Goal: Information Seeking & Learning: Learn about a topic

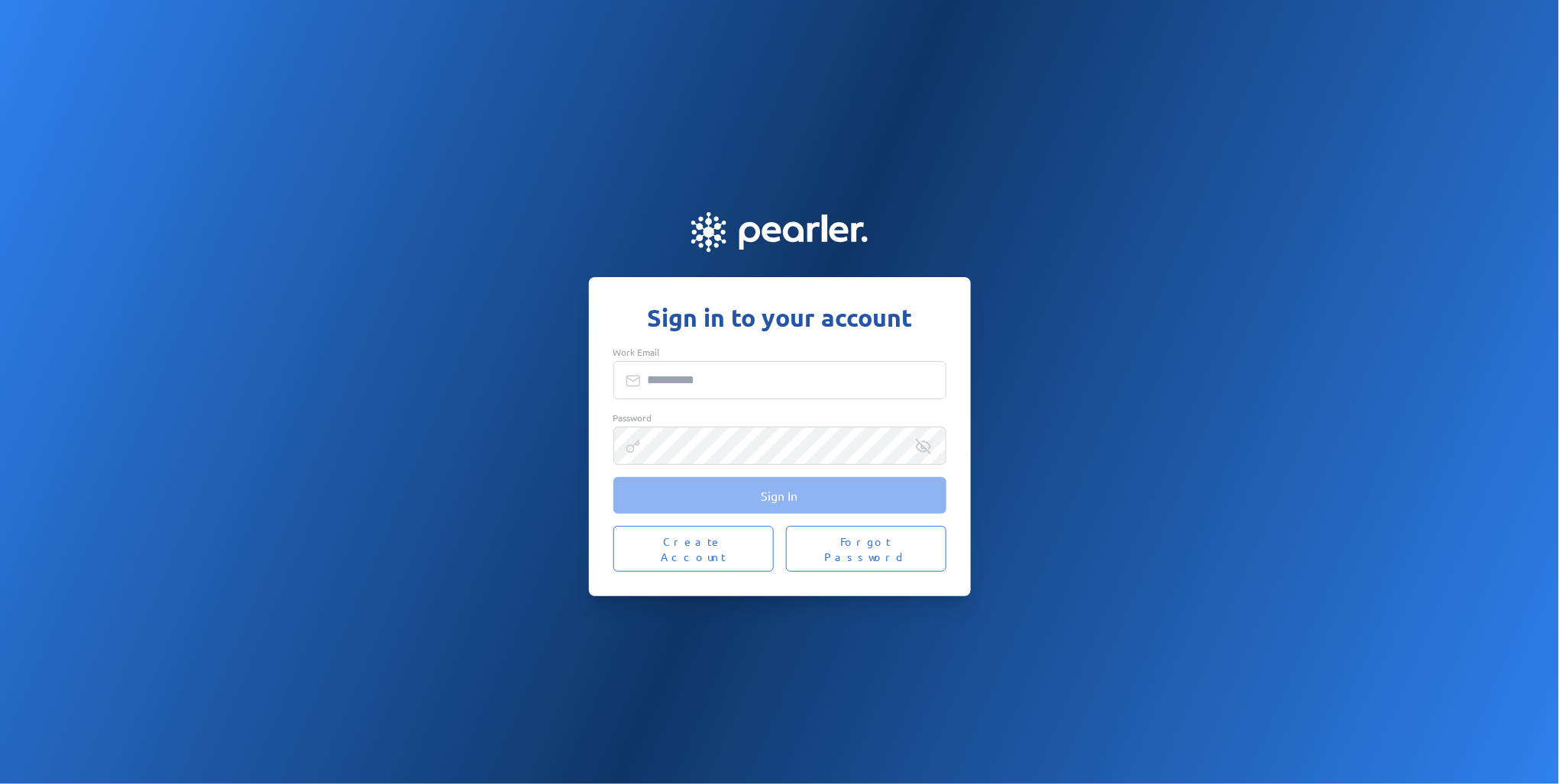
type input "**********"
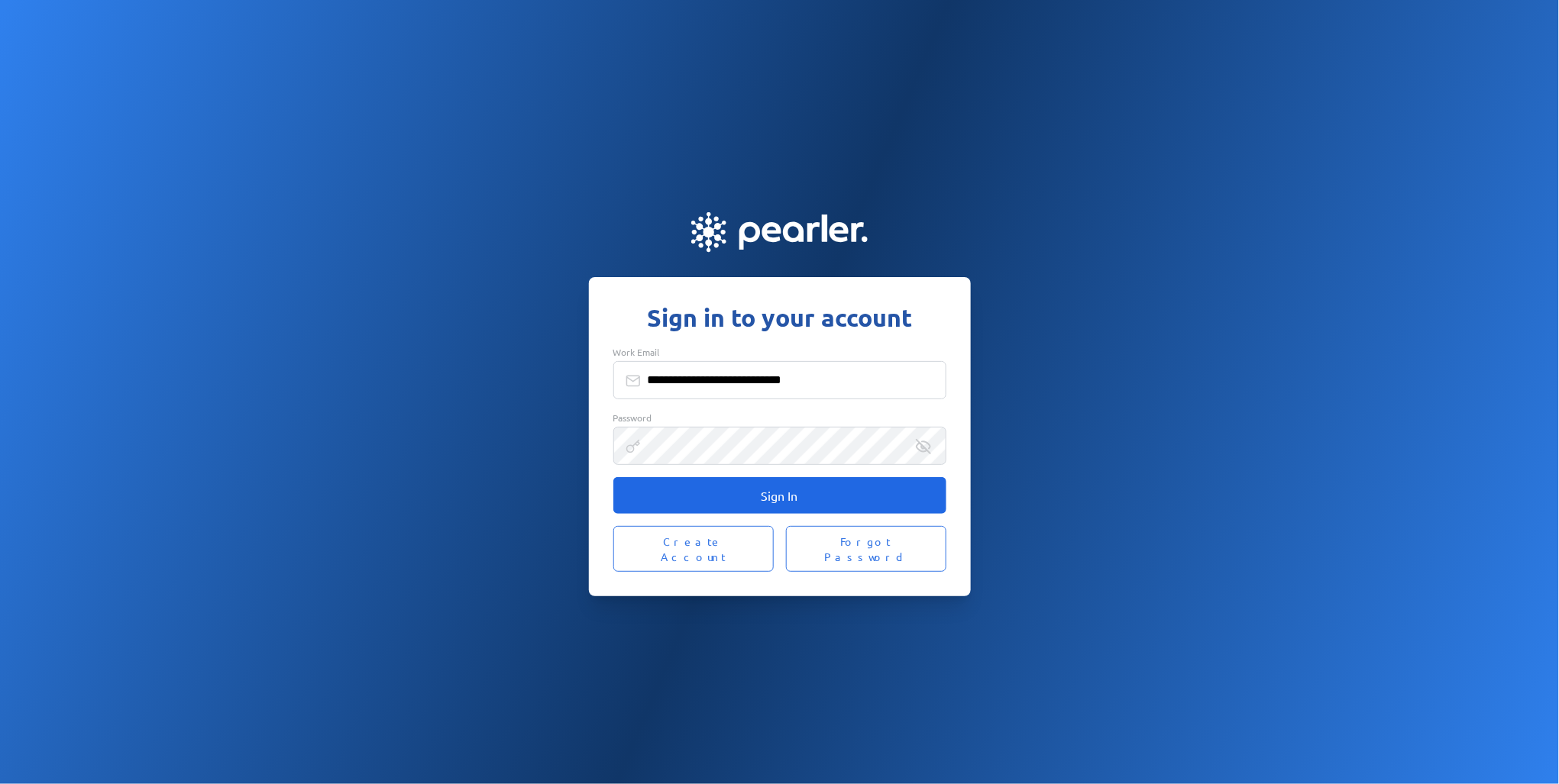
click at [771, 503] on span "Sign In" at bounding box center [779, 495] width 36 height 15
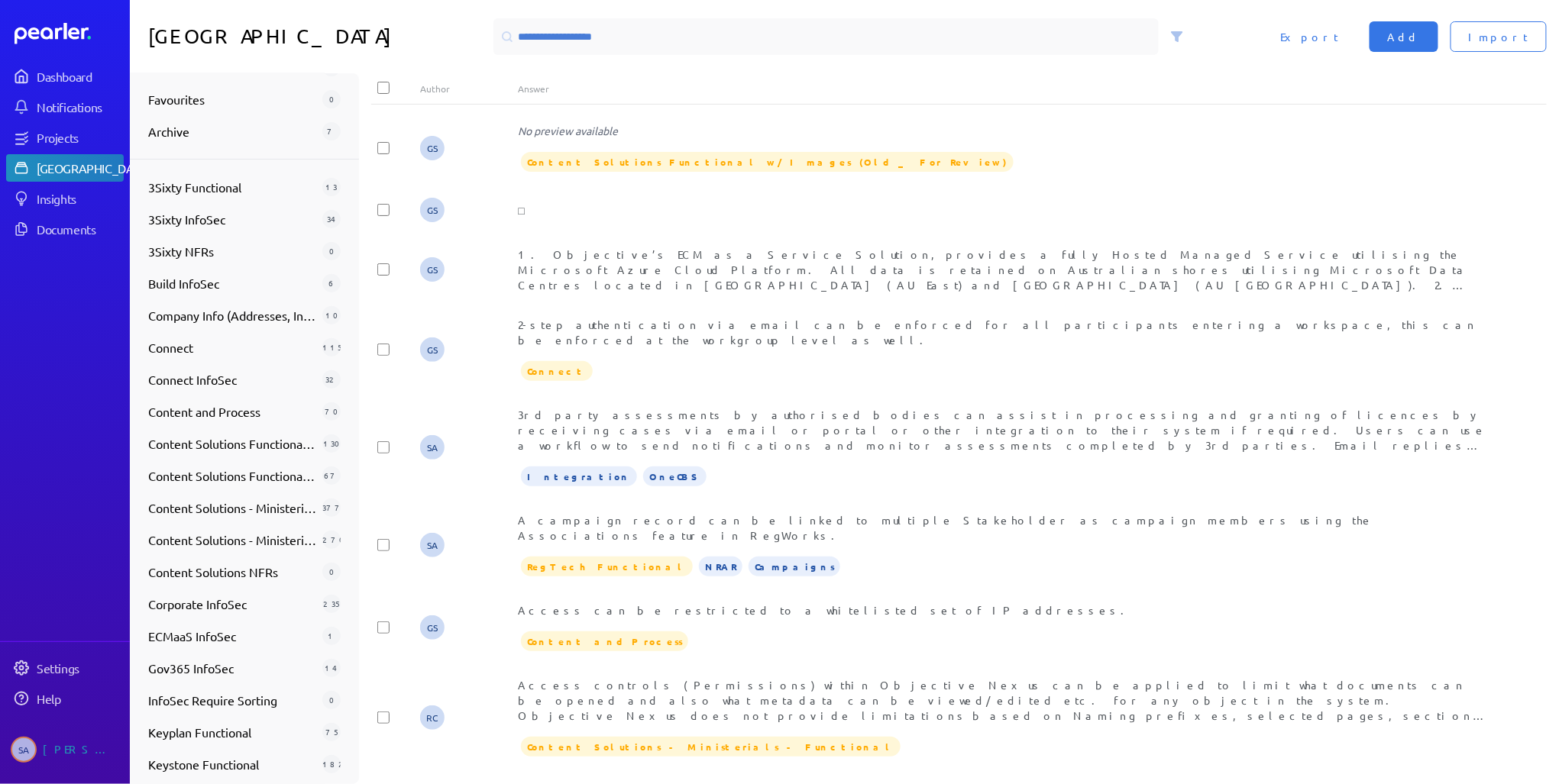
scroll to position [496, 0]
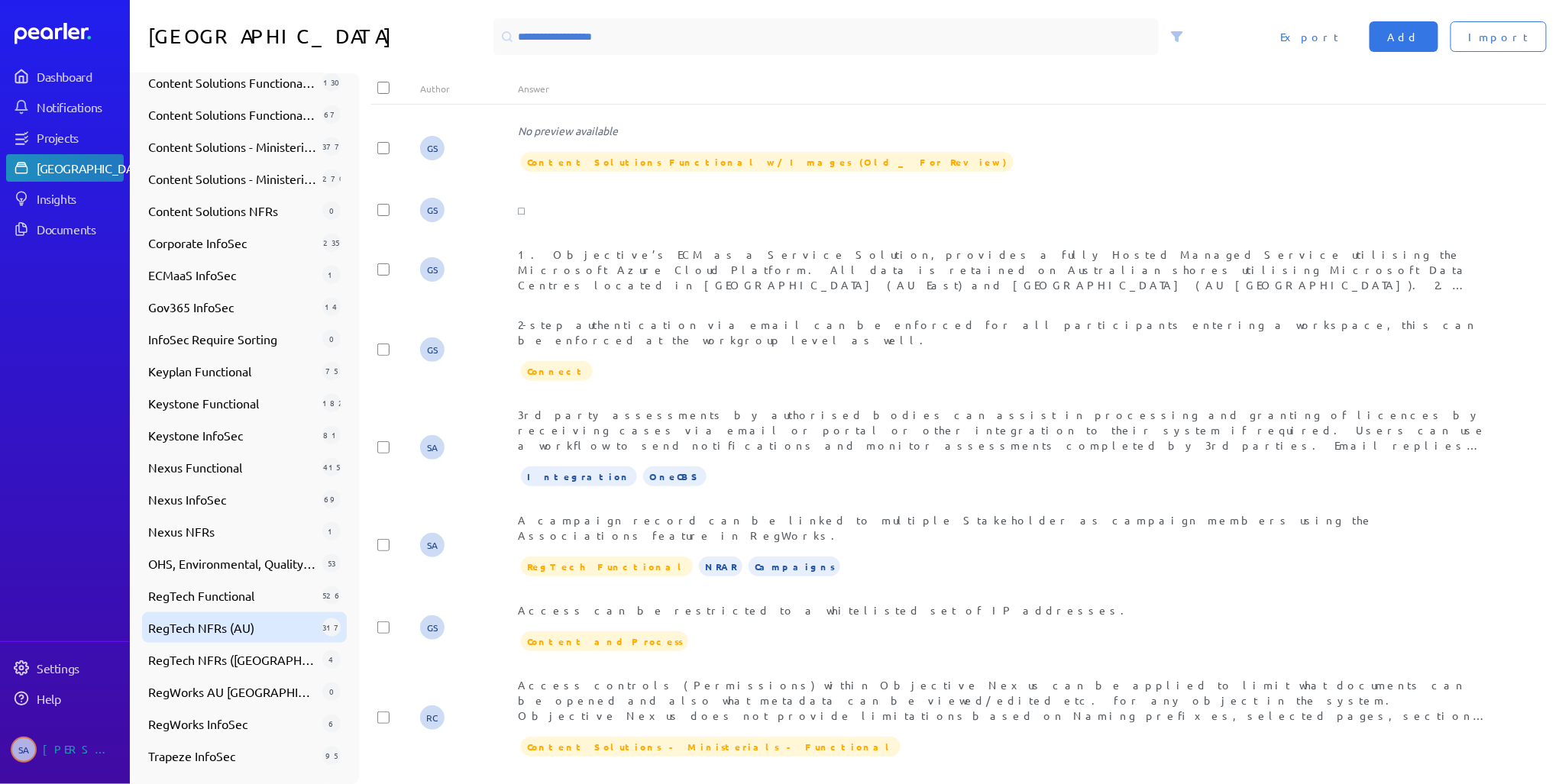
click at [234, 620] on span "RegTech NFRs (AU)" at bounding box center [232, 627] width 168 height 19
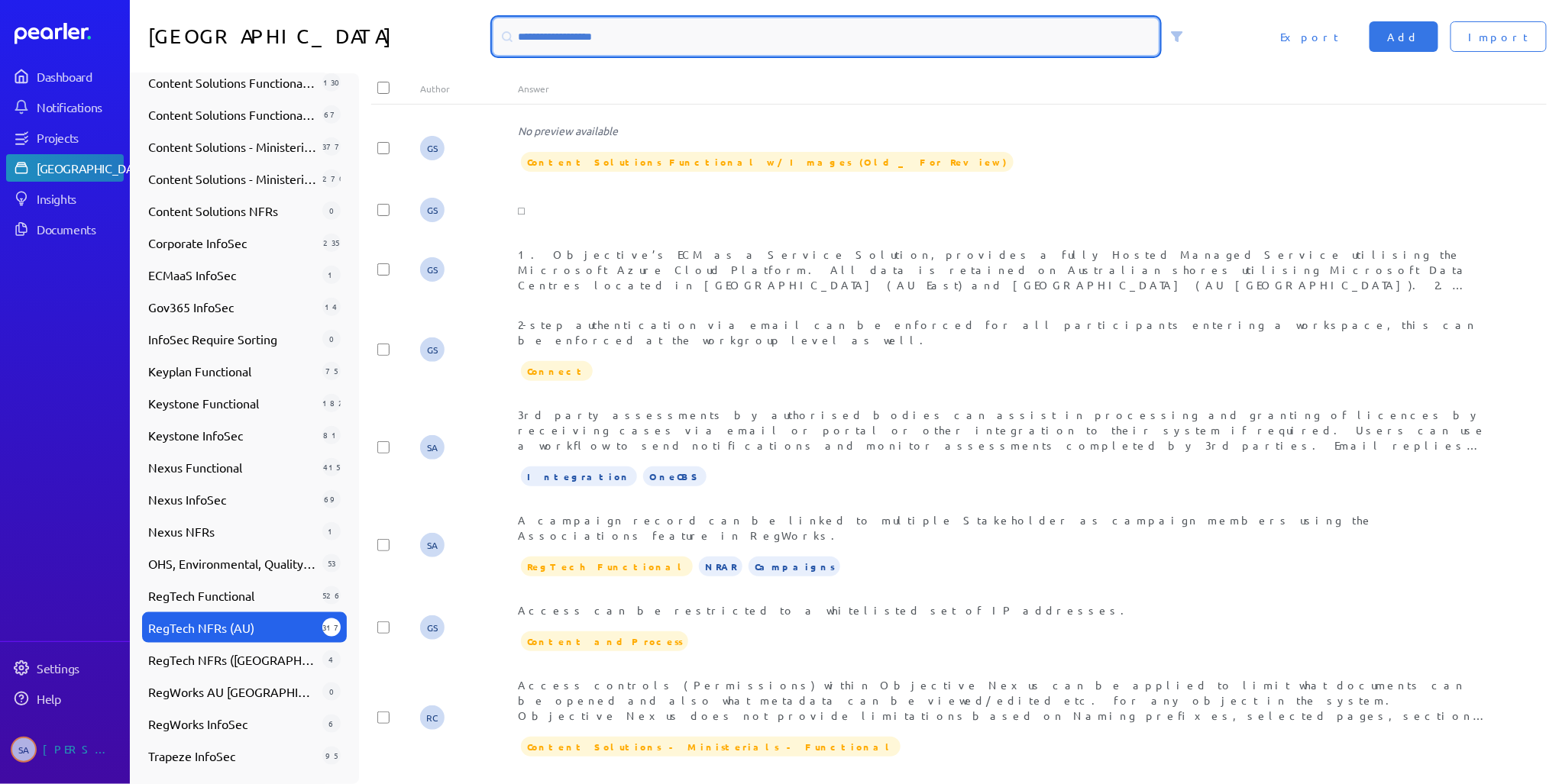
click at [648, 41] on input at bounding box center [826, 36] width 666 height 36
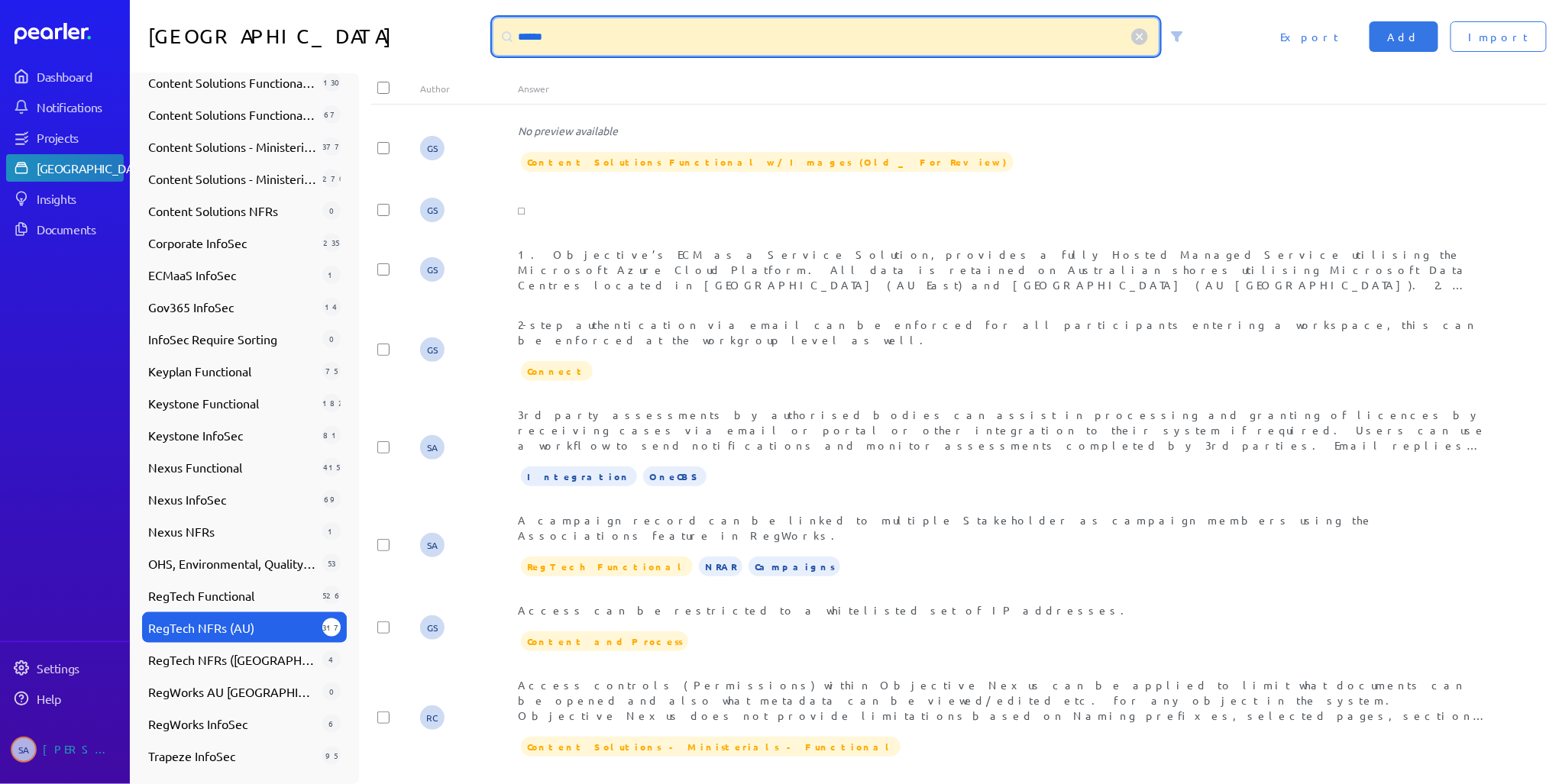
type input "******"
click at [601, 34] on input "******" at bounding box center [826, 36] width 666 height 36
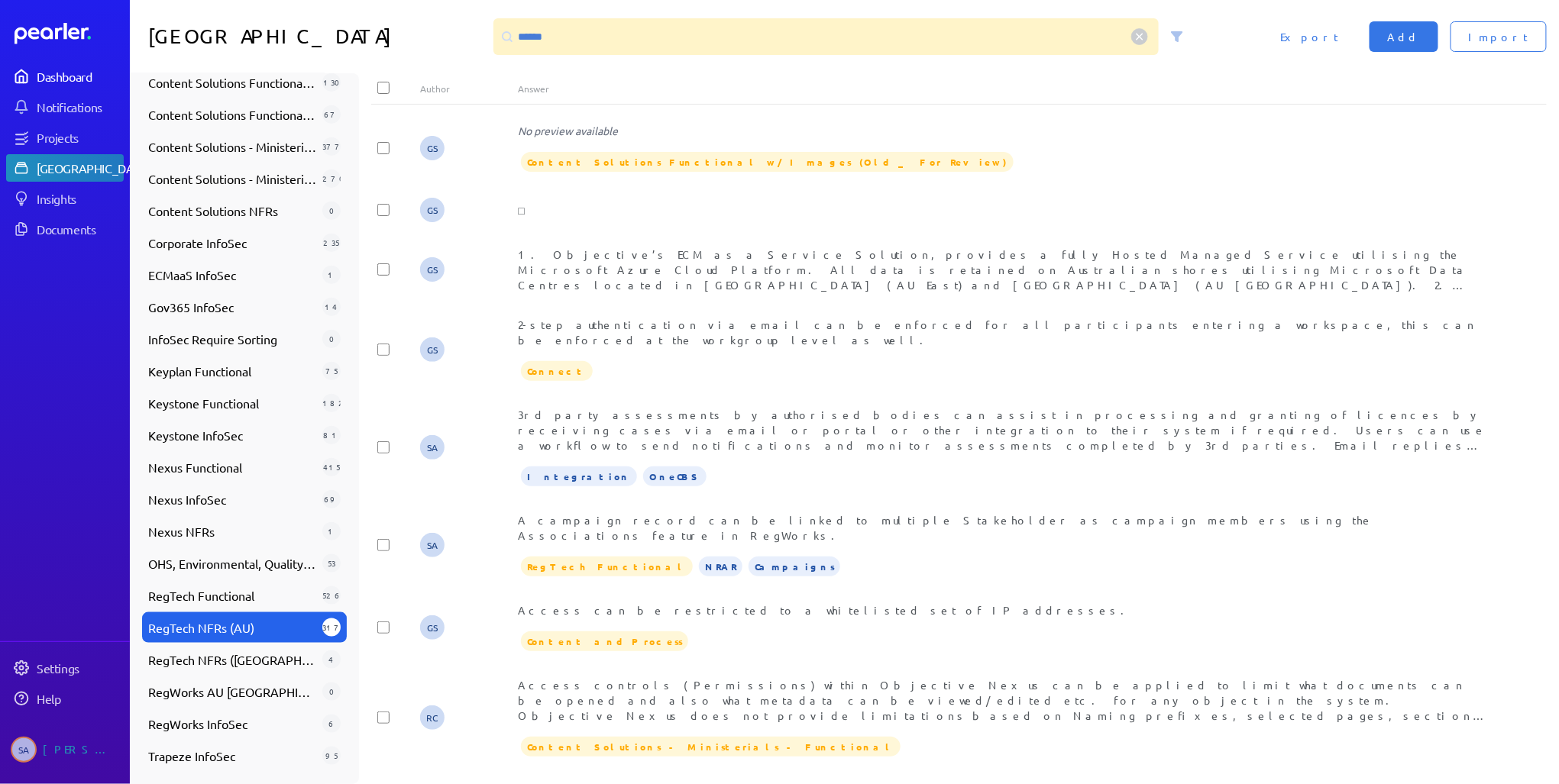
click at [68, 80] on div "Dashboard" at bounding box center [79, 75] width 85 height 15
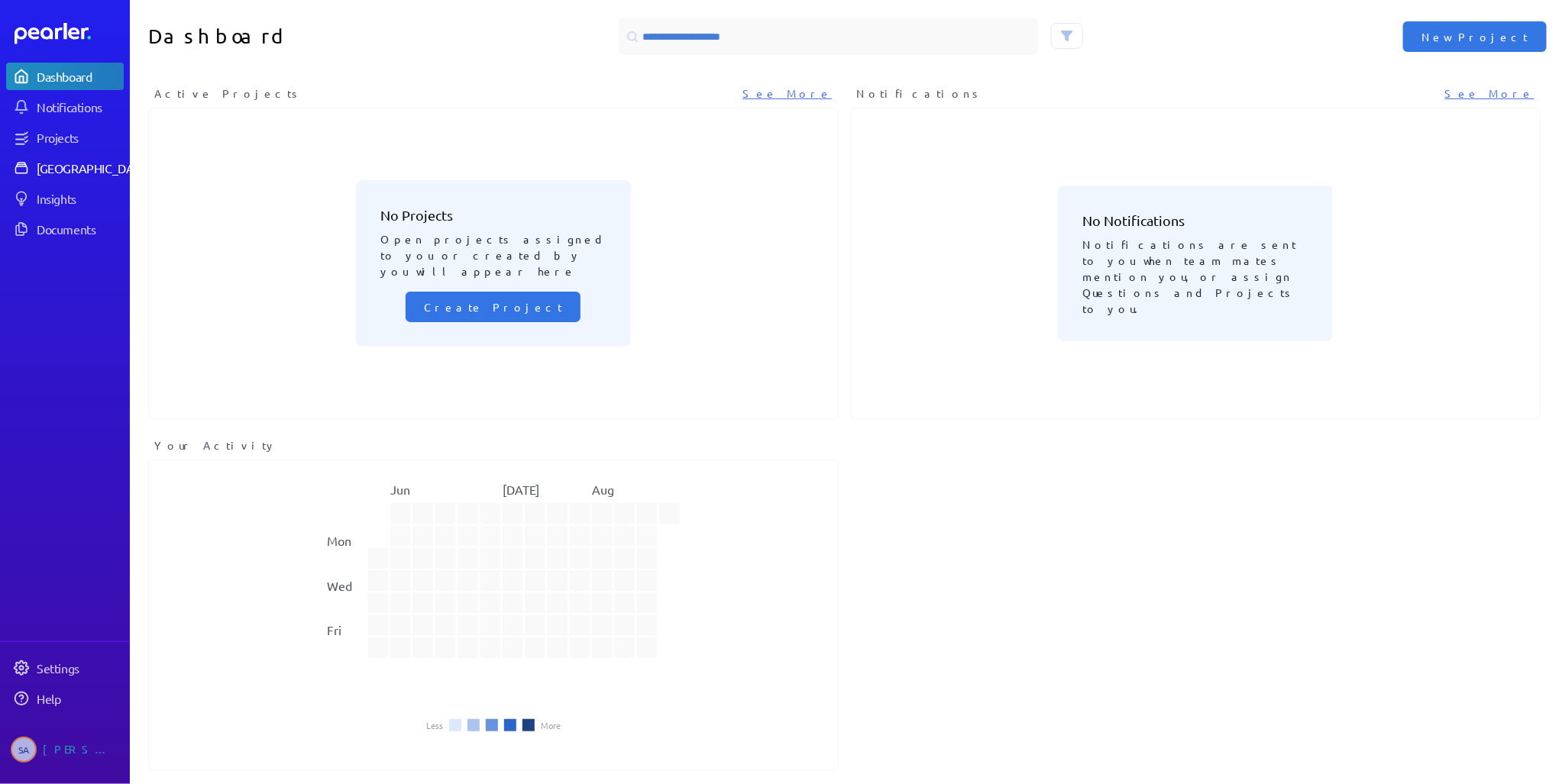
click at [87, 174] on div "[GEOGRAPHIC_DATA]" at bounding box center [93, 168] width 114 height 15
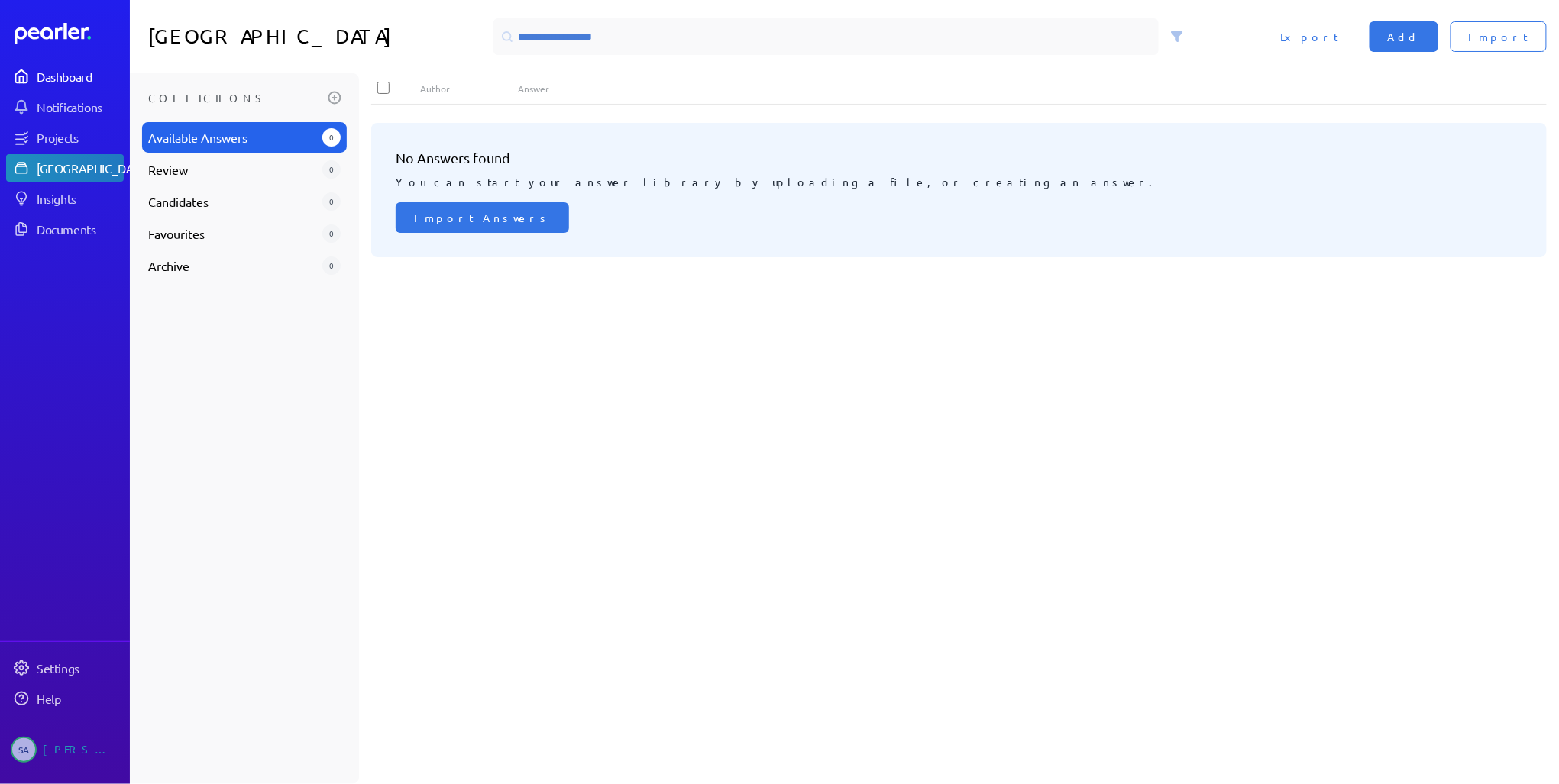
click at [81, 77] on div "Dashboard" at bounding box center [79, 75] width 85 height 15
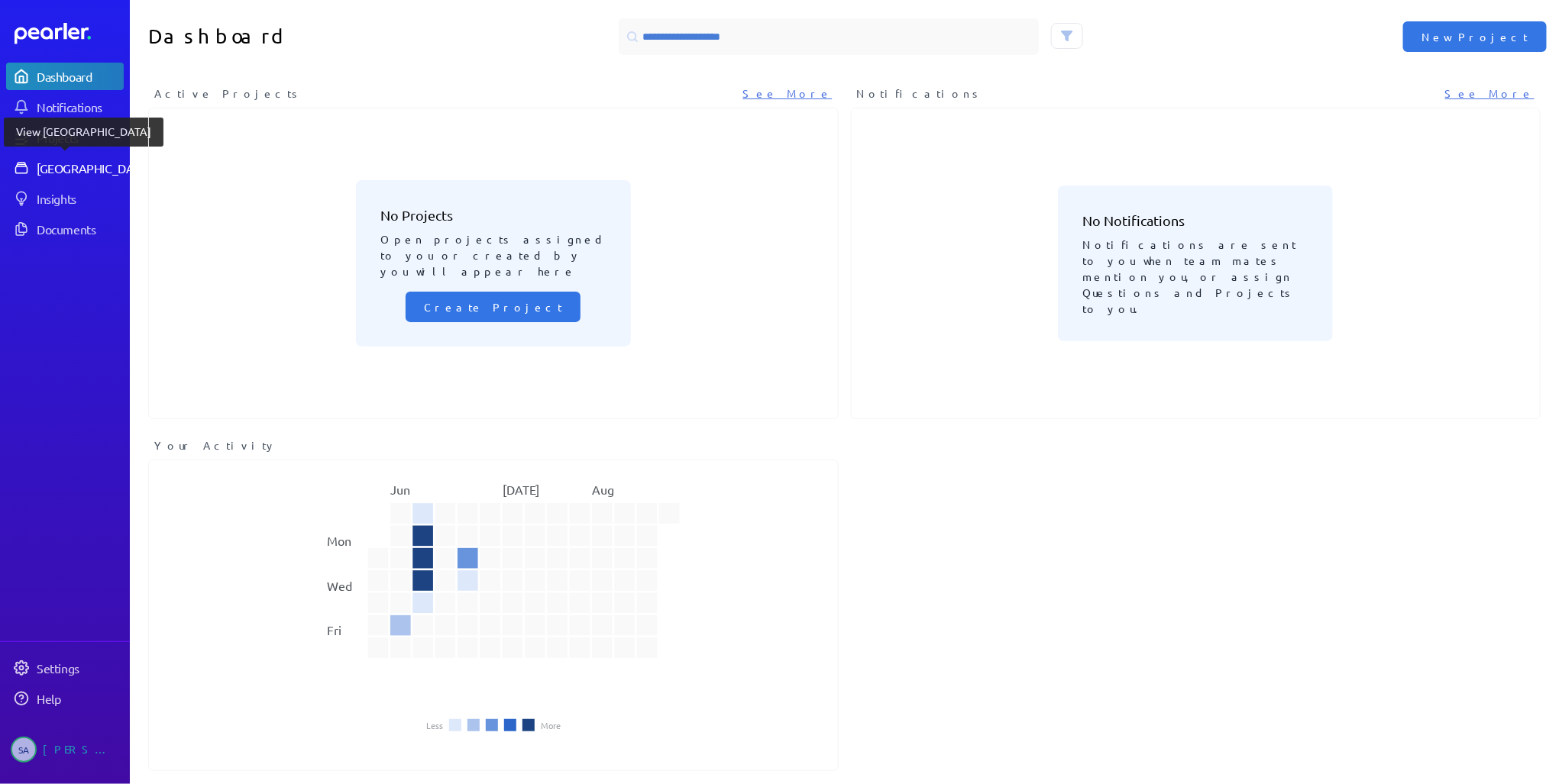
click at [63, 161] on div "[GEOGRAPHIC_DATA]" at bounding box center [93, 168] width 114 height 15
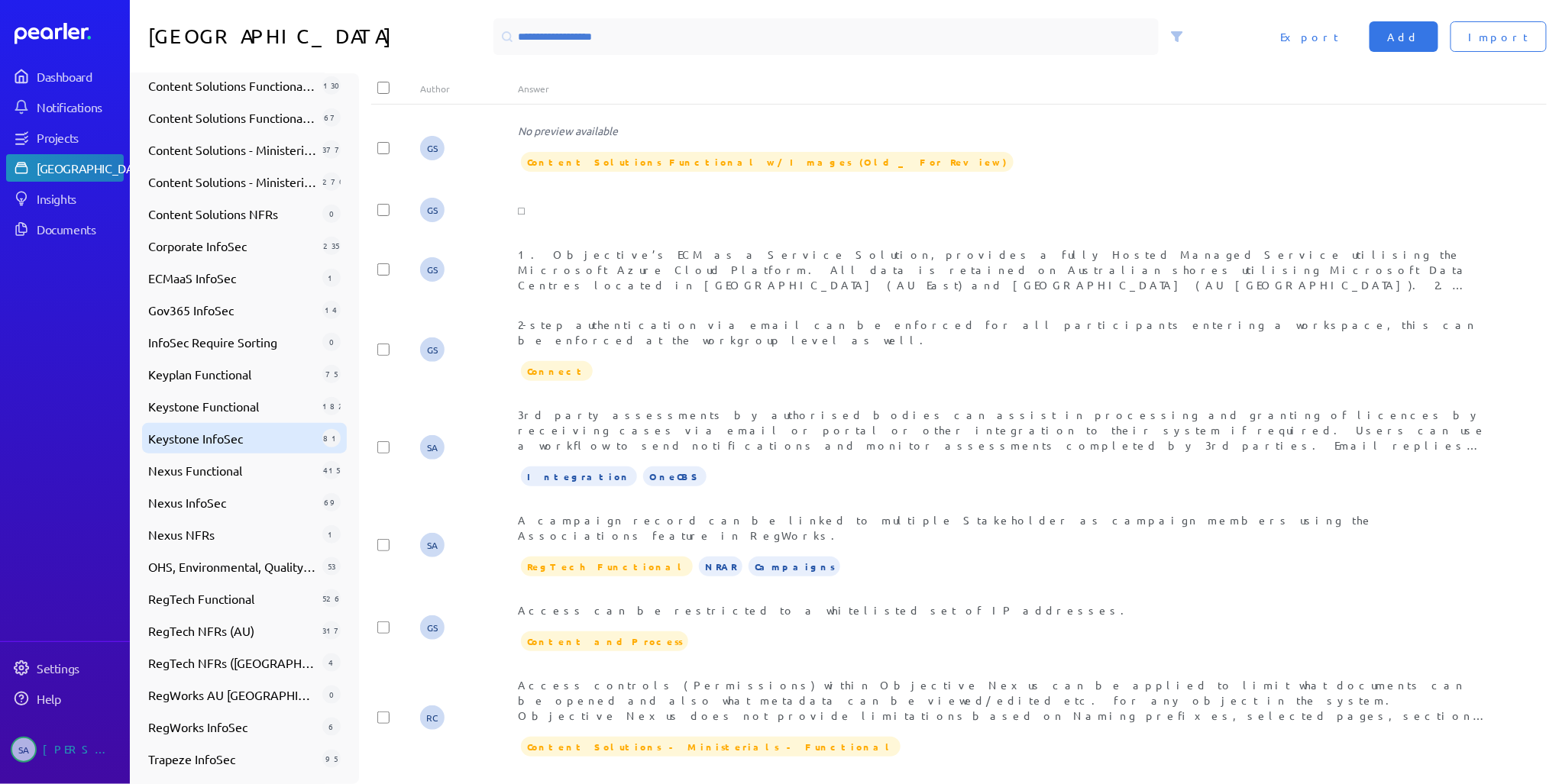
scroll to position [496, 0]
click at [220, 628] on span "RegTech NFRs (AU)" at bounding box center [232, 627] width 168 height 19
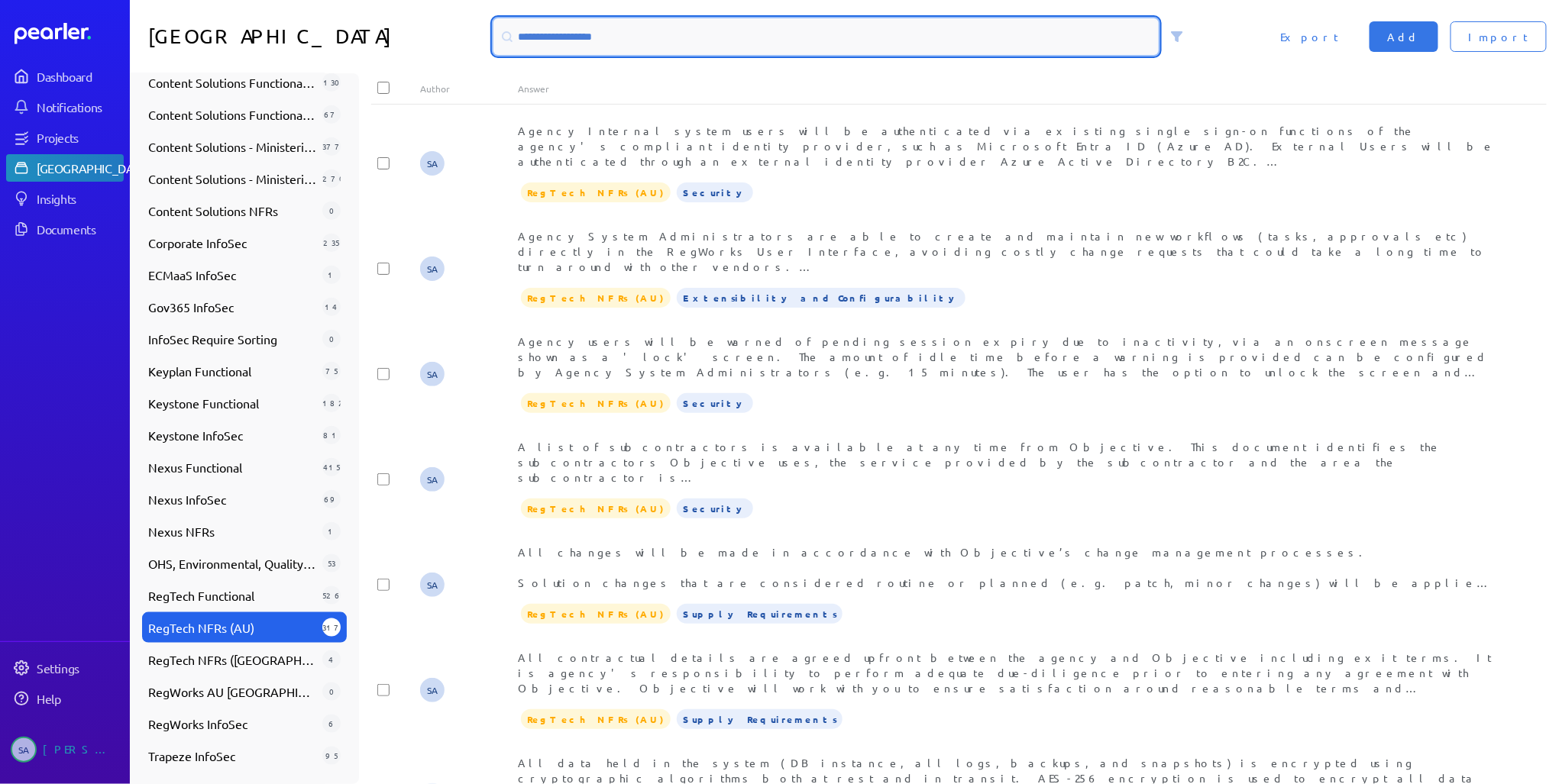
click at [609, 34] on input at bounding box center [826, 36] width 666 height 36
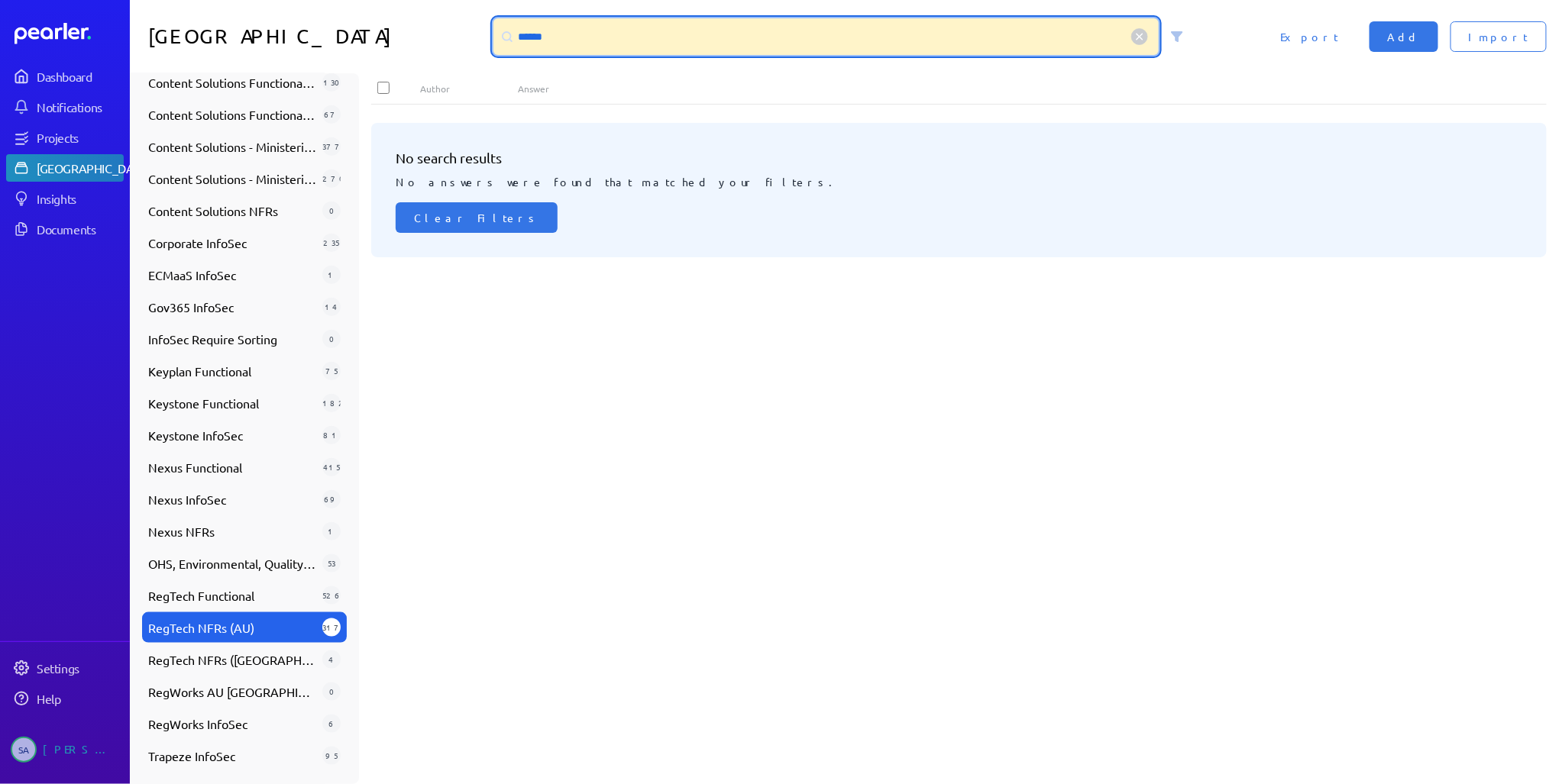
type input "******"
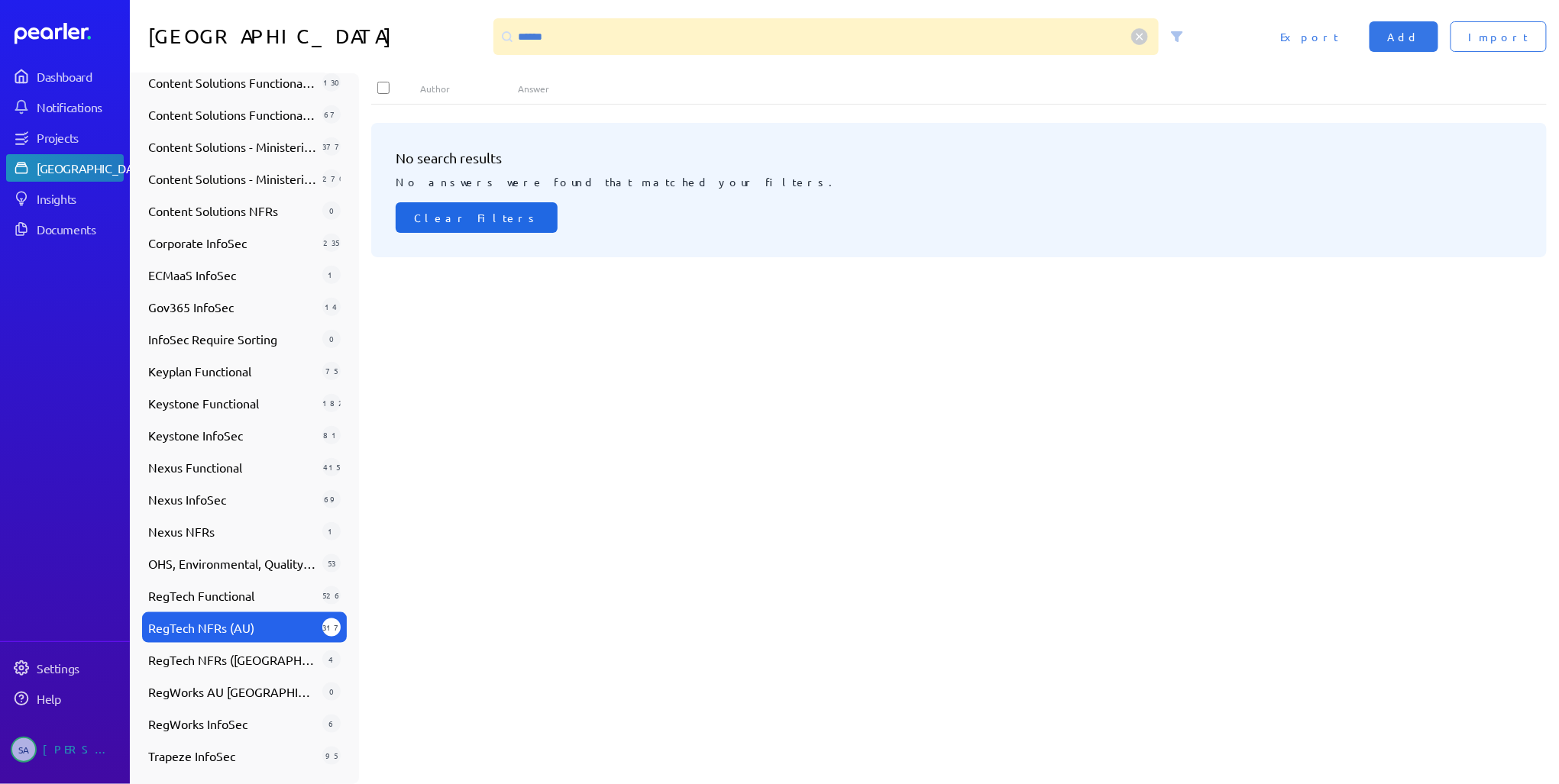
click at [445, 216] on span "Clear Filters" at bounding box center [476, 217] width 125 height 15
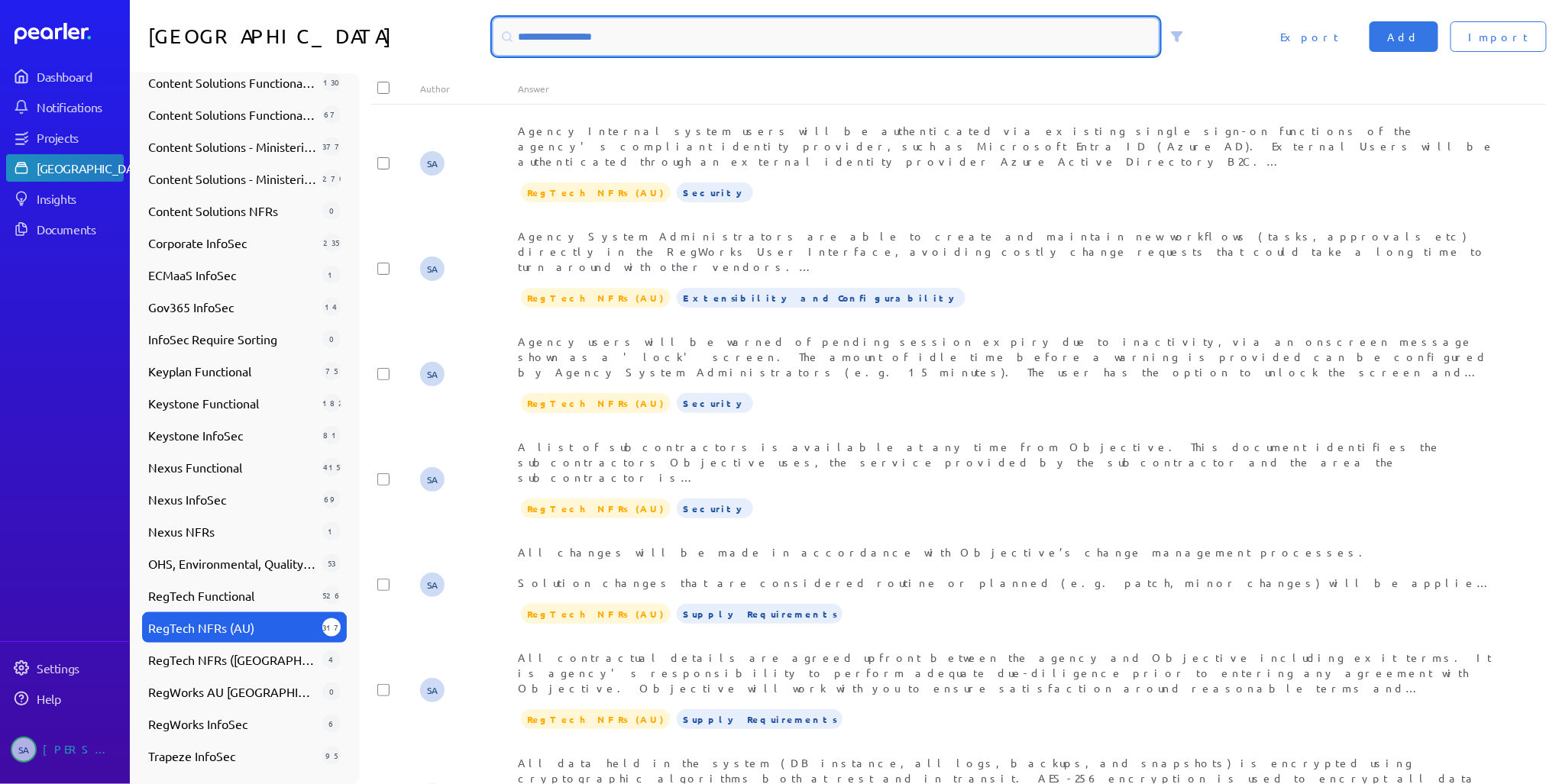
click at [588, 45] on input at bounding box center [826, 36] width 666 height 36
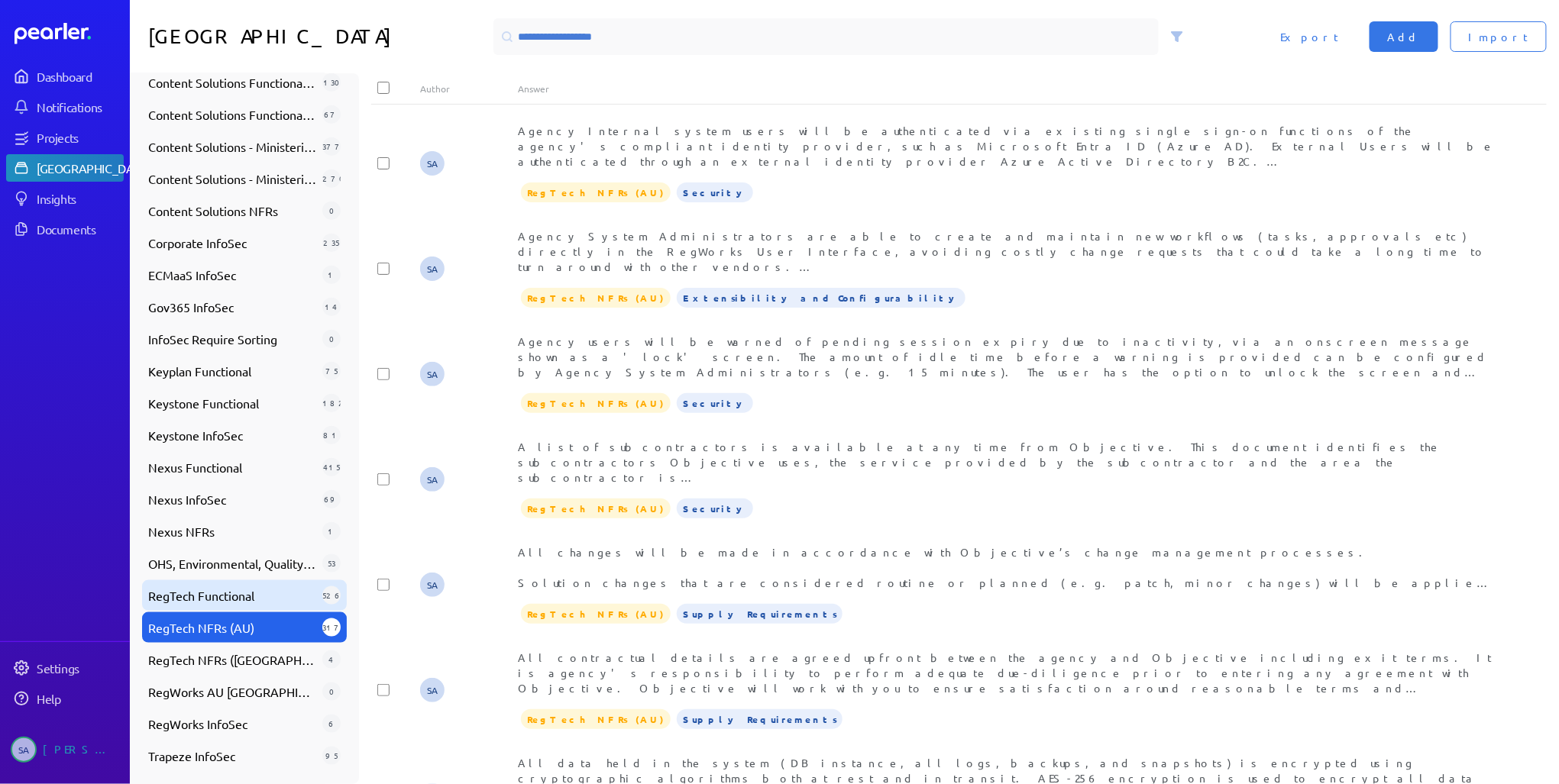
click at [230, 592] on span "RegTech Functional" at bounding box center [232, 595] width 168 height 19
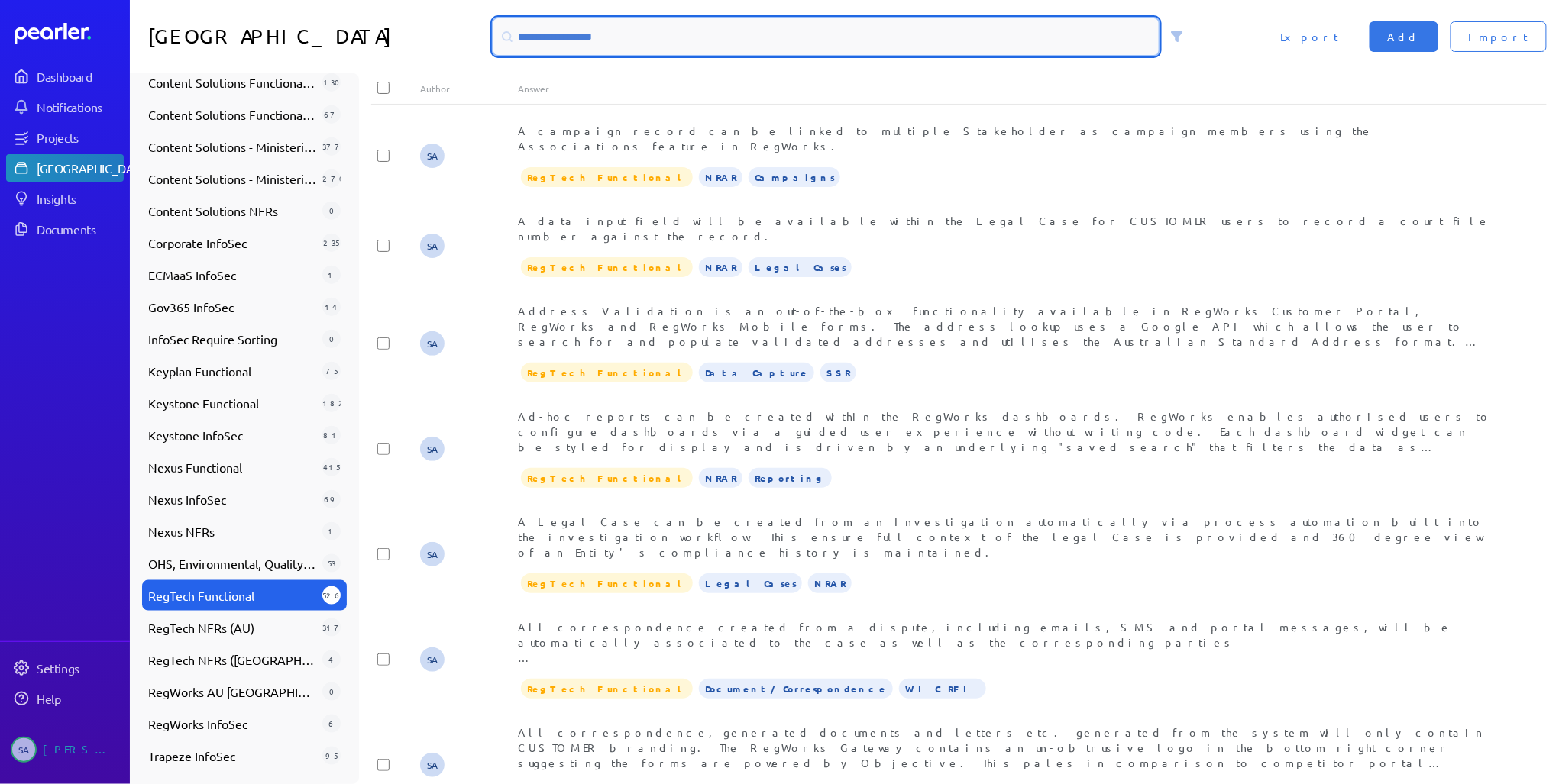
click at [563, 45] on input at bounding box center [826, 36] width 666 height 36
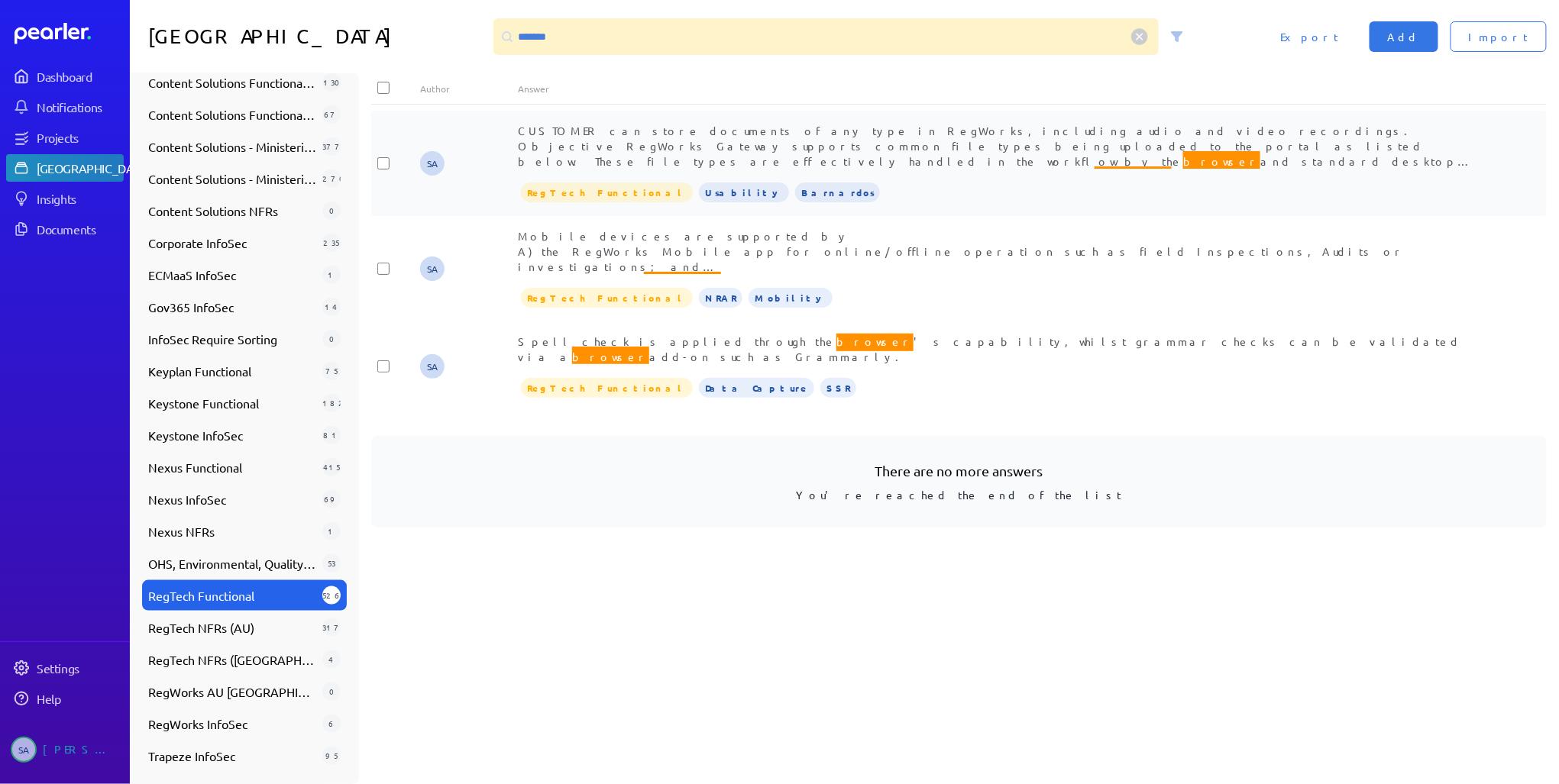
click at [781, 137] on div "CUSTOMER can store documents of any type in RegWorks, including audio and video…" at bounding box center [1007, 146] width 979 height 46
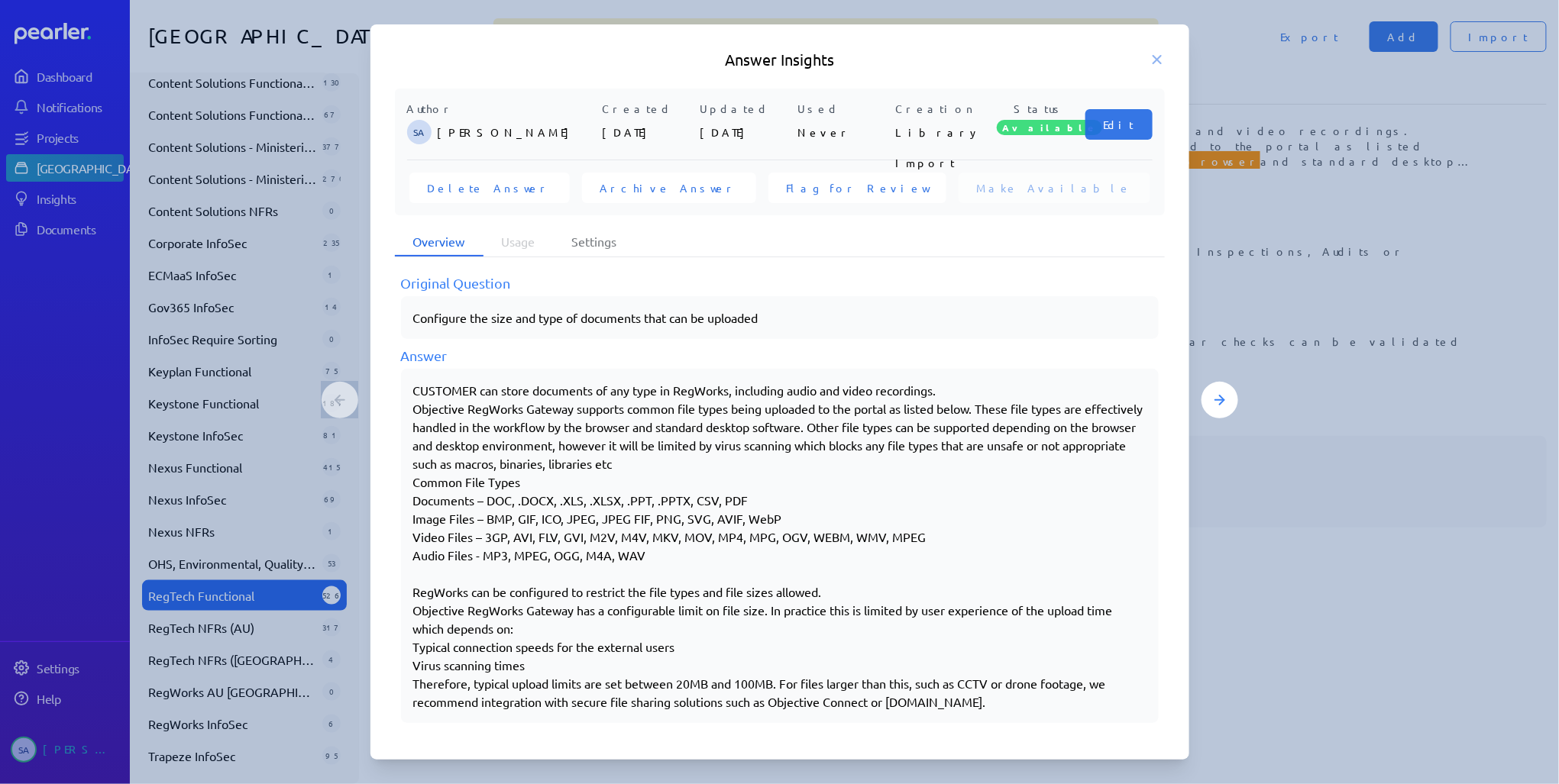
scroll to position [216, 0]
click at [1154, 57] on icon at bounding box center [1157, 59] width 8 height 8
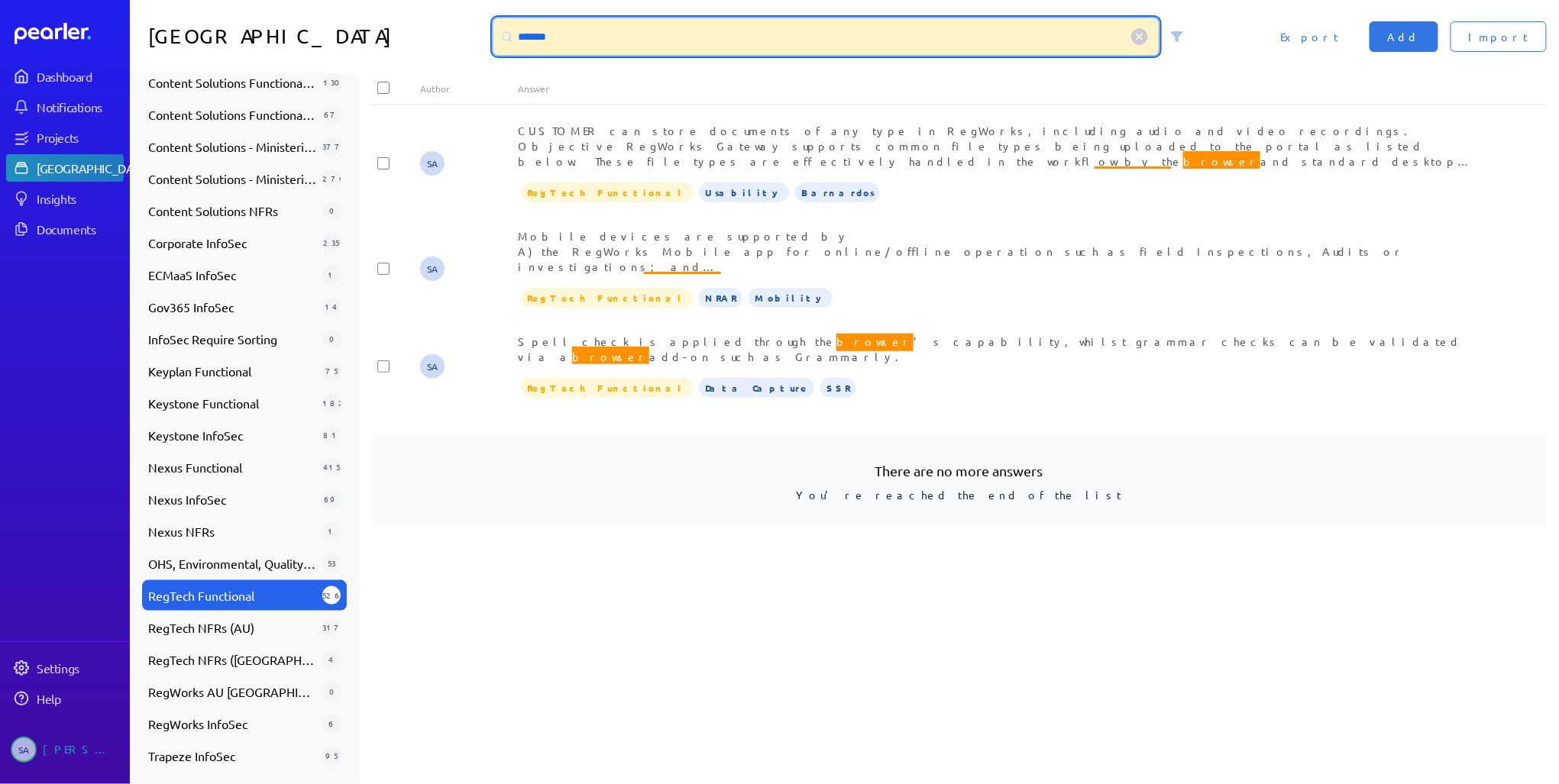
drag, startPoint x: 579, startPoint y: 39, endPoint x: 425, endPoint y: 39, distance: 154.0
click at [430, 39] on div "Answer Library ******* Import Add Export" at bounding box center [844, 36] width 1429 height 74
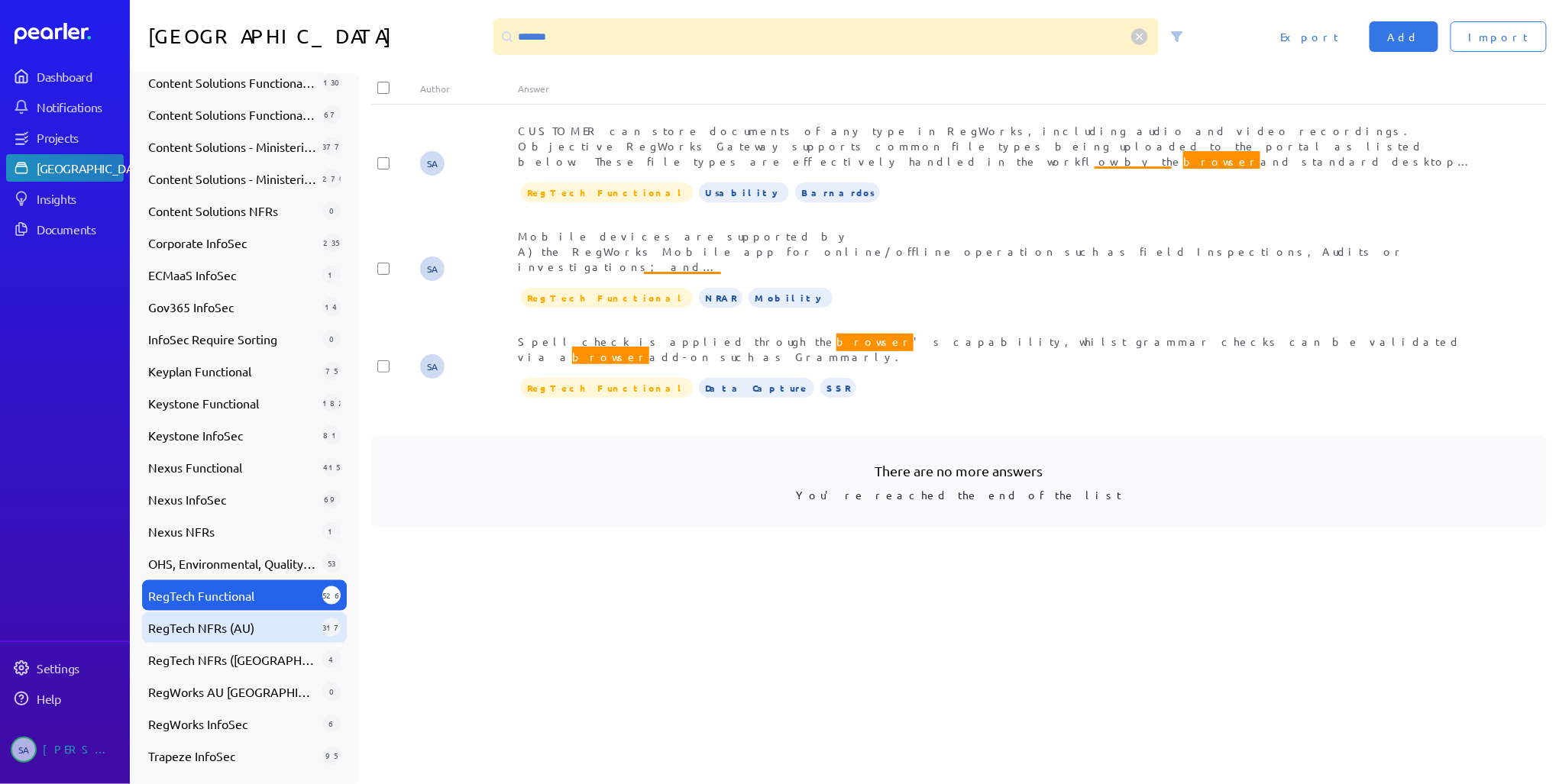
click at [224, 631] on span "RegTech NFRs (AU)" at bounding box center [232, 627] width 168 height 19
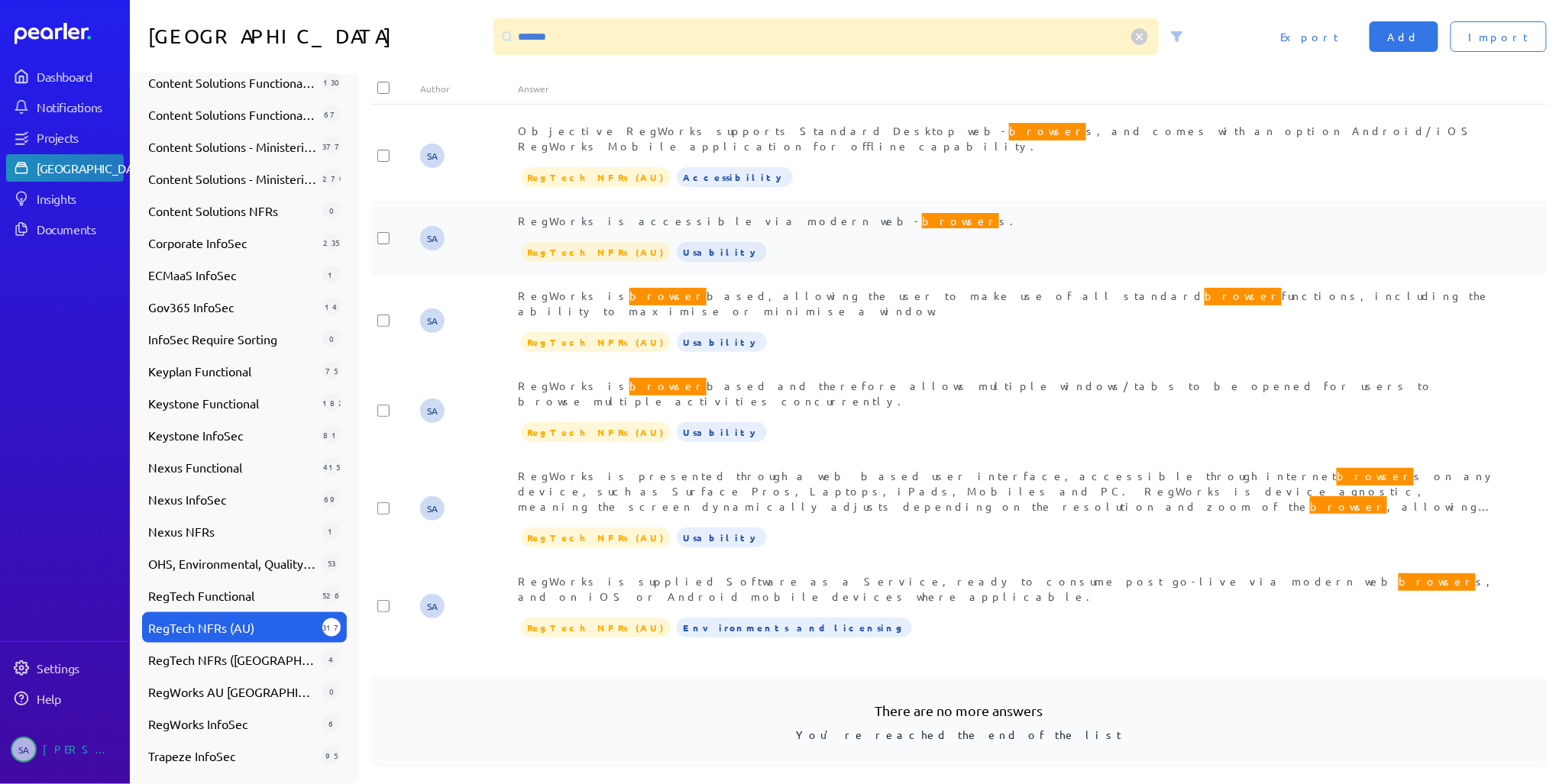
click at [681, 211] on span "RegWorks is accessible via modern web- browser s." at bounding box center [770, 221] width 505 height 20
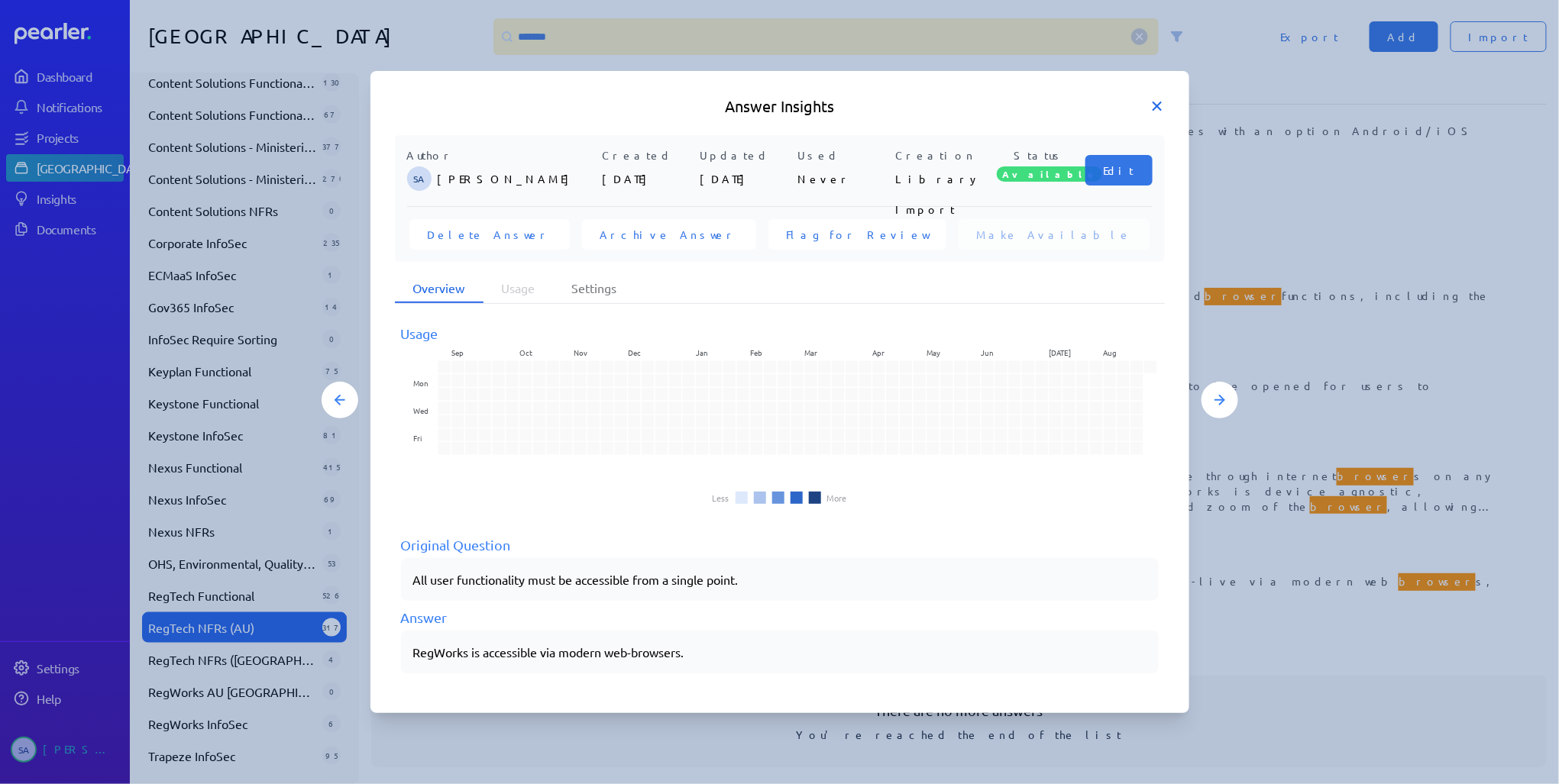
click at [1157, 106] on icon at bounding box center [1157, 106] width 8 height 8
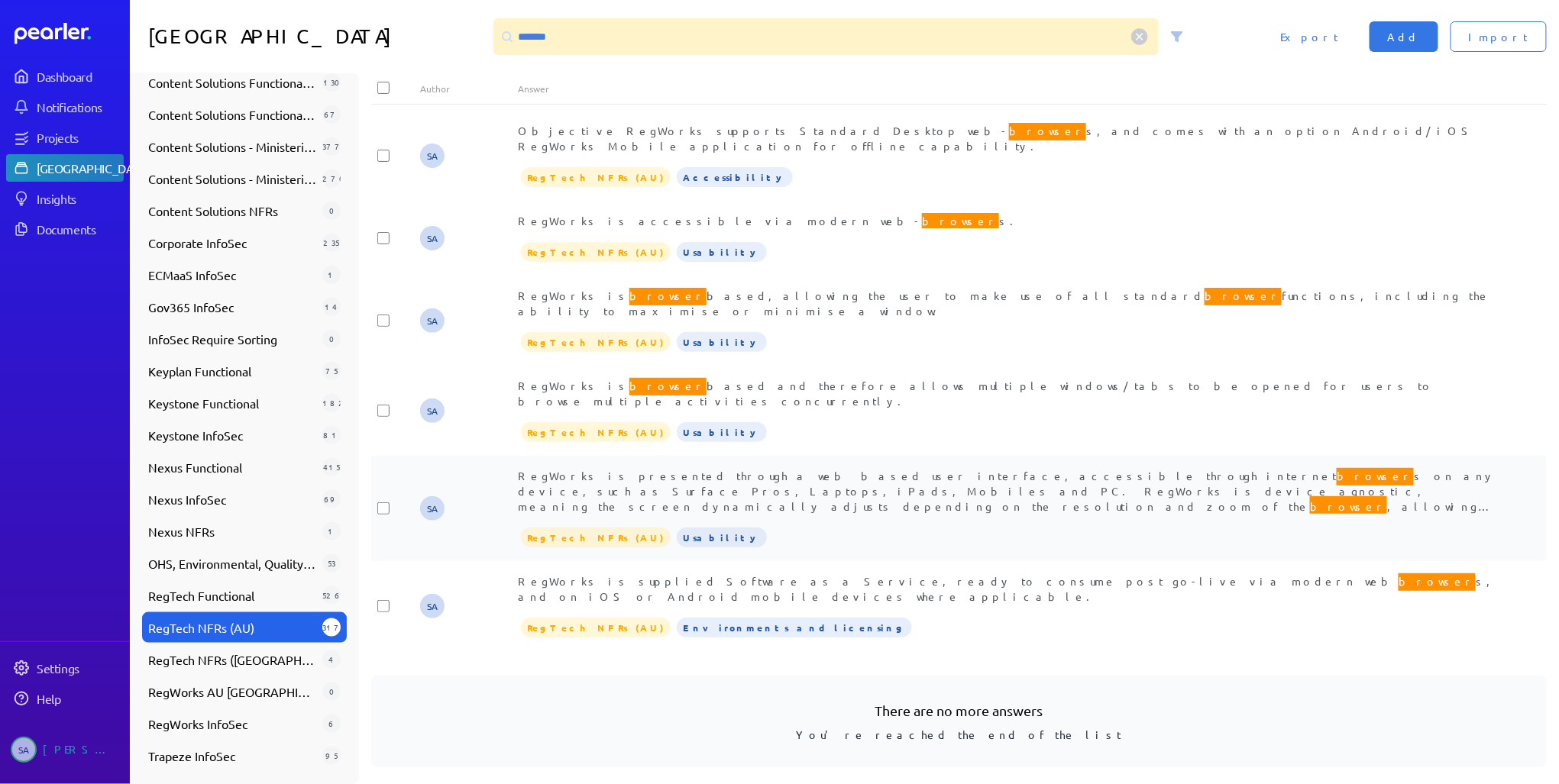
click at [792, 466] on span "RegWorks is presented through a web based user interface, accessible through in…" at bounding box center [1007, 497] width 978 height 63
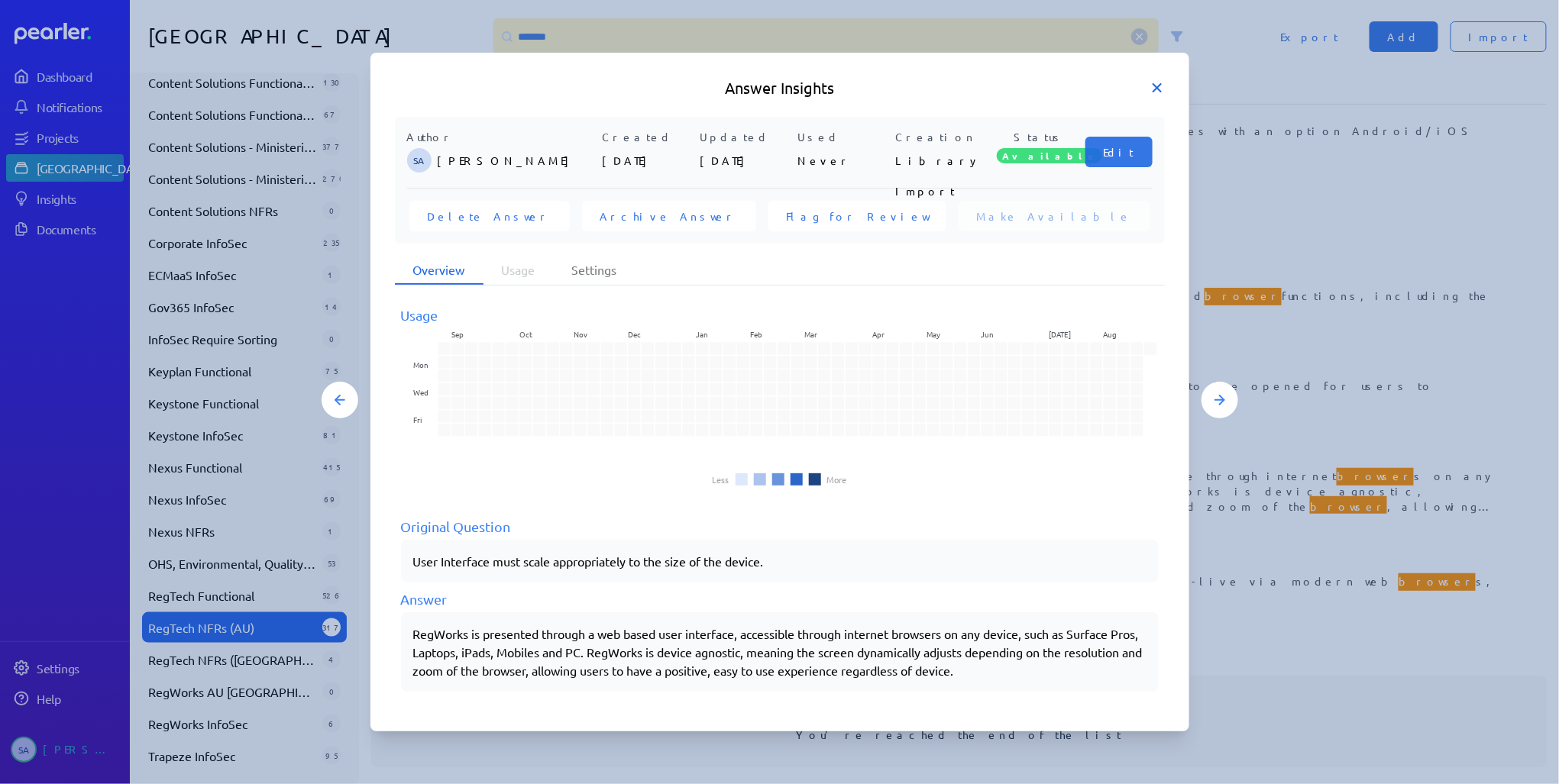
click at [1156, 89] on icon at bounding box center [1157, 88] width 8 height 8
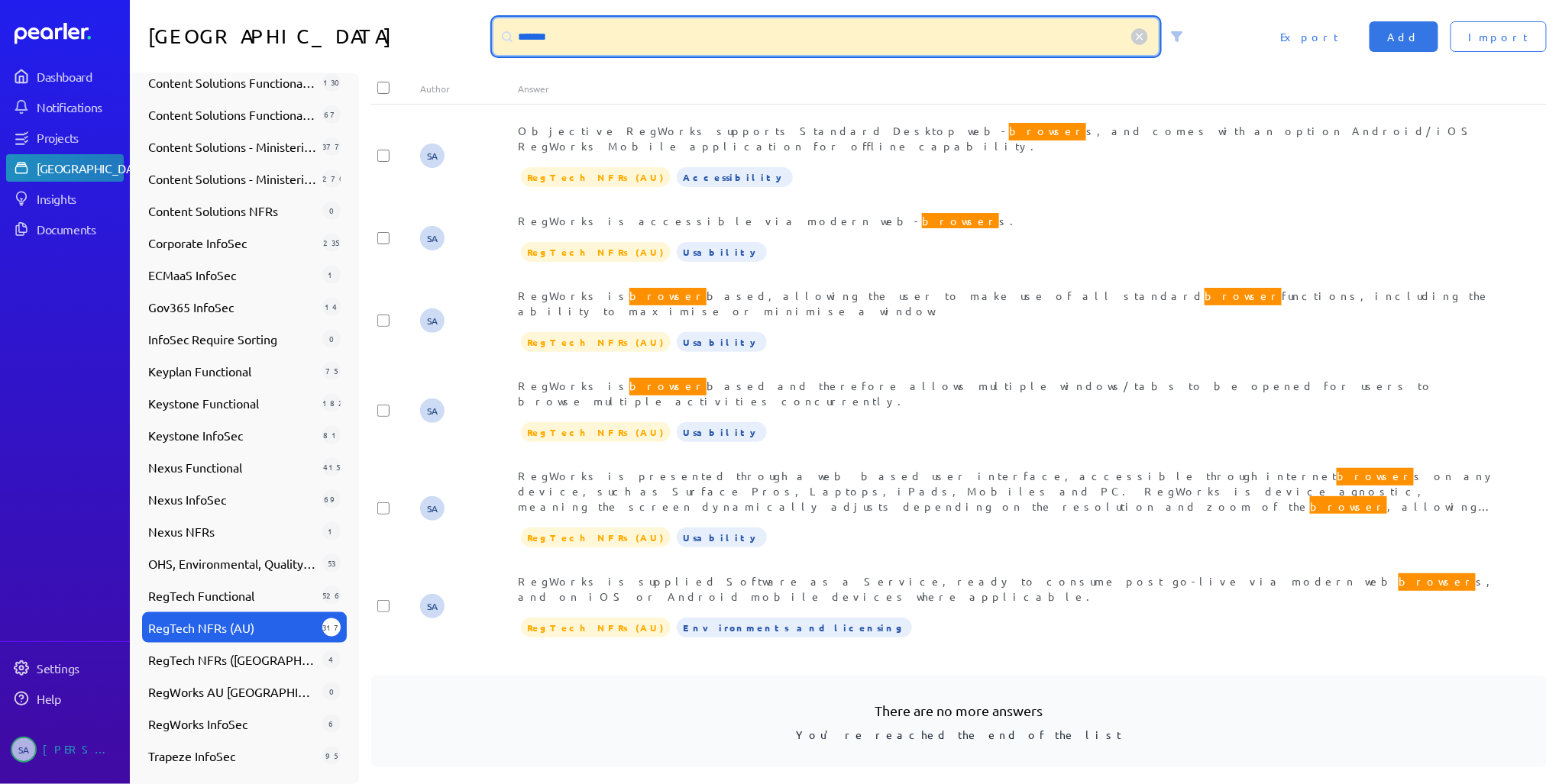
drag, startPoint x: 670, startPoint y: 43, endPoint x: 504, endPoint y: 44, distance: 166.0
click at [505, 44] on div "*******" at bounding box center [826, 36] width 666 height 36
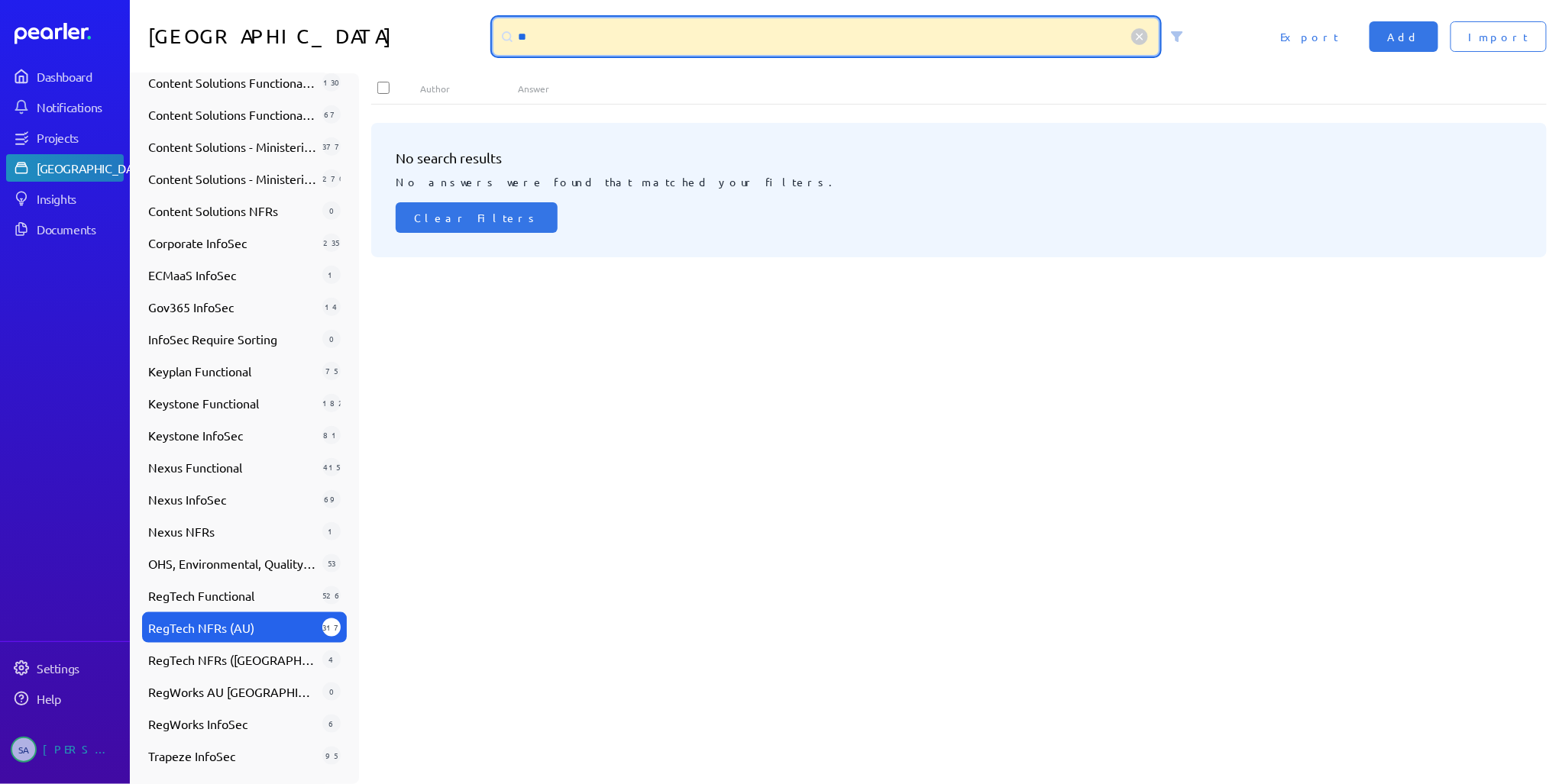
type input "*"
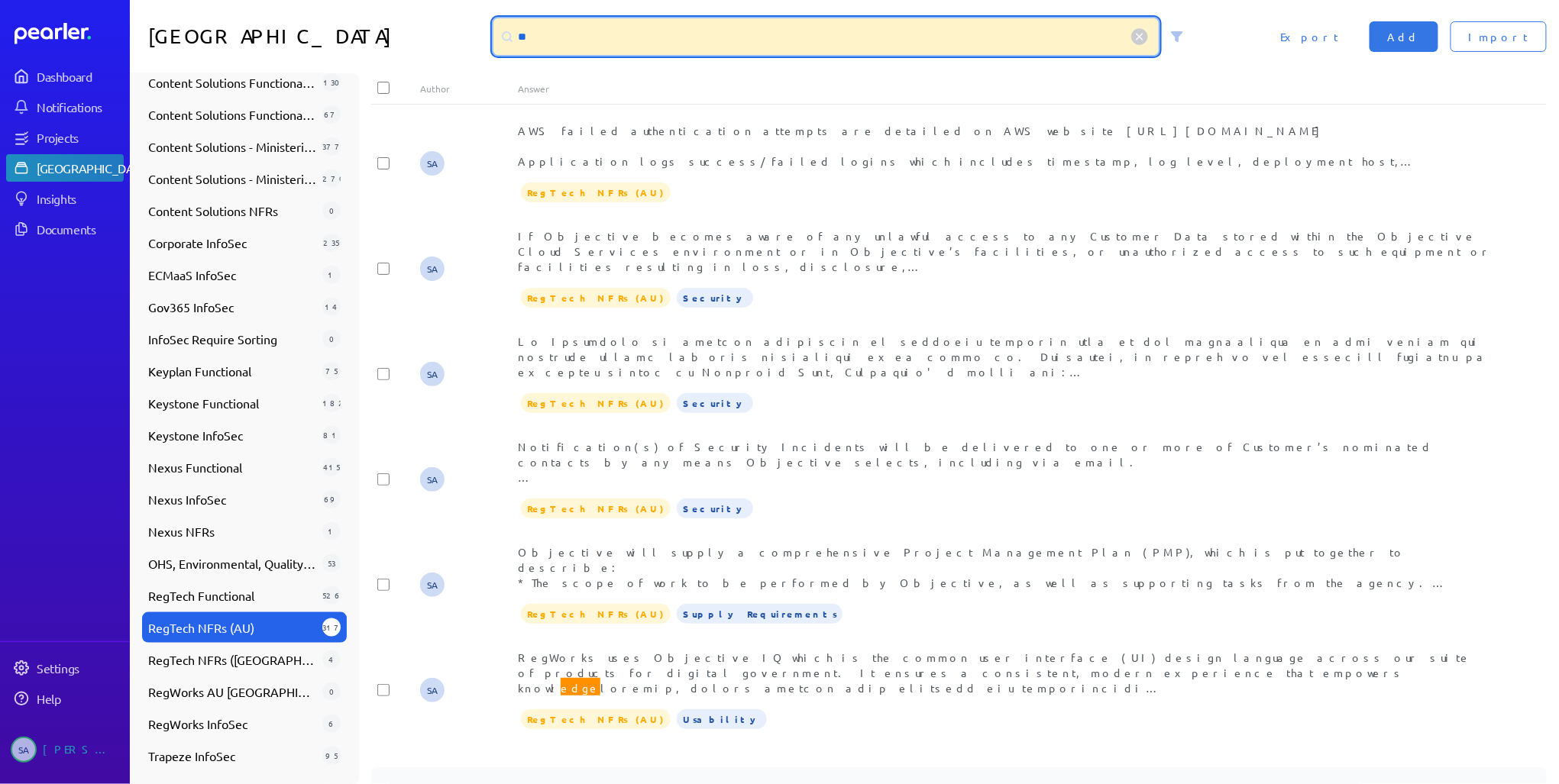
type input "*"
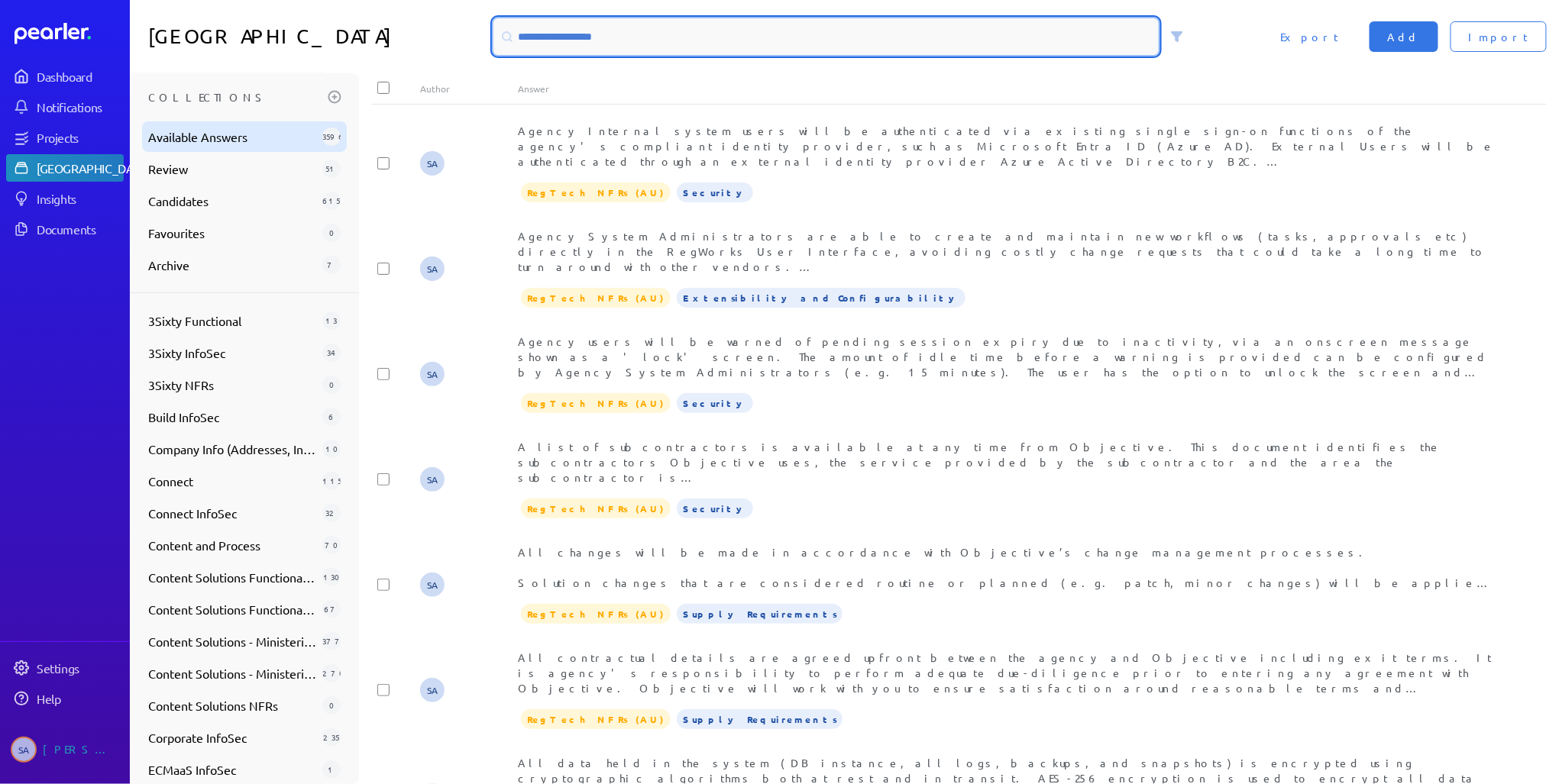
scroll to position [0, 0]
click at [602, 38] on input at bounding box center [826, 36] width 666 height 36
click at [601, 31] on input at bounding box center [826, 36] width 666 height 36
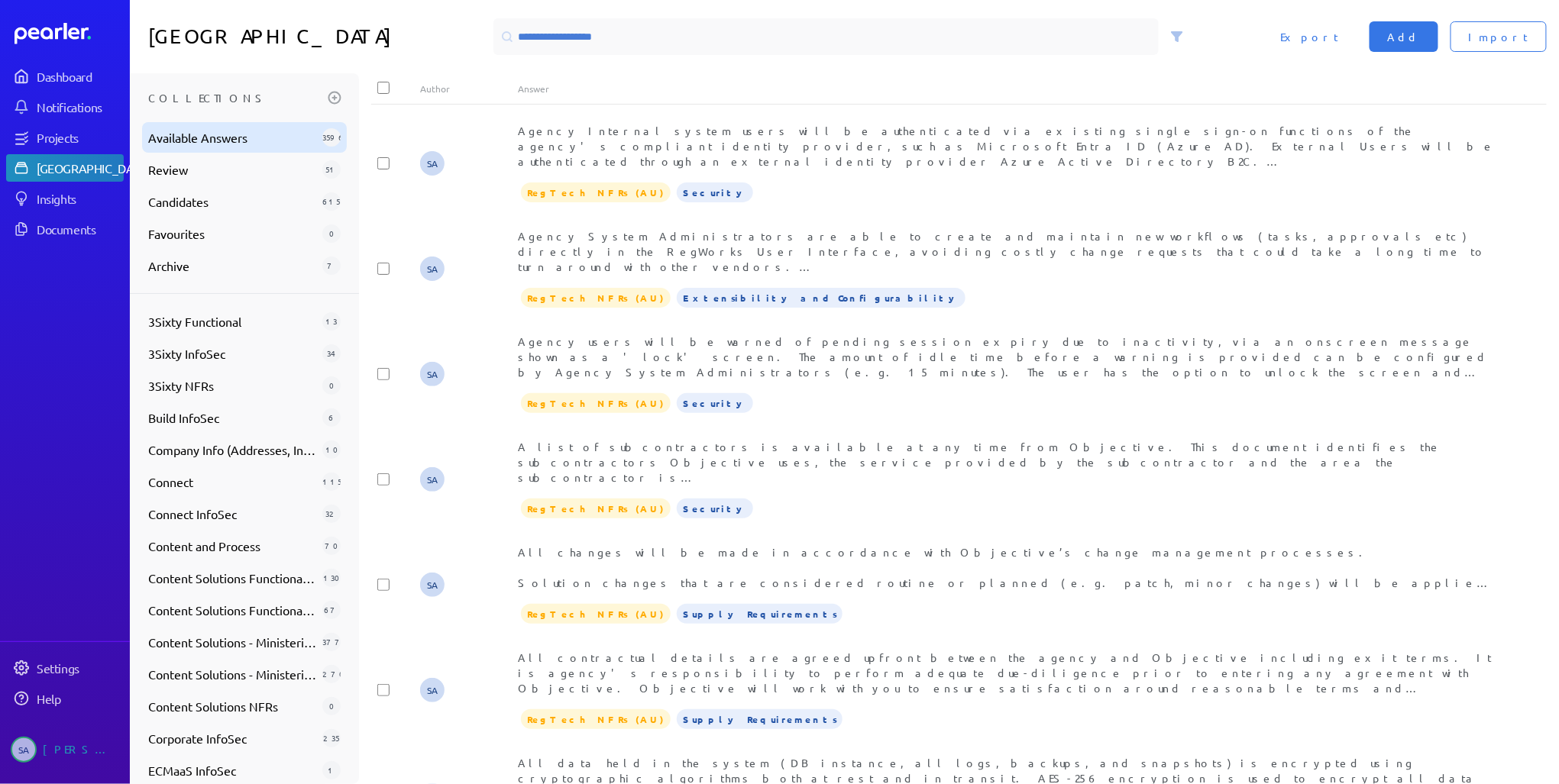
click at [191, 131] on span "Available Answers" at bounding box center [232, 137] width 168 height 19
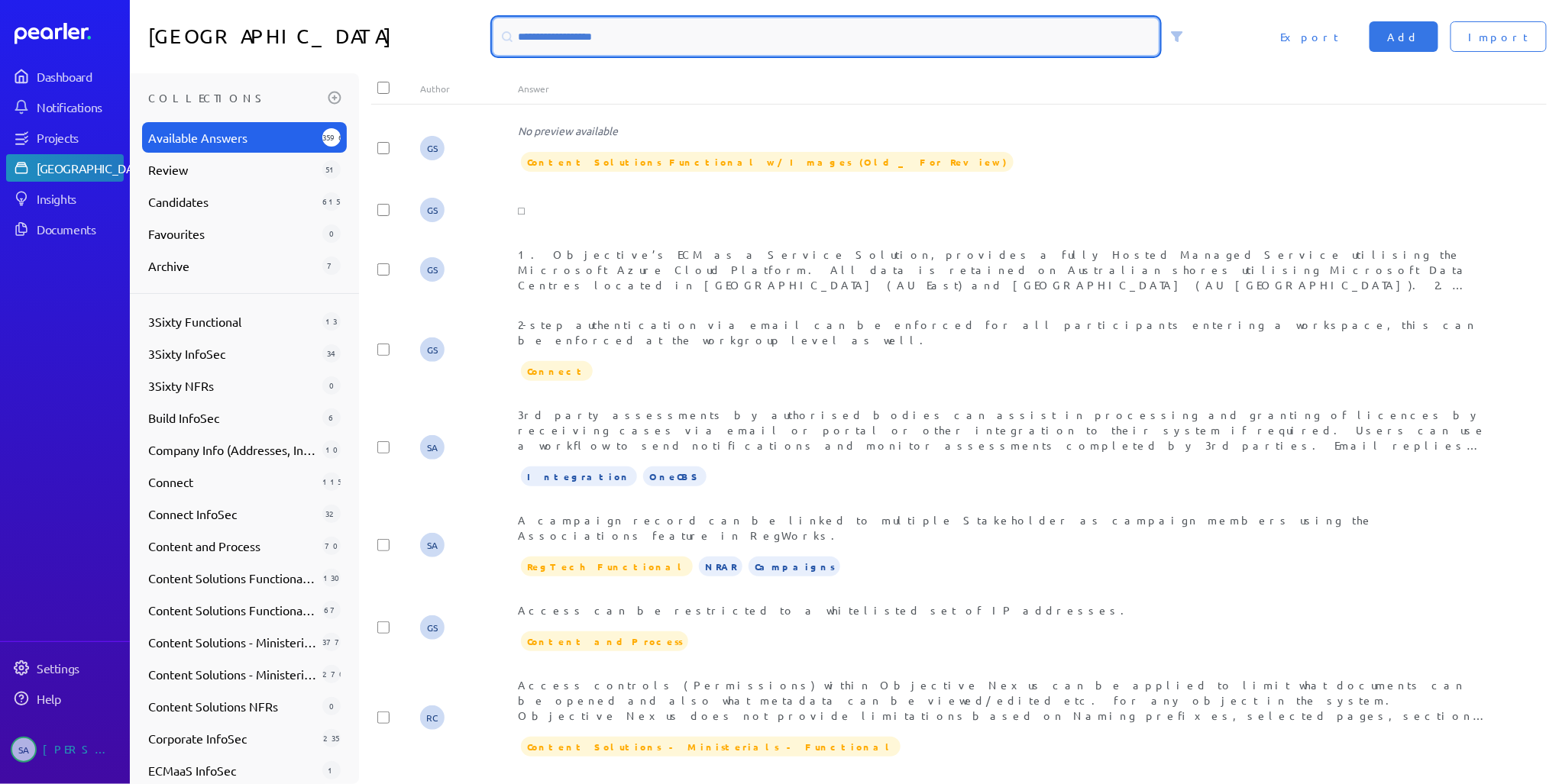
click at [544, 35] on input at bounding box center [826, 36] width 666 height 36
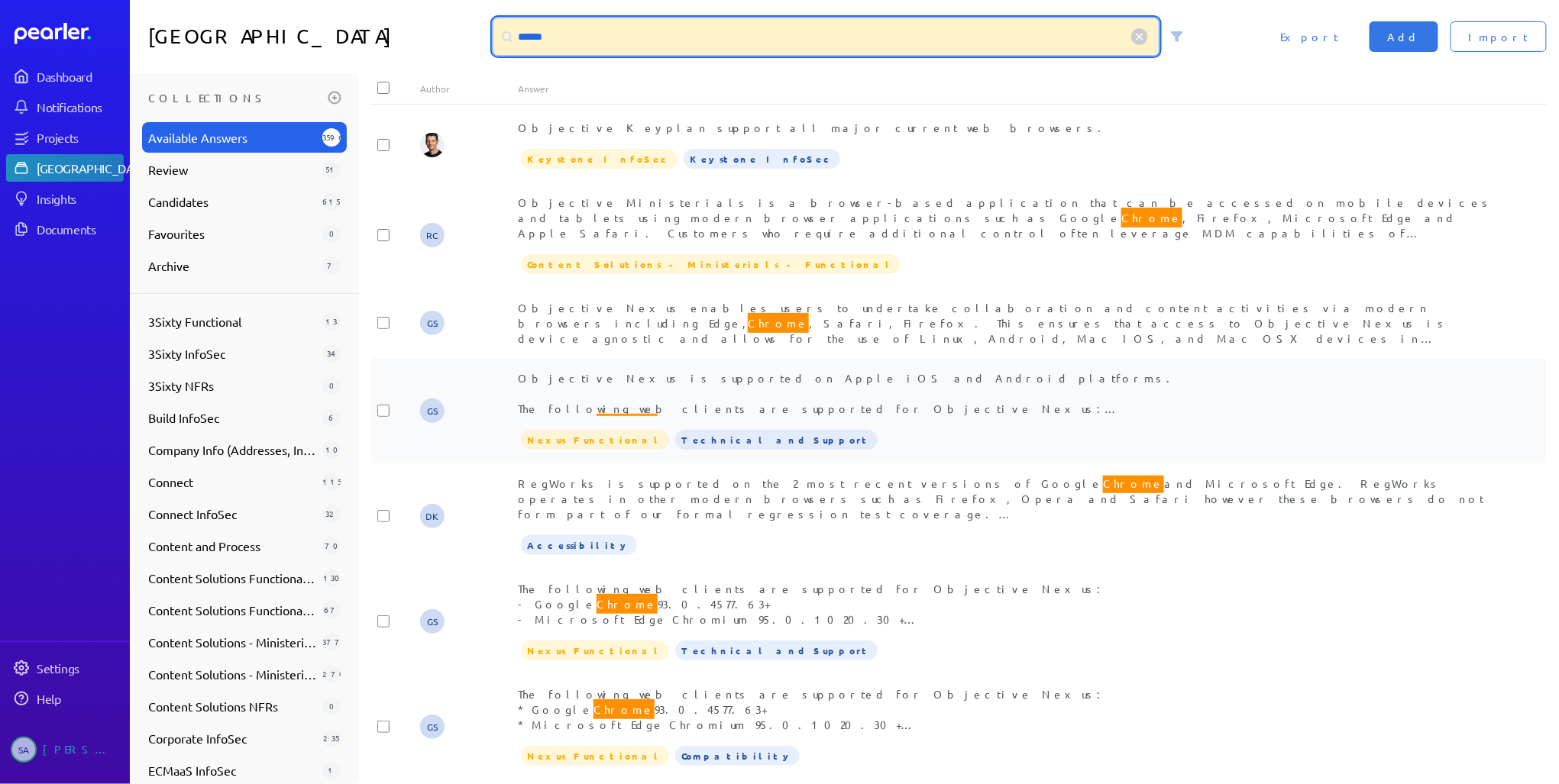
scroll to position [606, 0]
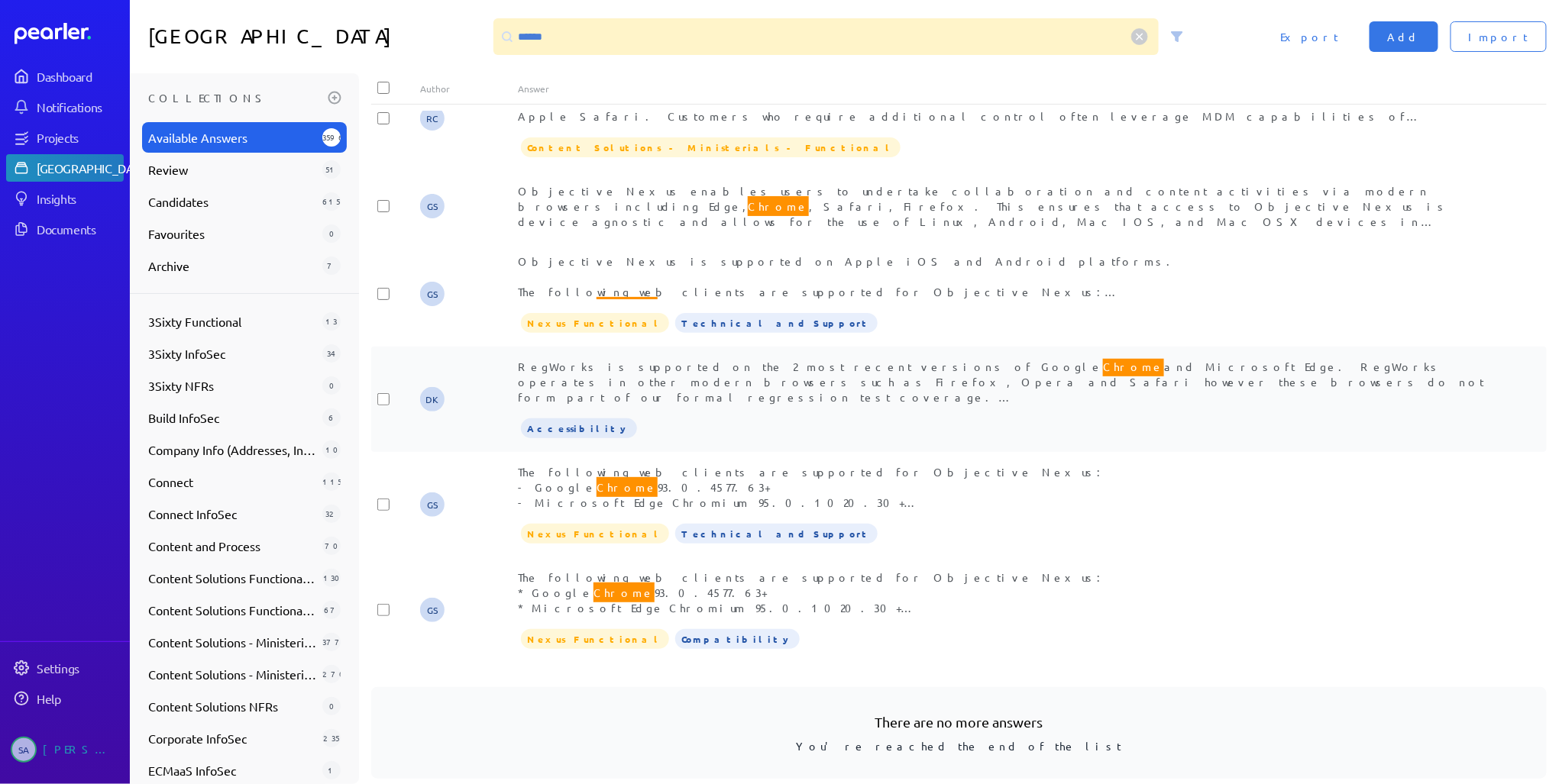
click at [680, 372] on div "RegWorks is supported on the 2 most recent versions of Google Chrome and Micros…" at bounding box center [1007, 382] width 979 height 46
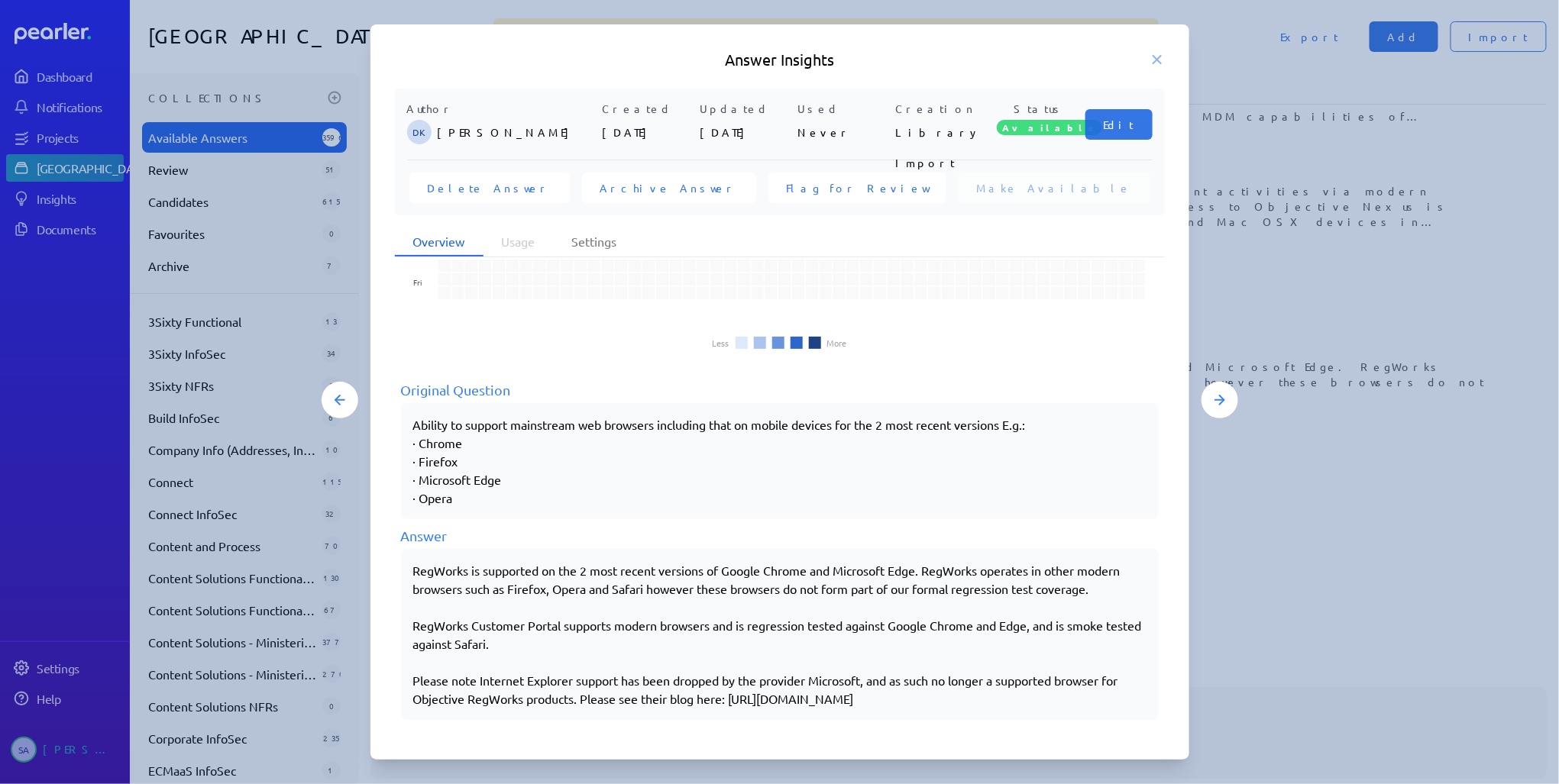
scroll to position [125, 0]
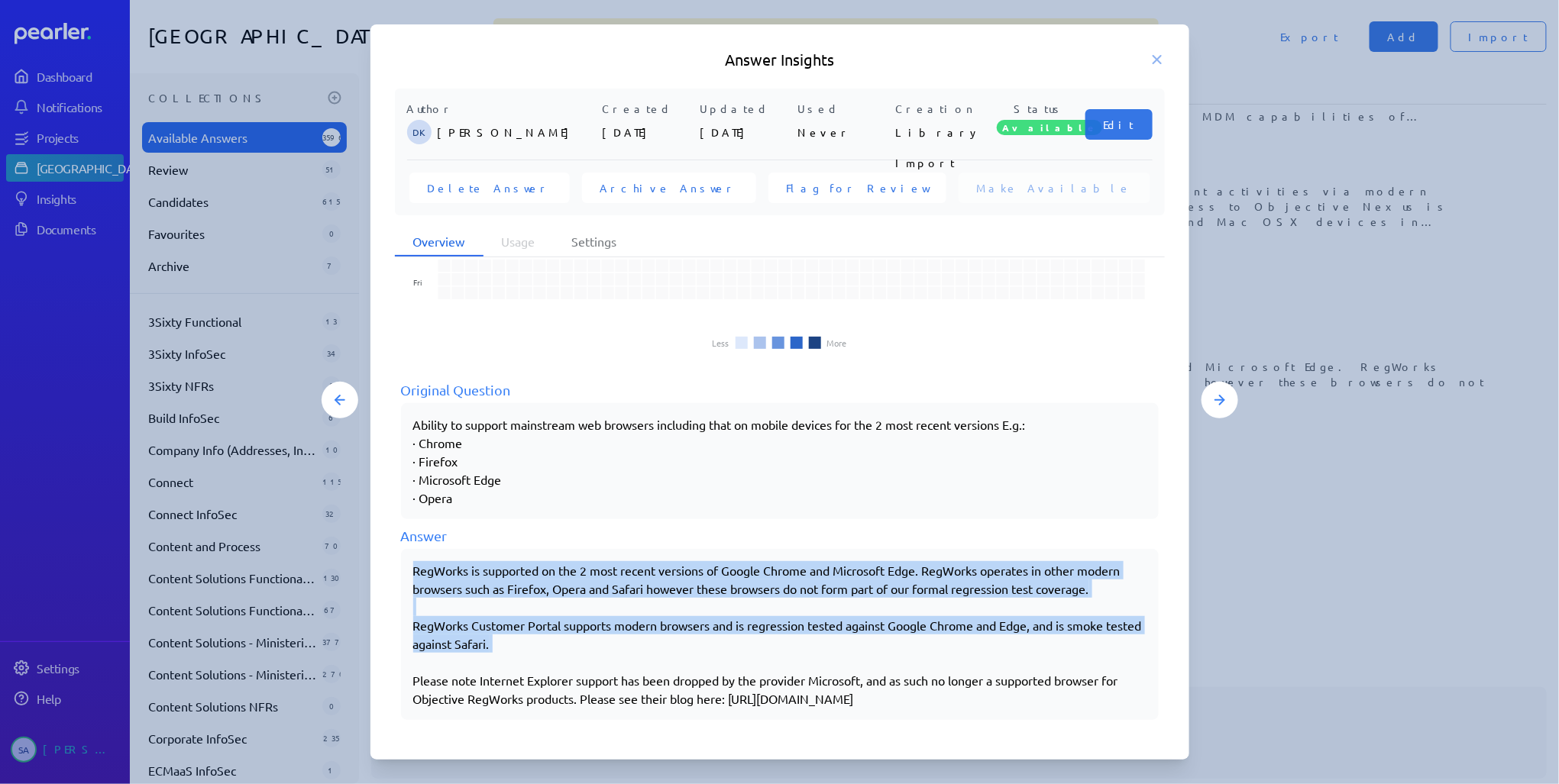
drag, startPoint x: 415, startPoint y: 548, endPoint x: 859, endPoint y: 644, distance: 454.3
click at [859, 644] on div "RegWorks is supported on the 2 most recent versions of Google Chrome and Micros…" at bounding box center [780, 634] width 733 height 146
copy div "RegWorks is supported on the 2 most recent versions of Google Chrome and Micros…"
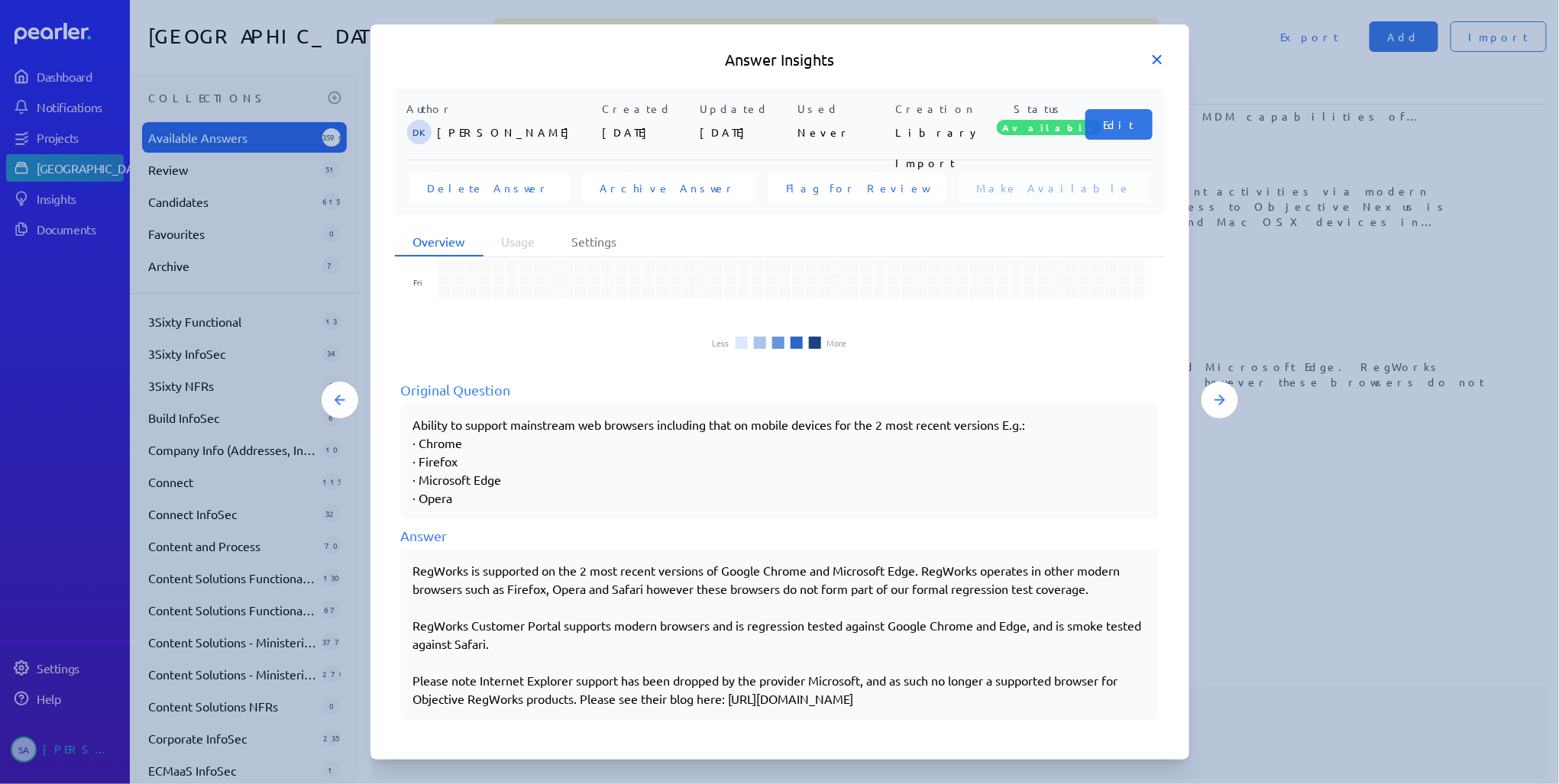
click at [1158, 63] on icon at bounding box center [1156, 59] width 15 height 15
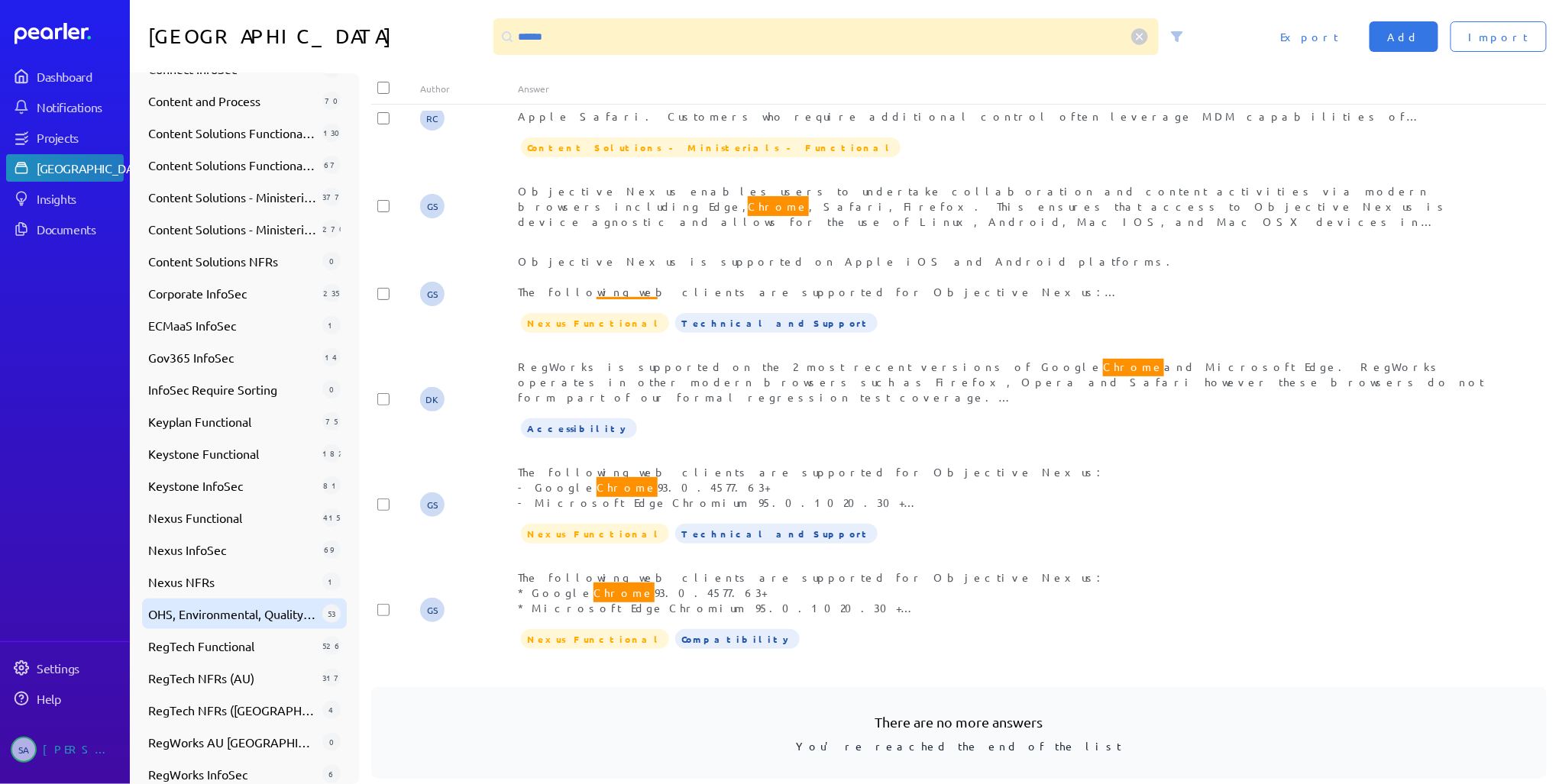
scroll to position [496, 0]
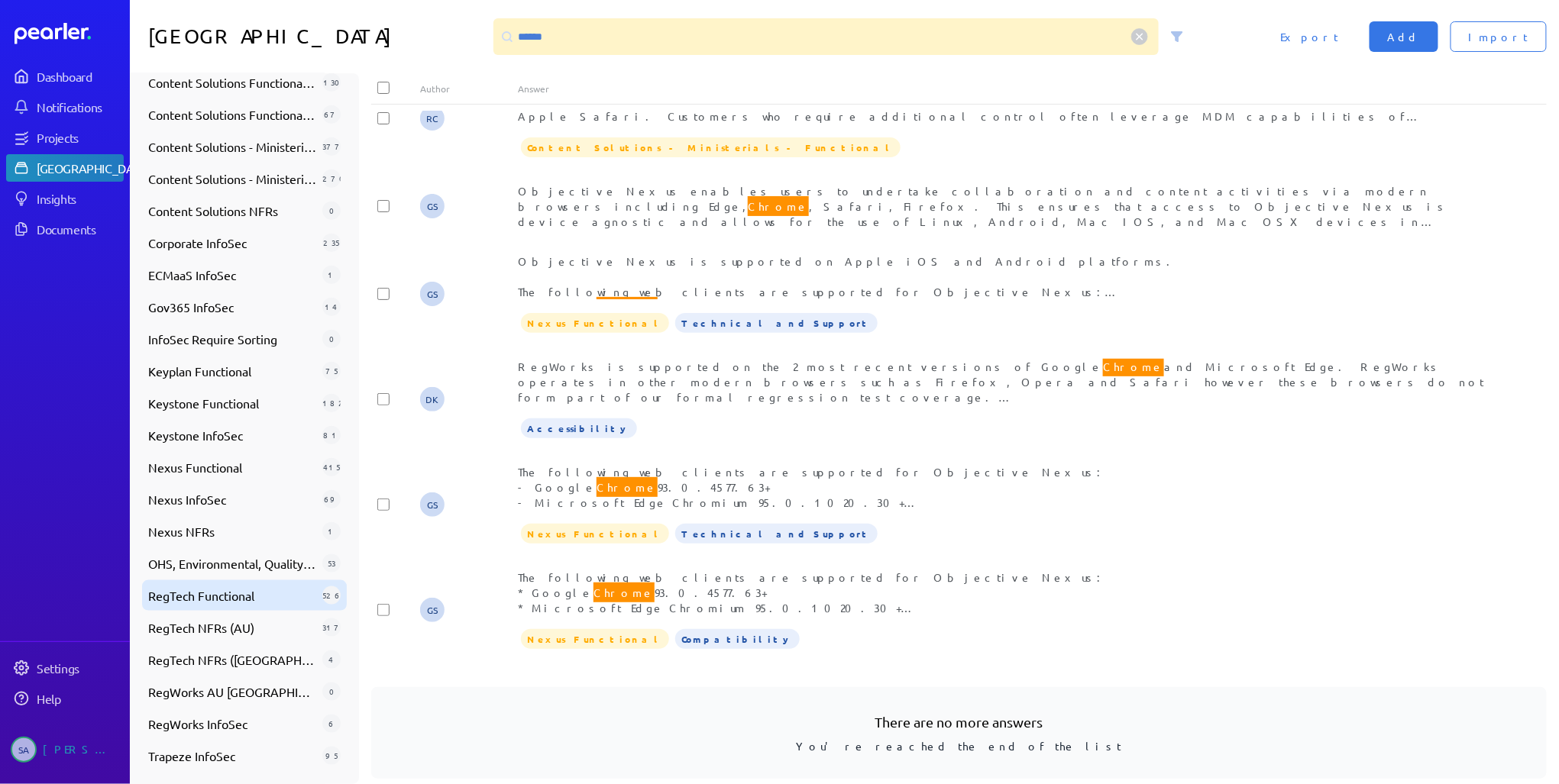
click at [231, 599] on span "RegTech Functional" at bounding box center [232, 595] width 168 height 19
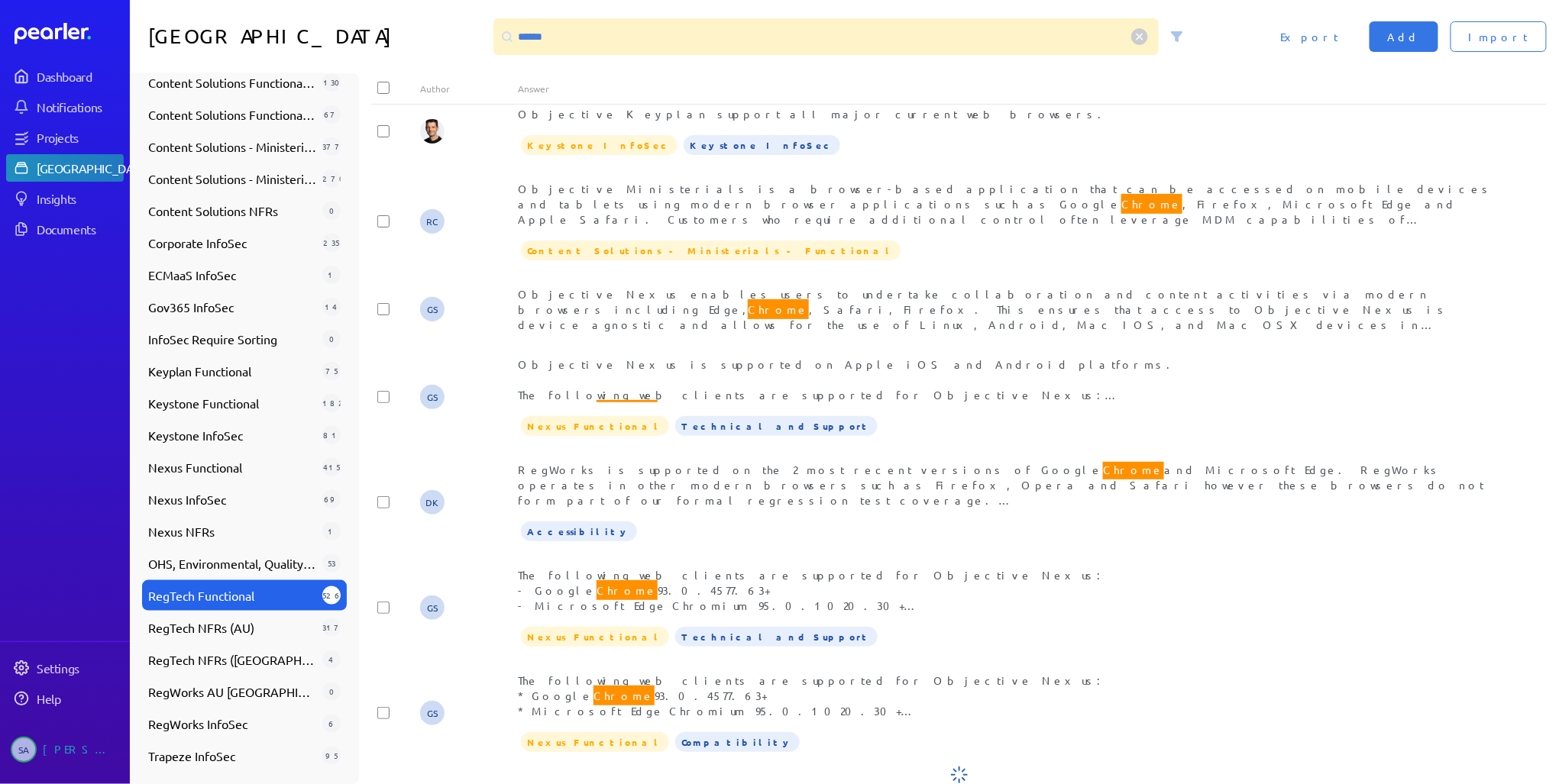
scroll to position [0, 0]
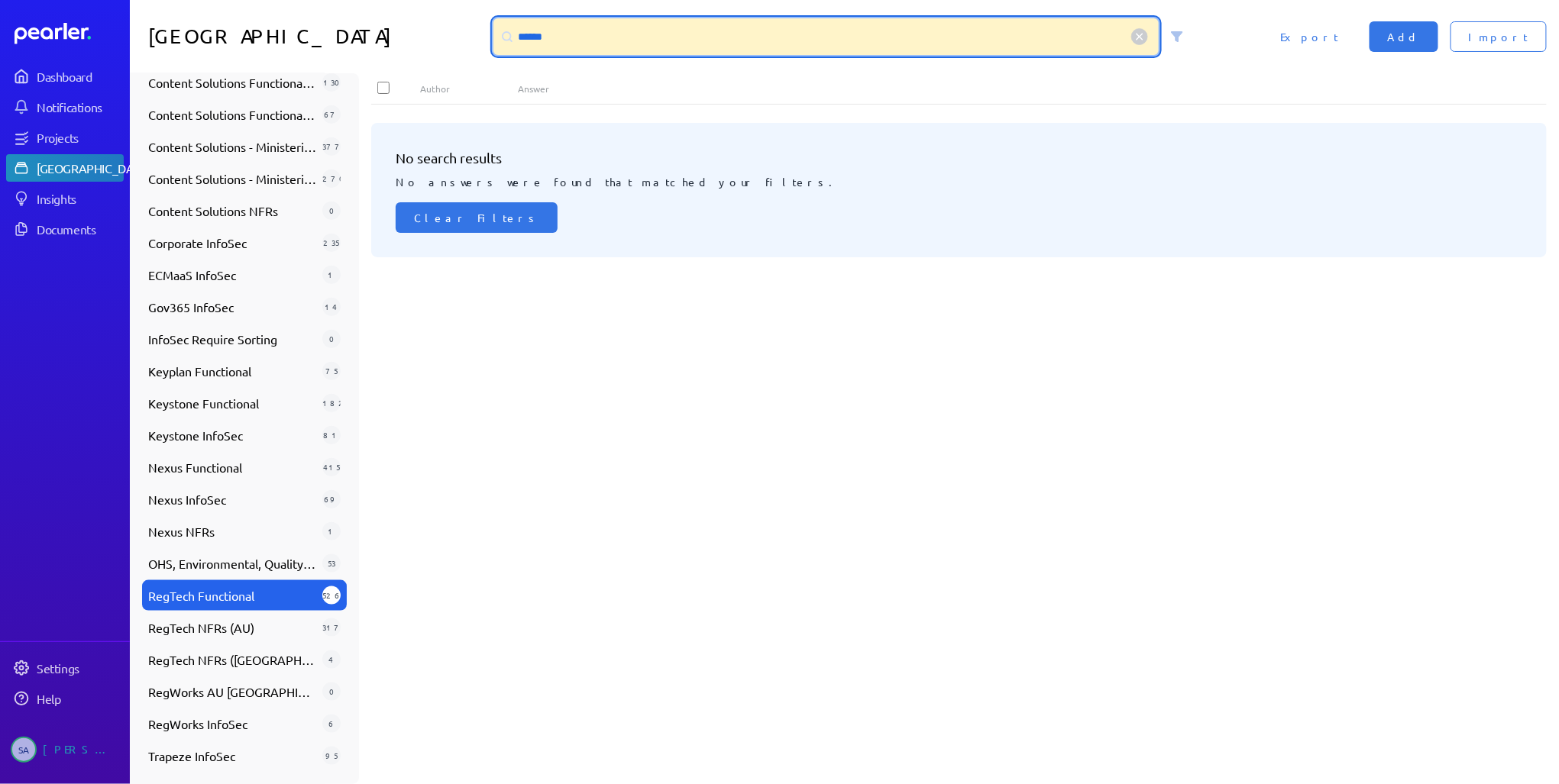
drag, startPoint x: 649, startPoint y: 39, endPoint x: 501, endPoint y: 39, distance: 148.0
click at [501, 33] on div "******" at bounding box center [826, 36] width 666 height 36
type input "**********"
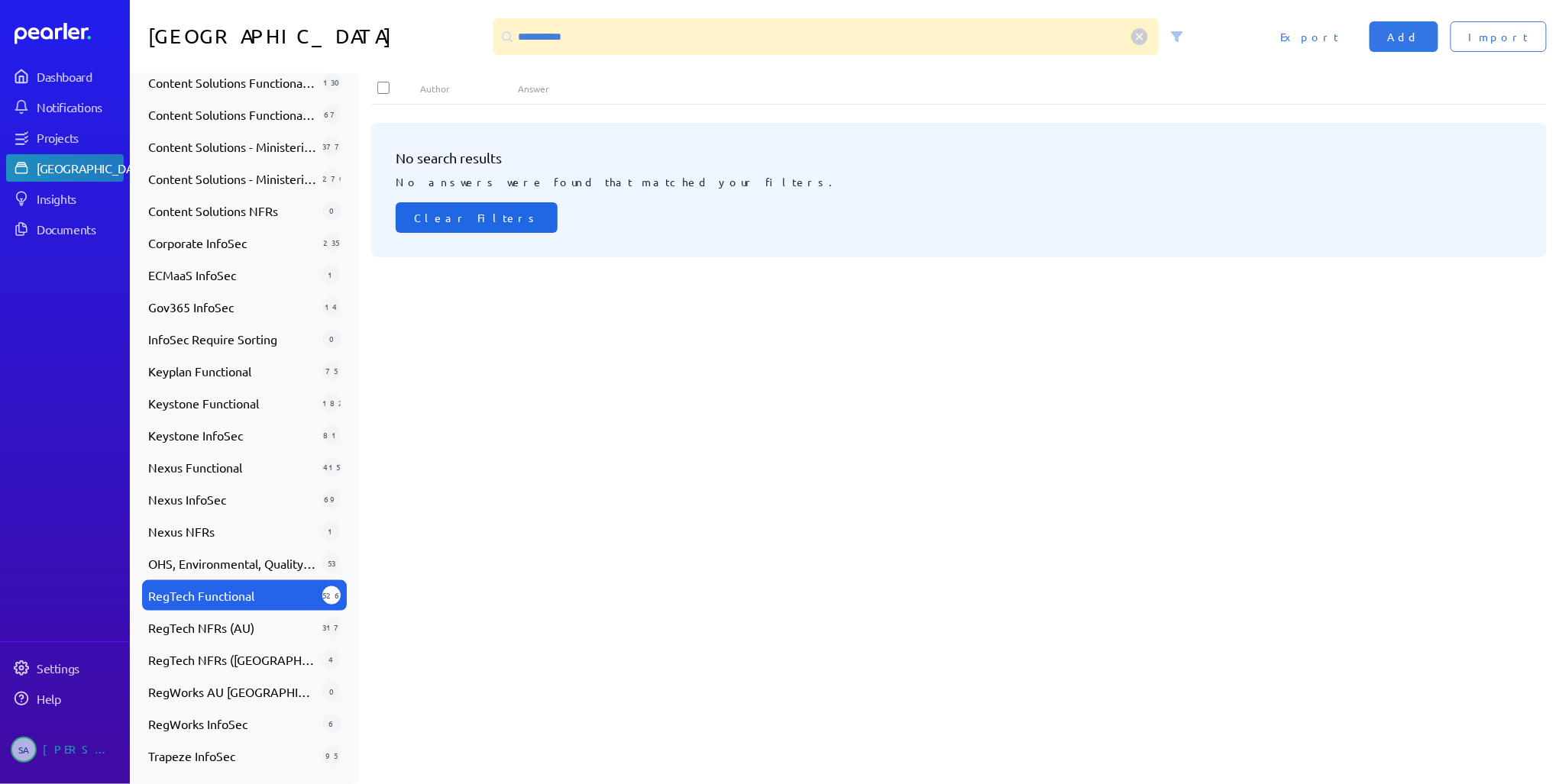
click at [437, 212] on span "Clear Filters" at bounding box center [476, 217] width 125 height 15
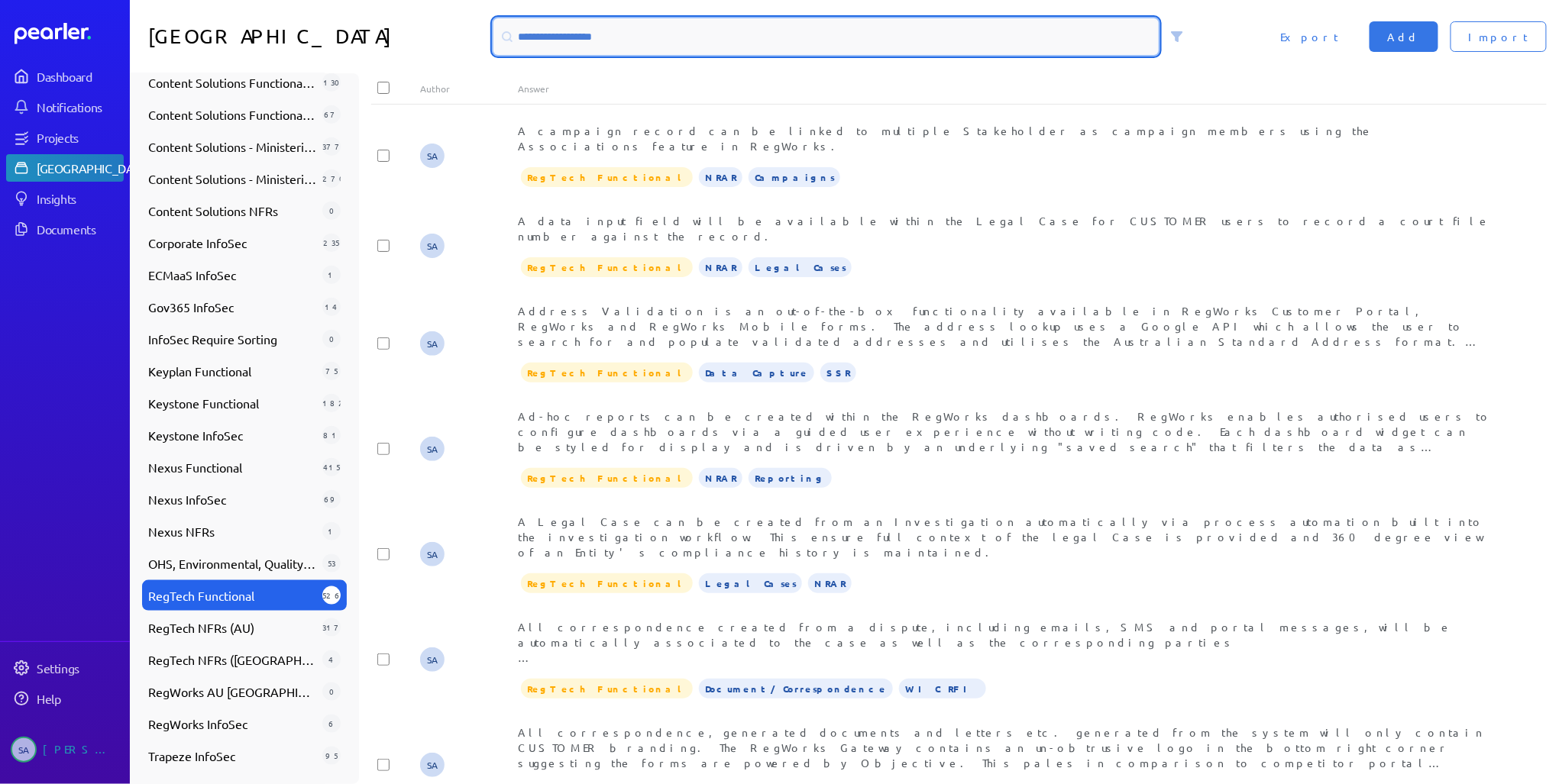
click at [634, 38] on input at bounding box center [826, 36] width 666 height 36
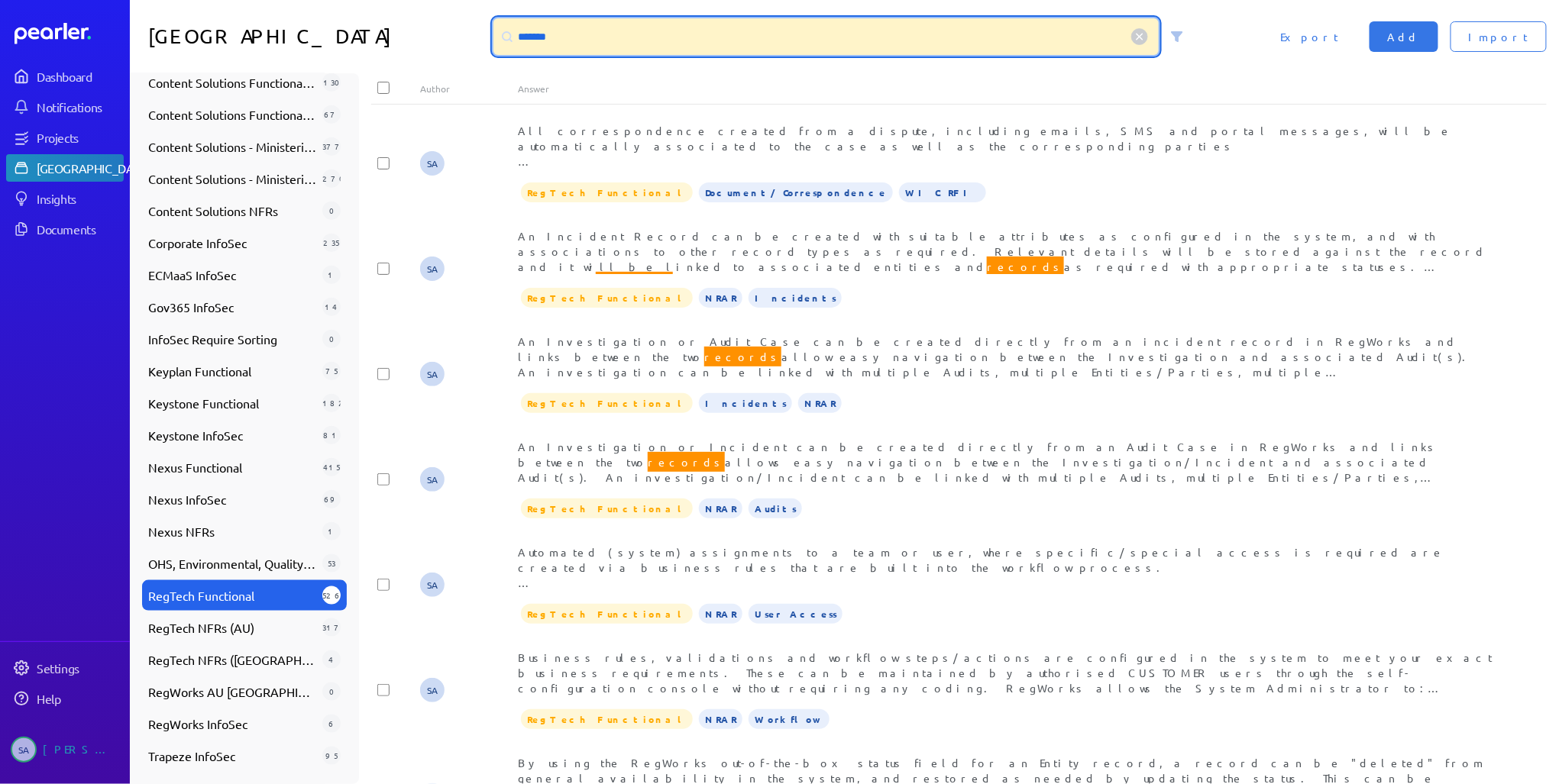
drag, startPoint x: 606, startPoint y: 32, endPoint x: 501, endPoint y: 33, distance: 105.0
click at [502, 33] on div "*******" at bounding box center [826, 36] width 666 height 36
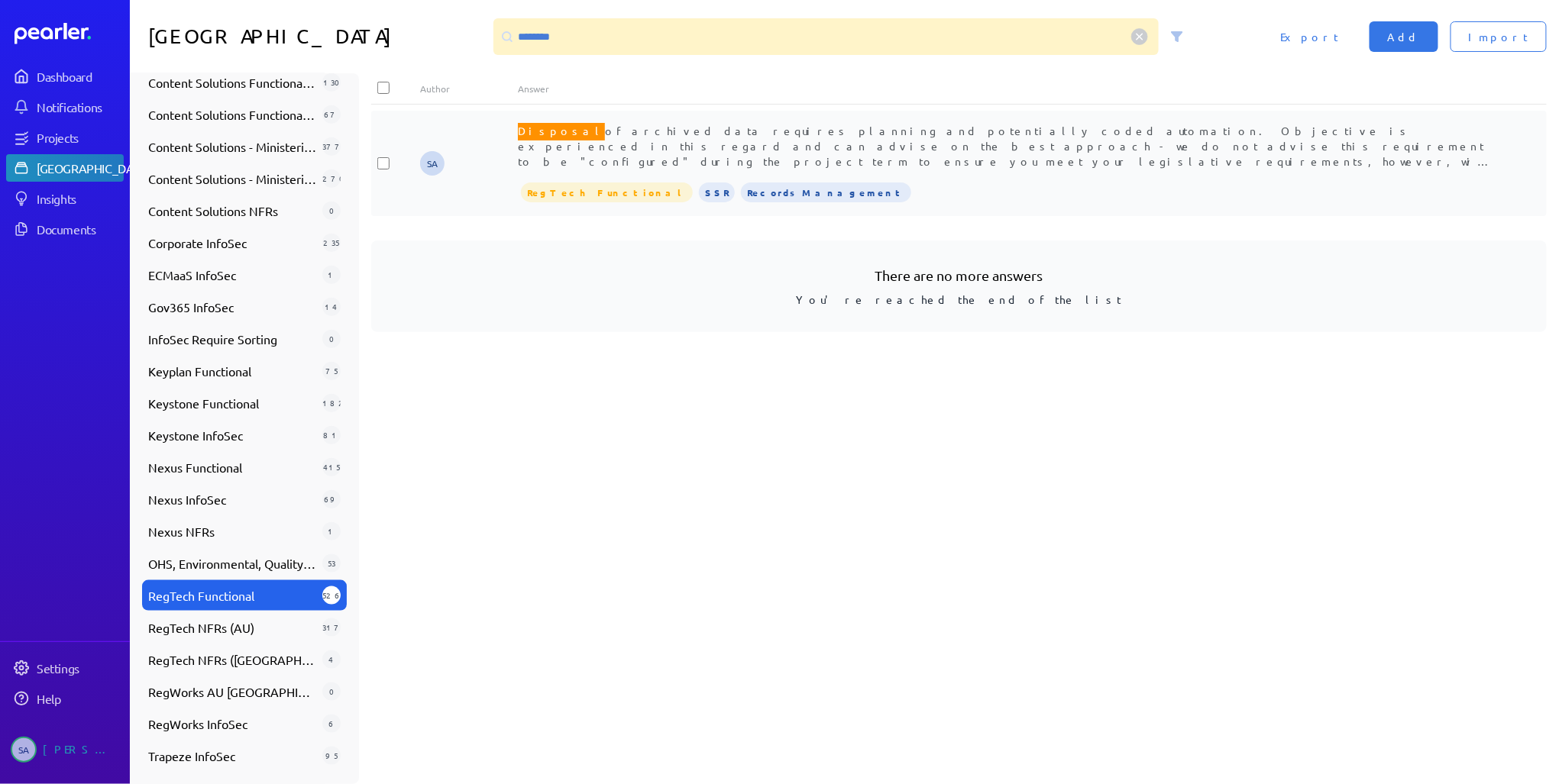
click at [666, 141] on span "Disposal of archived data requires planning and potentially coded automation. O…" at bounding box center [1007, 192] width 979 height 142
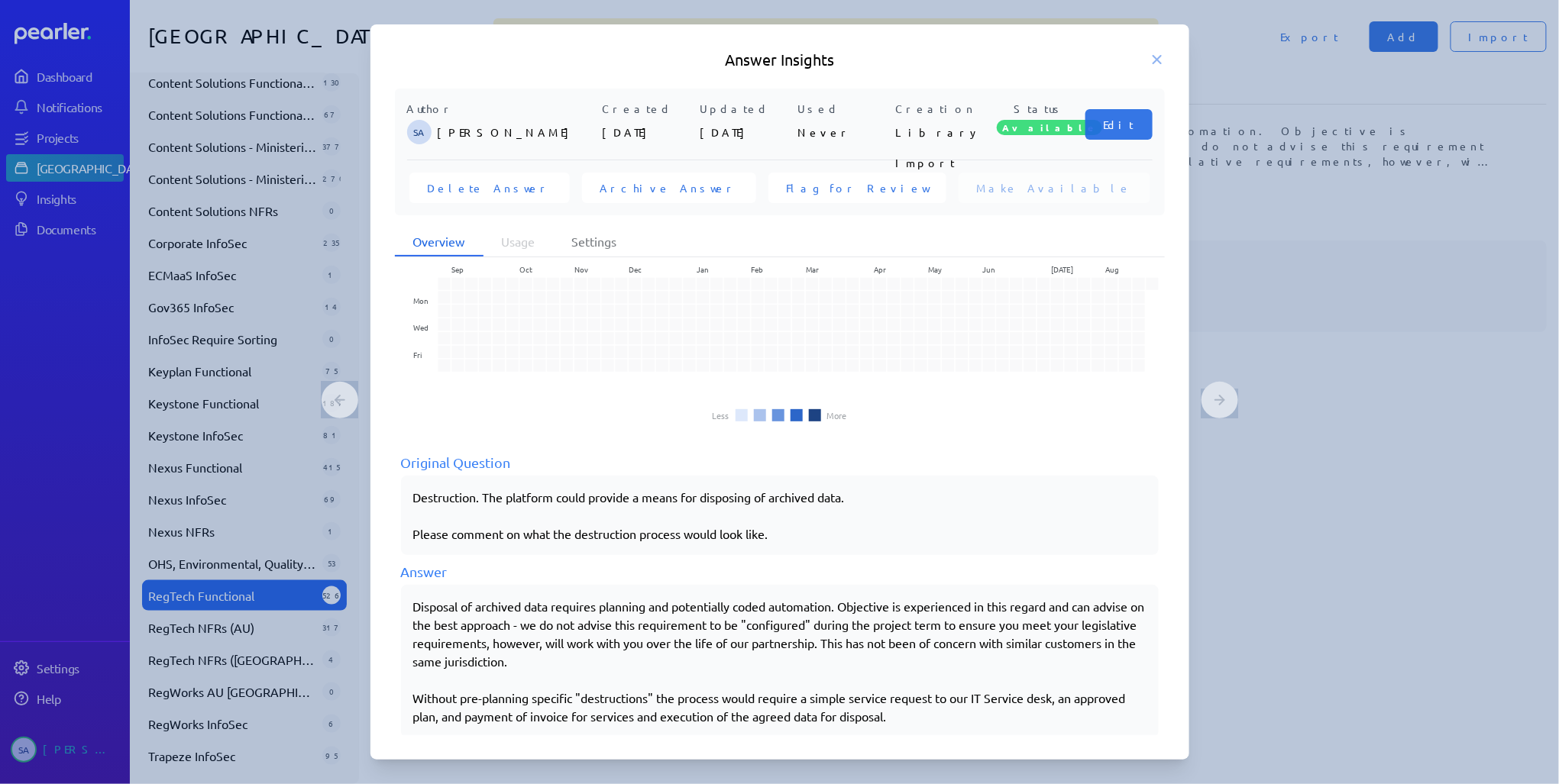
scroll to position [52, 0]
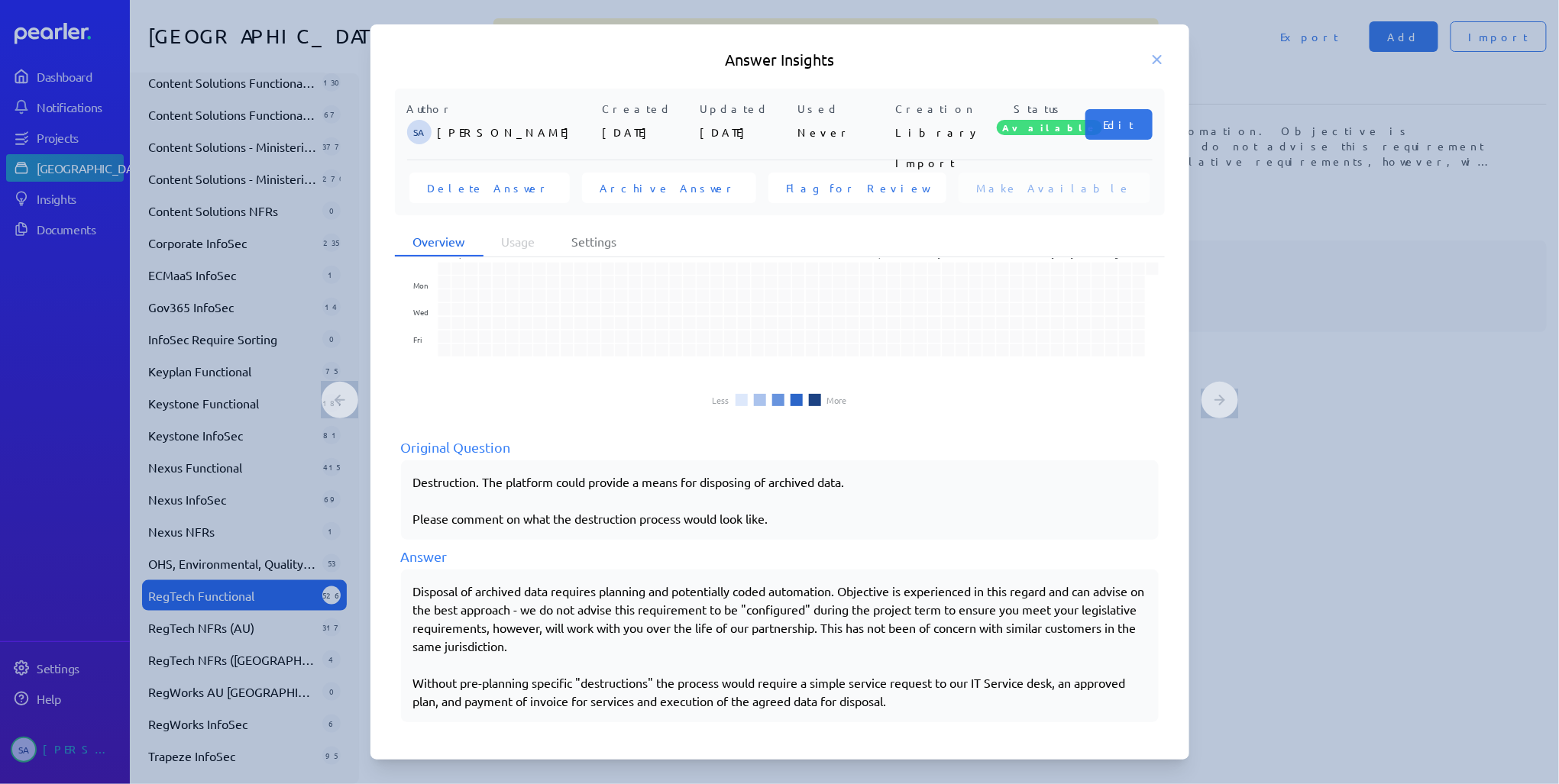
drag, startPoint x: 413, startPoint y: 587, endPoint x: 996, endPoint y: 707, distance: 595.2
click at [996, 707] on div "Disposal of archived data requires planning and potentially coded automation. O…" at bounding box center [780, 646] width 758 height 153
copy div "Disposal of archived data requires planning and potentially coded automation. O…"
click at [1157, 59] on icon at bounding box center [1157, 59] width 8 height 8
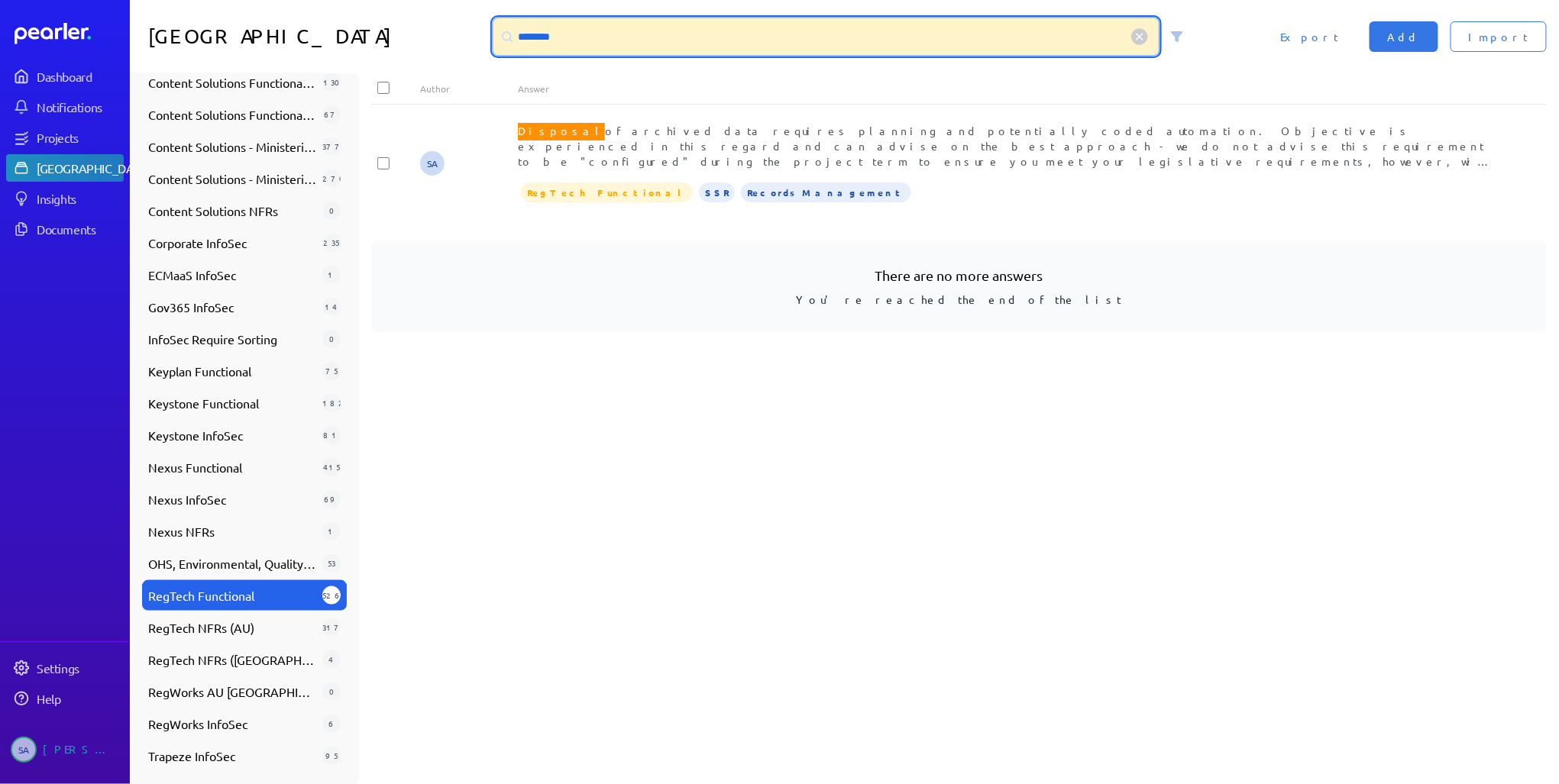
drag, startPoint x: 594, startPoint y: 35, endPoint x: 490, endPoint y: 25, distance: 104.5
click at [491, 25] on div "********" at bounding box center [845, 36] width 715 height 36
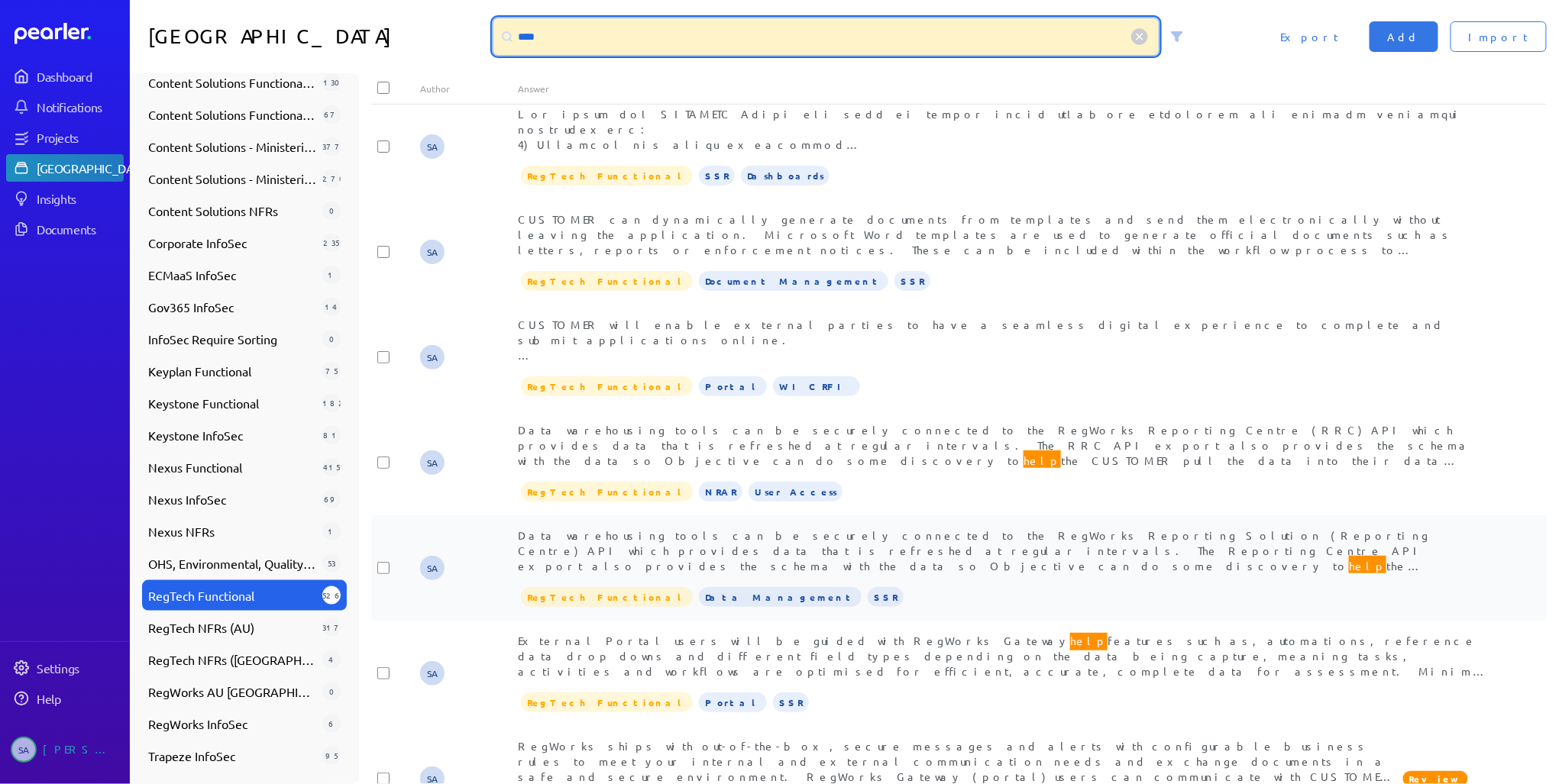
scroll to position [0, 0]
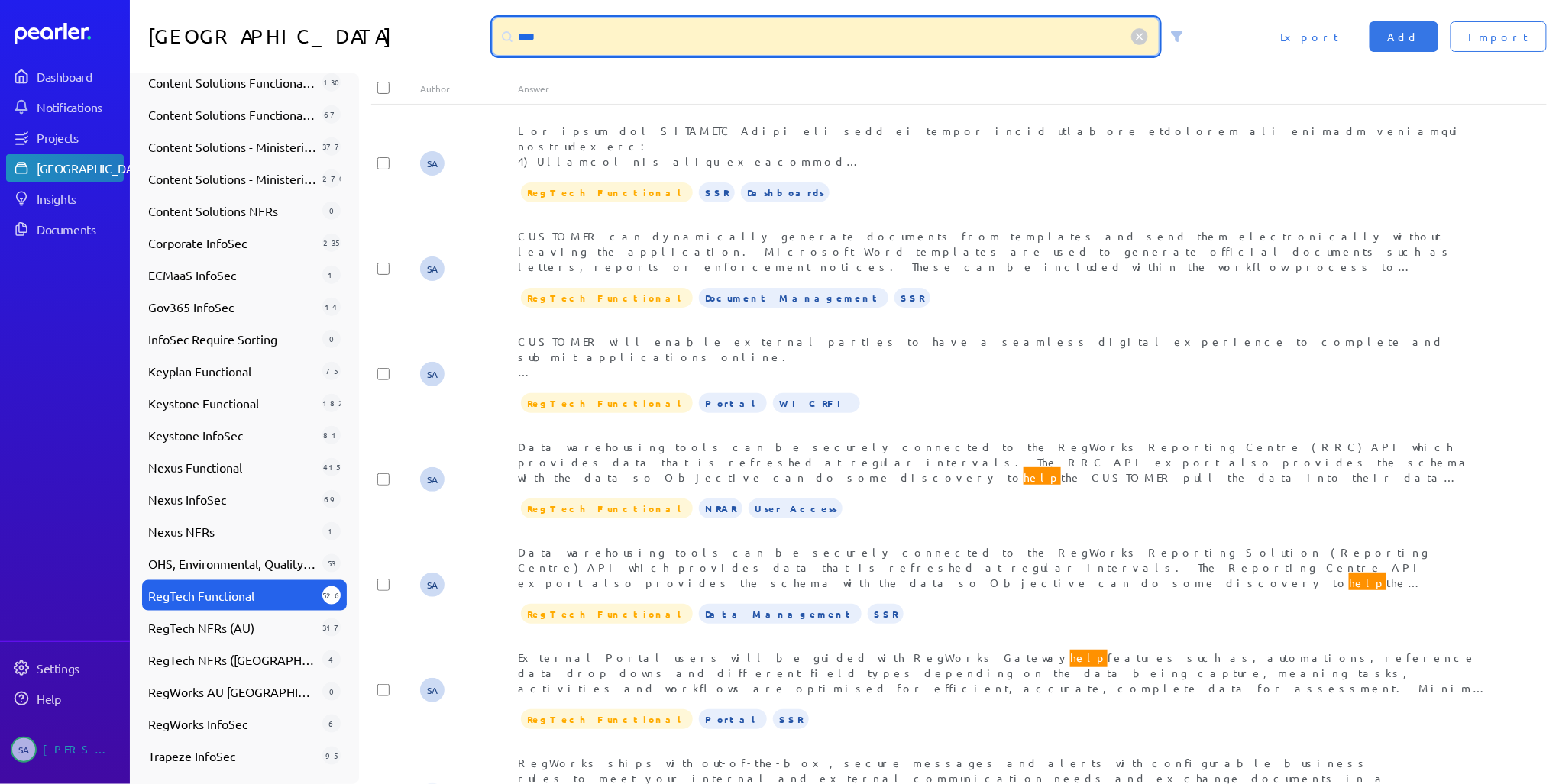
drag, startPoint x: 558, startPoint y: 34, endPoint x: 492, endPoint y: 43, distance: 66.6
click at [498, 34] on div "****" at bounding box center [826, 36] width 666 height 36
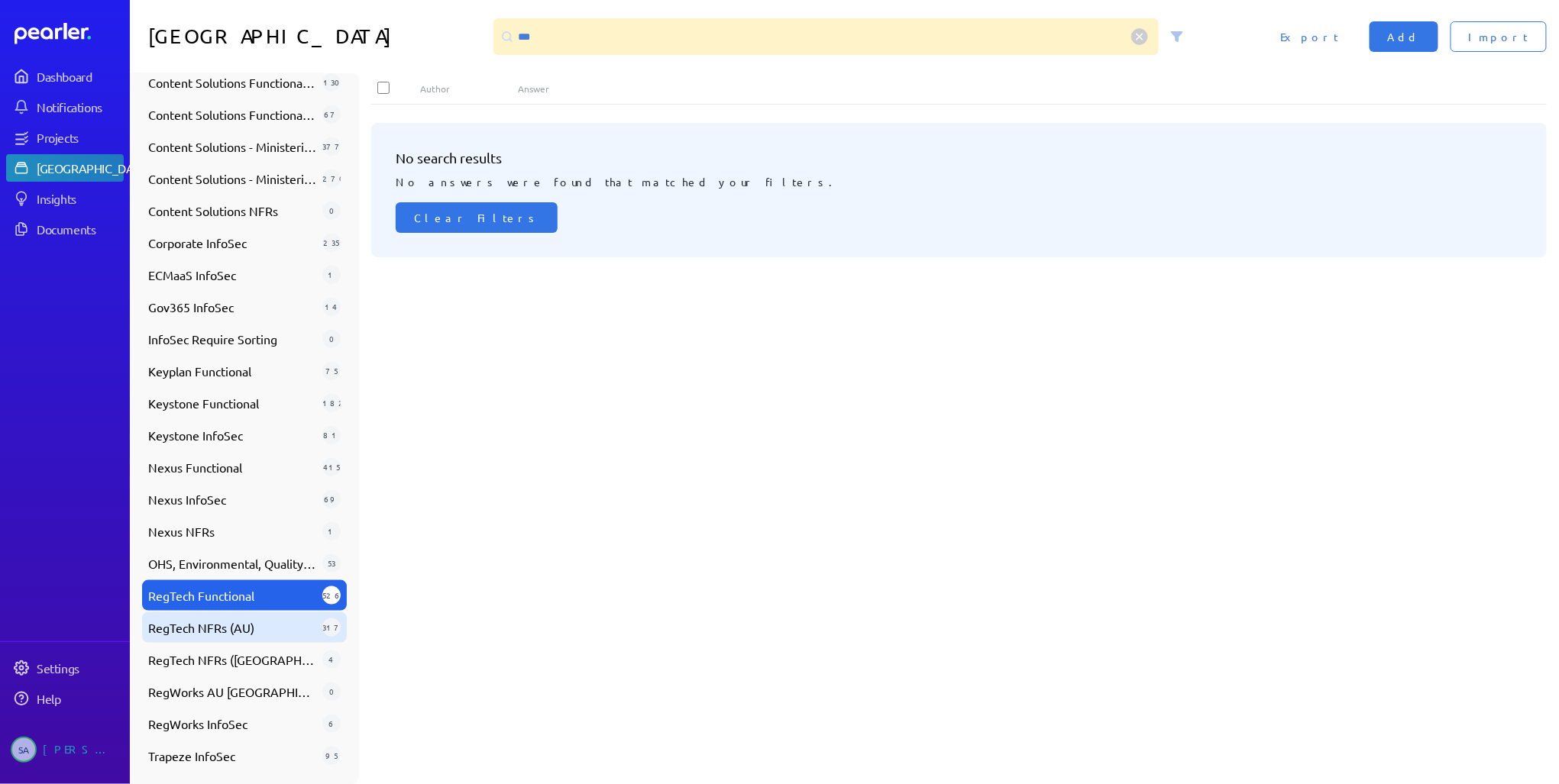
click at [241, 621] on span "RegTech NFRs (AU)" at bounding box center [232, 627] width 168 height 19
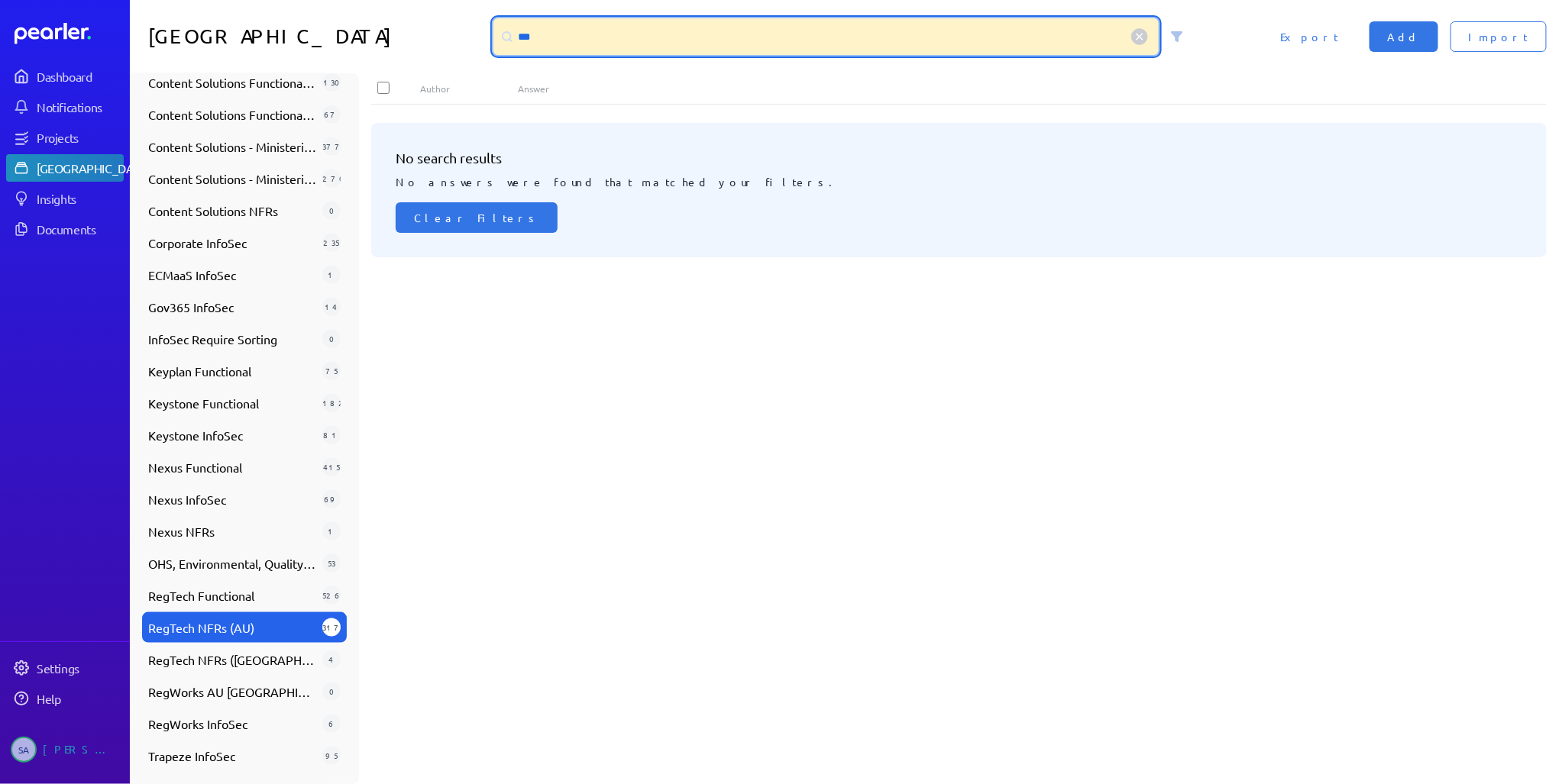
click at [563, 32] on input "***" at bounding box center [826, 36] width 666 height 36
drag, startPoint x: 556, startPoint y: 41, endPoint x: 490, endPoint y: 43, distance: 66.0
click at [496, 41] on div "***" at bounding box center [826, 36] width 666 height 36
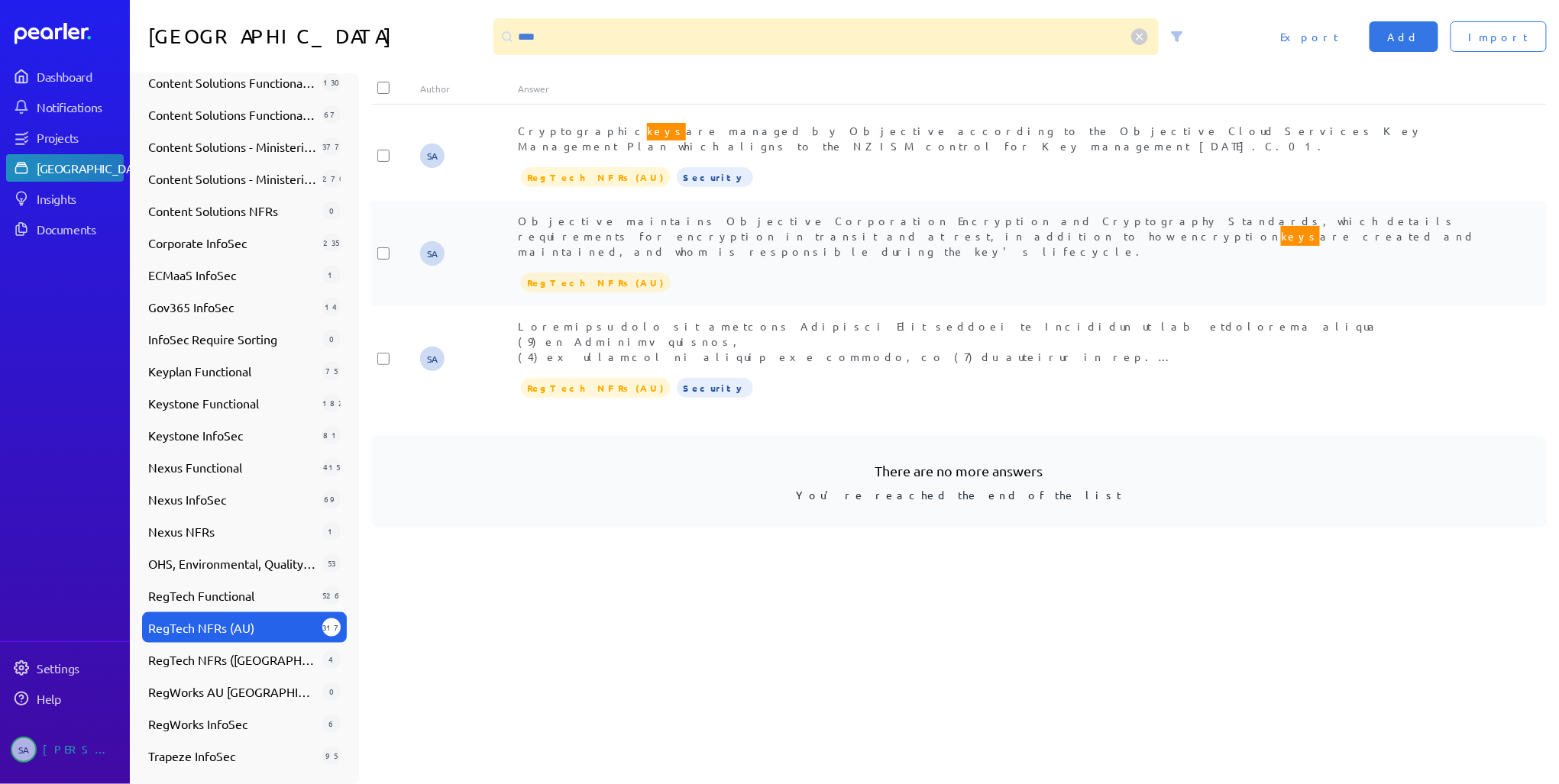
click at [802, 218] on span "Objective maintains Objective Corporation Encryption and Cryptography Standards…" at bounding box center [996, 236] width 957 height 44
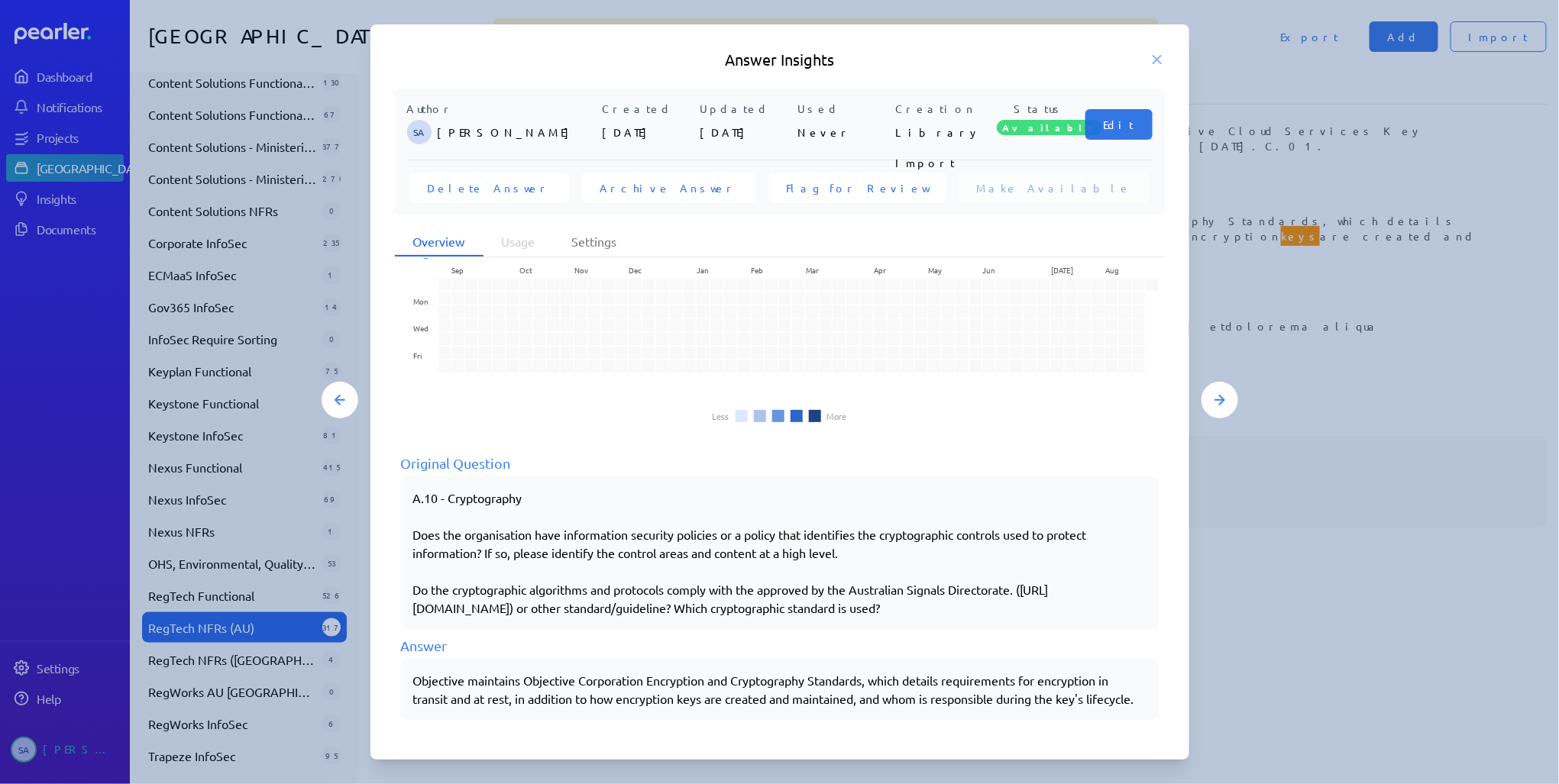
scroll to position [70, 0]
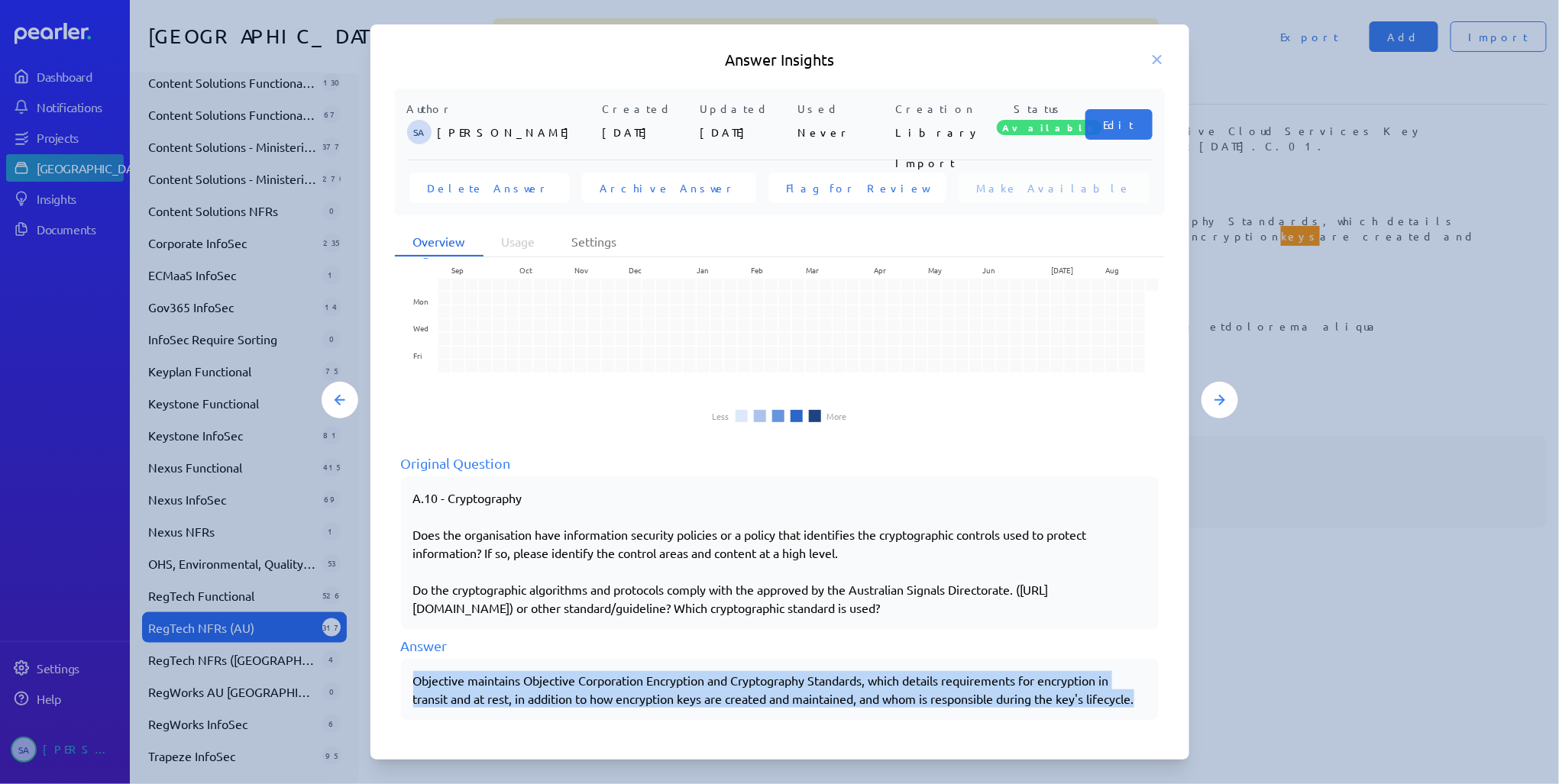
drag, startPoint x: 414, startPoint y: 664, endPoint x: 506, endPoint y: 699, distance: 98.4
click at [506, 699] on div "Objective maintains Objective Corporation Encryption and Cryptography Standards…" at bounding box center [780, 689] width 733 height 36
copy div "Objective maintains Objective Corporation Encryption and Cryptography Standards…"
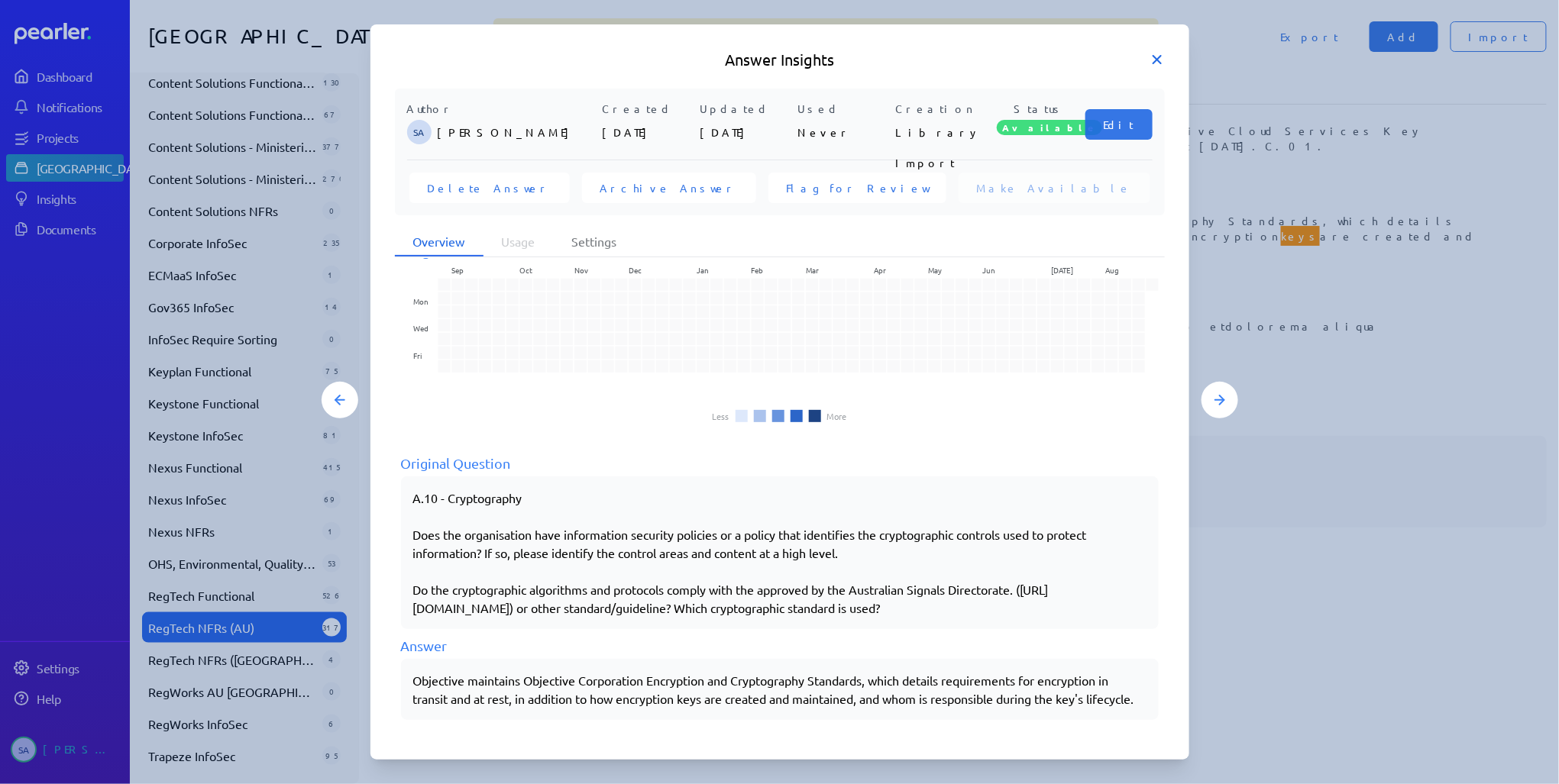
click at [1156, 59] on icon at bounding box center [1157, 59] width 8 height 8
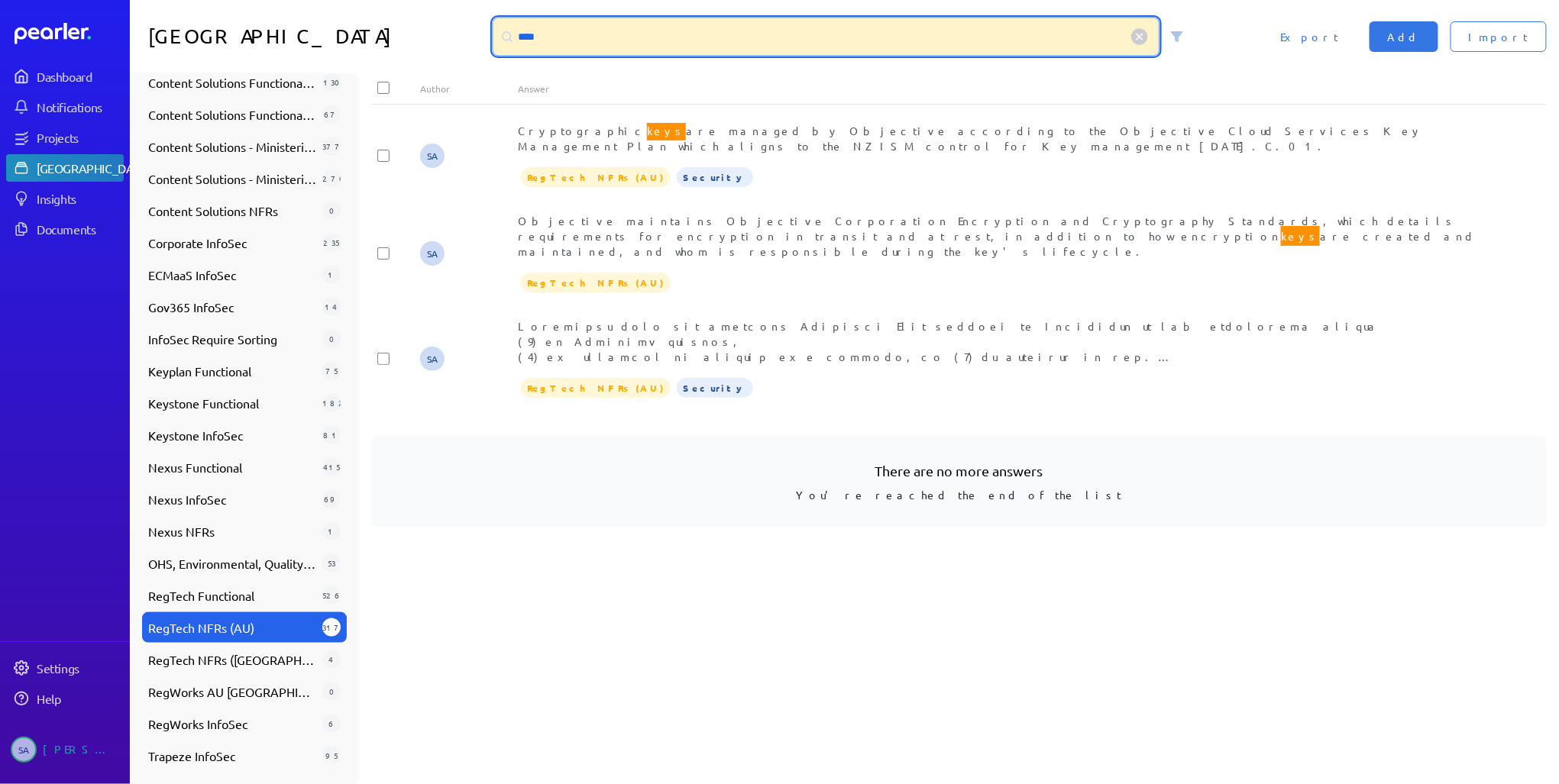
drag, startPoint x: 643, startPoint y: 33, endPoint x: 278, endPoint y: -42, distance: 372.6
click at [278, 0] on html "Dashboard Notifications Projects Answer Library Insights Documents Settings Hel…" at bounding box center [779, 392] width 1559 height 784
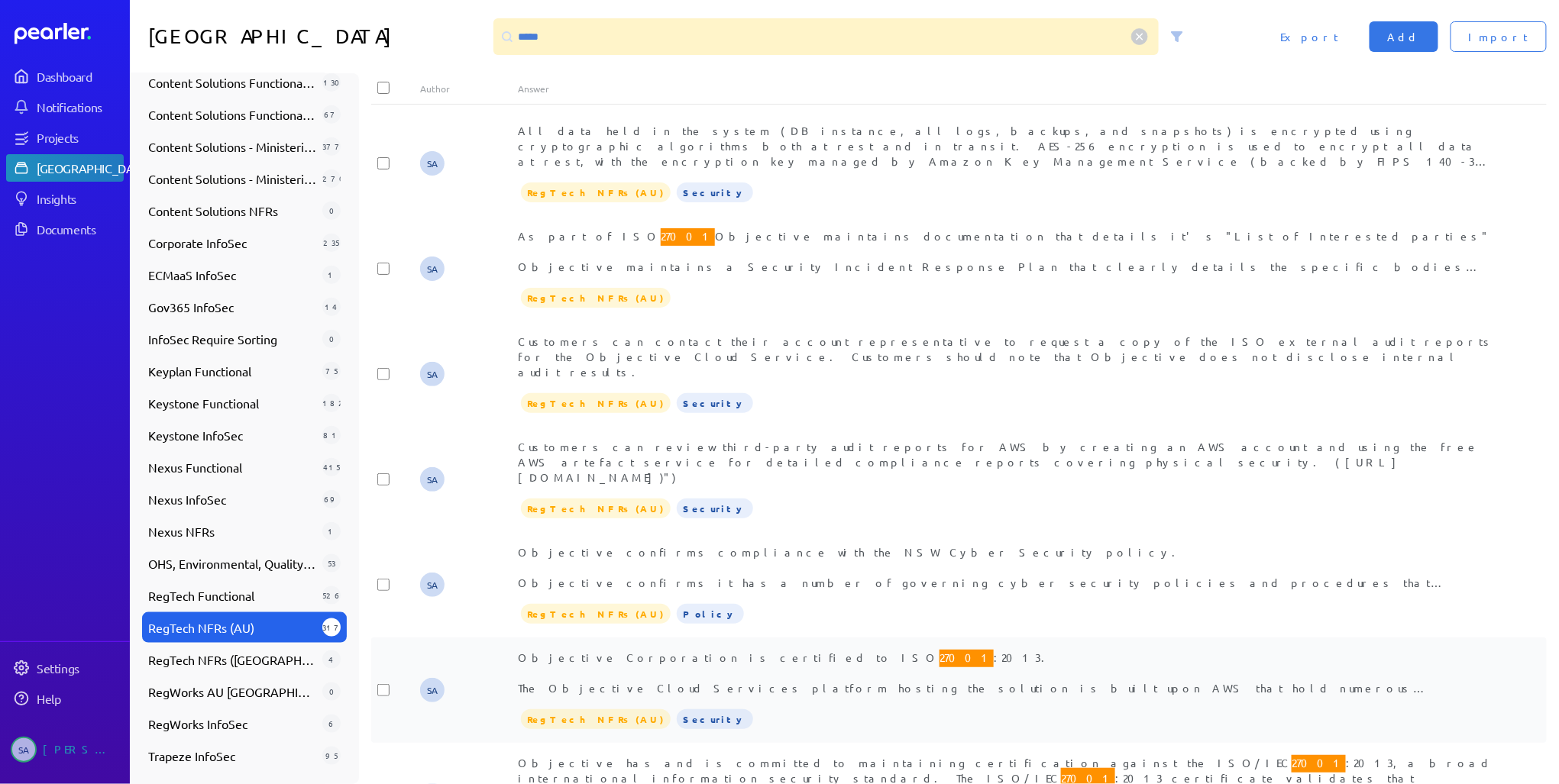
click at [777, 649] on div "Objective Corporation is certified to ISO 27001 :2013. The Objective Cloud Serv…" at bounding box center [1007, 672] width 979 height 46
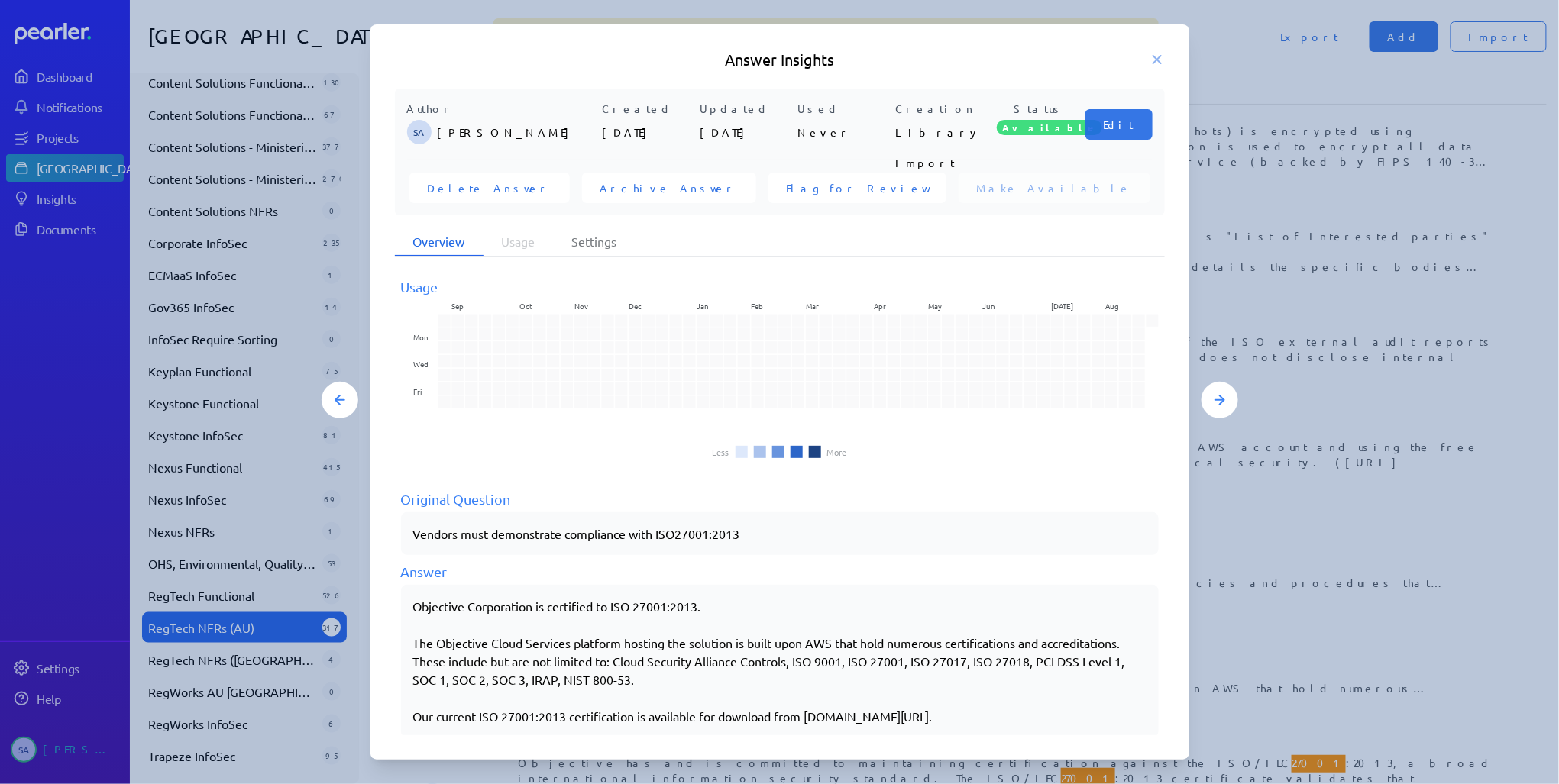
drag, startPoint x: 413, startPoint y: 600, endPoint x: 1017, endPoint y: 717, distance: 615.2
click at [1017, 717] on div "Objective Corporation is certified to ISO 27001:2013. The Objective Cloud Servi…" at bounding box center [780, 661] width 733 height 129
copy div "Objective Corporation is certified to ISO 27001:2013. The Objective Cloud Servi…"
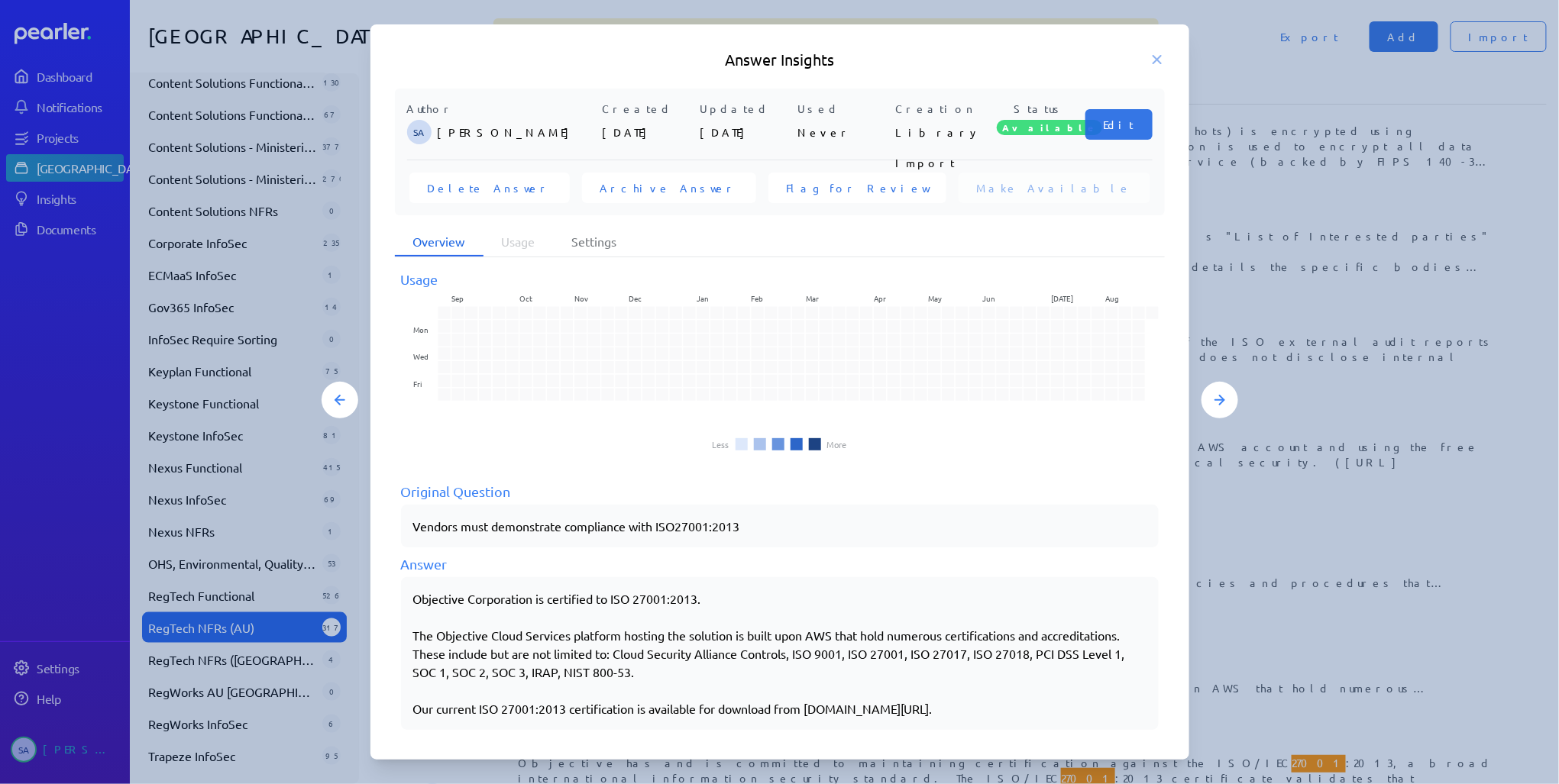
scroll to position [15, 0]
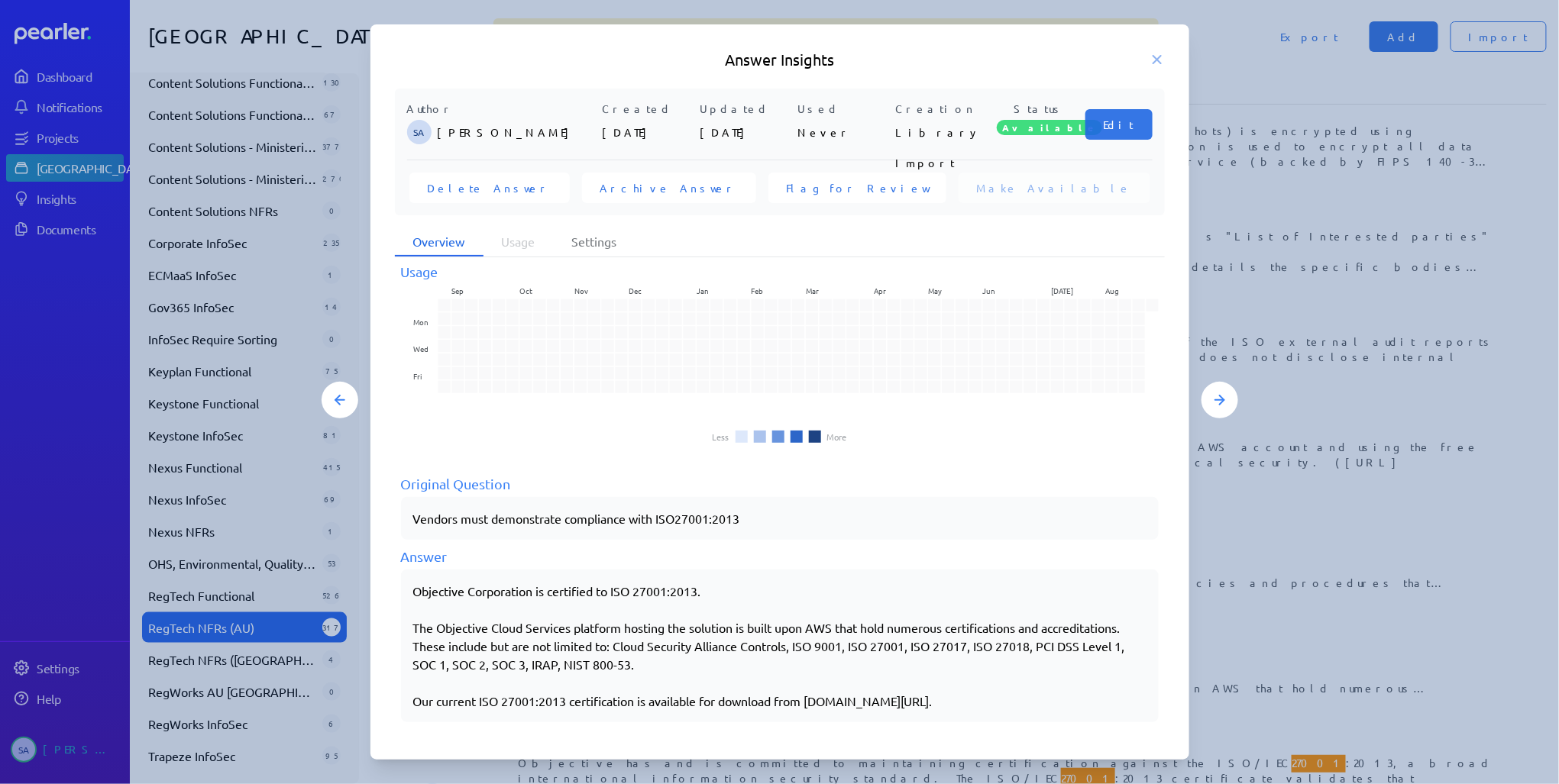
click at [674, 671] on div "Objective Corporation is certified to ISO 27001:2013. The Objective Cloud Servi…" at bounding box center [780, 646] width 733 height 129
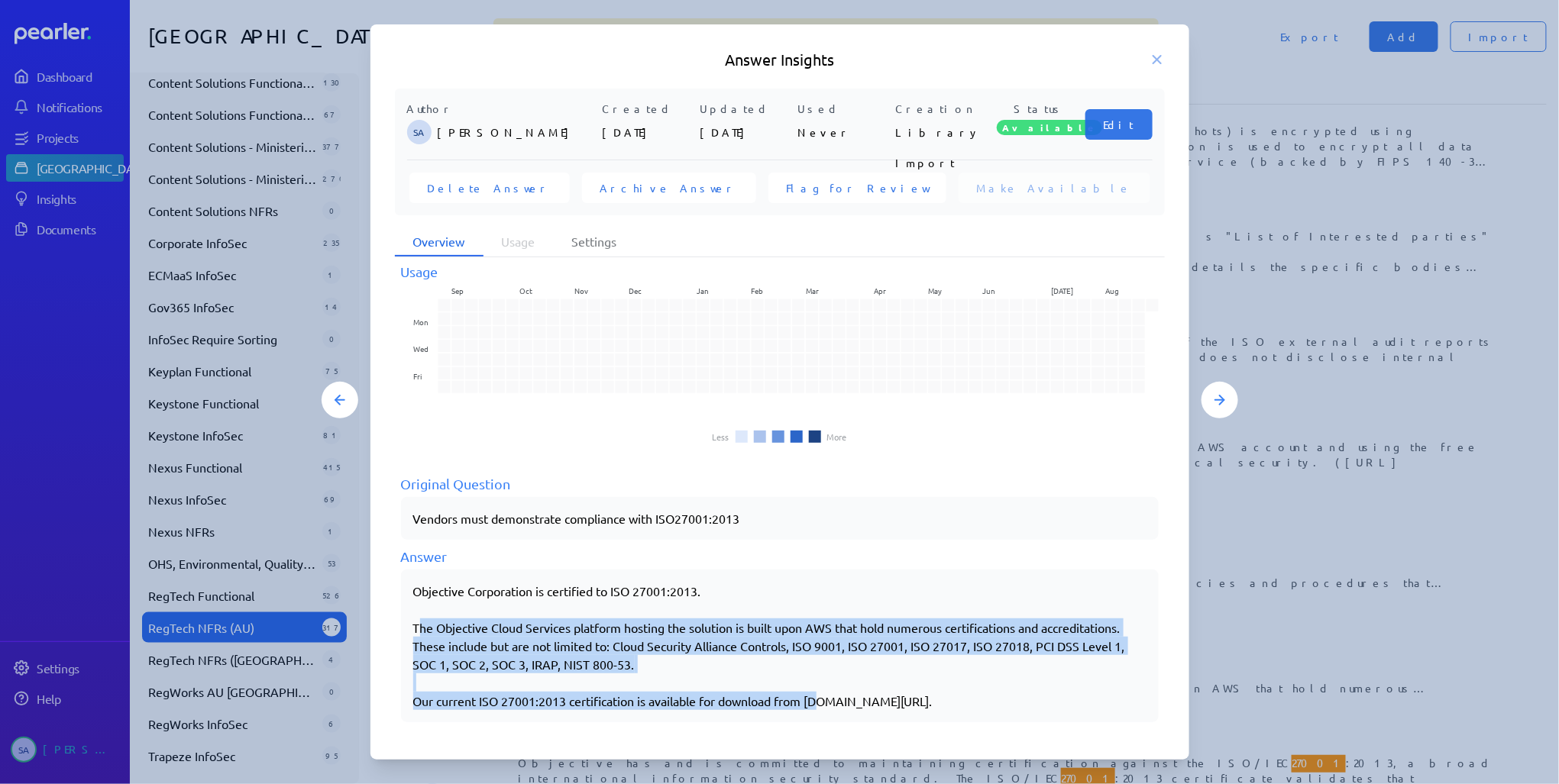
drag, startPoint x: 414, startPoint y: 625, endPoint x: 821, endPoint y: 702, distance: 414.2
click at [821, 702] on div "Objective Corporation is certified to ISO 27001:2013. The Objective Cloud Servi…" at bounding box center [780, 646] width 733 height 129
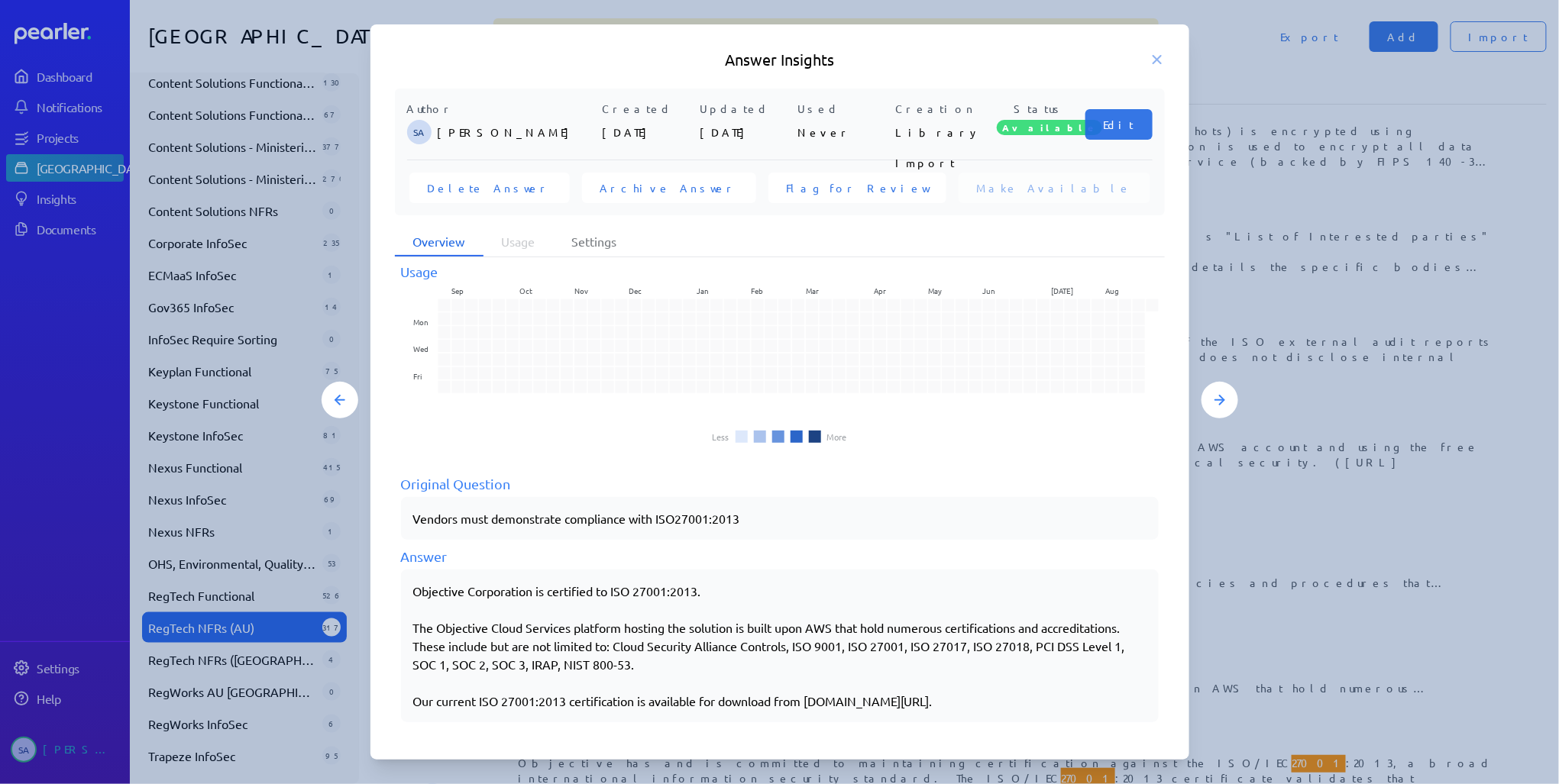
click at [979, 704] on div "Objective Corporation is certified to ISO 27001:2013. The Objective Cloud Servi…" at bounding box center [780, 646] width 733 height 129
drag, startPoint x: 996, startPoint y: 699, endPoint x: 444, endPoint y: 612, distance: 558.8
click at [444, 612] on div "Objective Corporation is certified to ISO 27001:2013. The Objective Cloud Servi…" at bounding box center [780, 646] width 733 height 129
copy div "The Objective Cloud Services platform hosting the solution is built upon AWS th…"
click at [1159, 56] on icon at bounding box center [1156, 59] width 15 height 15
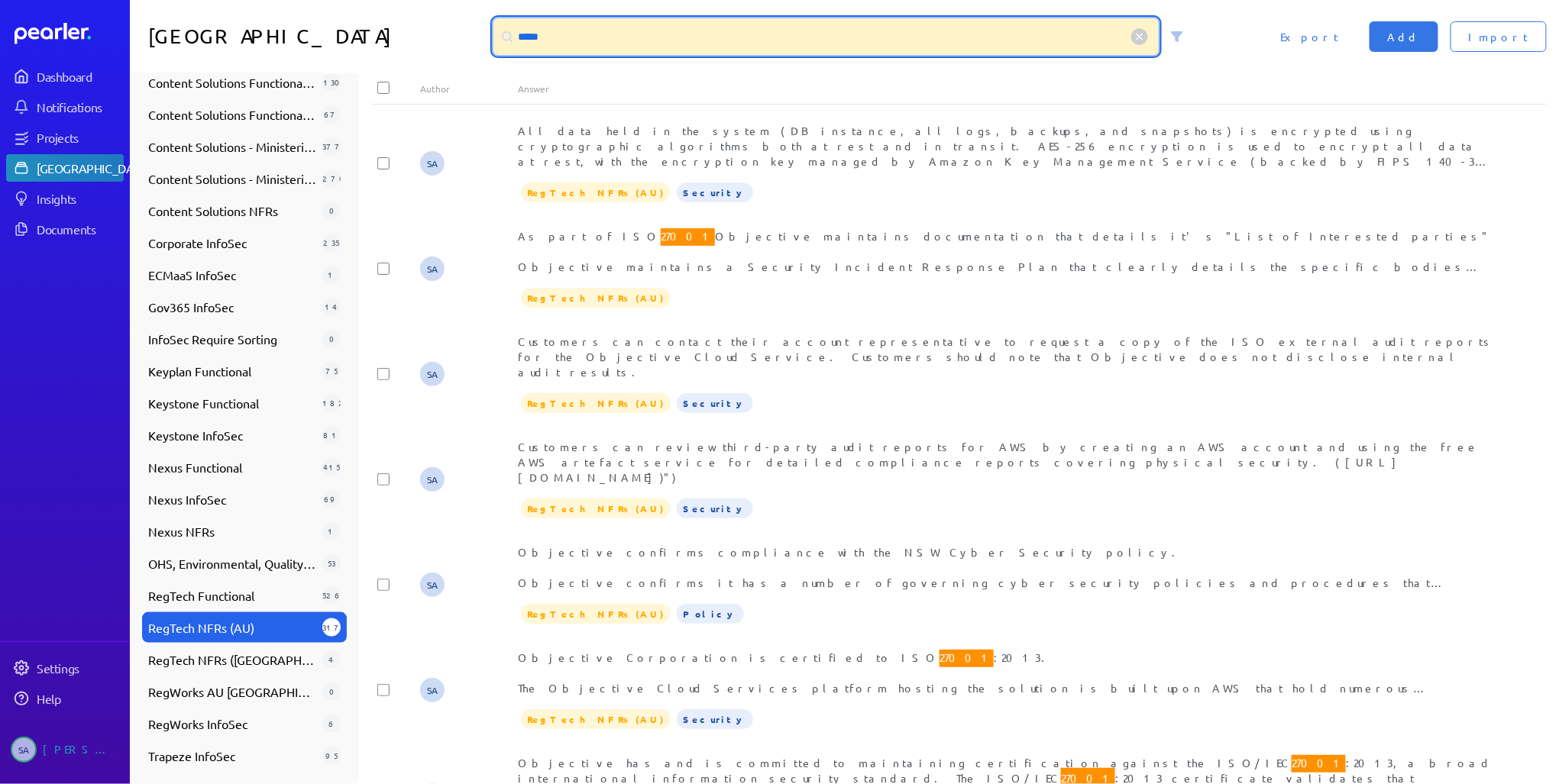
drag, startPoint x: 631, startPoint y: 36, endPoint x: 482, endPoint y: 35, distance: 149.0
click at [485, 35] on div "Answer Library ***** Import Add Export" at bounding box center [844, 36] width 1429 height 74
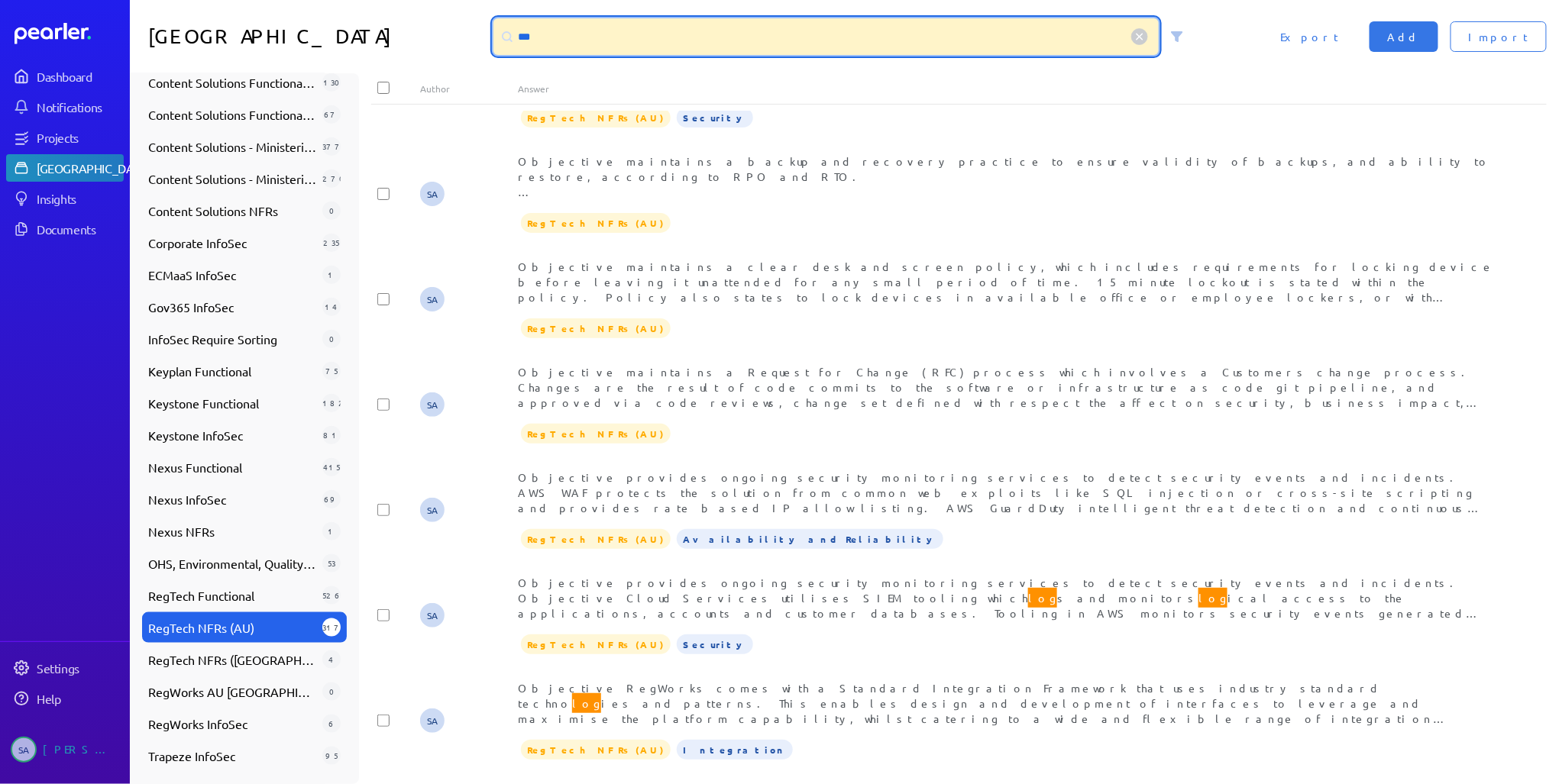
scroll to position [1815, 0]
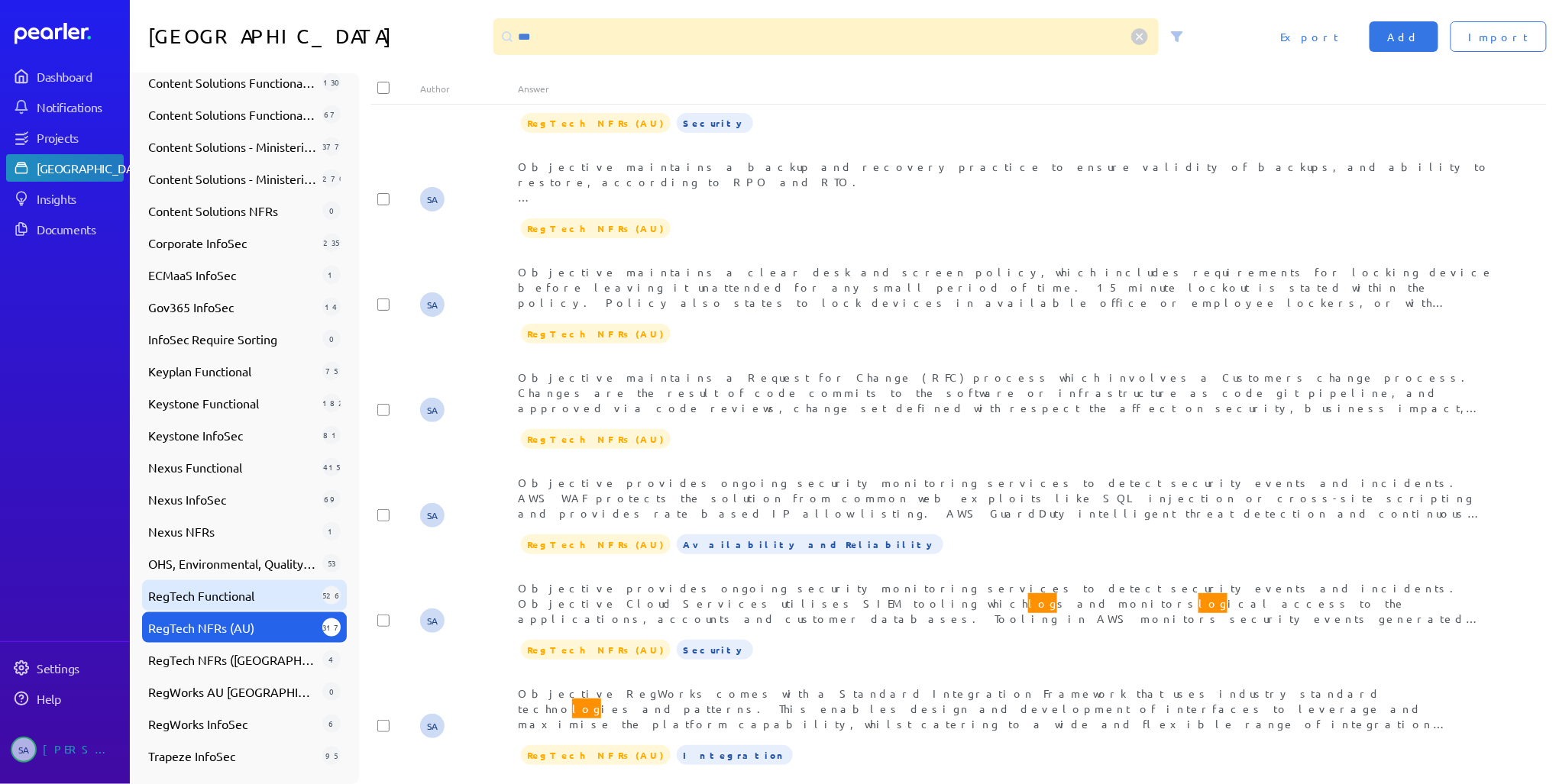
click at [222, 600] on span "RegTech Functional" at bounding box center [232, 595] width 168 height 19
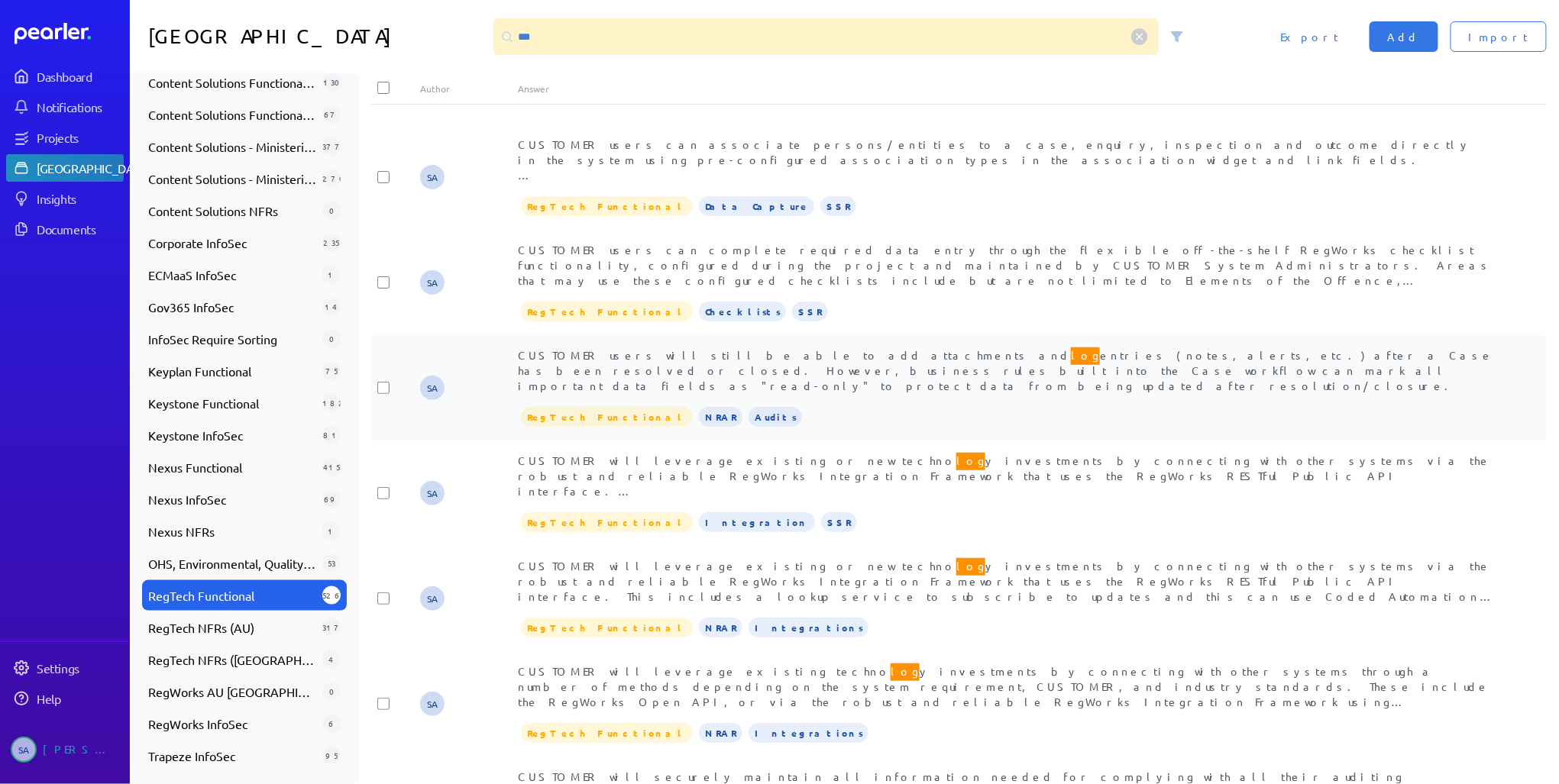
scroll to position [2395, 0]
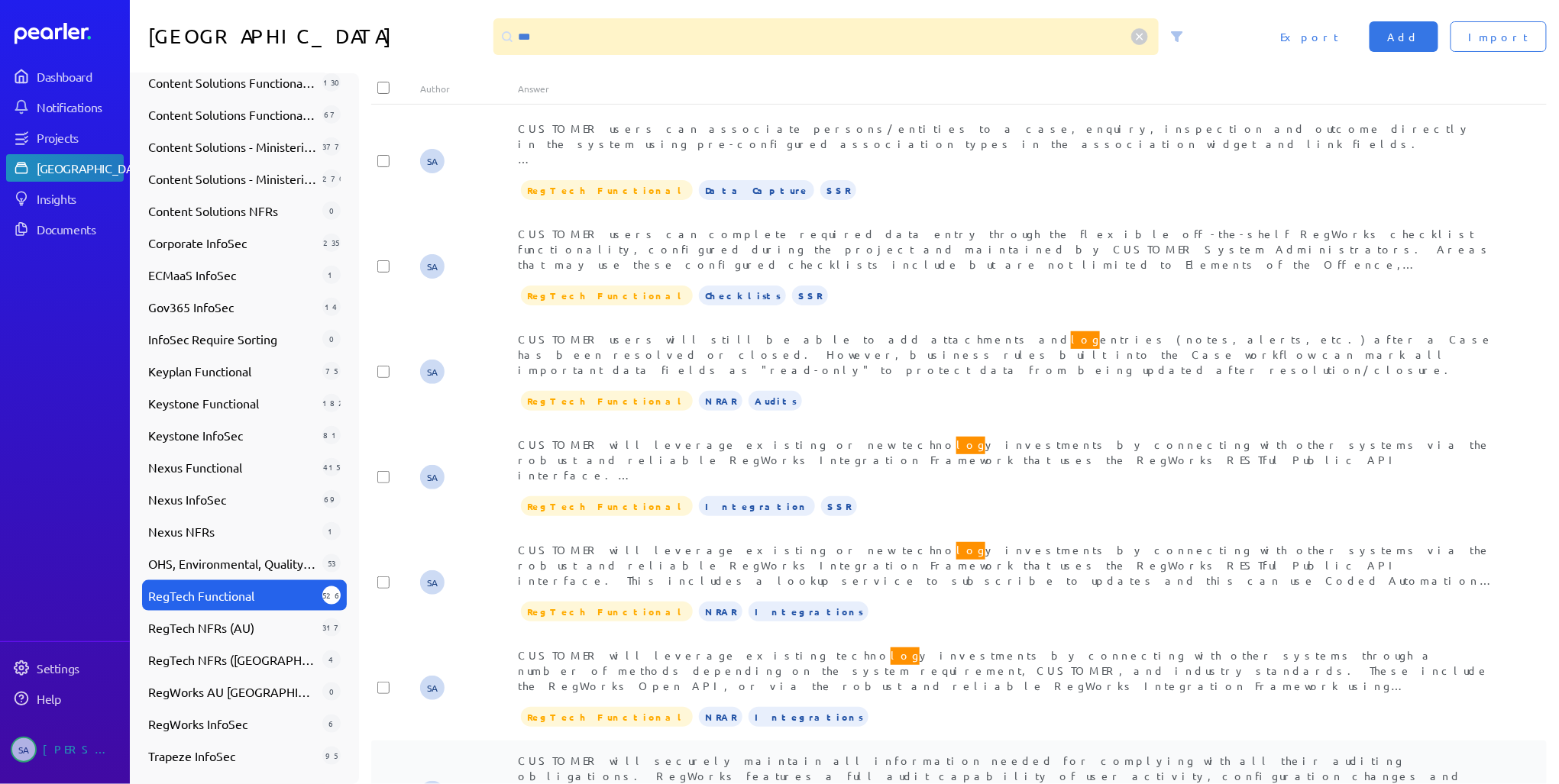
click at [779, 753] on div "CUSTOMER will securely maintain all information needed for complying with all t…" at bounding box center [1007, 776] width 979 height 46
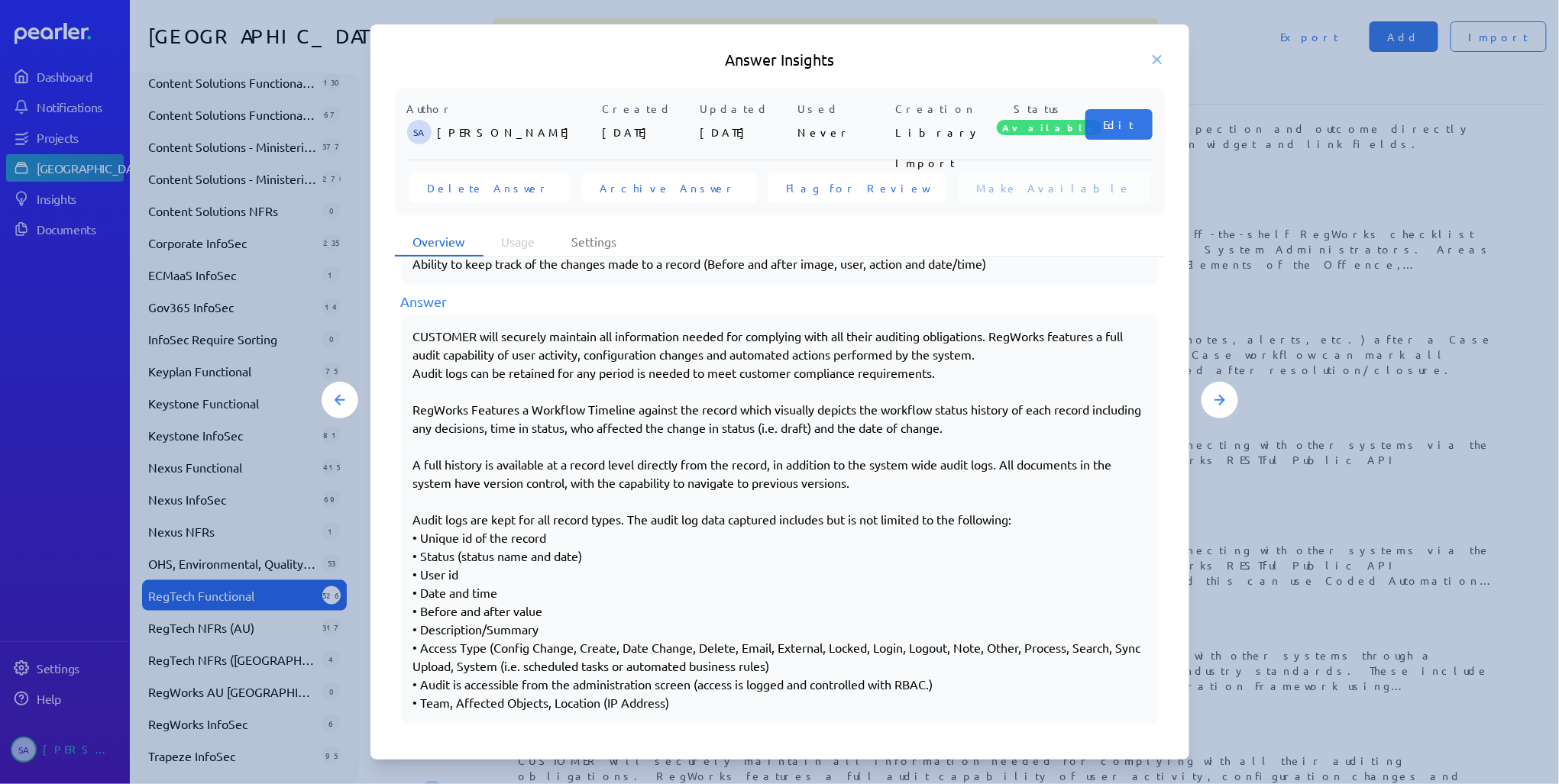
scroll to position [271, 0]
drag, startPoint x: 689, startPoint y: 697, endPoint x: 484, endPoint y: 336, distance: 415.1
click at [484, 336] on div "CUSTOMER will securely maintain all information needed for complying with all t…" at bounding box center [780, 518] width 733 height 385
copy div "lore ipsumdol sitametc adi elitseddoei tempor inc utlaboree dolo mag aliqu enim…"
click at [1158, 59] on icon at bounding box center [1157, 59] width 8 height 8
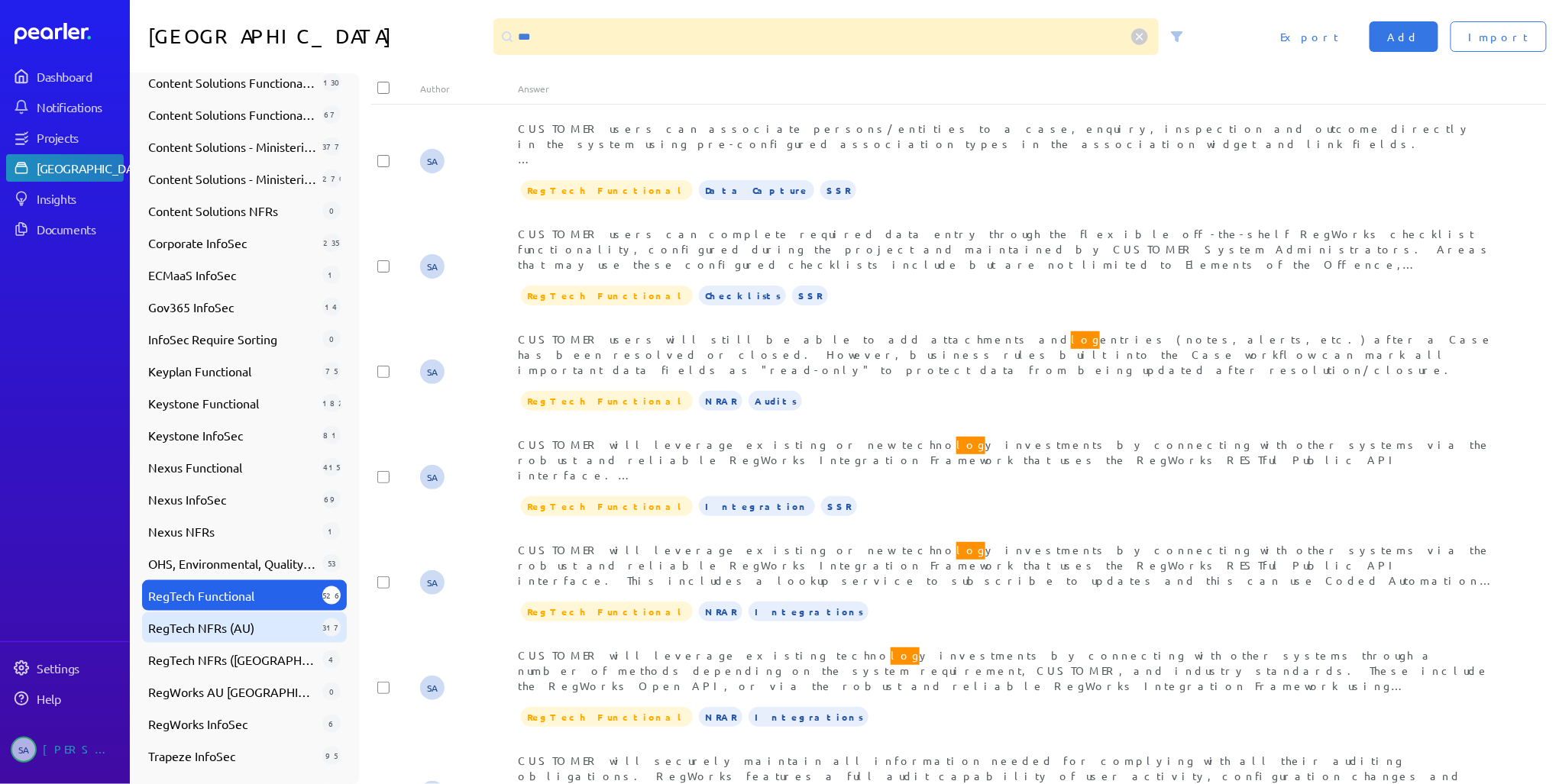
click at [224, 628] on span "RegTech NFRs (AU)" at bounding box center [232, 627] width 168 height 19
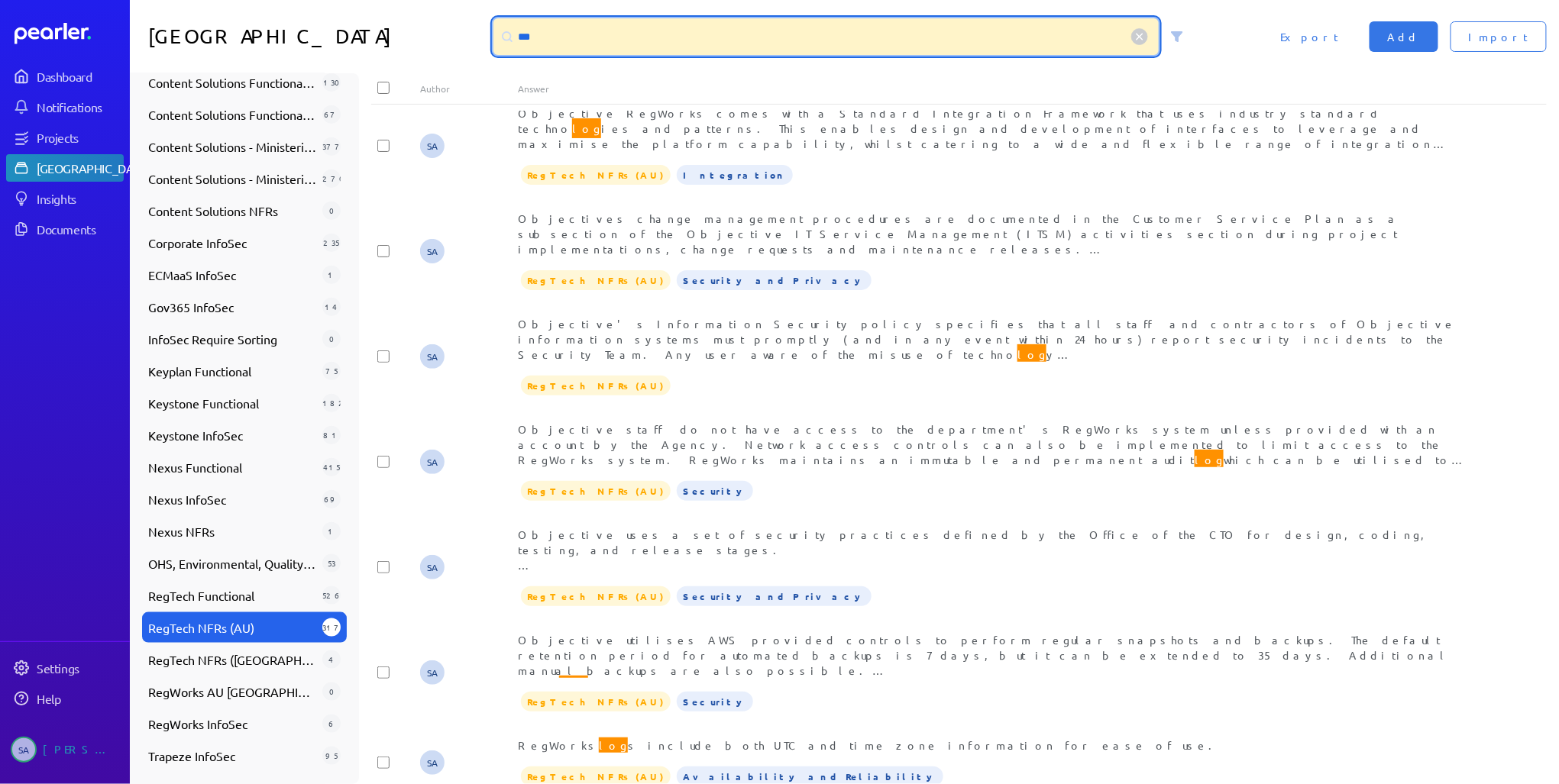
drag, startPoint x: 545, startPoint y: 35, endPoint x: 498, endPoint y: 30, distance: 47.3
click at [498, 30] on div "***" at bounding box center [826, 36] width 666 height 36
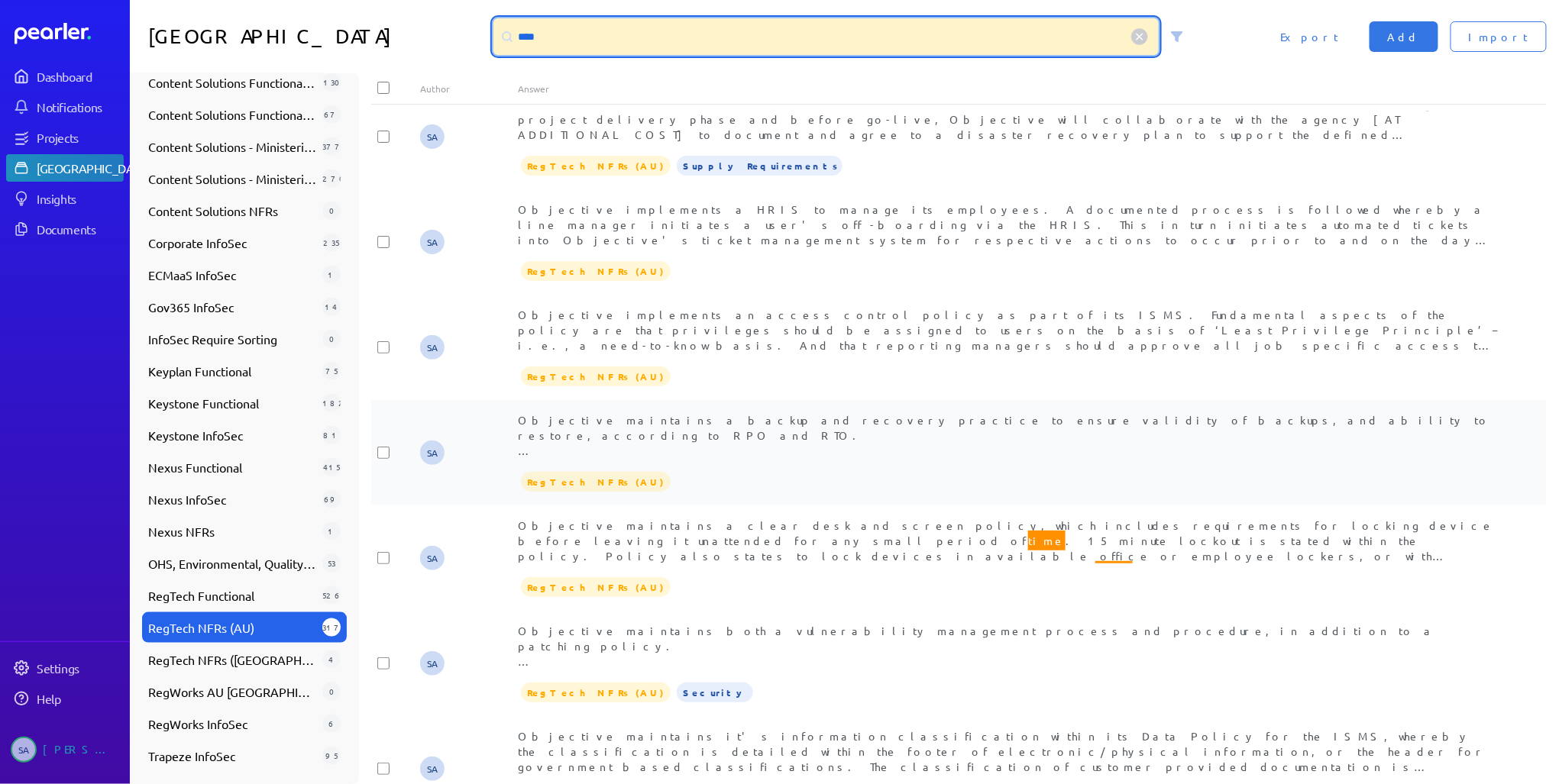
scroll to position [2181, 0]
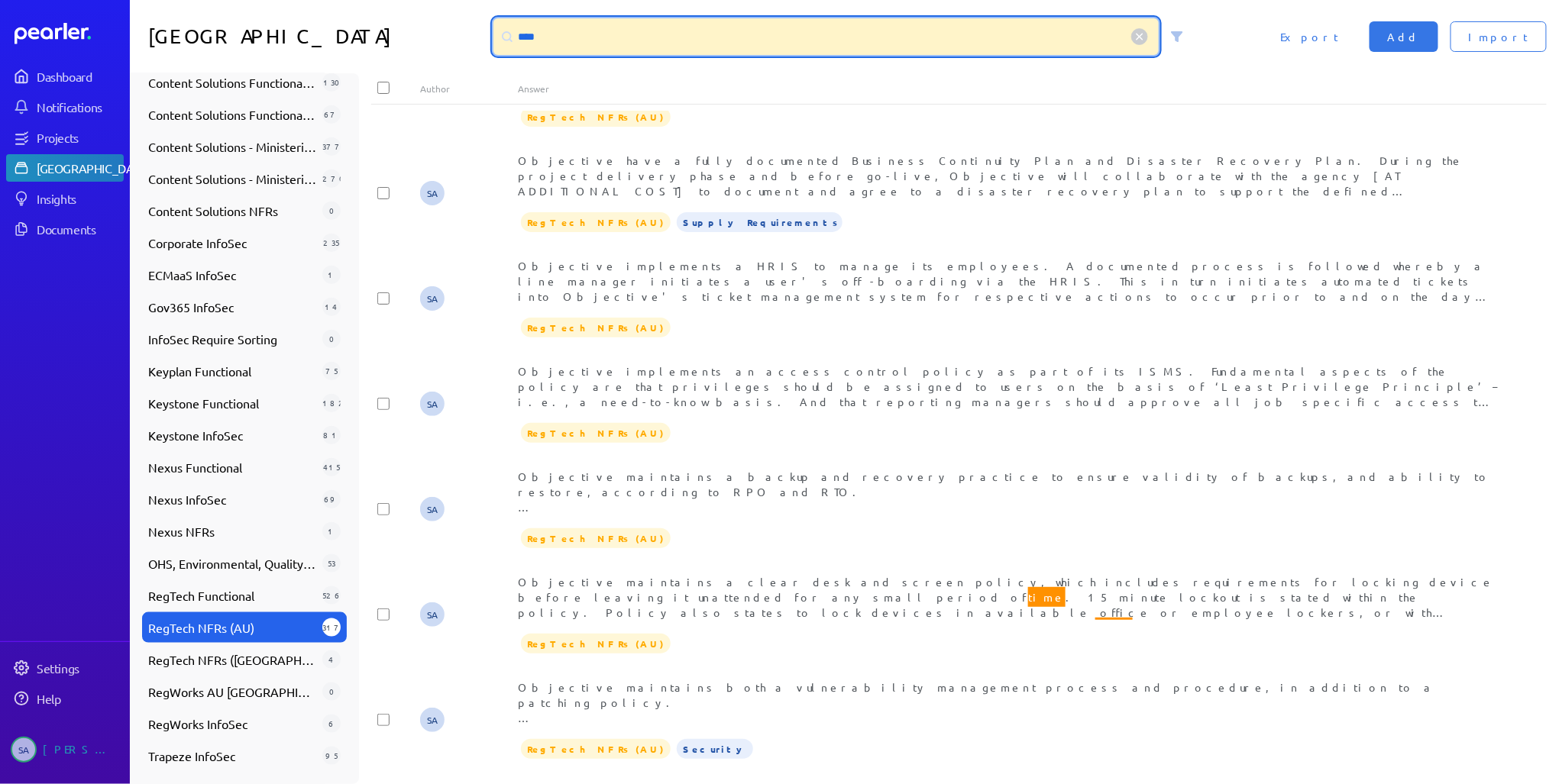
click at [736, 43] on input "****" at bounding box center [826, 36] width 666 height 36
drag, startPoint x: 736, startPoint y: 44, endPoint x: 593, endPoint y: 43, distance: 143.0
click at [593, 43] on input "****" at bounding box center [826, 36] width 666 height 36
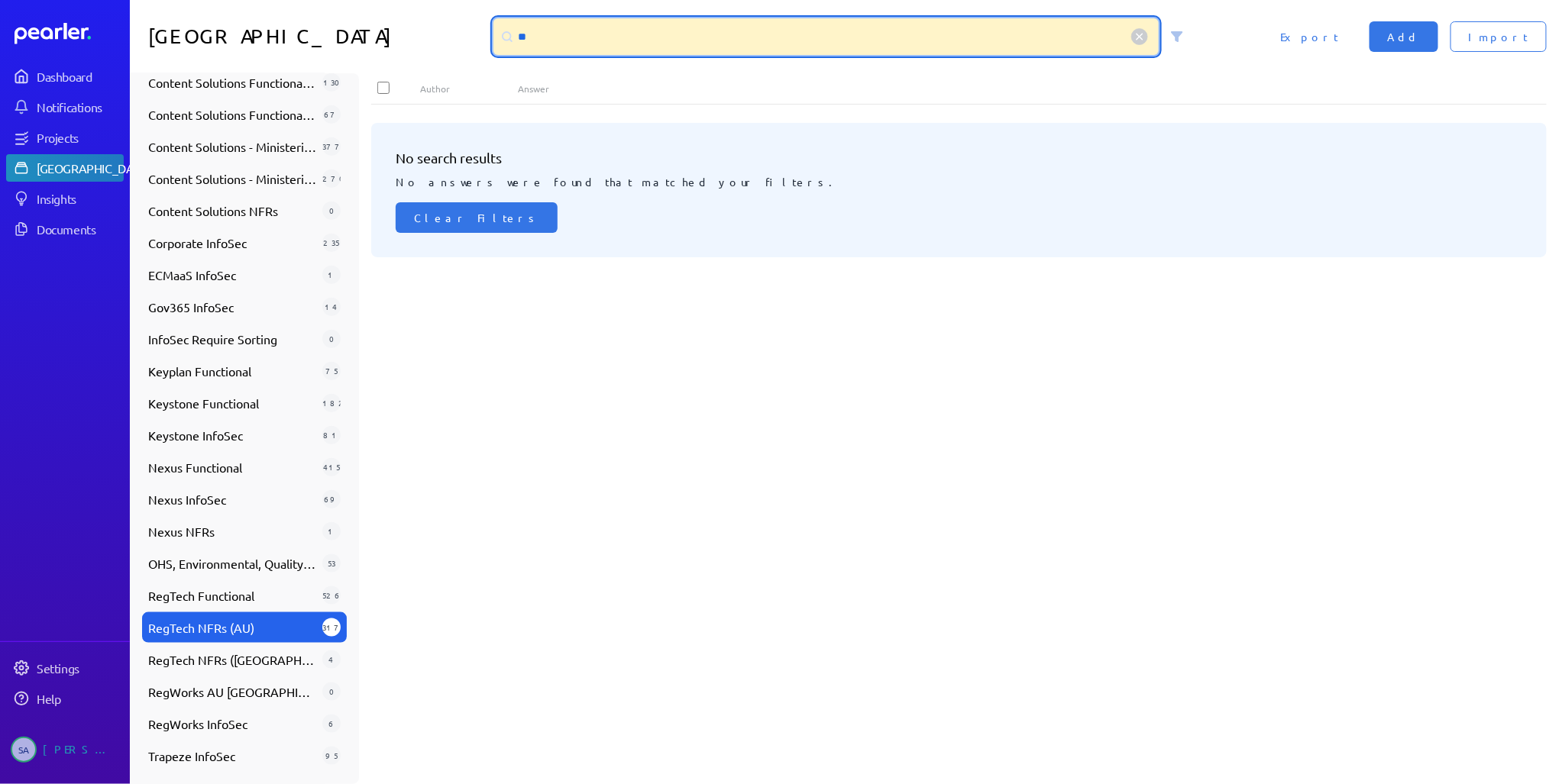
scroll to position [0, 0]
type input "*"
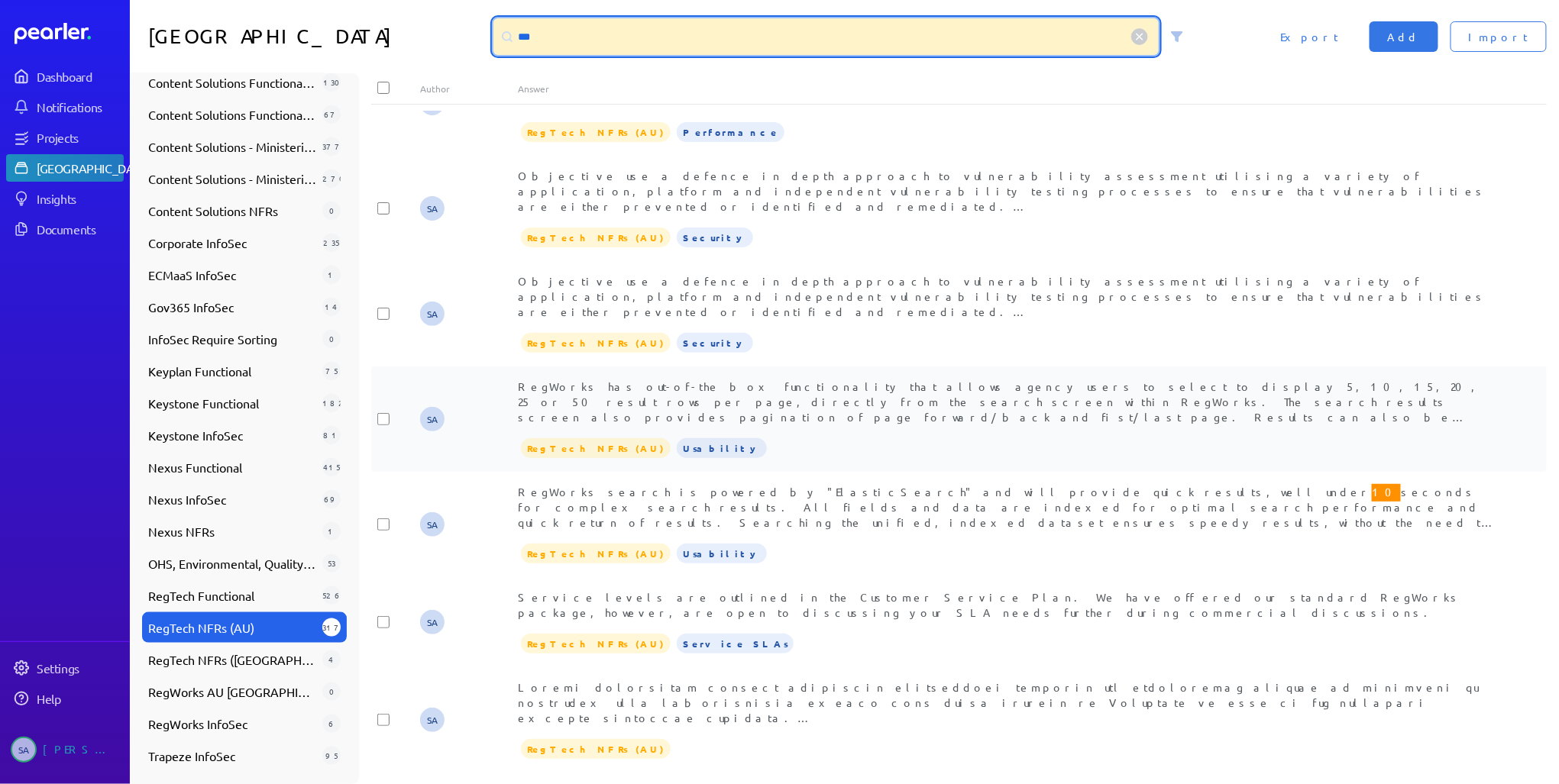
scroll to position [1247, 0]
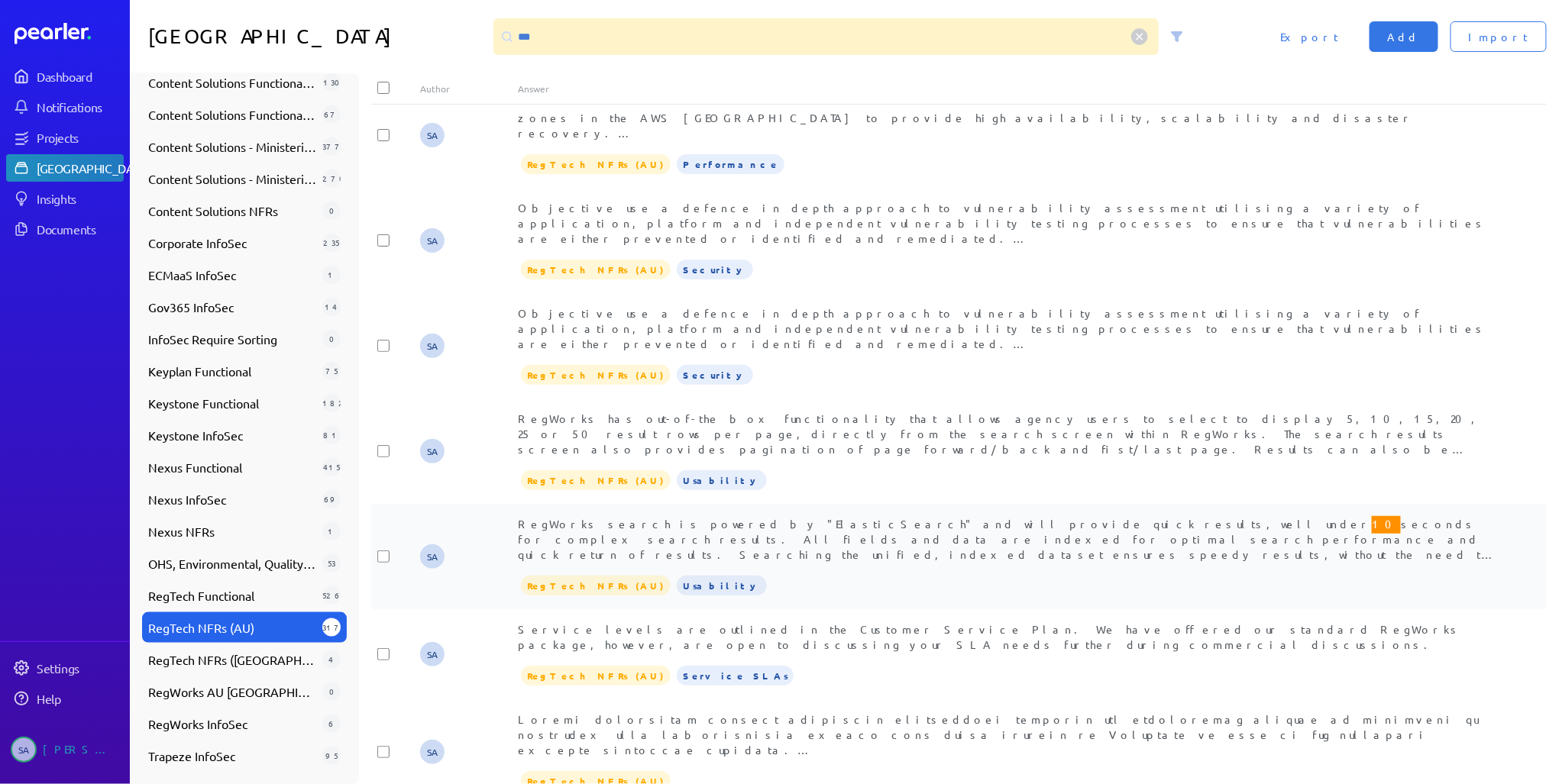
click at [844, 514] on span "RegWorks search is powered by "ElasticSearch" and will provide quick results, w…" at bounding box center [1007, 568] width 978 height 108
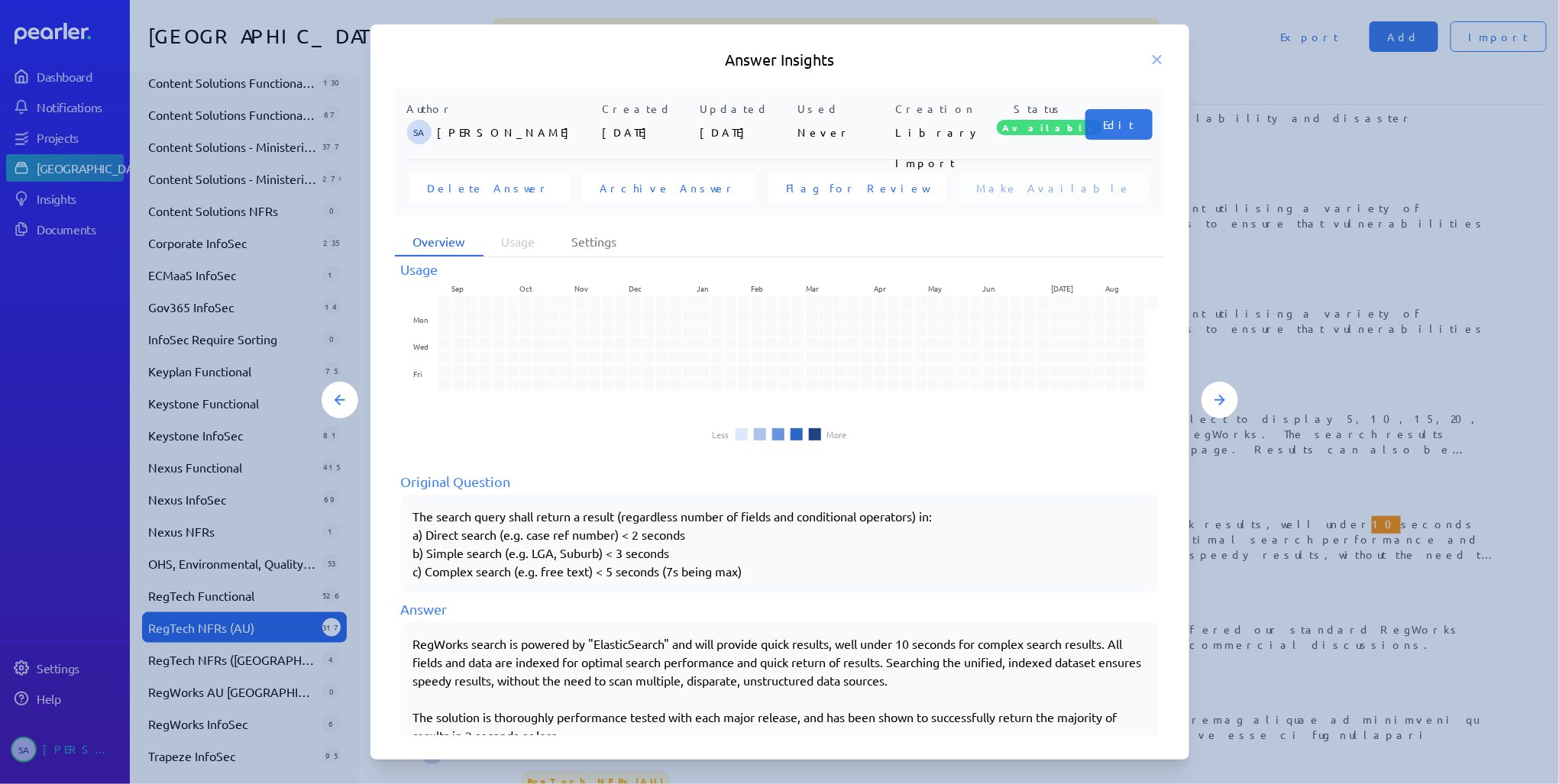
scroll to position [0, 0]
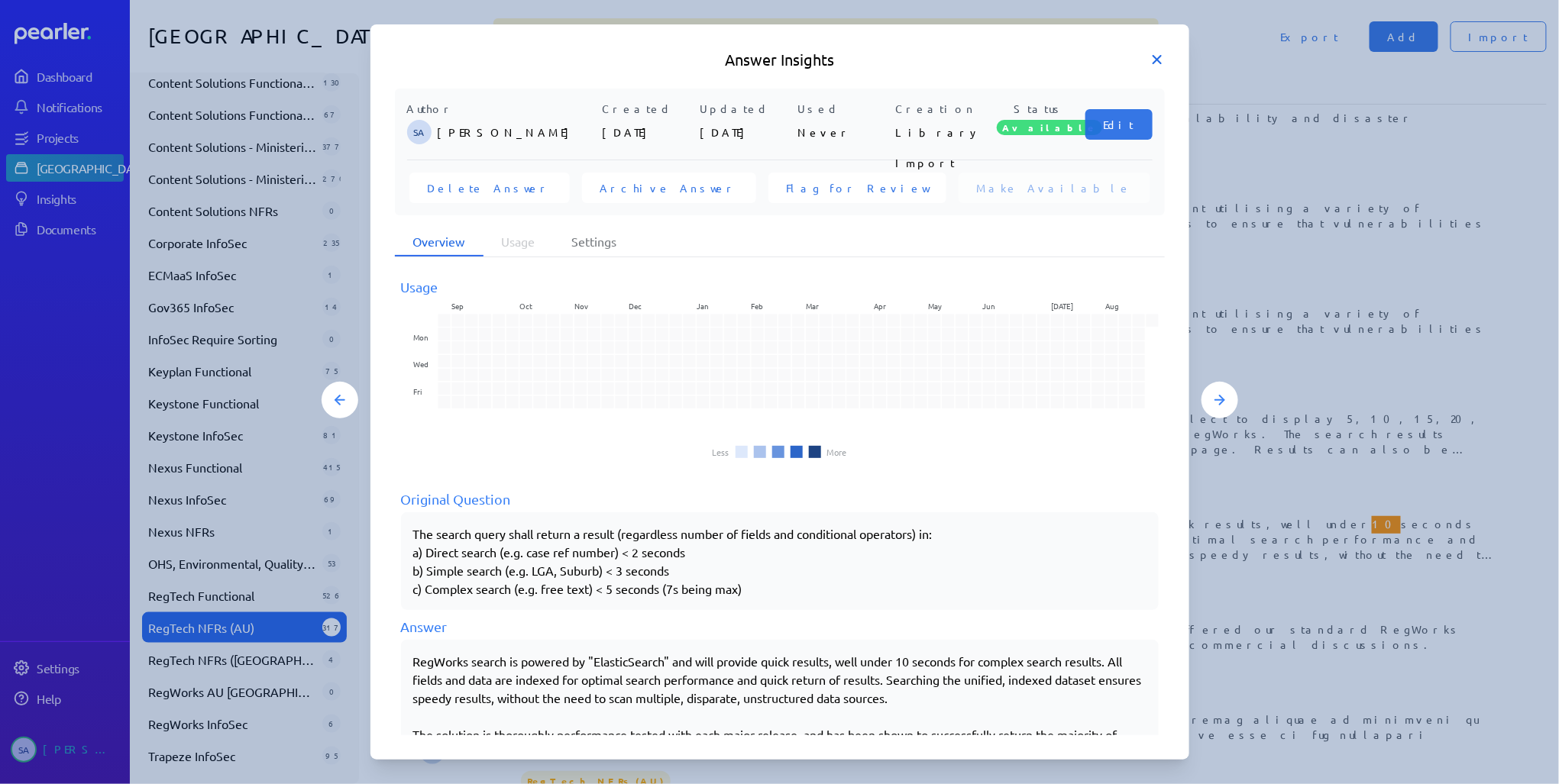
click at [1161, 59] on icon at bounding box center [1156, 59] width 15 height 15
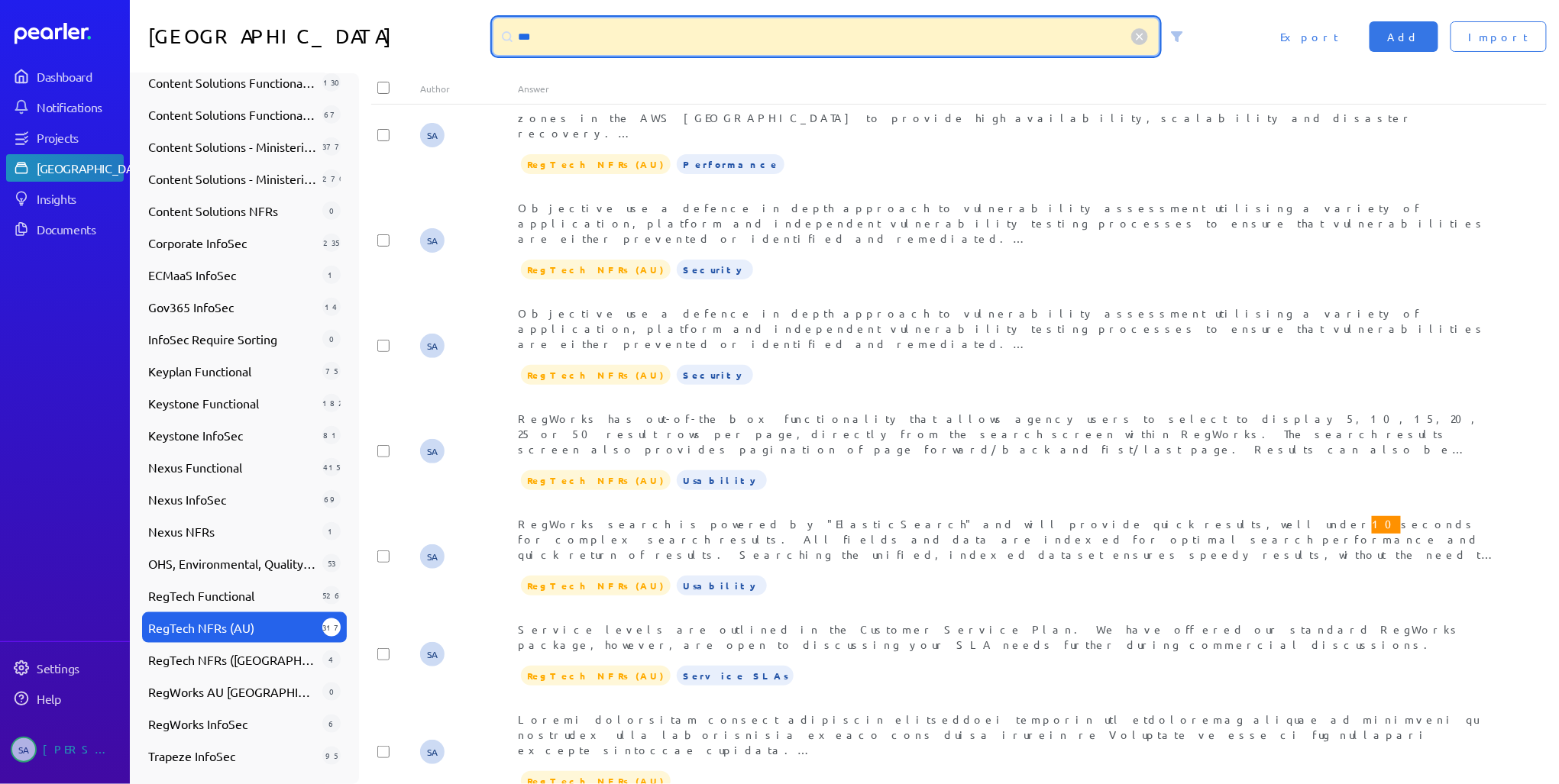
drag, startPoint x: 612, startPoint y: 49, endPoint x: 484, endPoint y: 58, distance: 128.3
click at [492, 53] on div "**" at bounding box center [845, 36] width 715 height 36
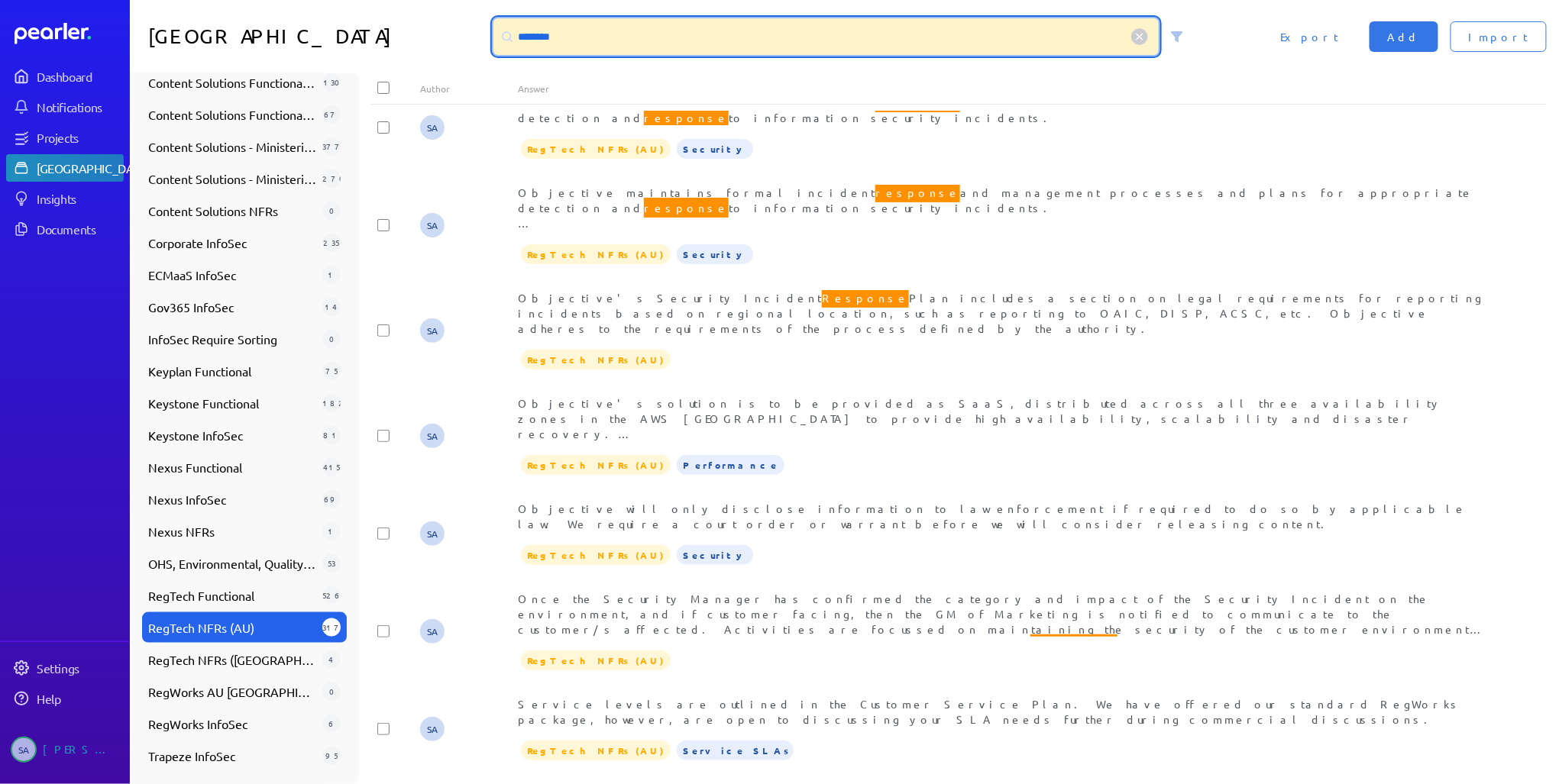
scroll to position [1517, 0]
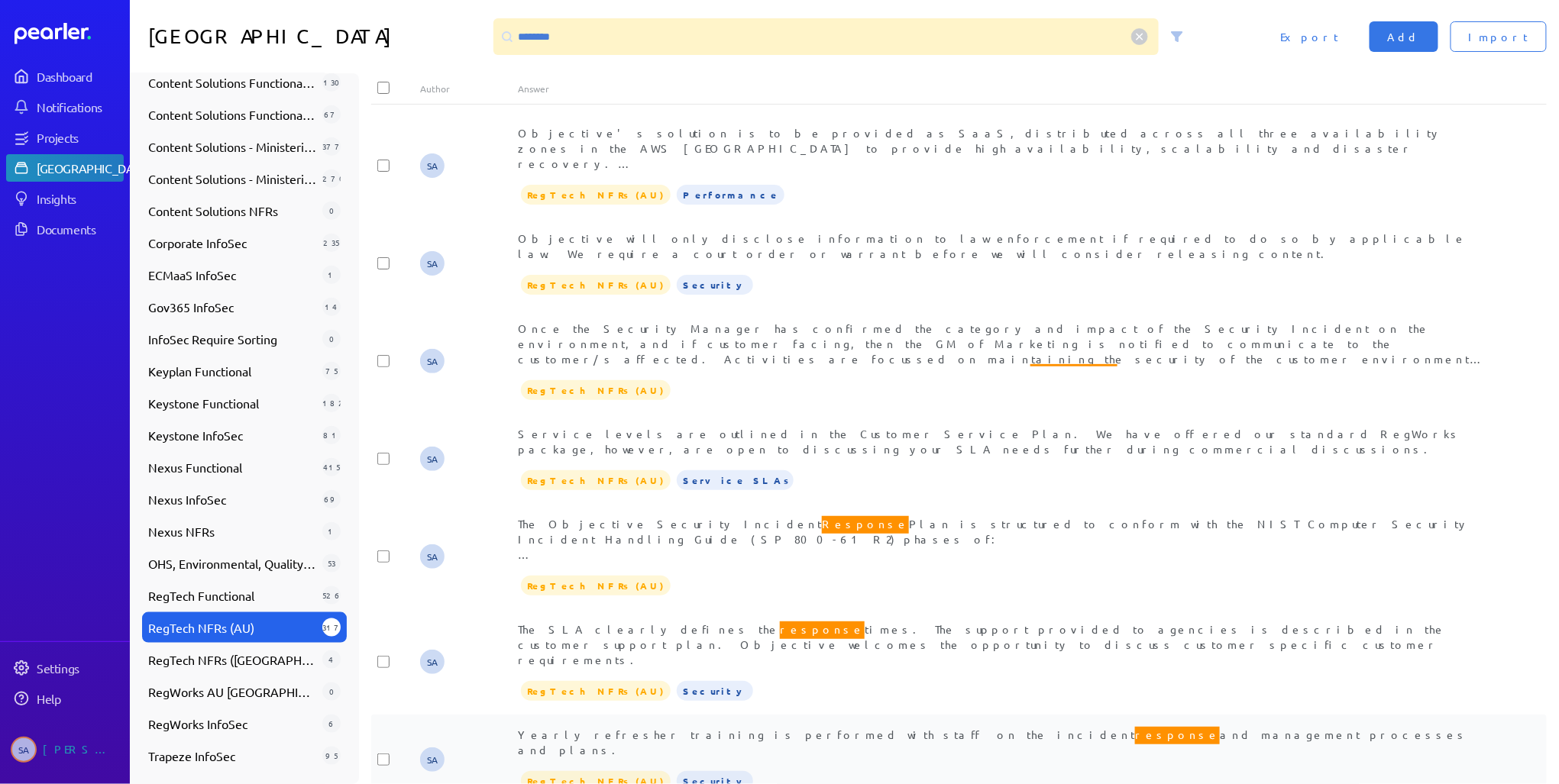
click at [868, 726] on div "Yearly refresher training is performed with staff on the incident response and …" at bounding box center [1007, 759] width 979 height 66
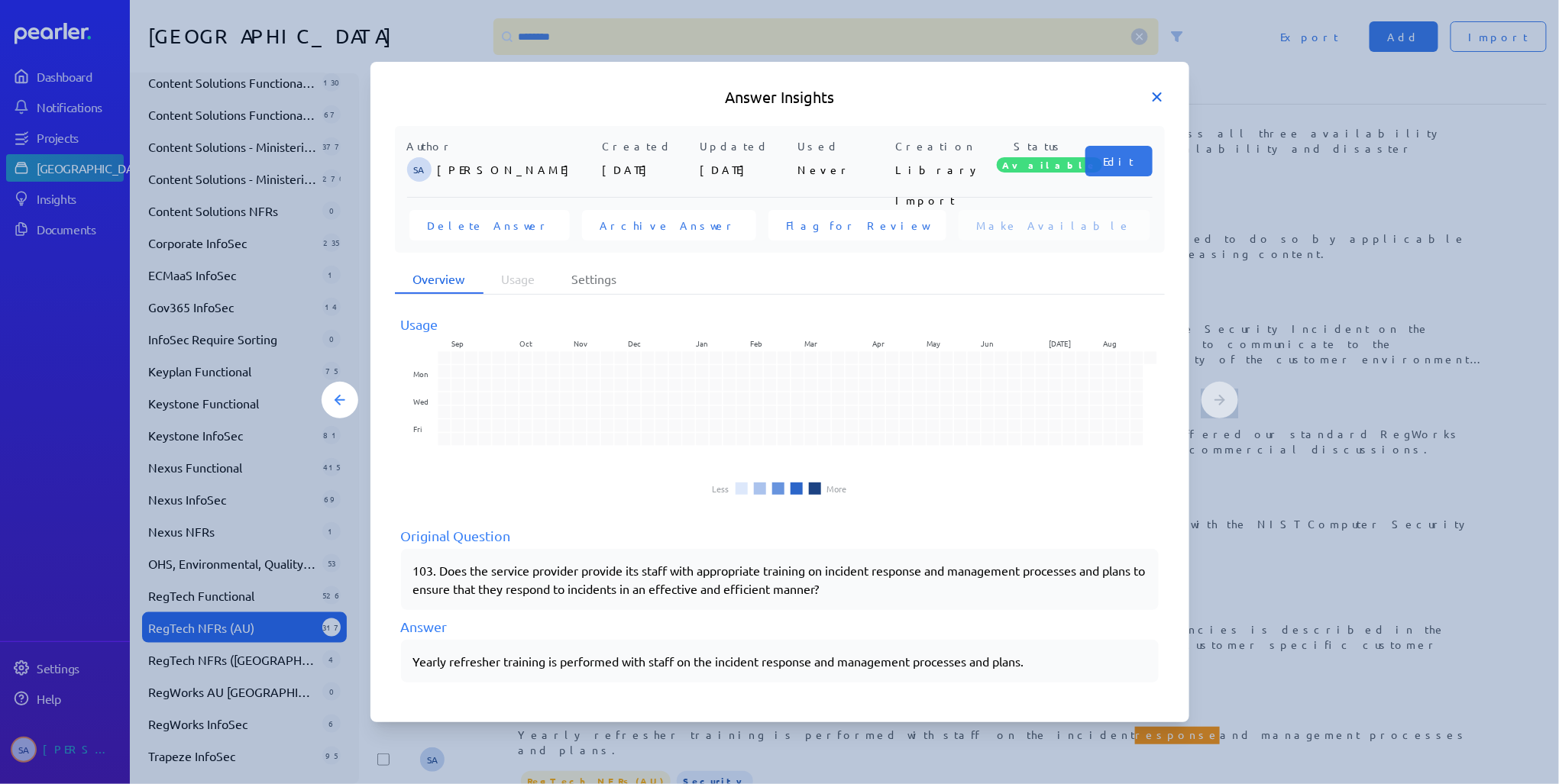
click at [1160, 93] on icon at bounding box center [1157, 97] width 8 height 8
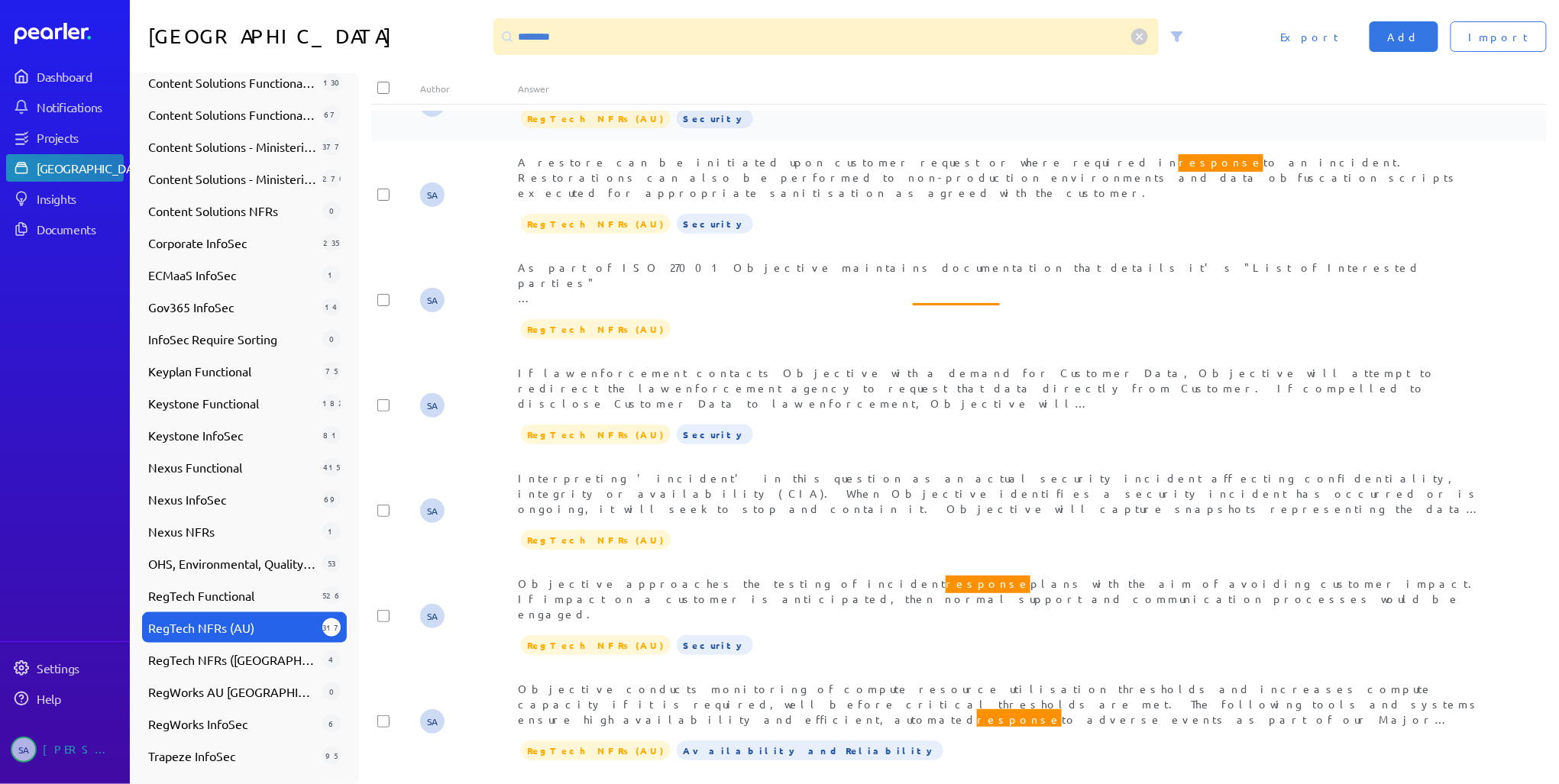
scroll to position [0, 0]
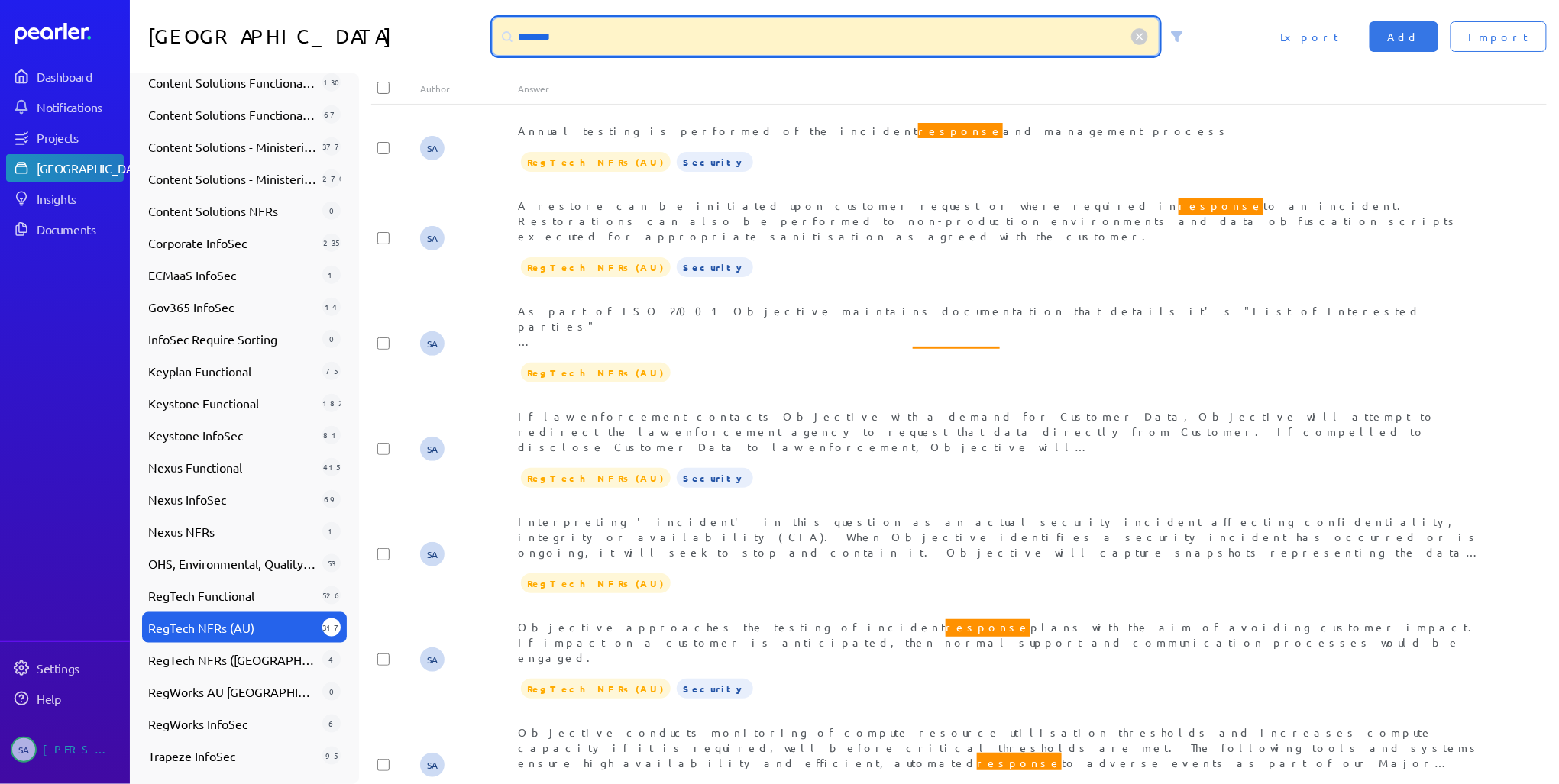
drag, startPoint x: 597, startPoint y: 36, endPoint x: 503, endPoint y: 36, distance: 94.0
click at [505, 35] on div "********" at bounding box center [826, 36] width 666 height 36
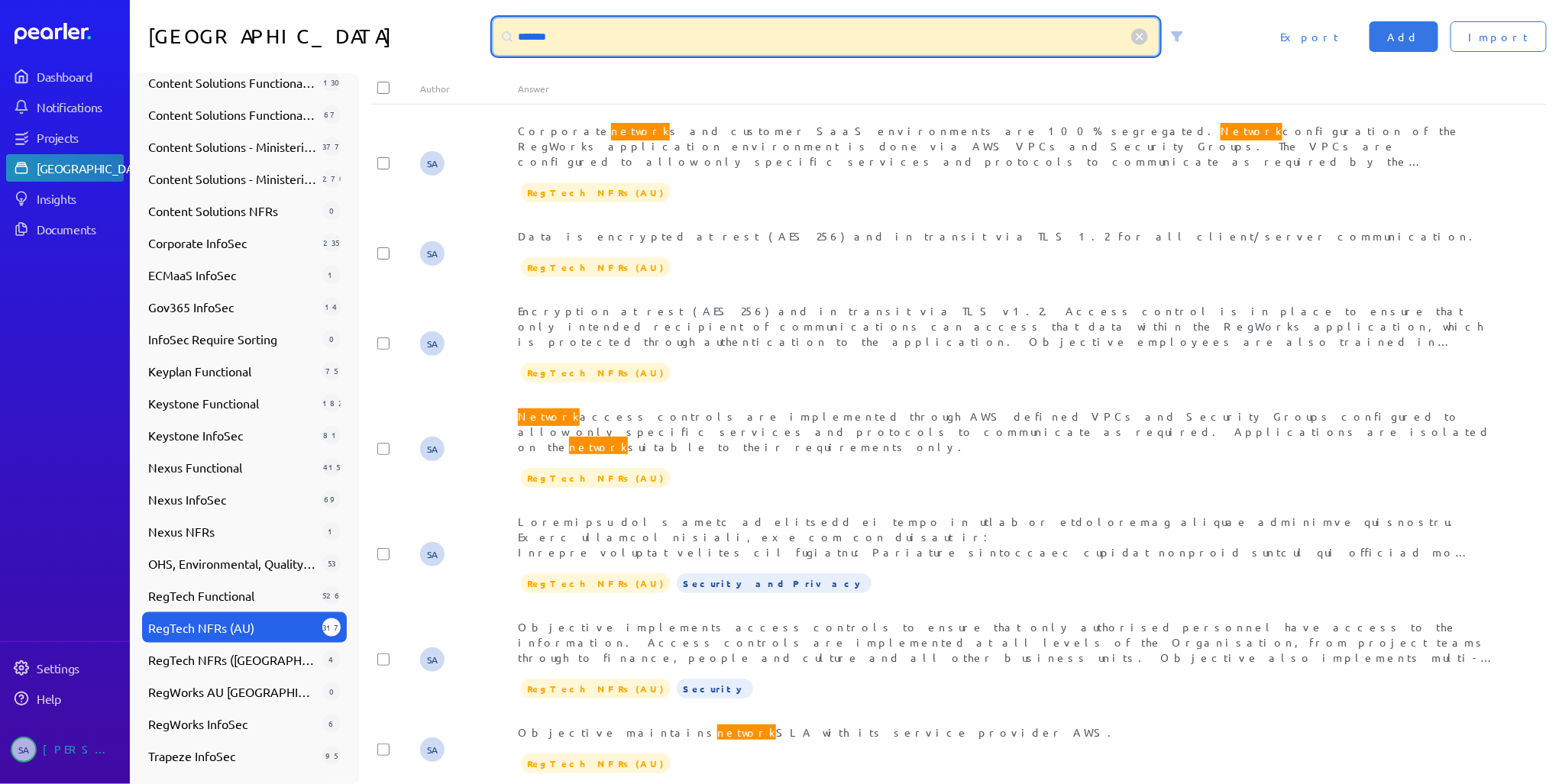
click at [632, 44] on input "*******" at bounding box center [826, 36] width 666 height 36
drag, startPoint x: 622, startPoint y: 39, endPoint x: 478, endPoint y: 43, distance: 144.1
click at [485, 38] on div "Answer Library ******* Import Add Export" at bounding box center [844, 36] width 1429 height 74
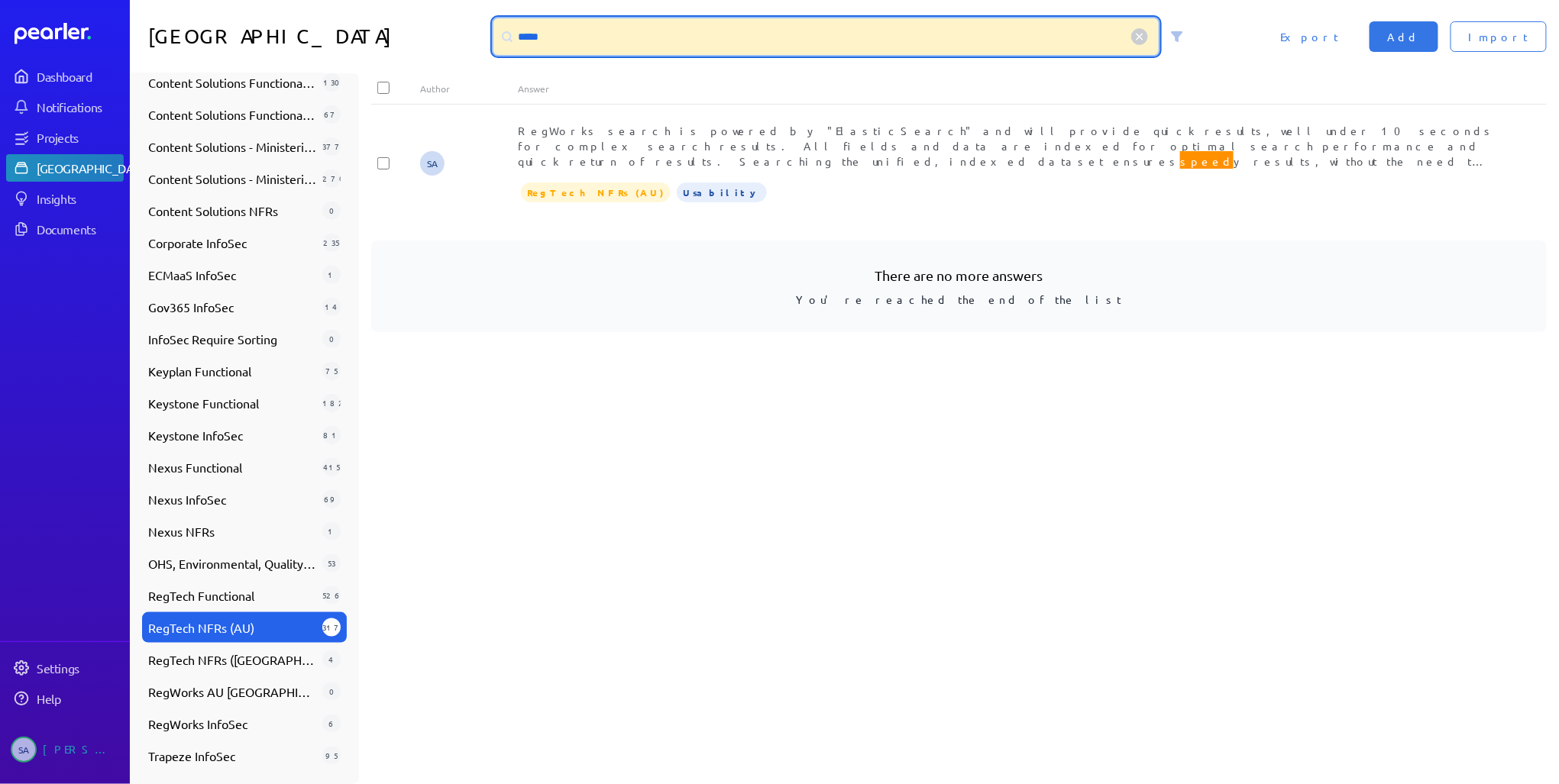
drag, startPoint x: 602, startPoint y: 41, endPoint x: 490, endPoint y: 33, distance: 112.3
click at [491, 31] on div "*****" at bounding box center [845, 36] width 715 height 36
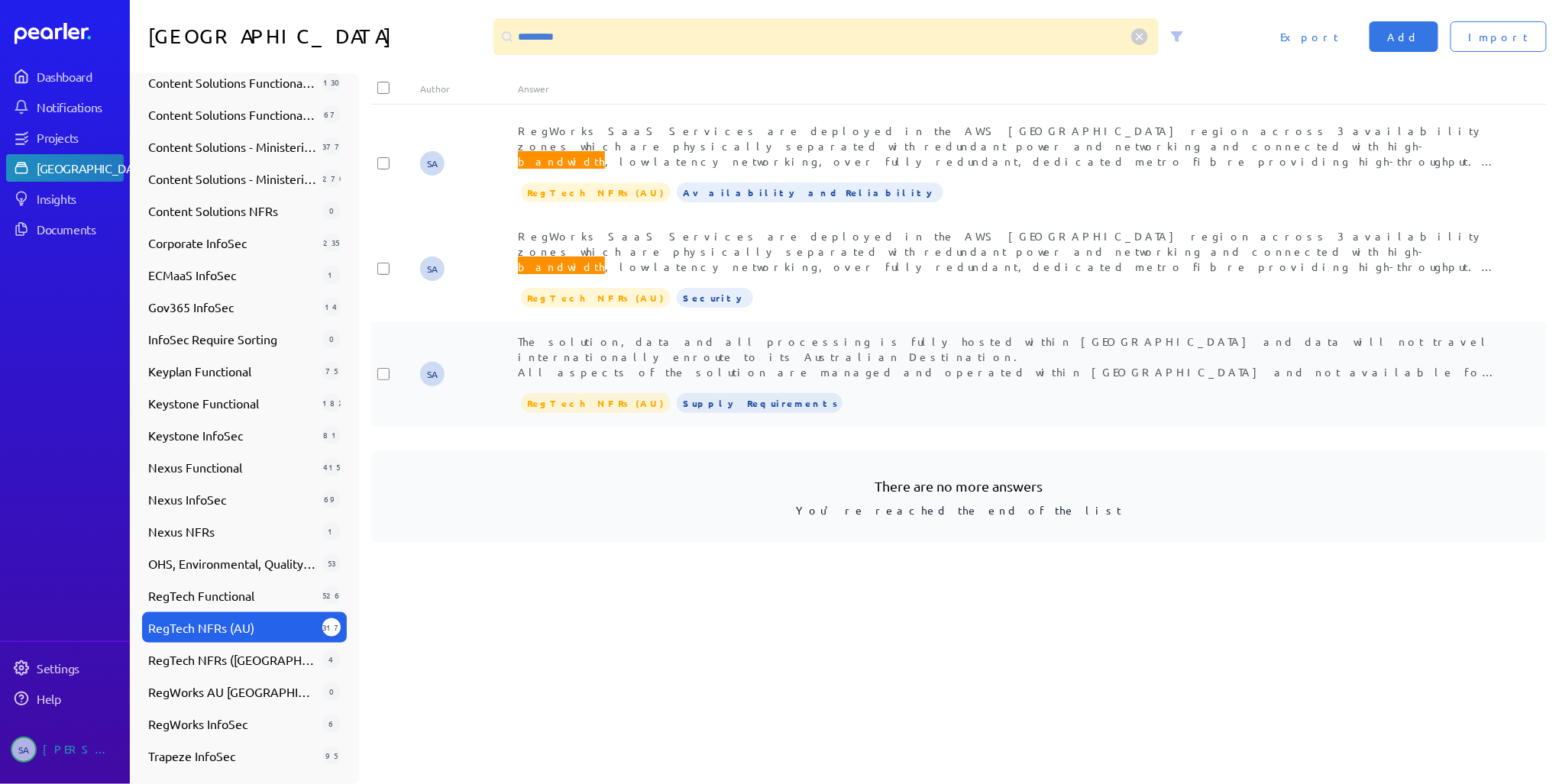
click at [870, 344] on span "The solution, data and all processing is fully hosted within [GEOGRAPHIC_DATA] …" at bounding box center [1007, 425] width 979 height 182
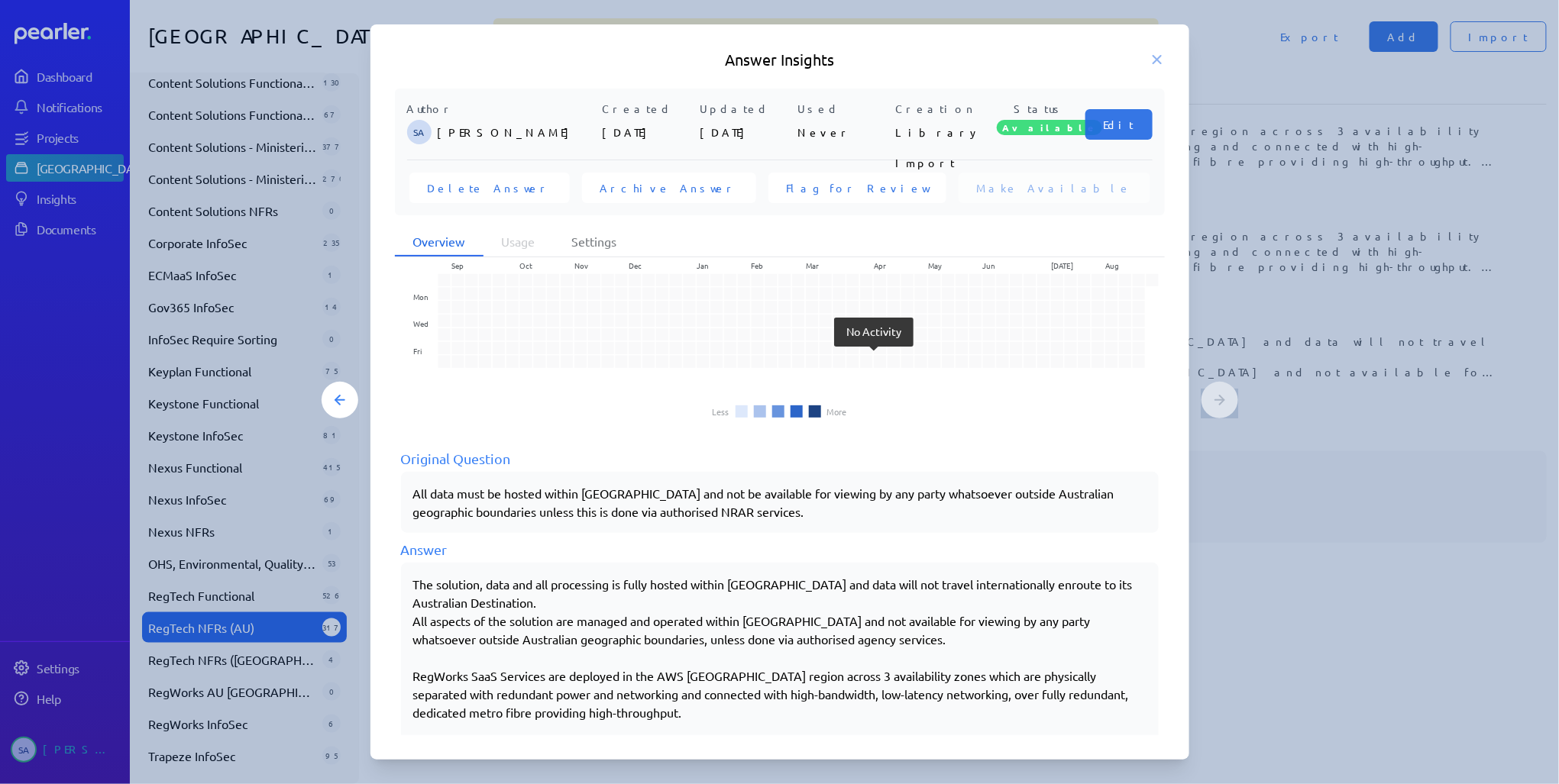
scroll to position [89, 0]
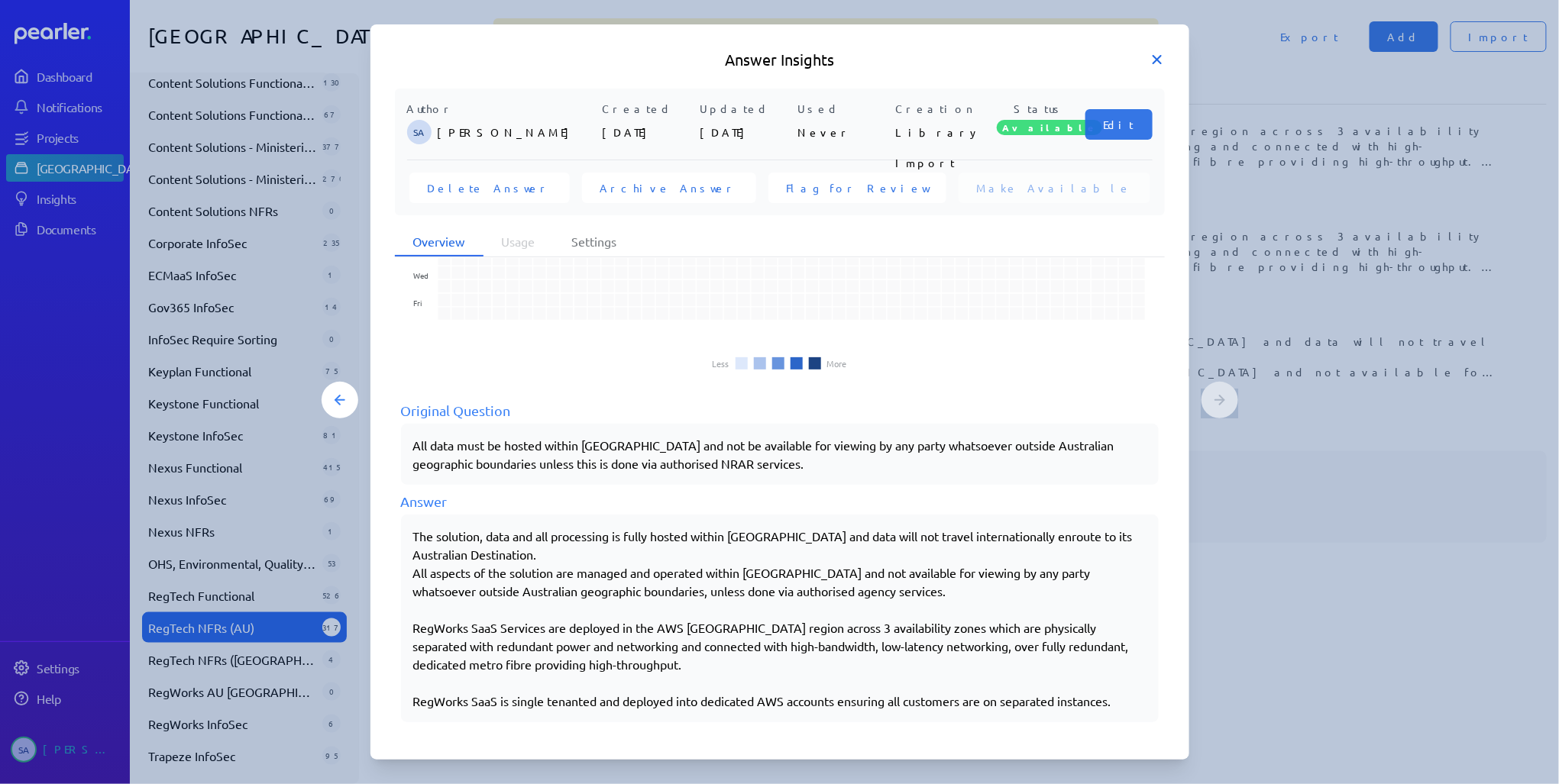
click at [1155, 55] on icon at bounding box center [1156, 59] width 15 height 15
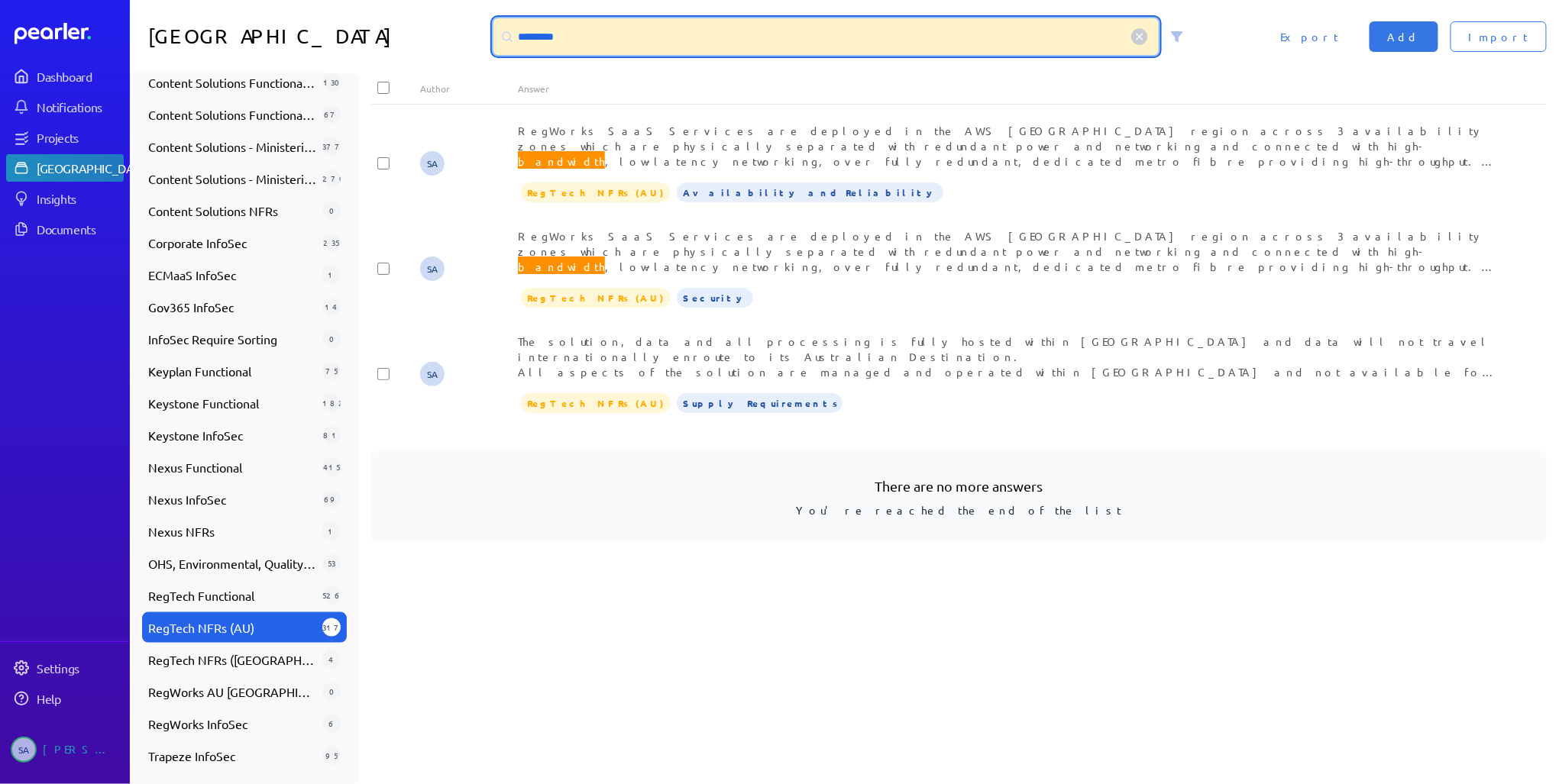
drag, startPoint x: 692, startPoint y: 45, endPoint x: 512, endPoint y: 76, distance: 182.6
click at [511, 40] on div "*********" at bounding box center [826, 36] width 666 height 36
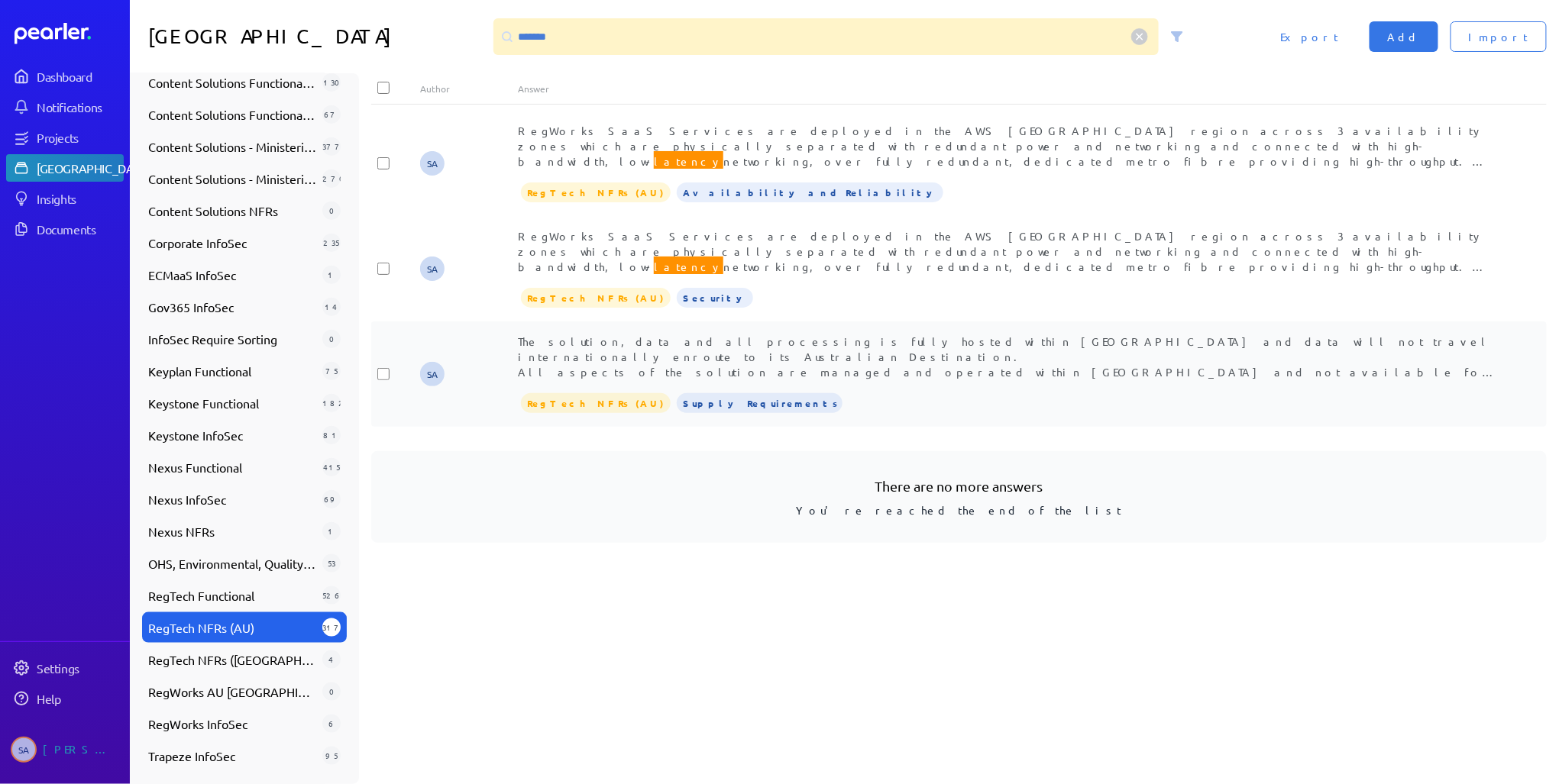
click at [845, 364] on div "The solution, data and all processing is fully hosted within [GEOGRAPHIC_DATA] …" at bounding box center [1007, 357] width 979 height 46
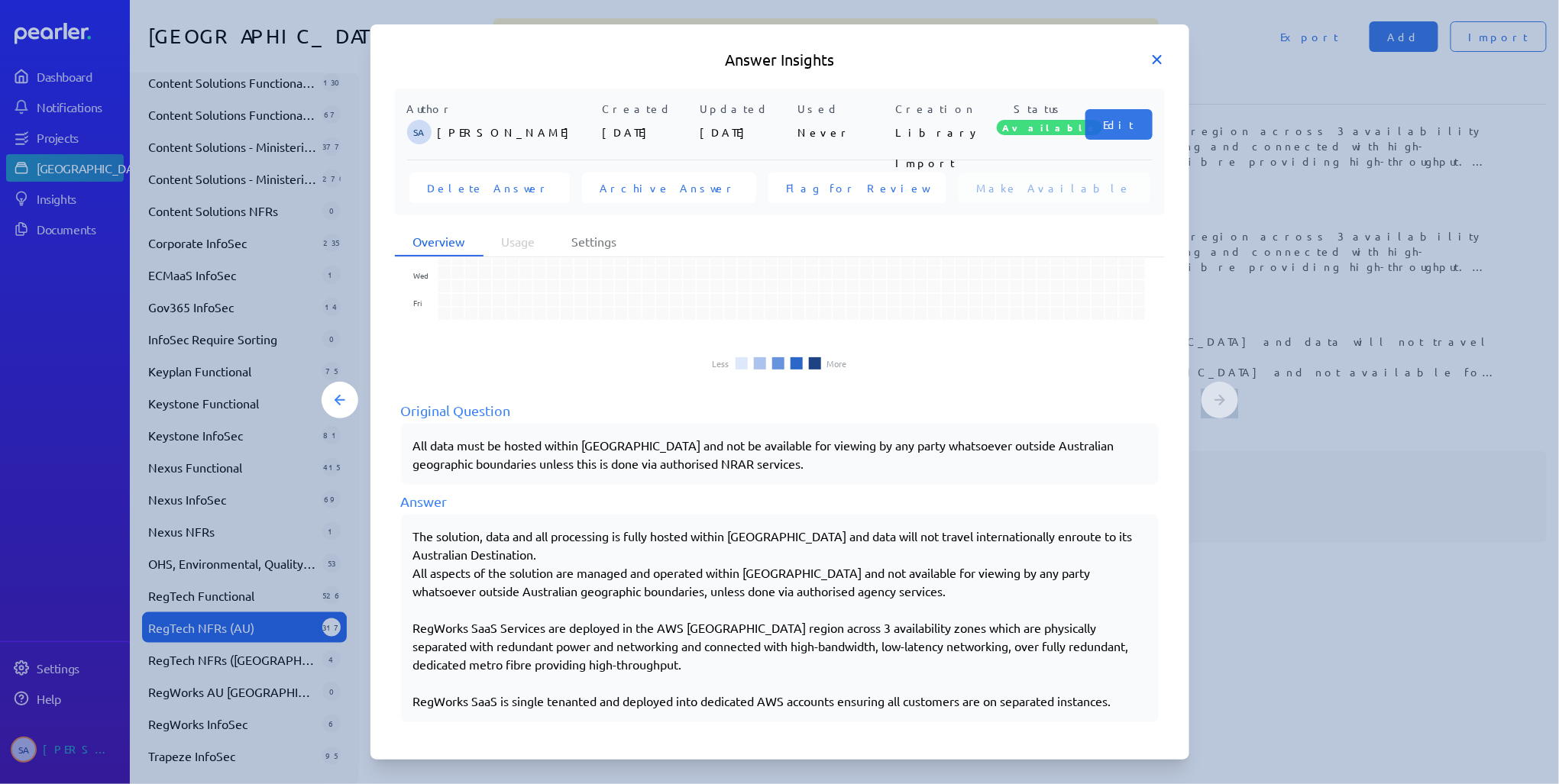
click at [1154, 57] on icon at bounding box center [1156, 59] width 15 height 15
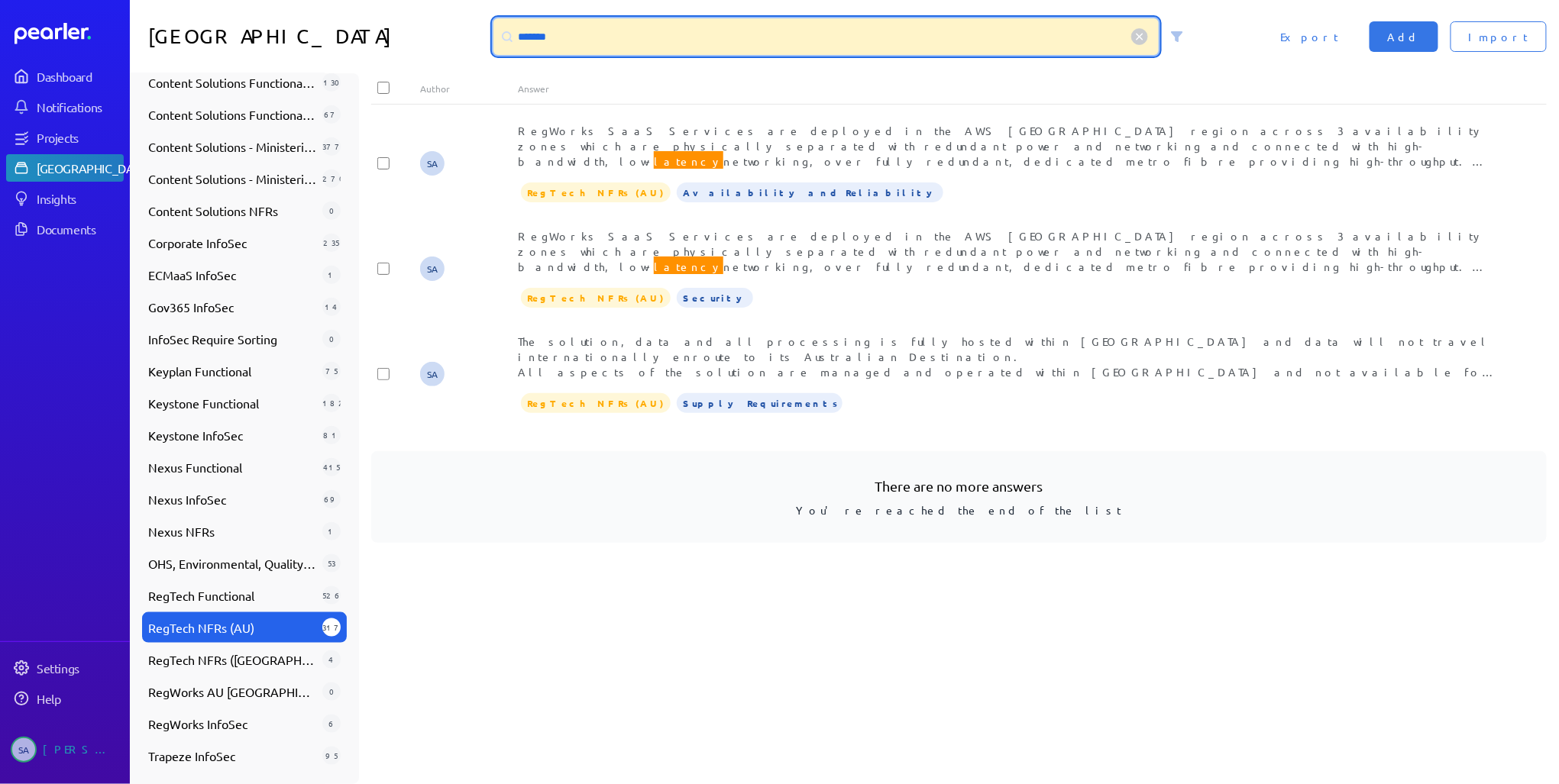
drag, startPoint x: 626, startPoint y: 38, endPoint x: 523, endPoint y: 35, distance: 103.0
click at [527, 35] on input "*******" at bounding box center [826, 36] width 666 height 36
type input "*"
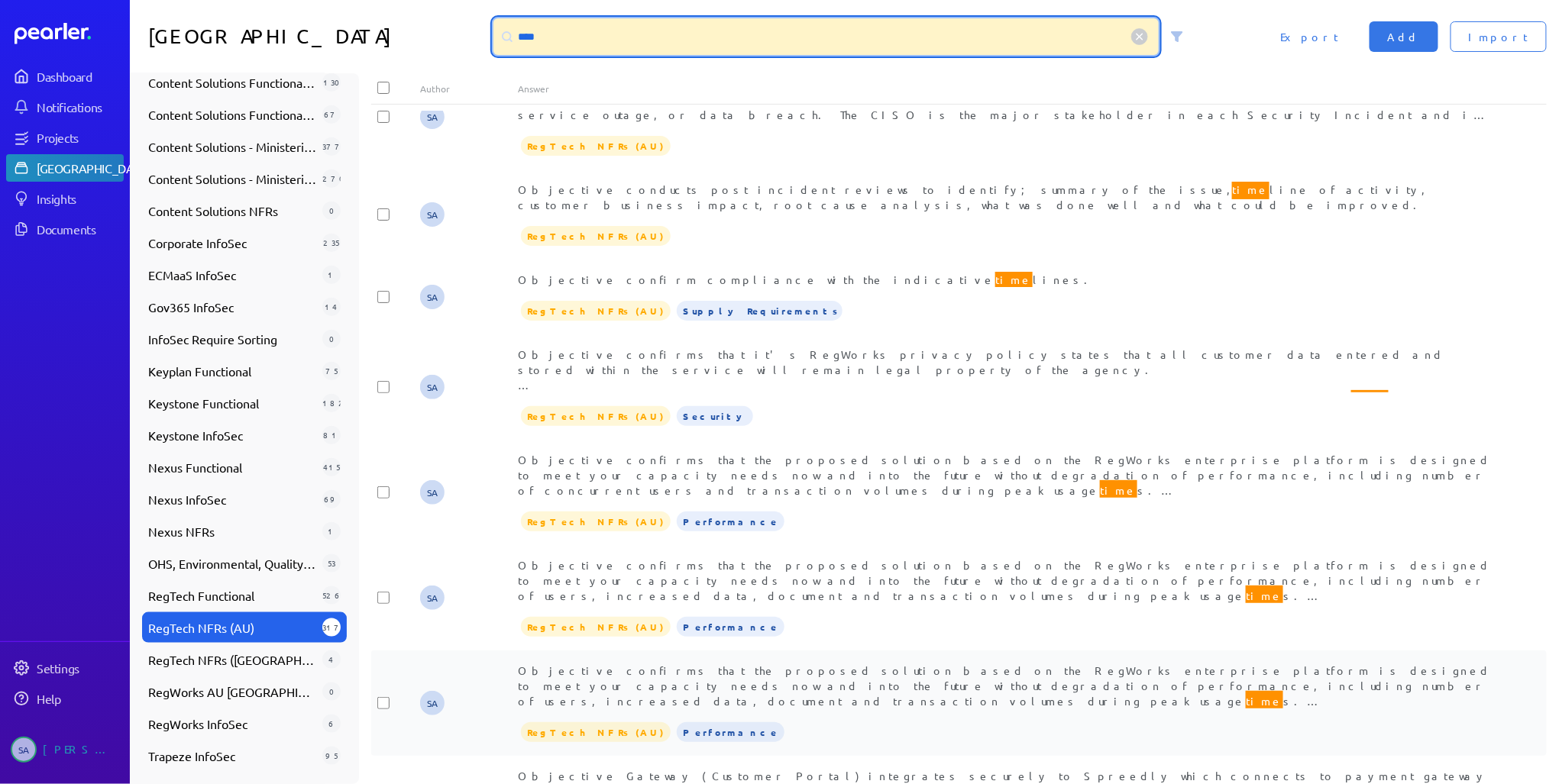
scroll to position [1344, 0]
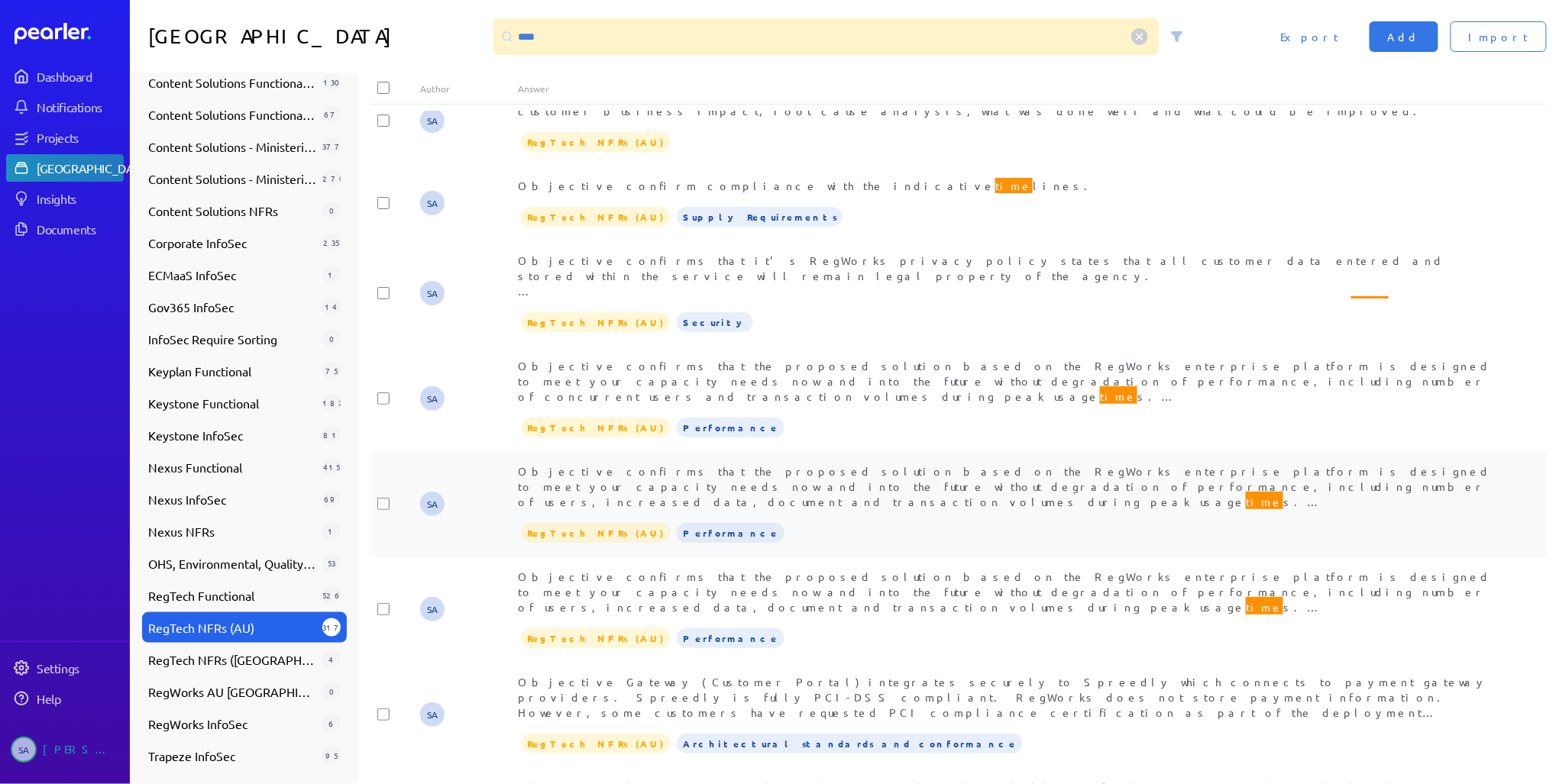
click at [887, 464] on span "Objective confirms that the proposed solution based on the RegWorks enterprise …" at bounding box center [1004, 547] width 973 height 167
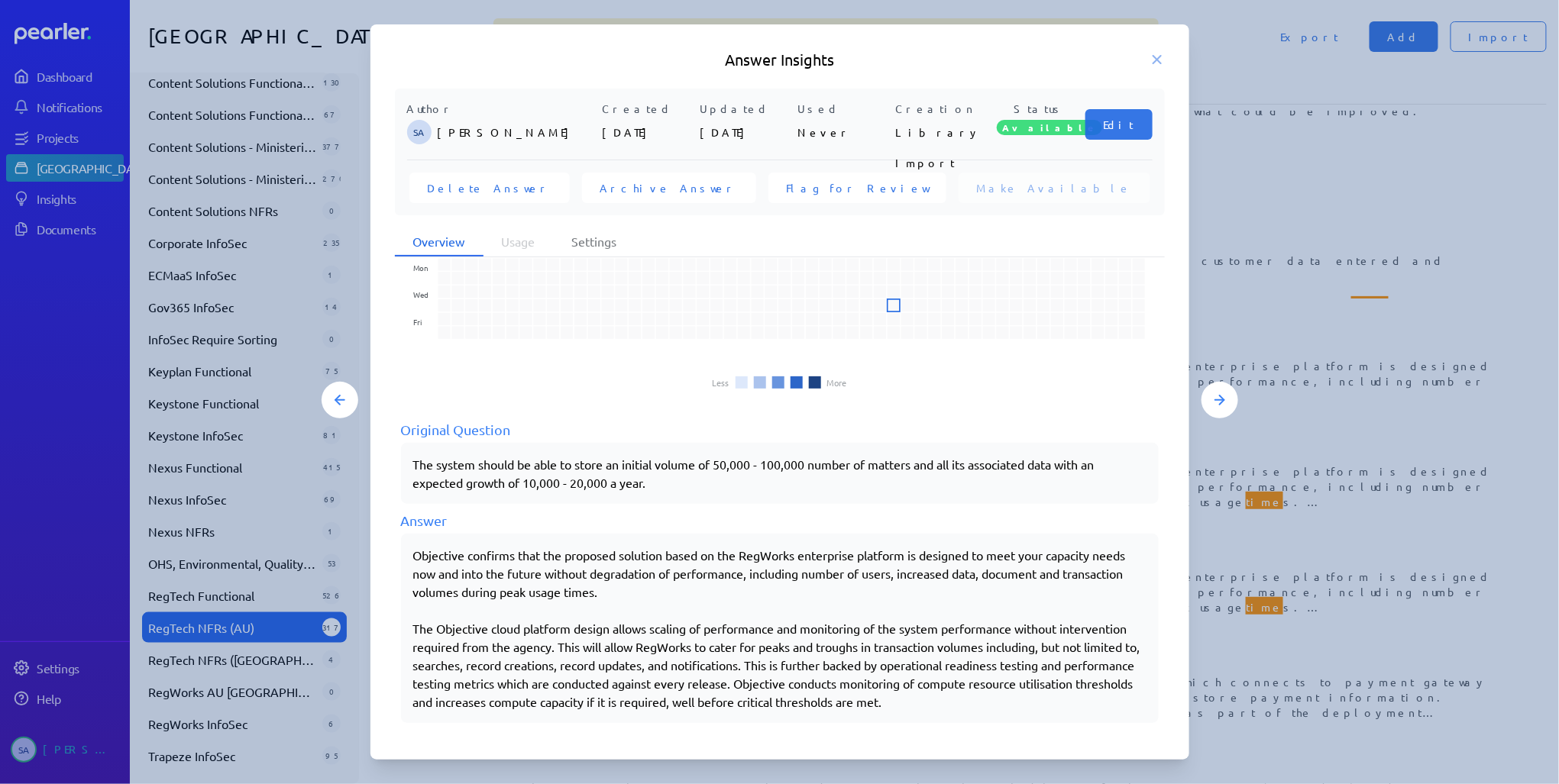
scroll to position [70, 0]
click at [1151, 58] on icon at bounding box center [1156, 59] width 15 height 15
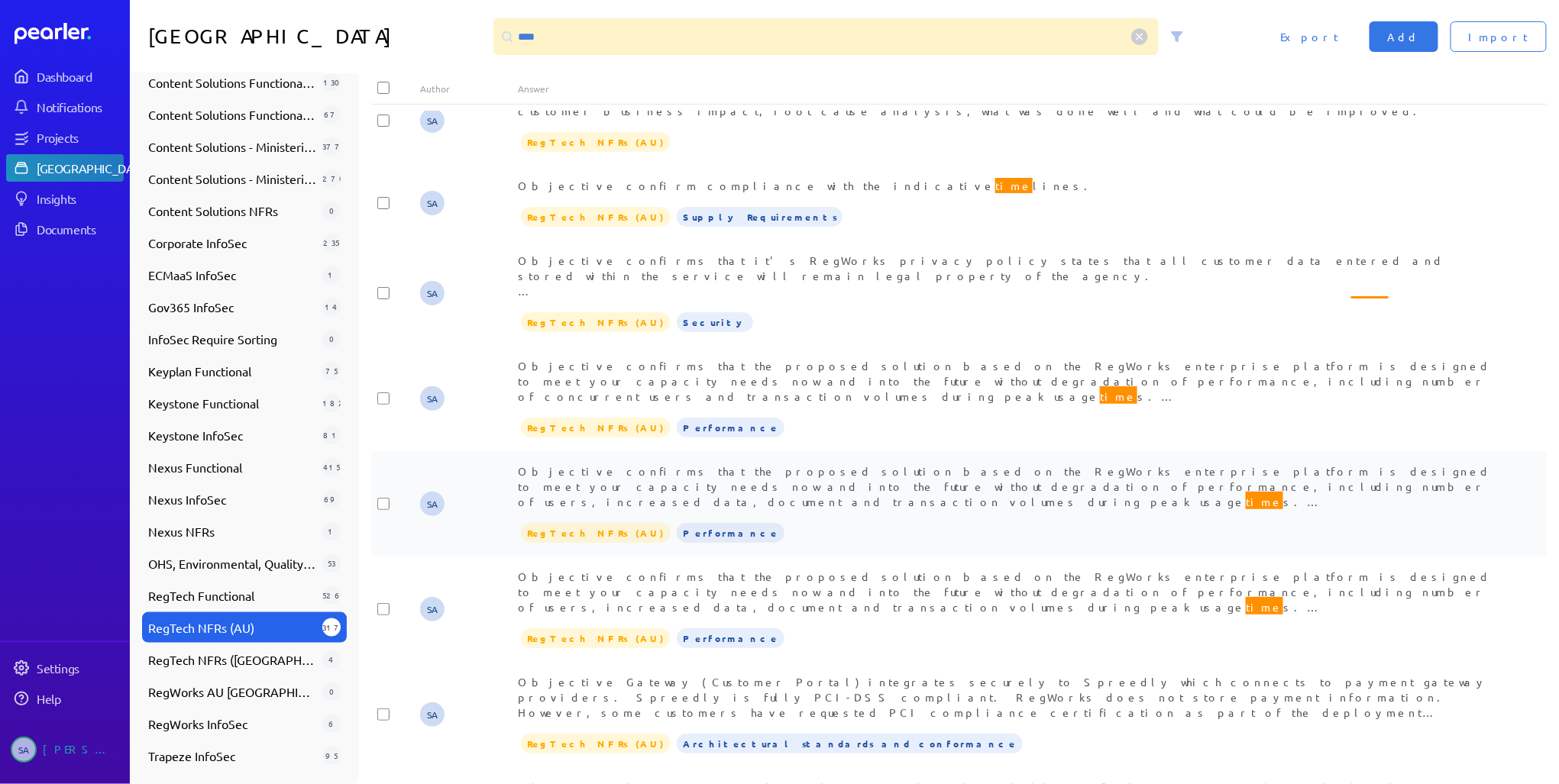
click at [930, 464] on span "Objective confirms that the proposed solution based on the RegWorks enterprise …" at bounding box center [1004, 547] width 973 height 167
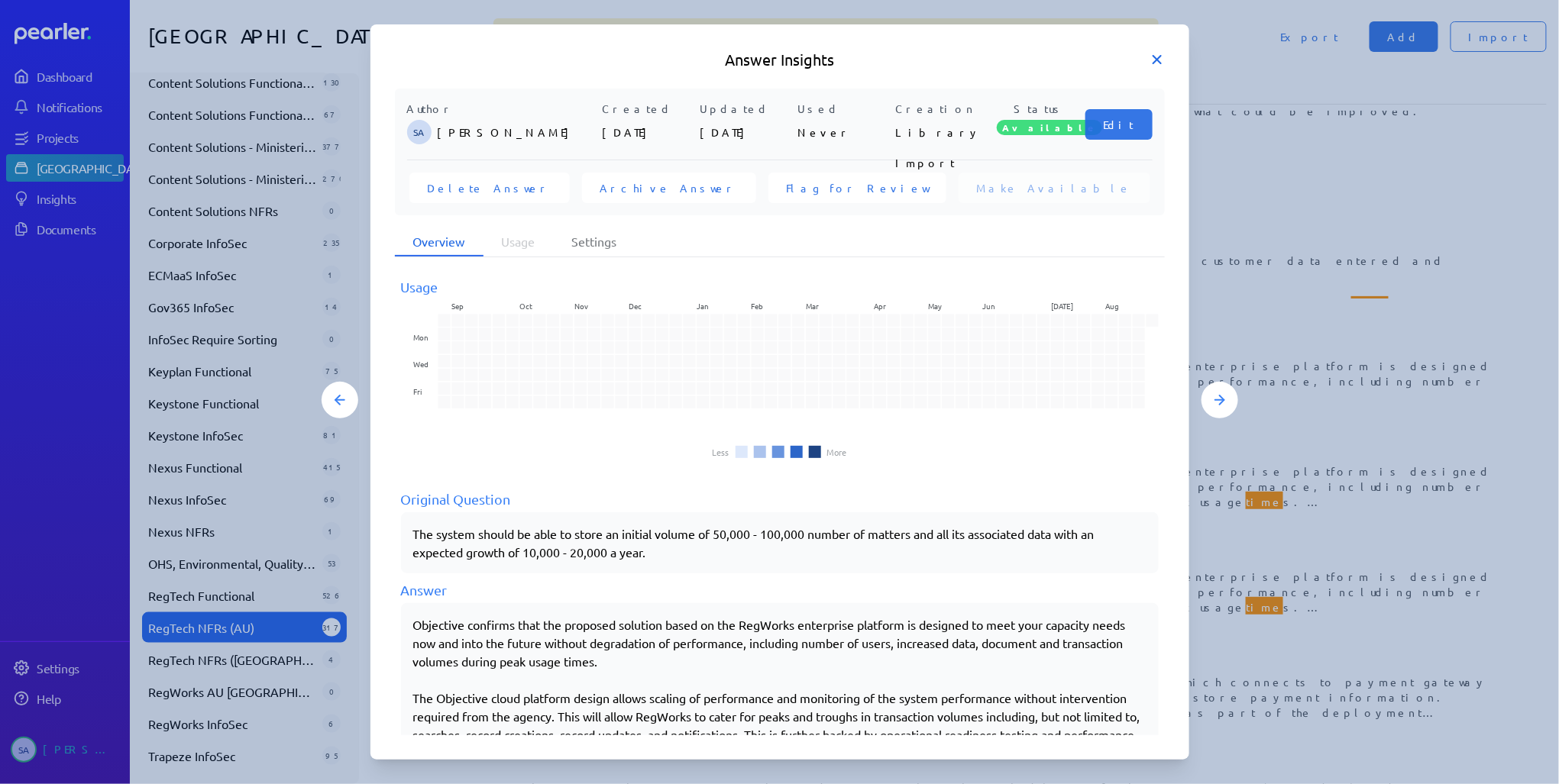
click at [1152, 58] on icon at bounding box center [1156, 59] width 15 height 15
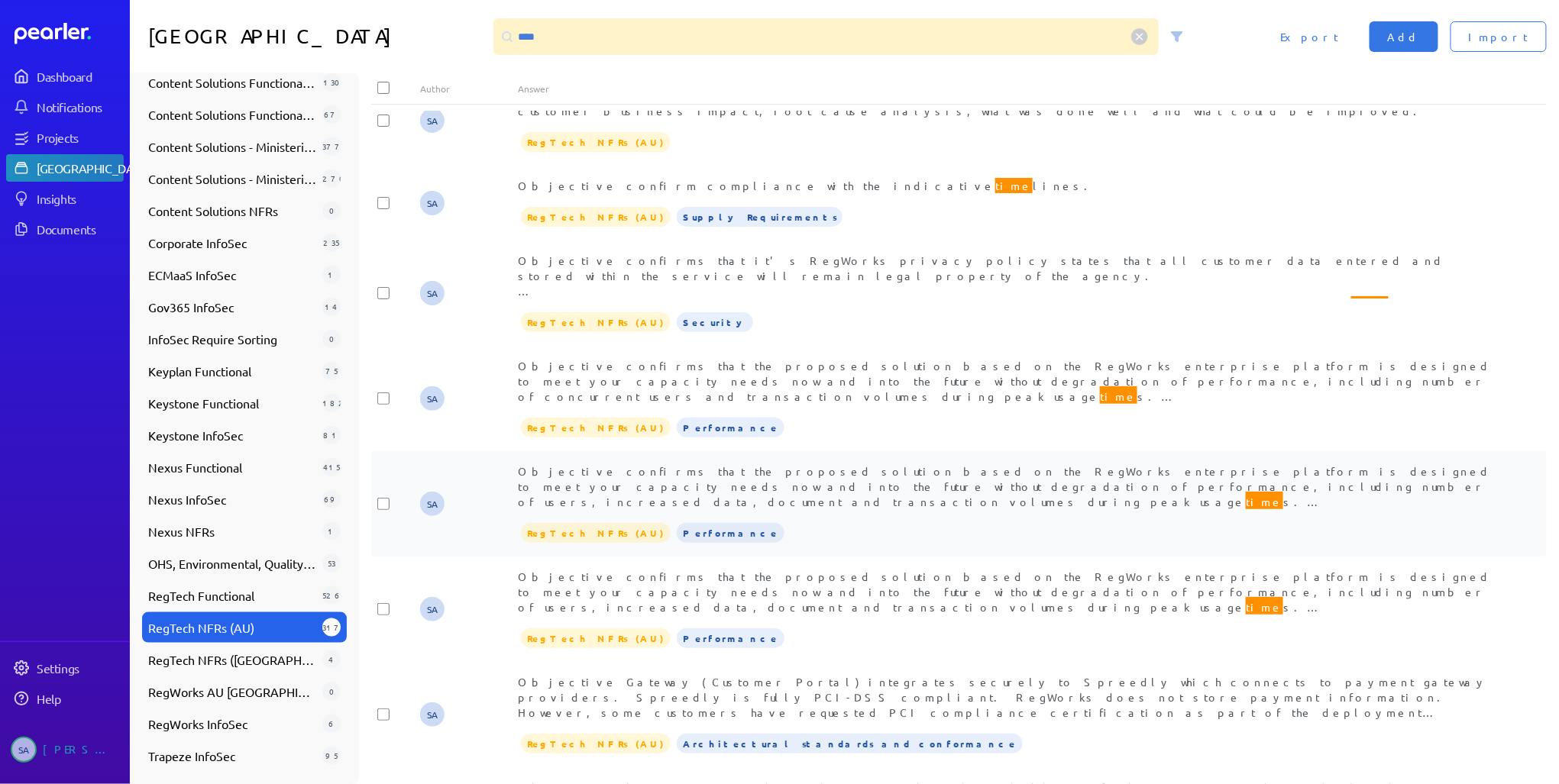
click at [918, 463] on div "Objective confirms that the proposed solution based on the RegWorks enterprise …" at bounding box center [1007, 486] width 979 height 46
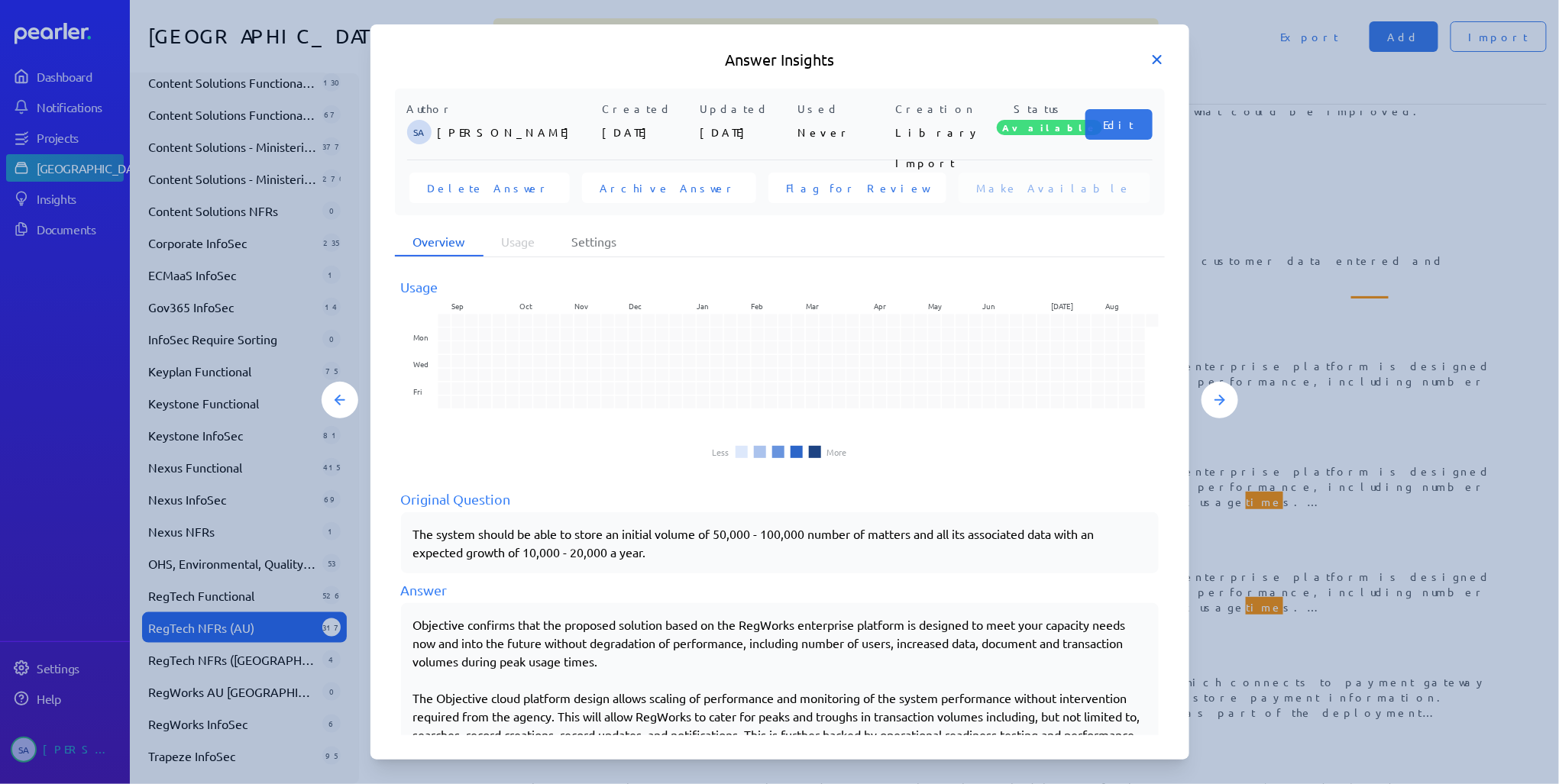
click at [1155, 59] on icon at bounding box center [1157, 59] width 8 height 8
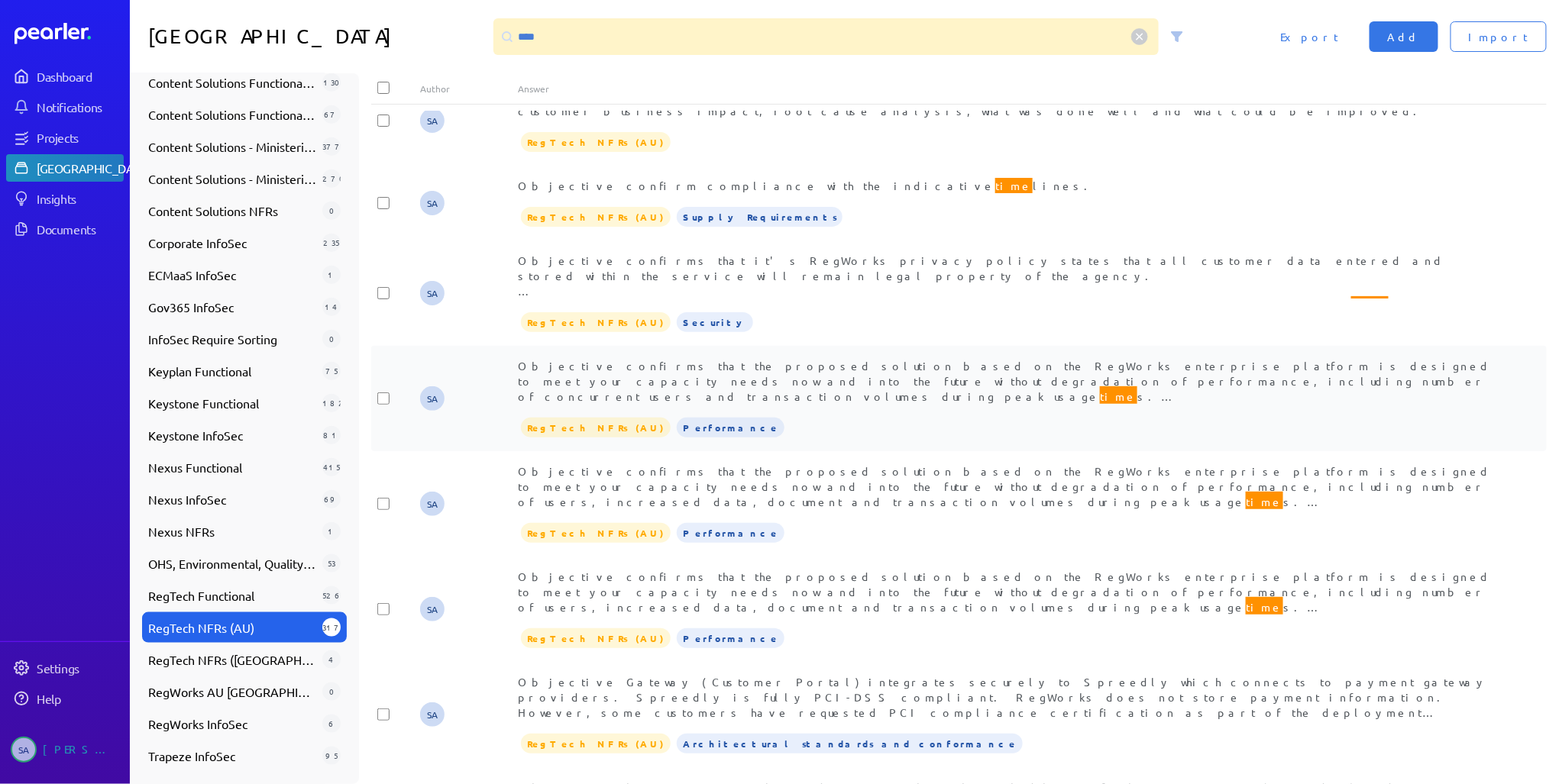
click at [917, 358] on div "Objective confirms that the proposed solution based on the RegWorks enterprise …" at bounding box center [1007, 381] width 979 height 46
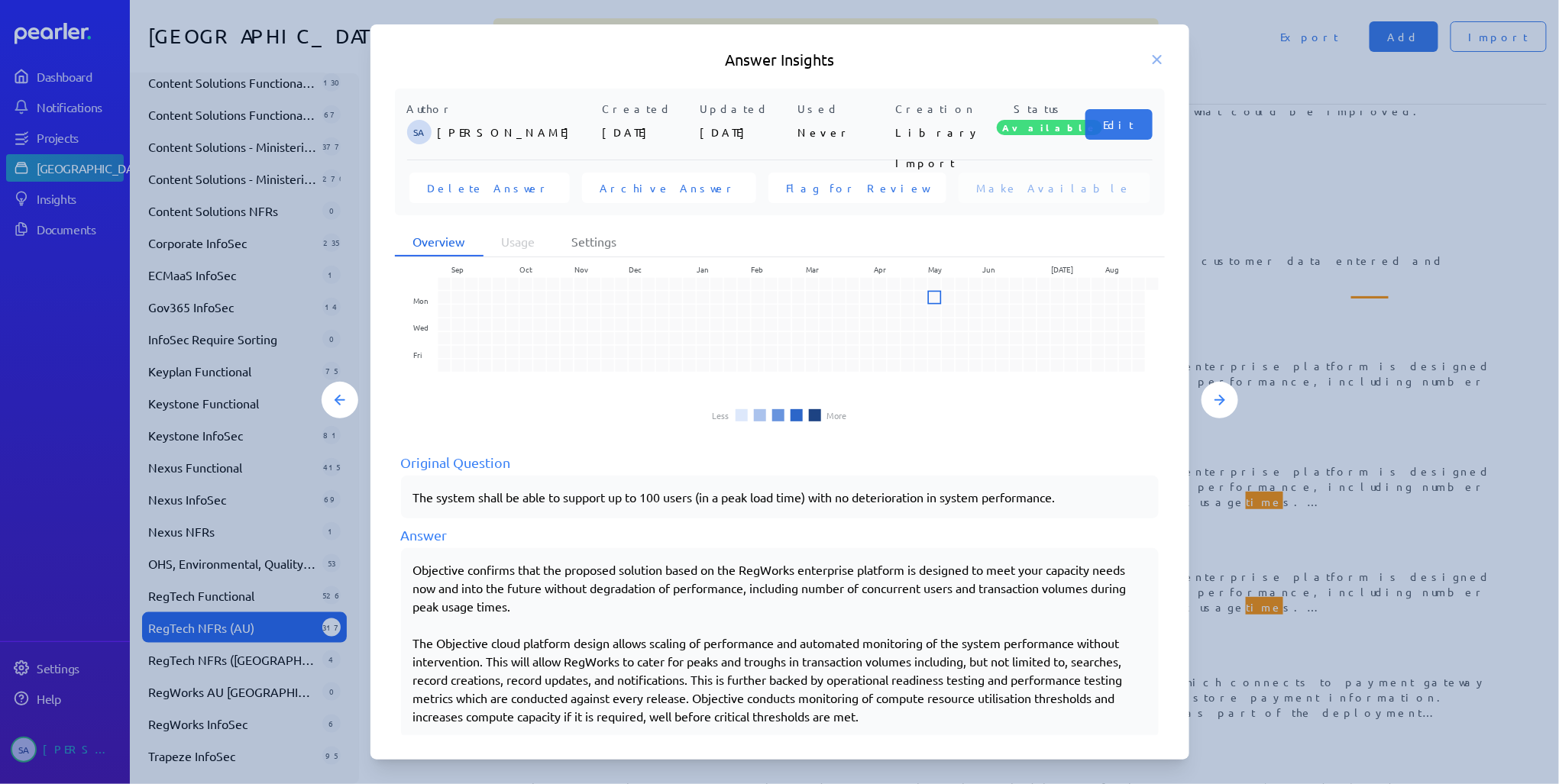
scroll to position [52, 0]
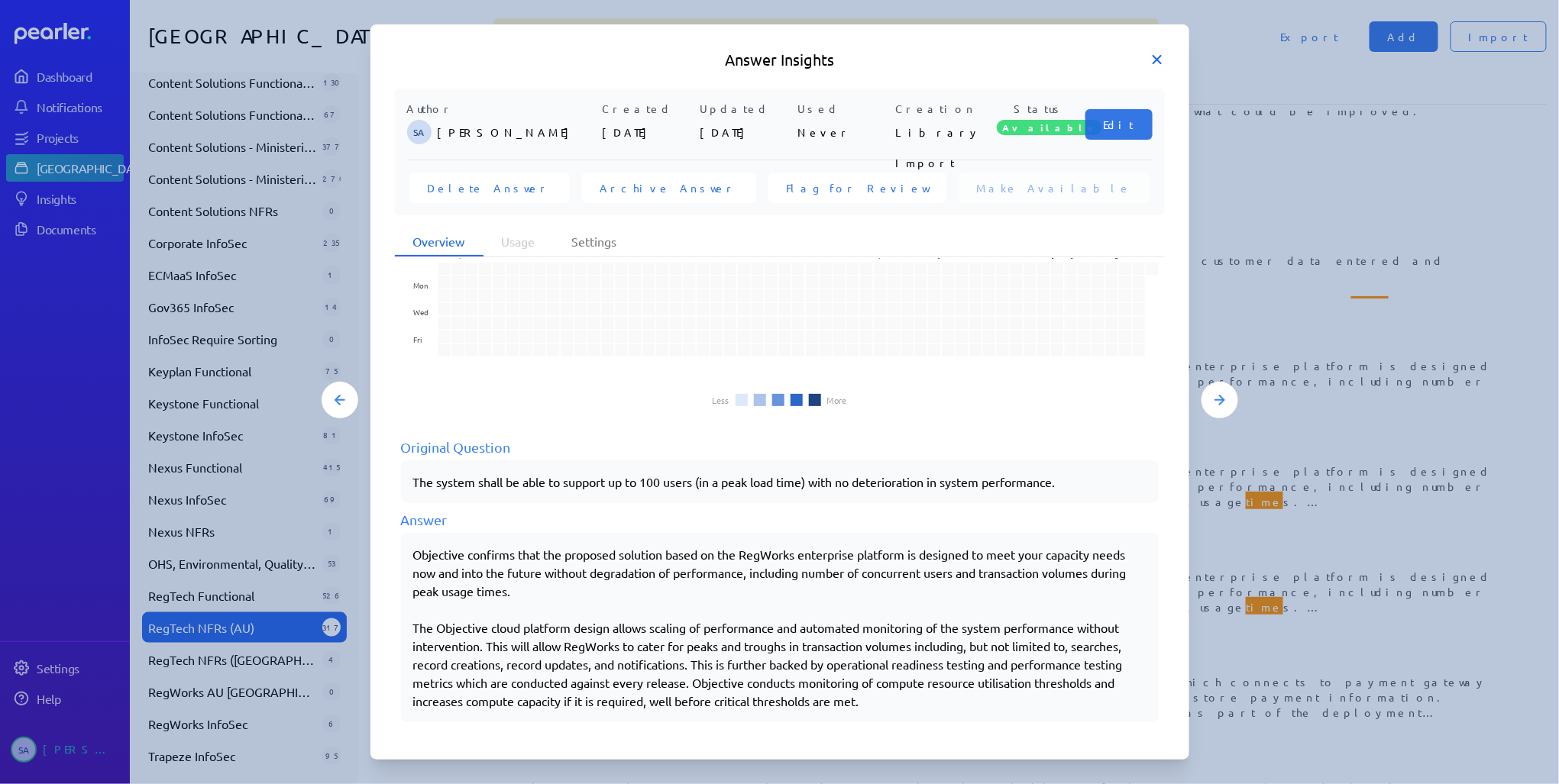
click at [1153, 62] on icon at bounding box center [1156, 59] width 15 height 15
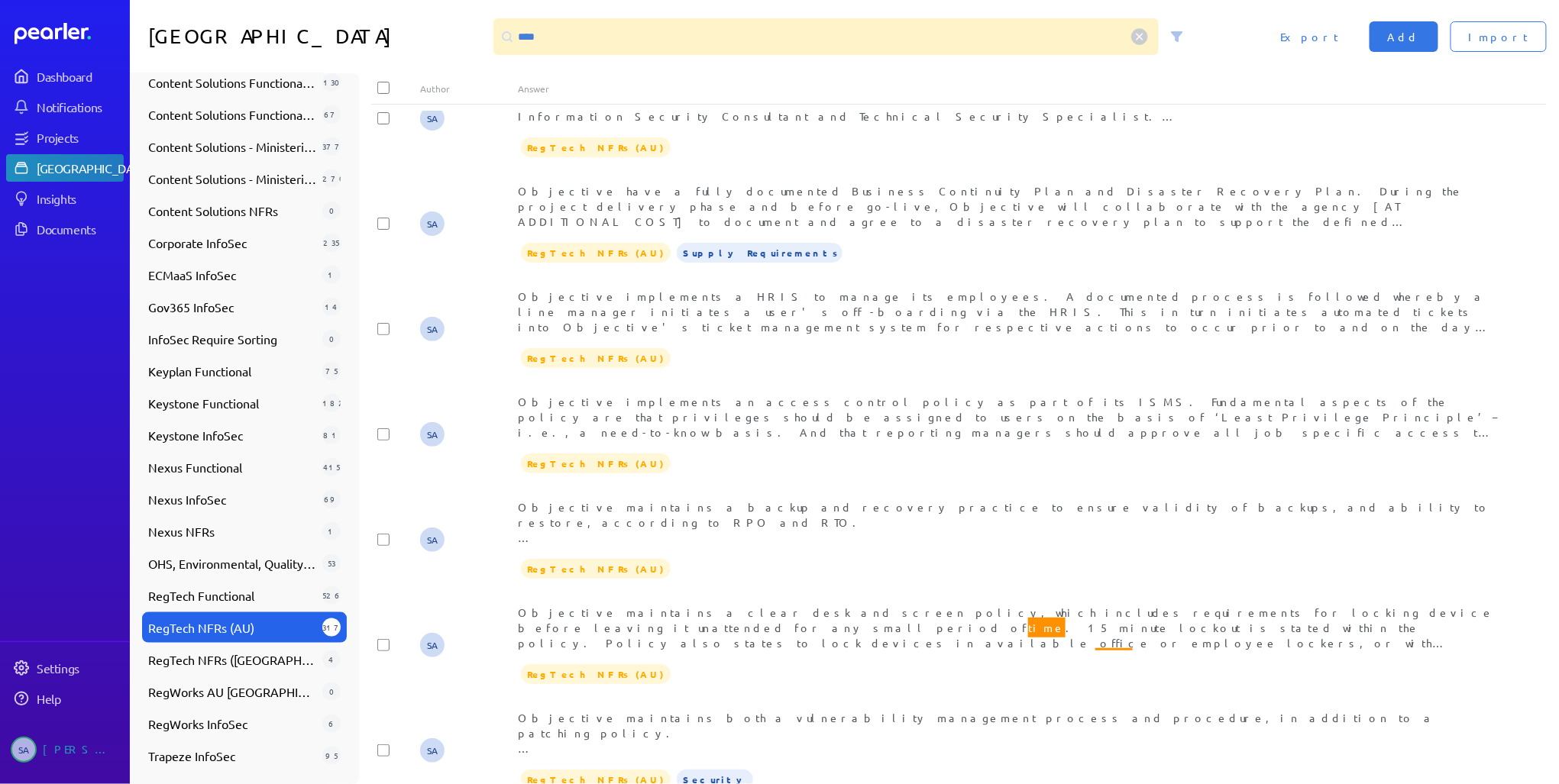
scroll to position [2303, 0]
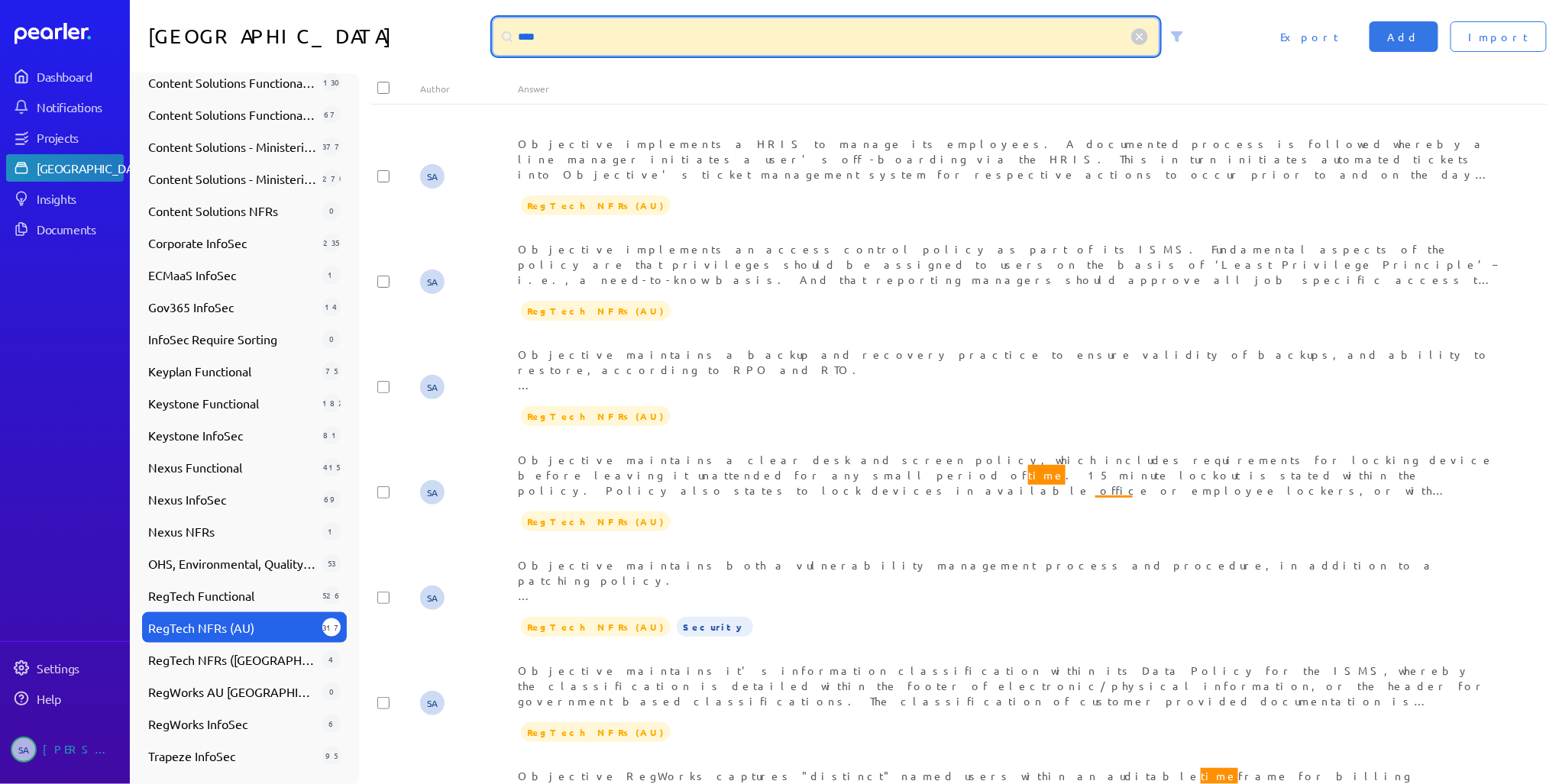
drag, startPoint x: 615, startPoint y: 41, endPoint x: 492, endPoint y: 43, distance: 123.0
click at [496, 39] on div "****" at bounding box center [826, 36] width 666 height 36
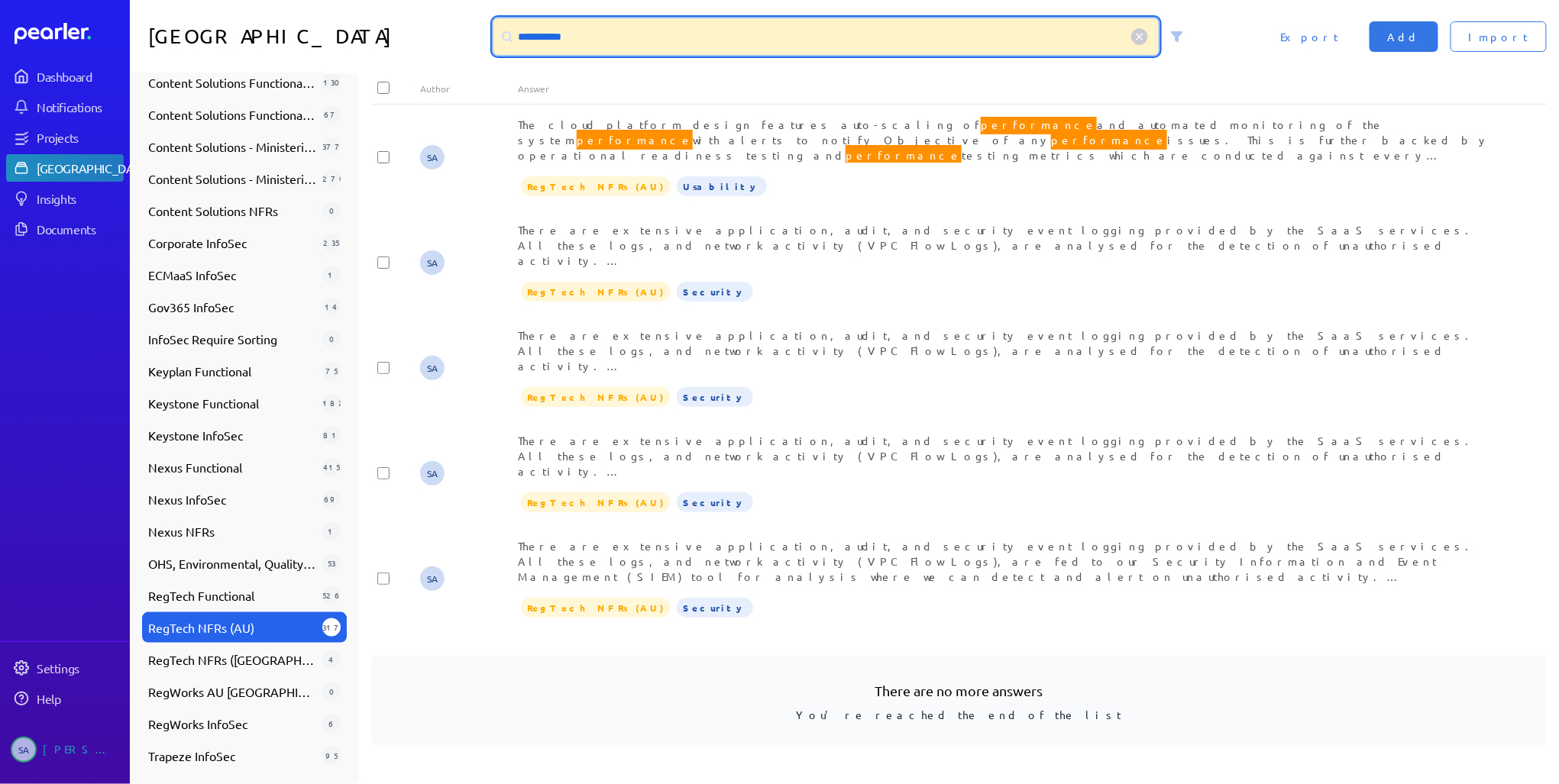
scroll to position [1133, 0]
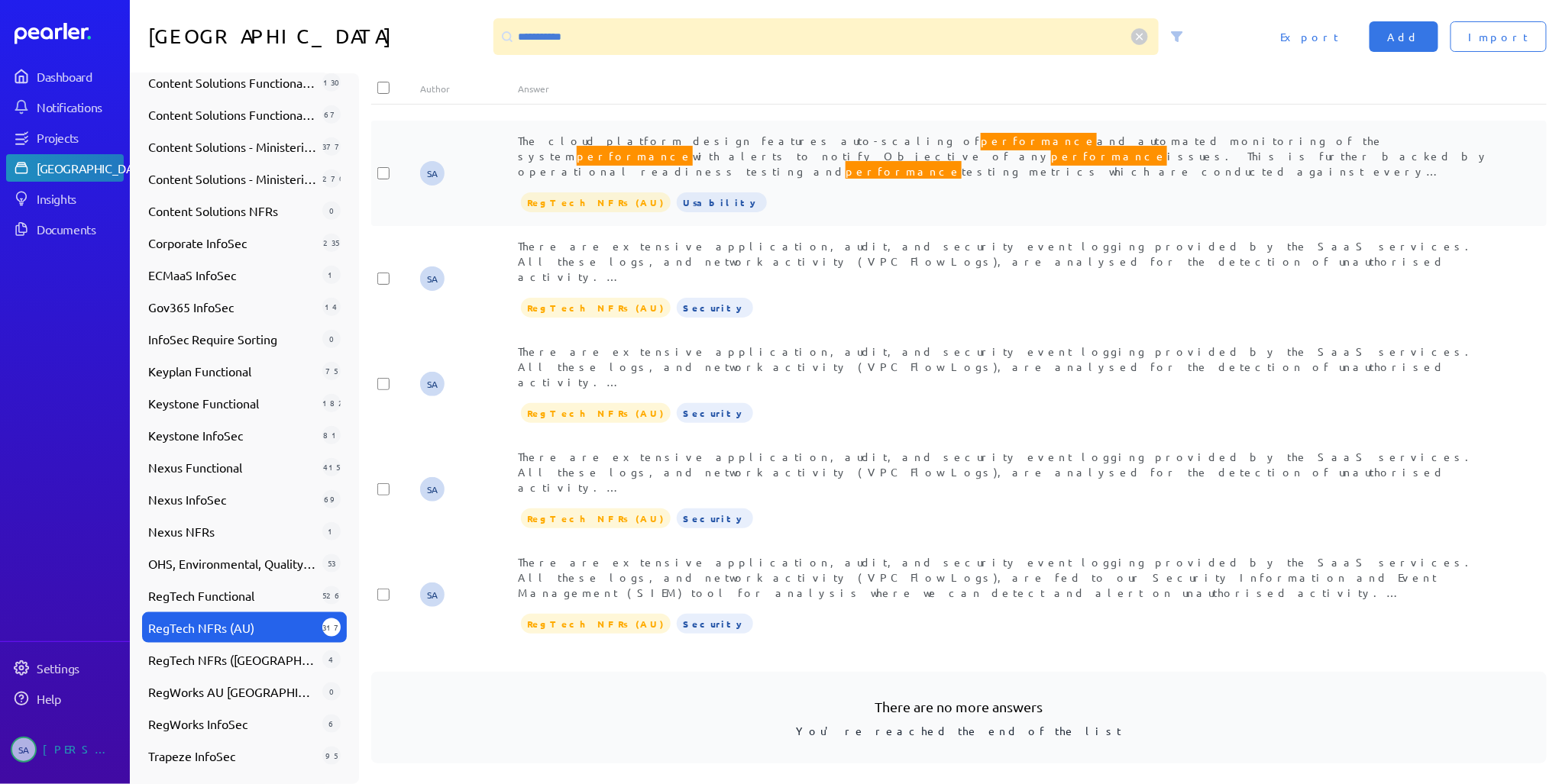
click at [802, 145] on span "The cloud platform design features auto-scaling of performance and automated mo…" at bounding box center [1004, 239] width 972 height 218
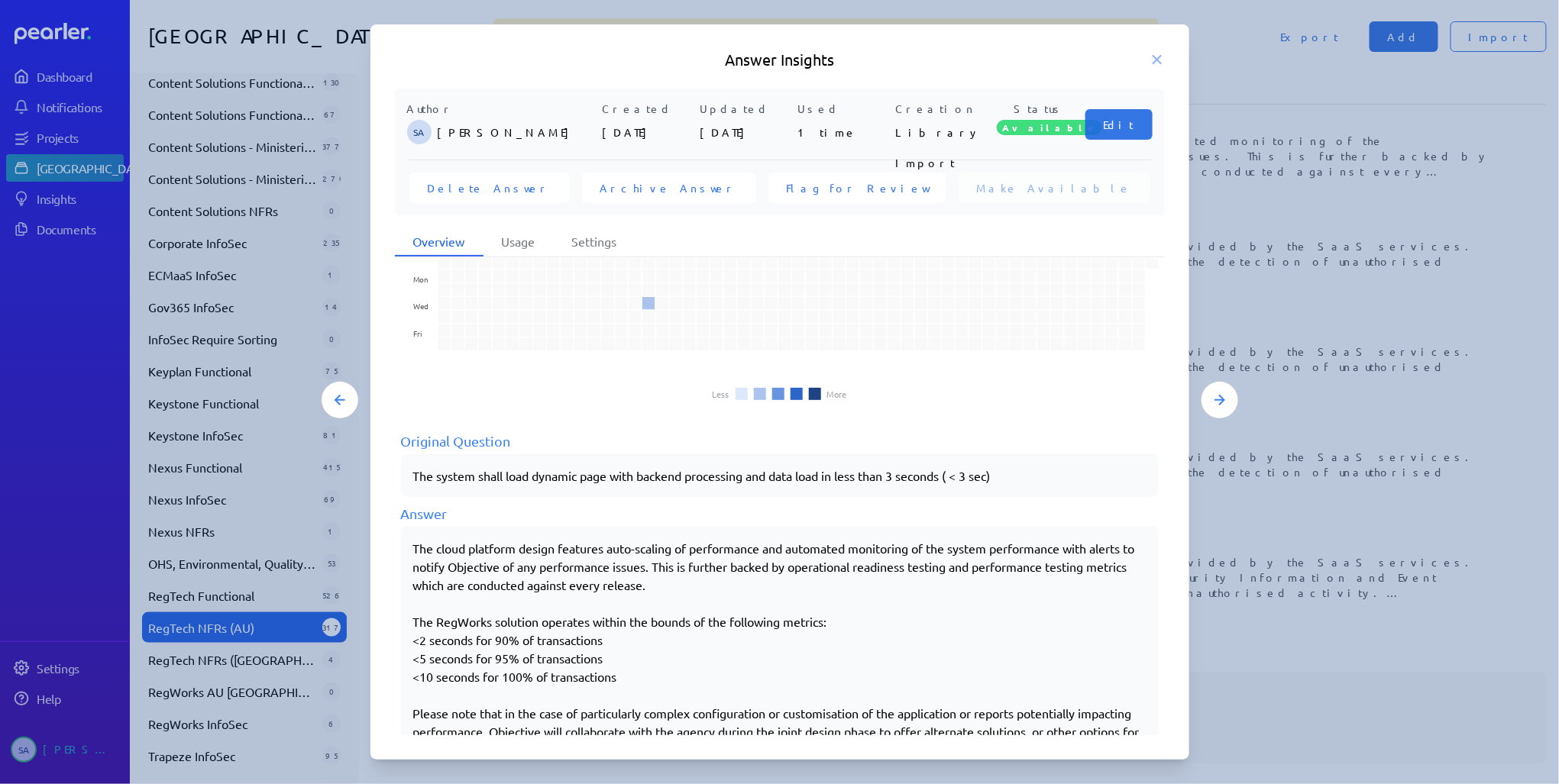
scroll to position [107, 0]
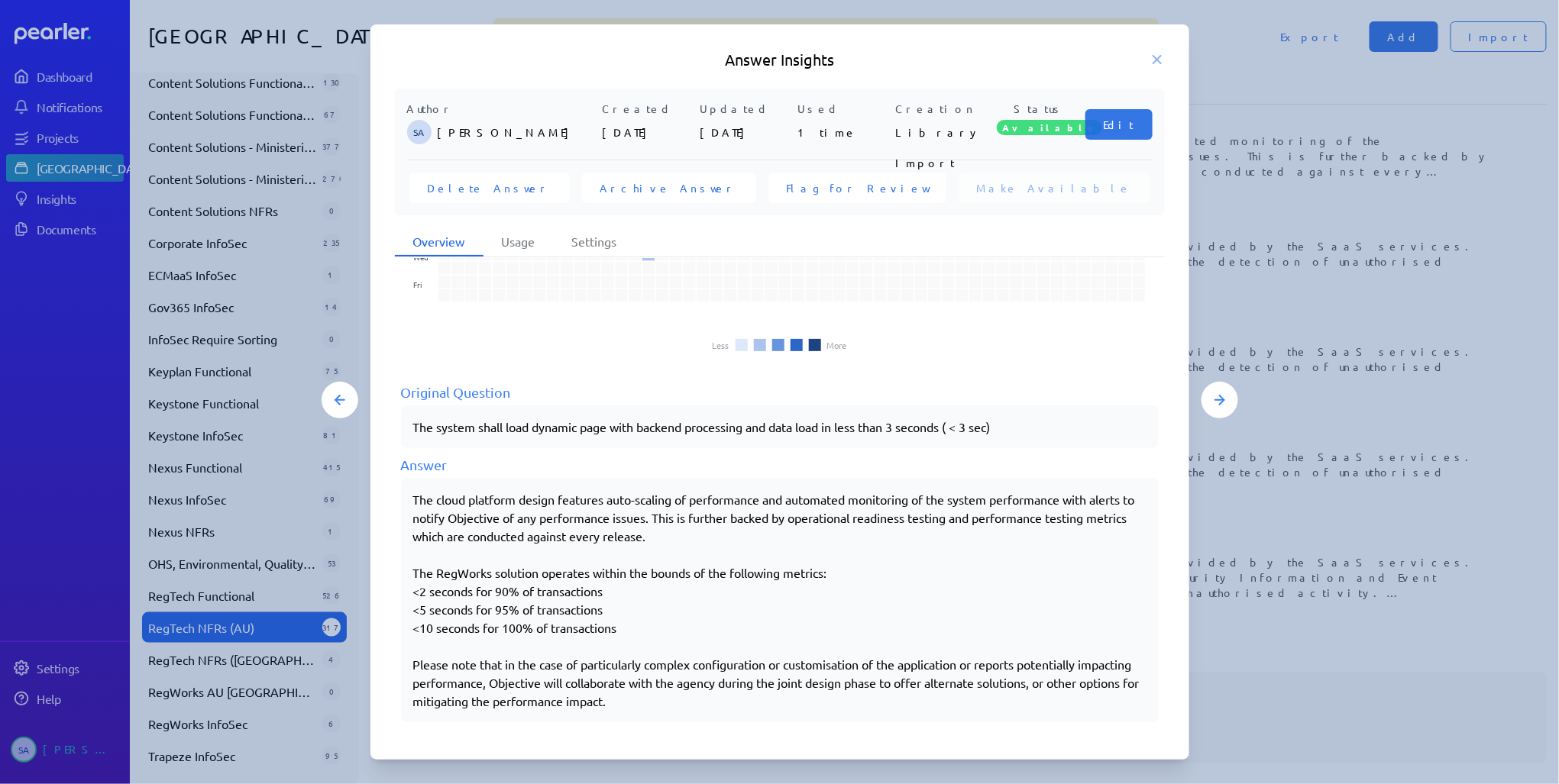
drag, startPoint x: 414, startPoint y: 497, endPoint x: 742, endPoint y: 700, distance: 385.7
click at [742, 700] on div "The cloud platform design features auto-scaling of performance and automated mo…" at bounding box center [780, 600] width 733 height 220
copy div "The cloud platform design features auto-scaling of performance and automated mo…"
click at [1156, 63] on icon at bounding box center [1156, 59] width 15 height 15
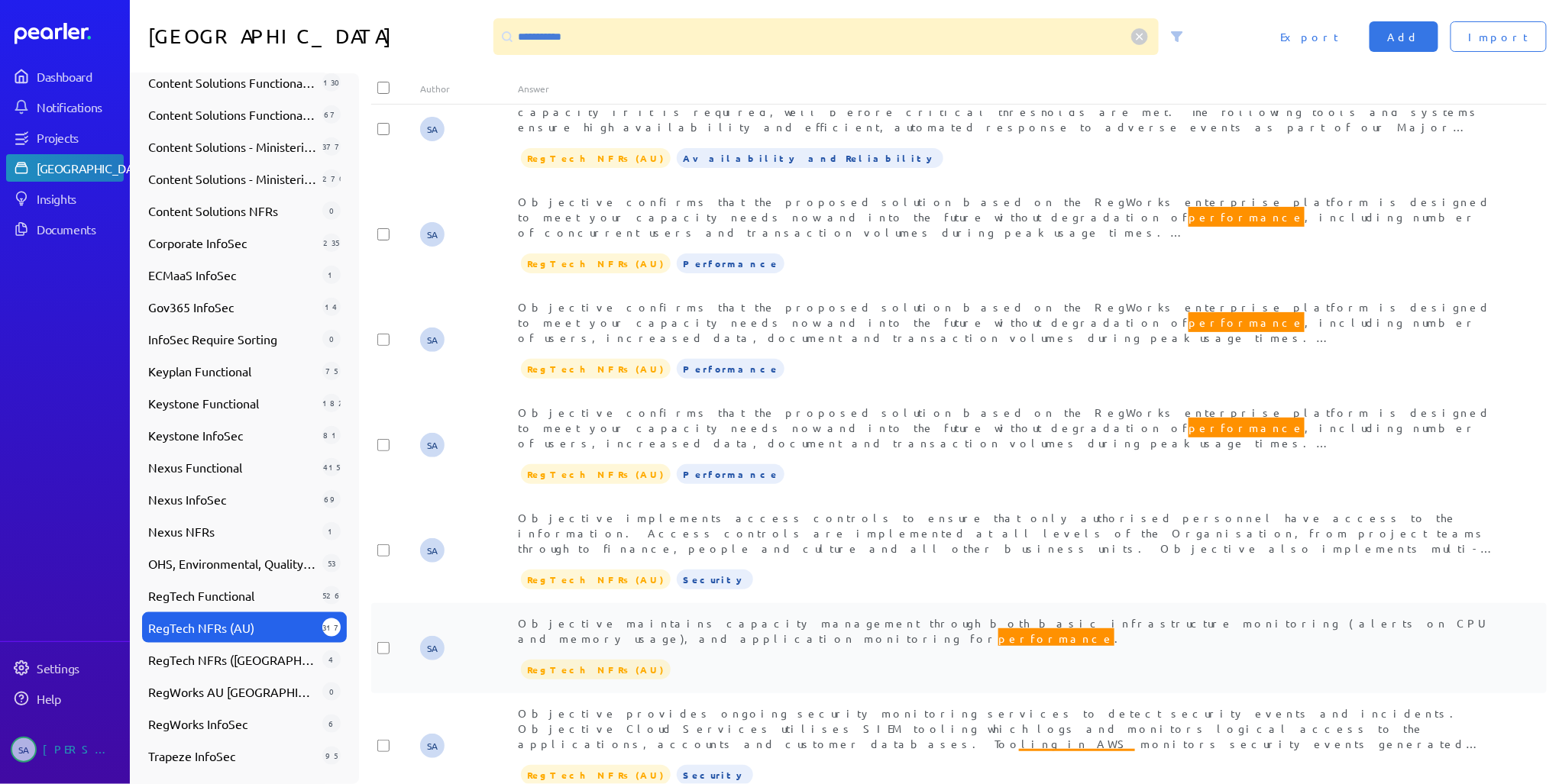
scroll to position [0, 0]
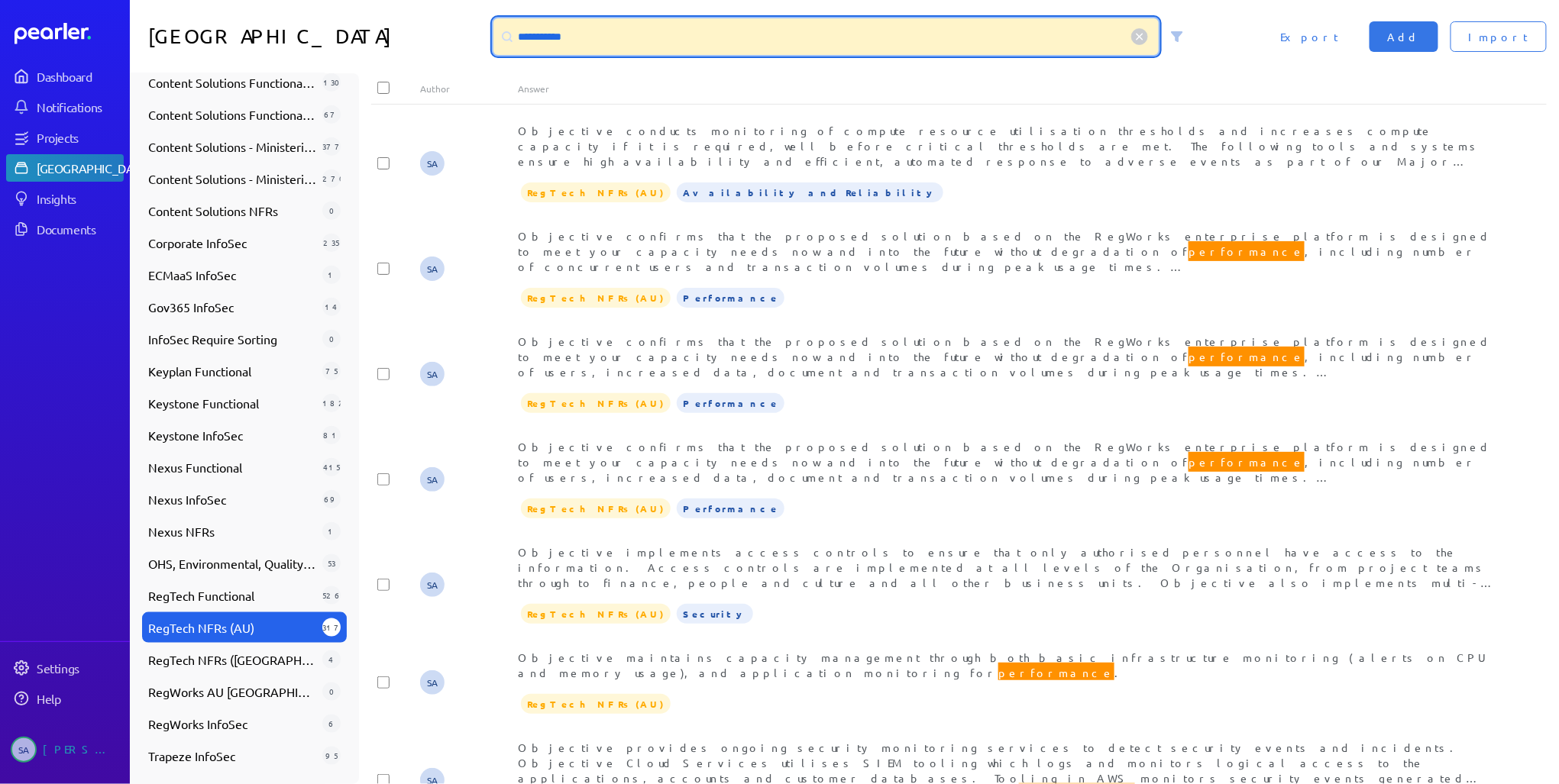
drag, startPoint x: 719, startPoint y: 46, endPoint x: 480, endPoint y: 53, distance: 239.1
click at [485, 43] on div "**********" at bounding box center [844, 36] width 1429 height 74
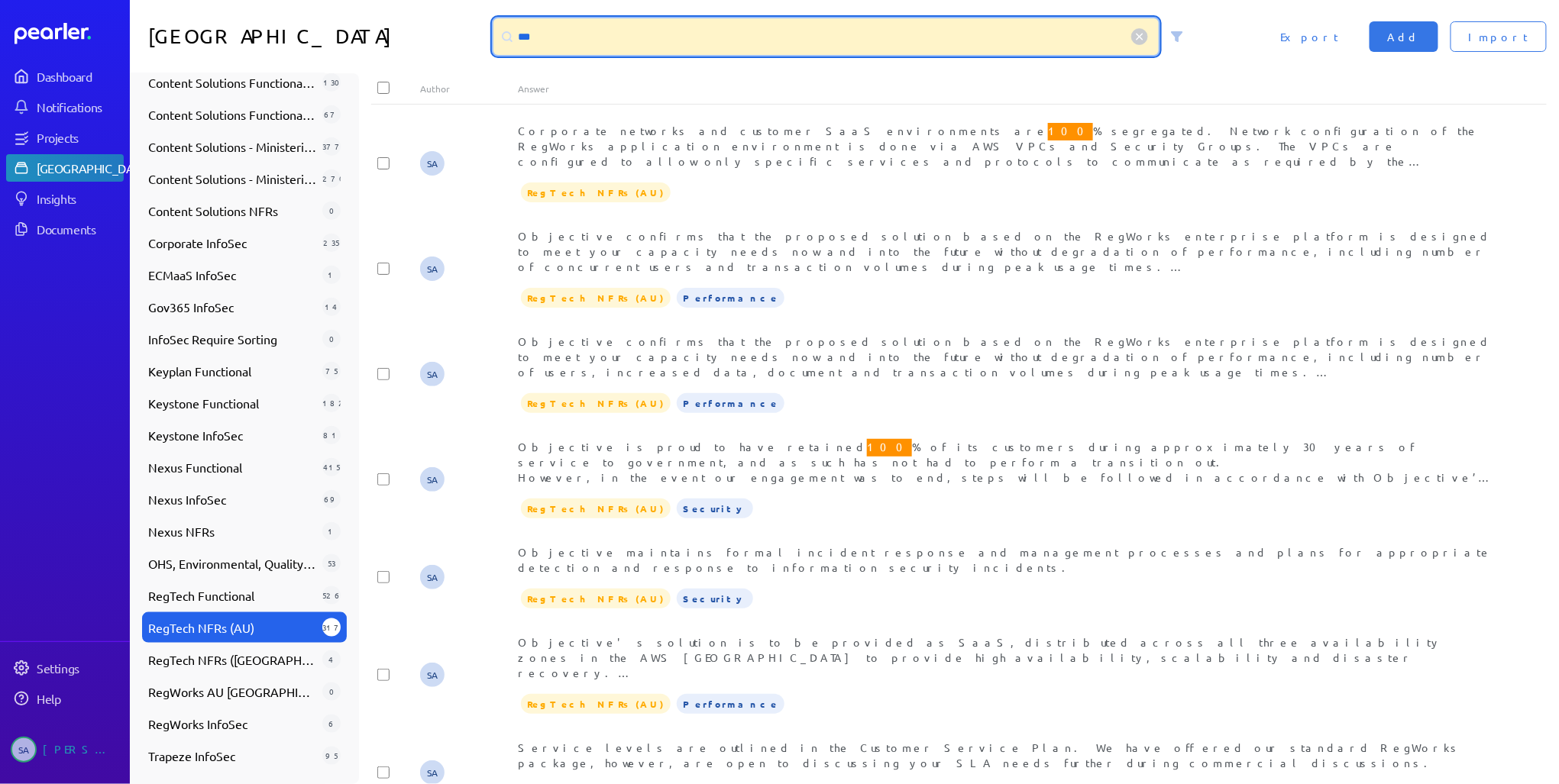
drag, startPoint x: 699, startPoint y: 32, endPoint x: 505, endPoint y: 35, distance: 194.0
click at [508, 33] on div "***" at bounding box center [826, 36] width 666 height 36
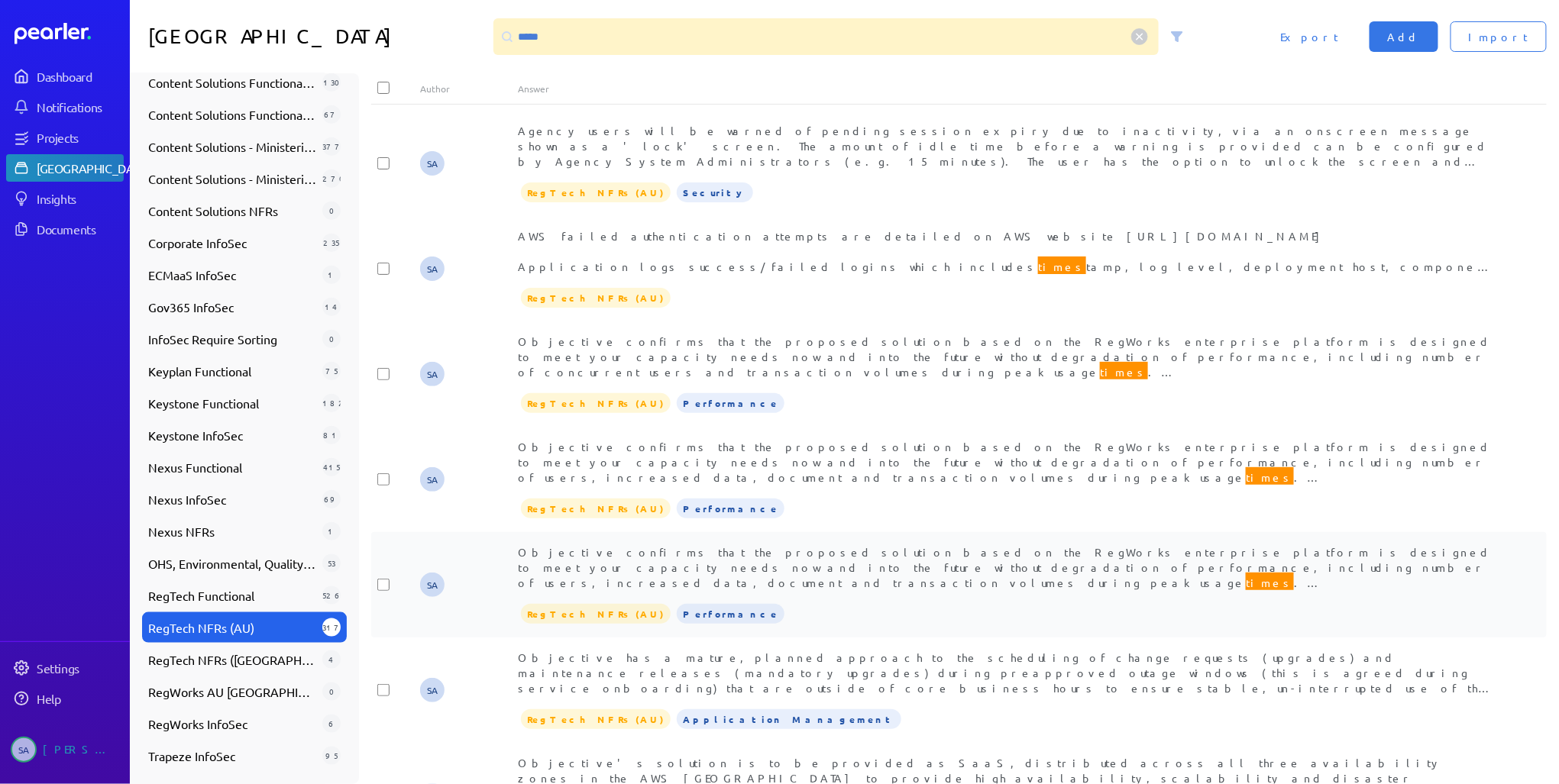
click at [861, 565] on span "Objective confirms that the proposed solution based on the RegWorks enterprise …" at bounding box center [1006, 629] width 976 height 167
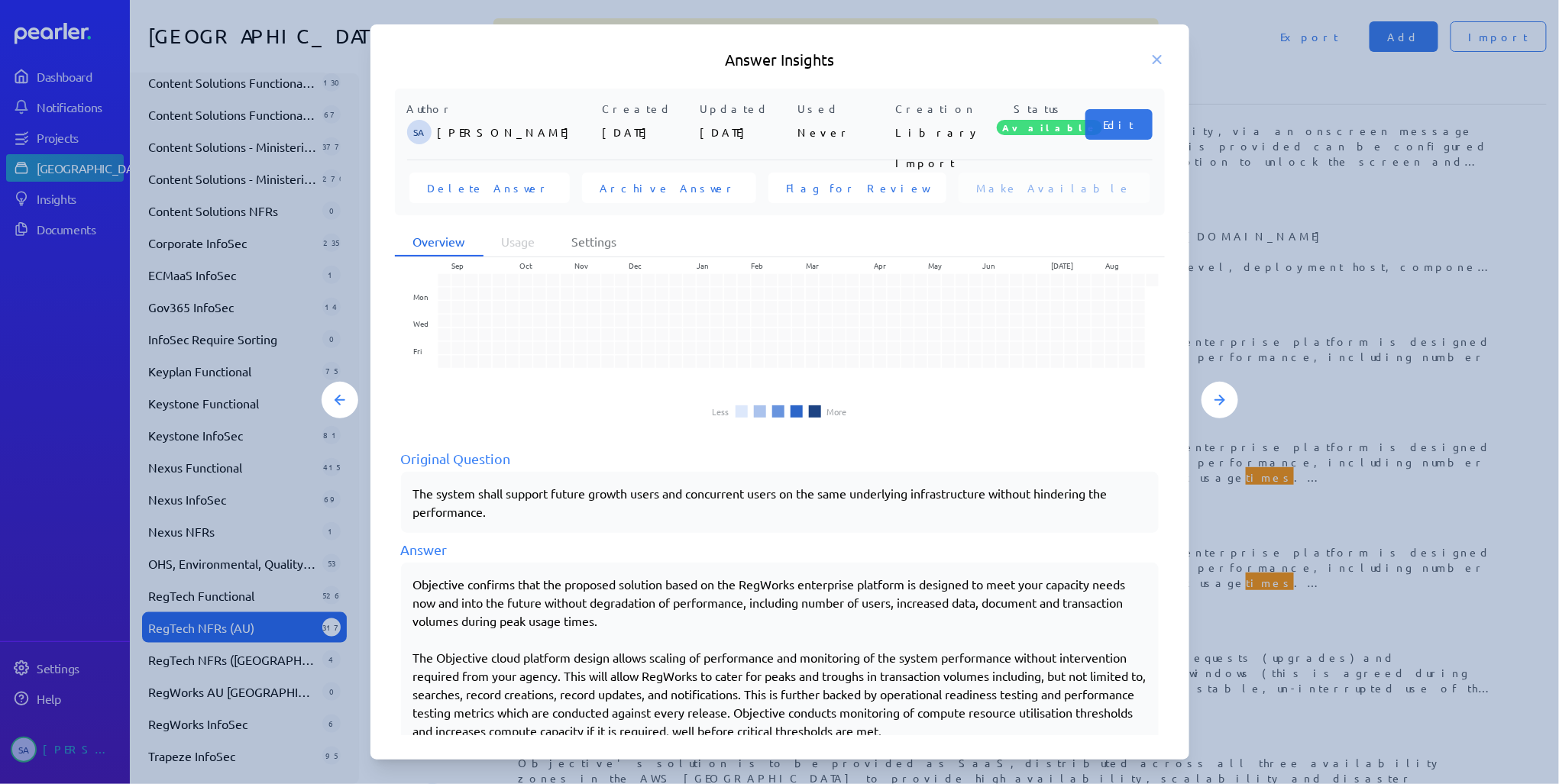
scroll to position [70, 0]
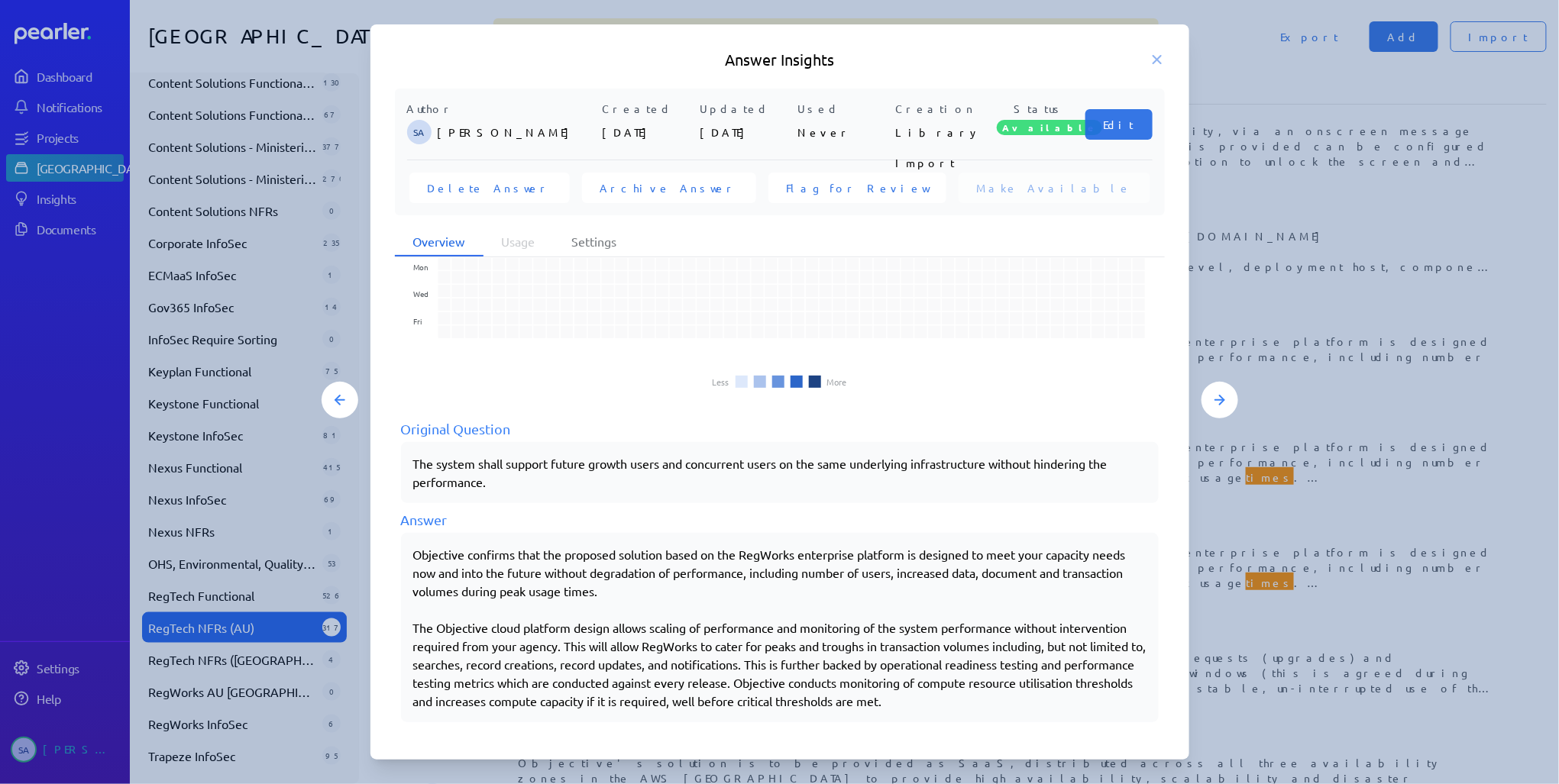
drag, startPoint x: 413, startPoint y: 553, endPoint x: 1110, endPoint y: 695, distance: 711.3
click at [1110, 695] on div "Objective confirms that the proposed solution based on the RegWorks enterprise …" at bounding box center [780, 628] width 733 height 165
copy div "Objective confirms that the proposed solution based on the RegWorks enterprise …"
click at [1162, 59] on icon at bounding box center [1156, 59] width 15 height 15
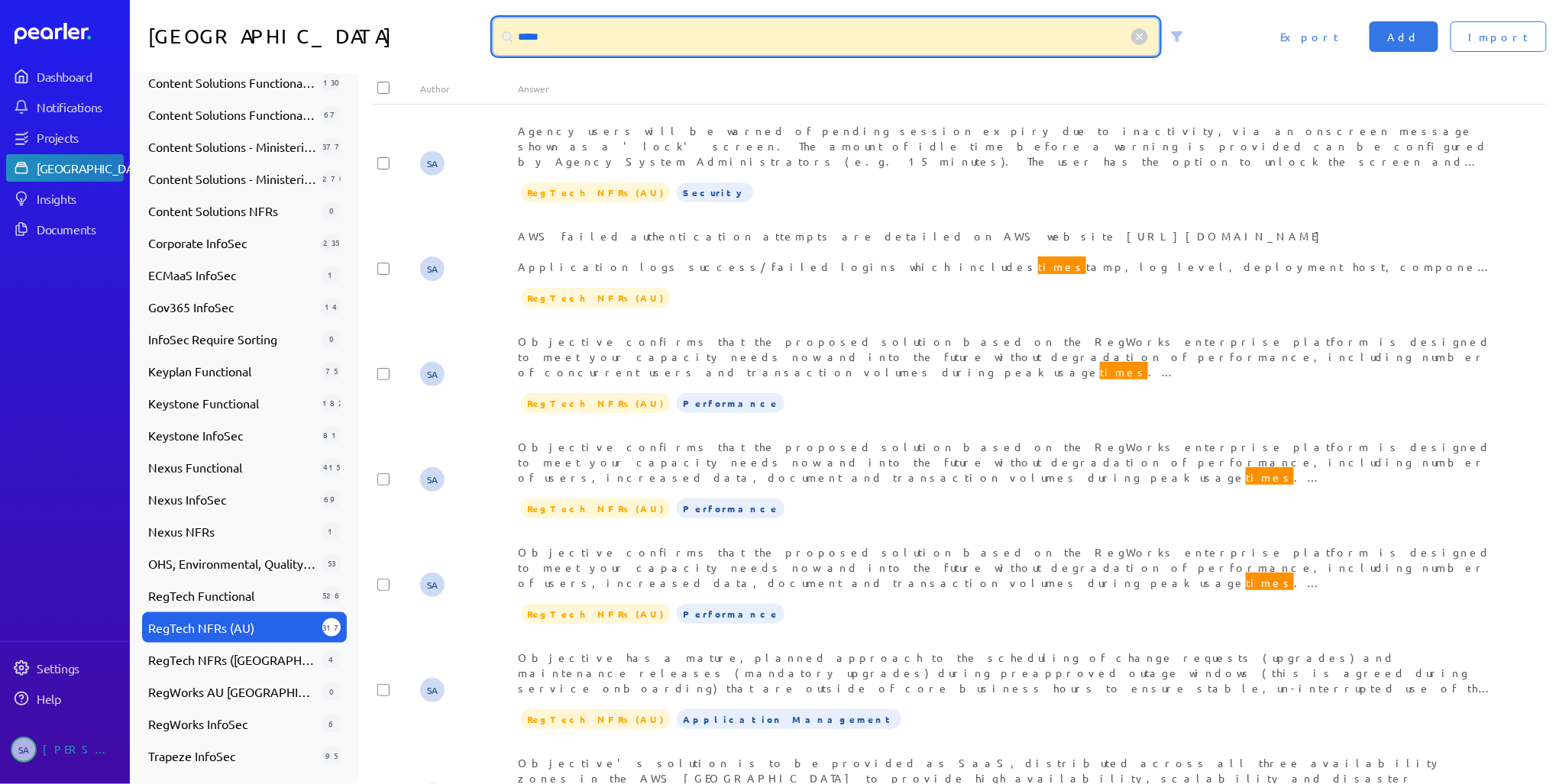
drag, startPoint x: 594, startPoint y: 32, endPoint x: 527, endPoint y: 35, distance: 67.1
click at [527, 35] on input "*****" at bounding box center [826, 36] width 666 height 36
type input "*"
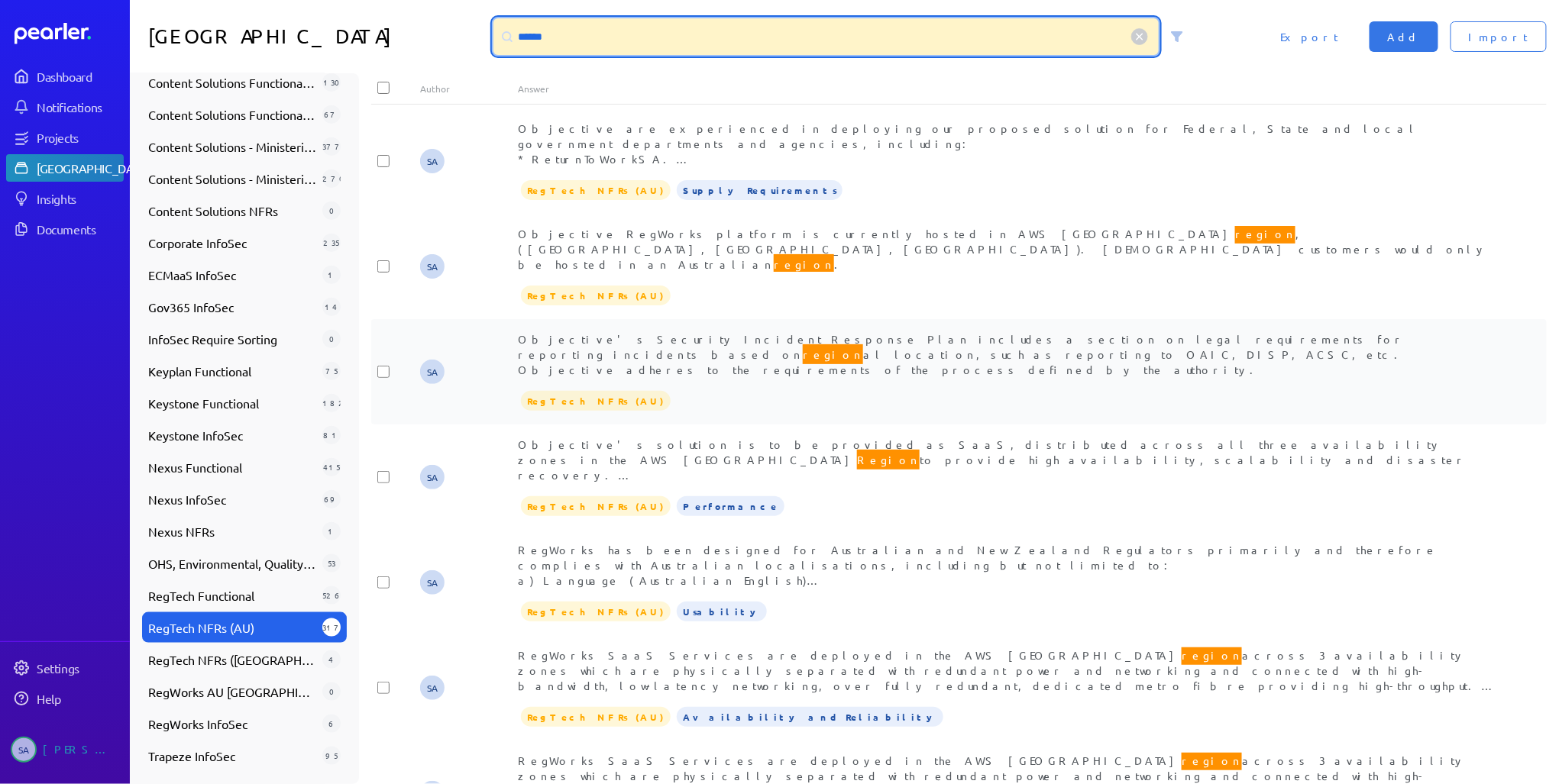
scroll to position [305, 0]
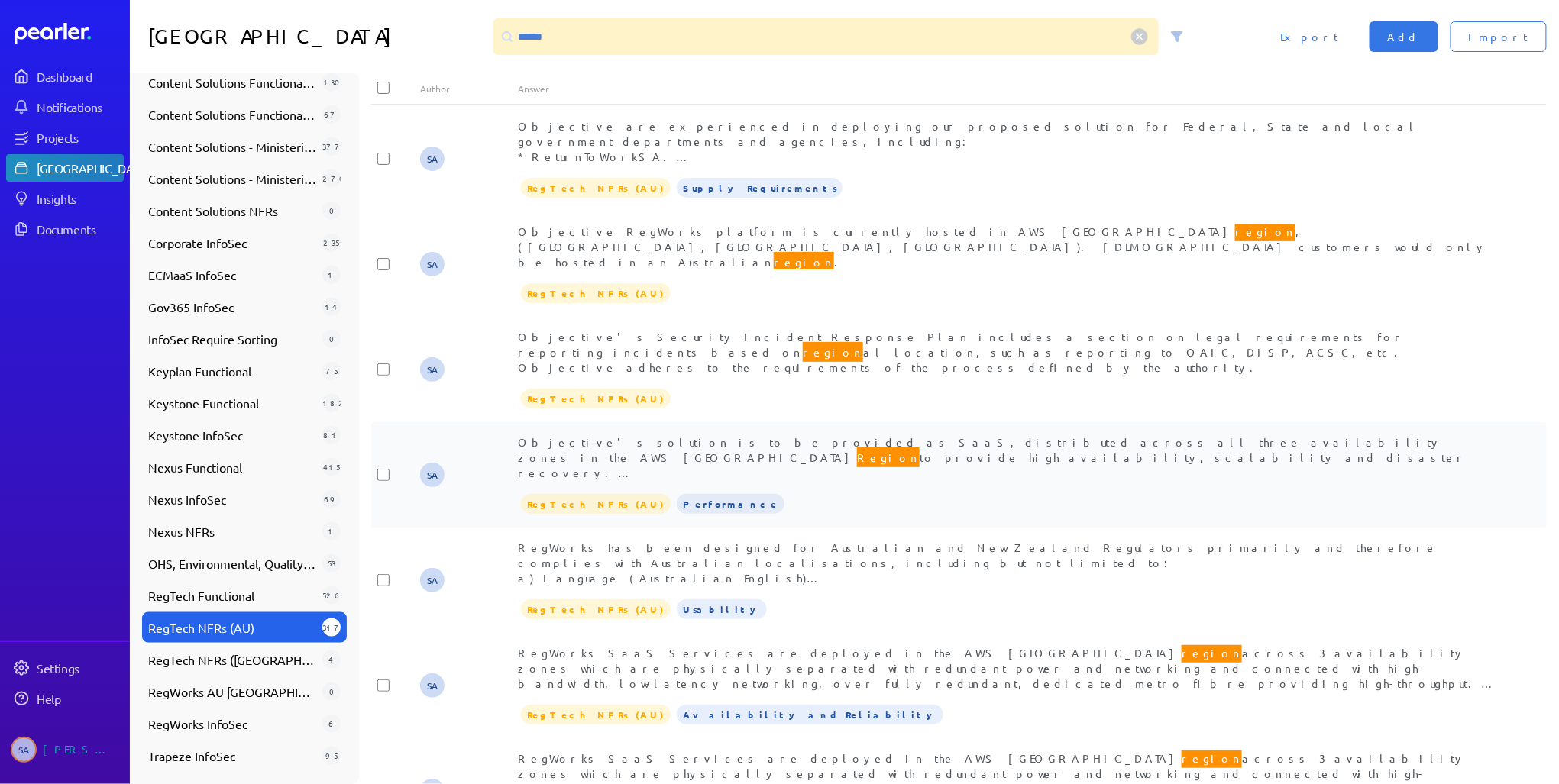
click at [900, 435] on div "Objective's solution is to be provided as SaaS, distributed across all three av…" at bounding box center [1007, 458] width 979 height 46
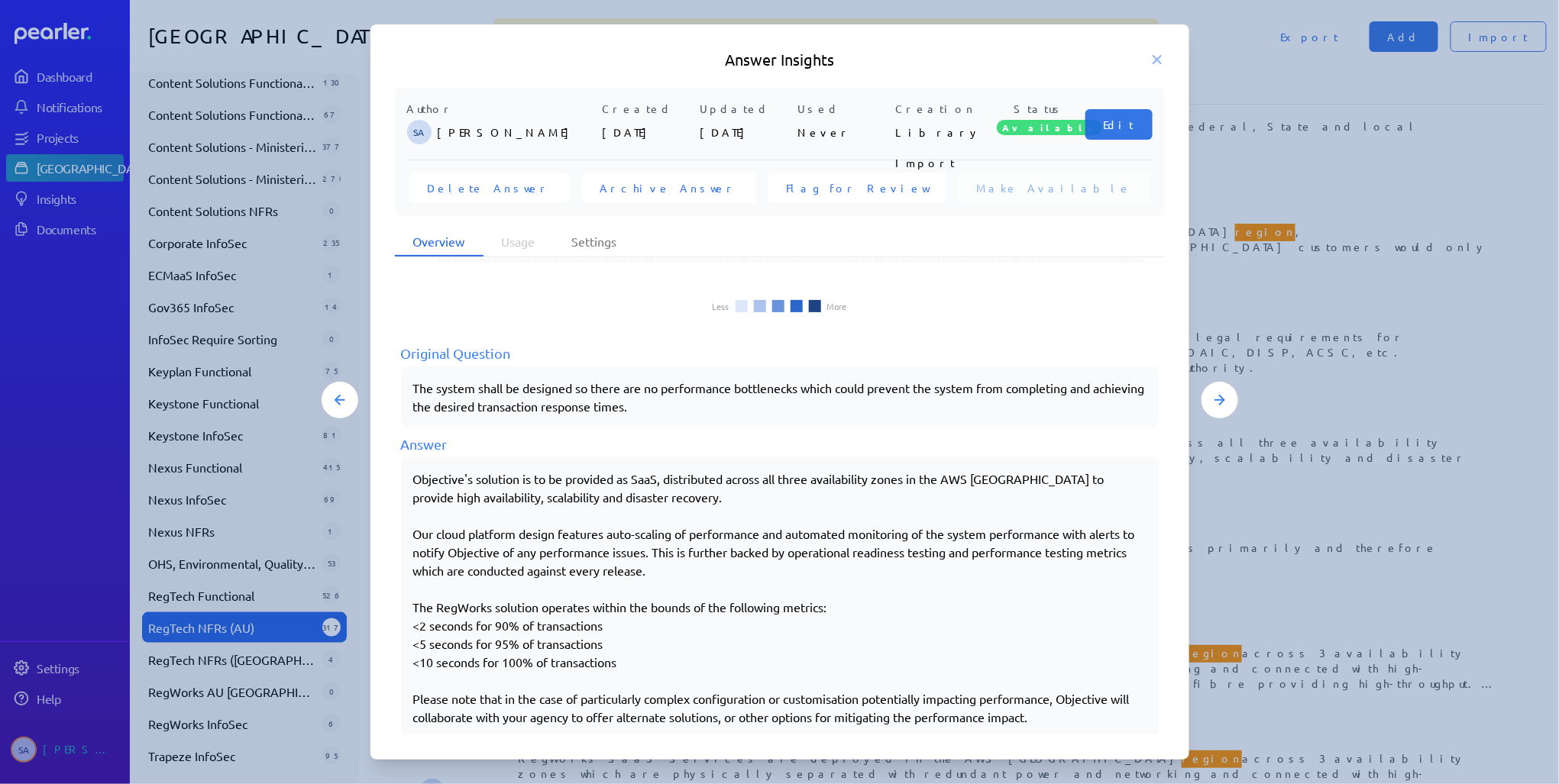
scroll to position [161, 0]
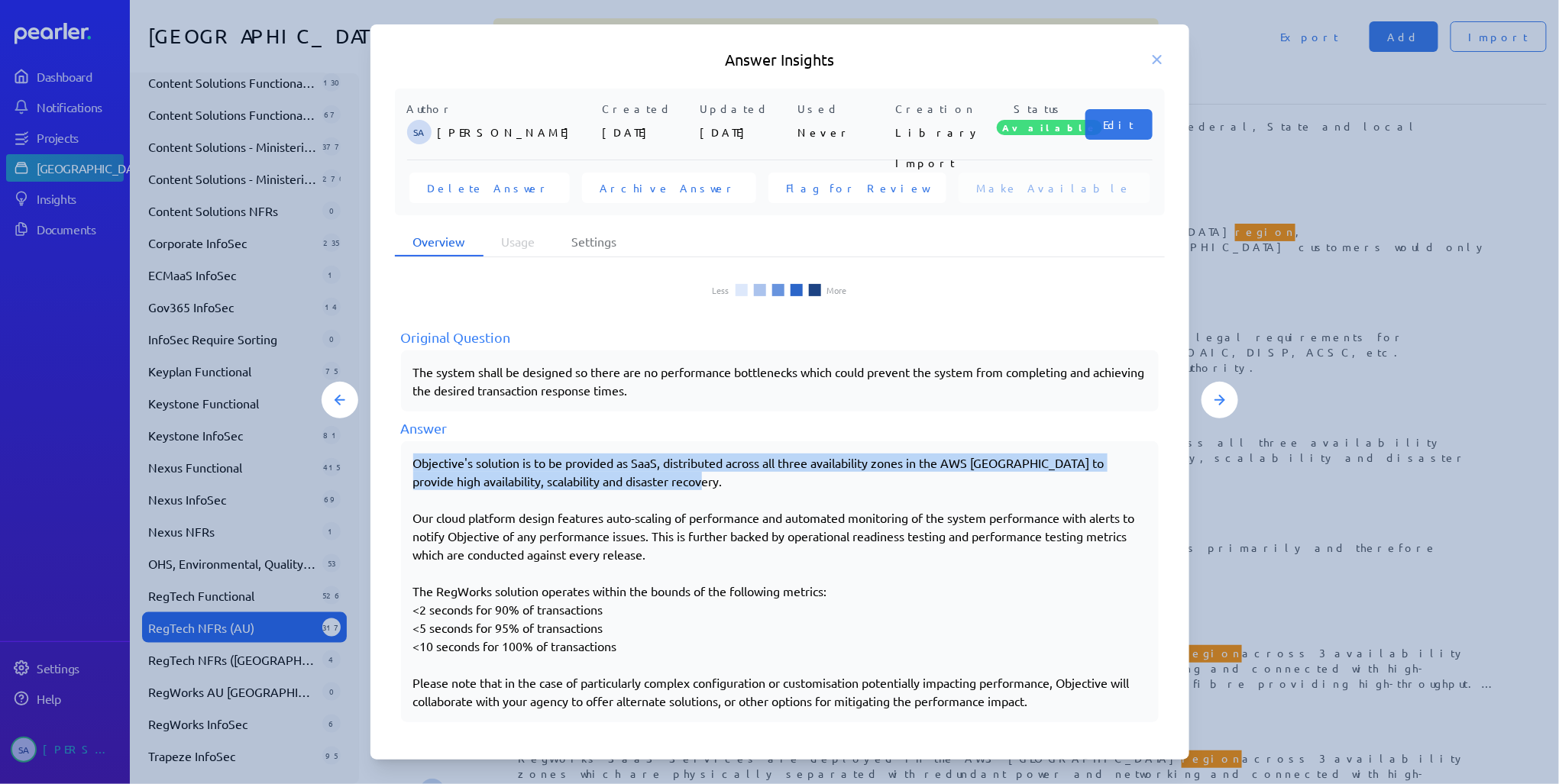
drag, startPoint x: 414, startPoint y: 456, endPoint x: 735, endPoint y: 485, distance: 322.3
click at [735, 485] on div "Objective's solution is to be provided as SaaS, distributed across all three av…" at bounding box center [780, 581] width 733 height 256
copy div "Objective's solution is to be provided as SaaS, distributed across all three av…"
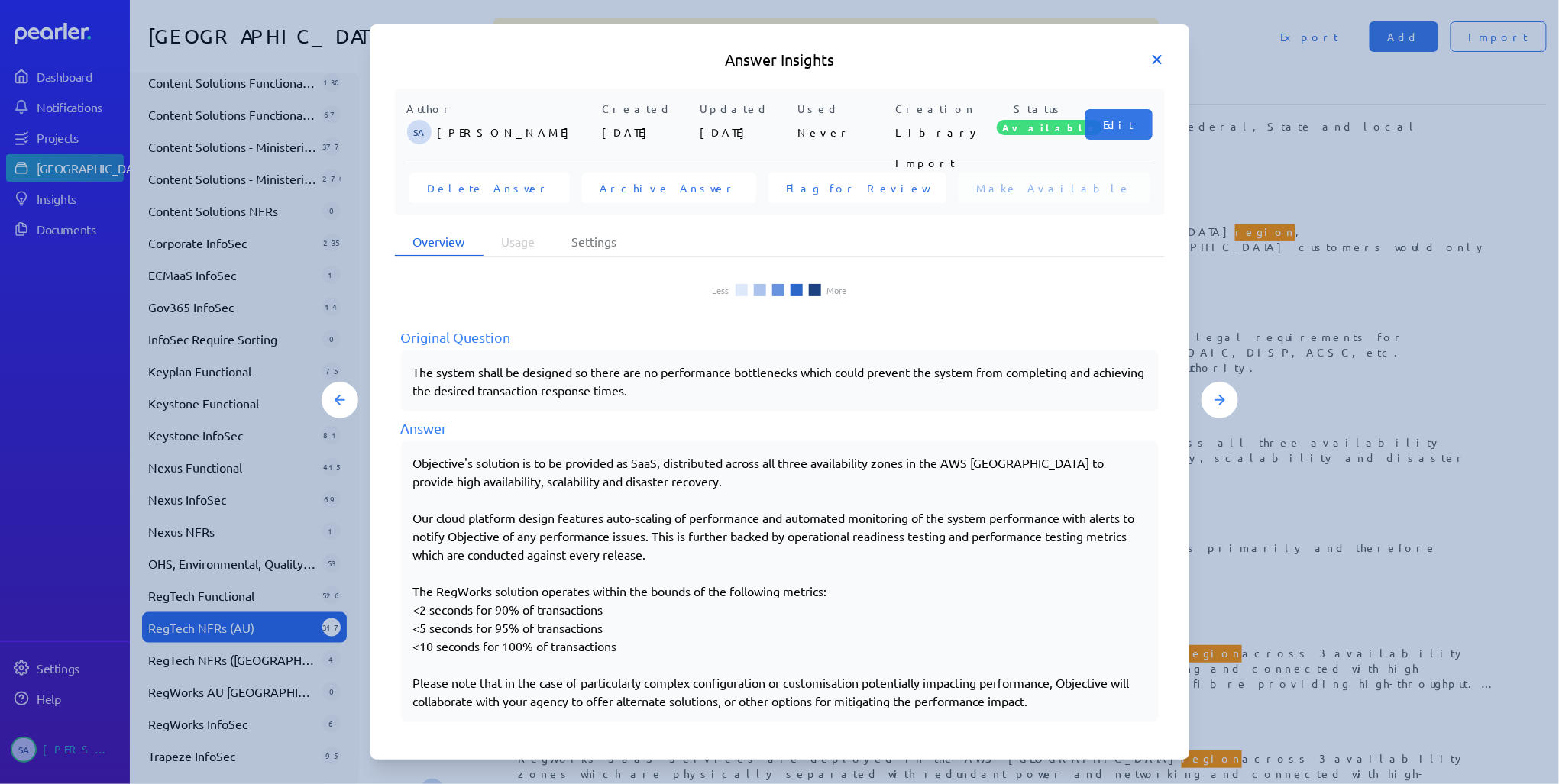
click at [1158, 55] on icon at bounding box center [1156, 59] width 15 height 15
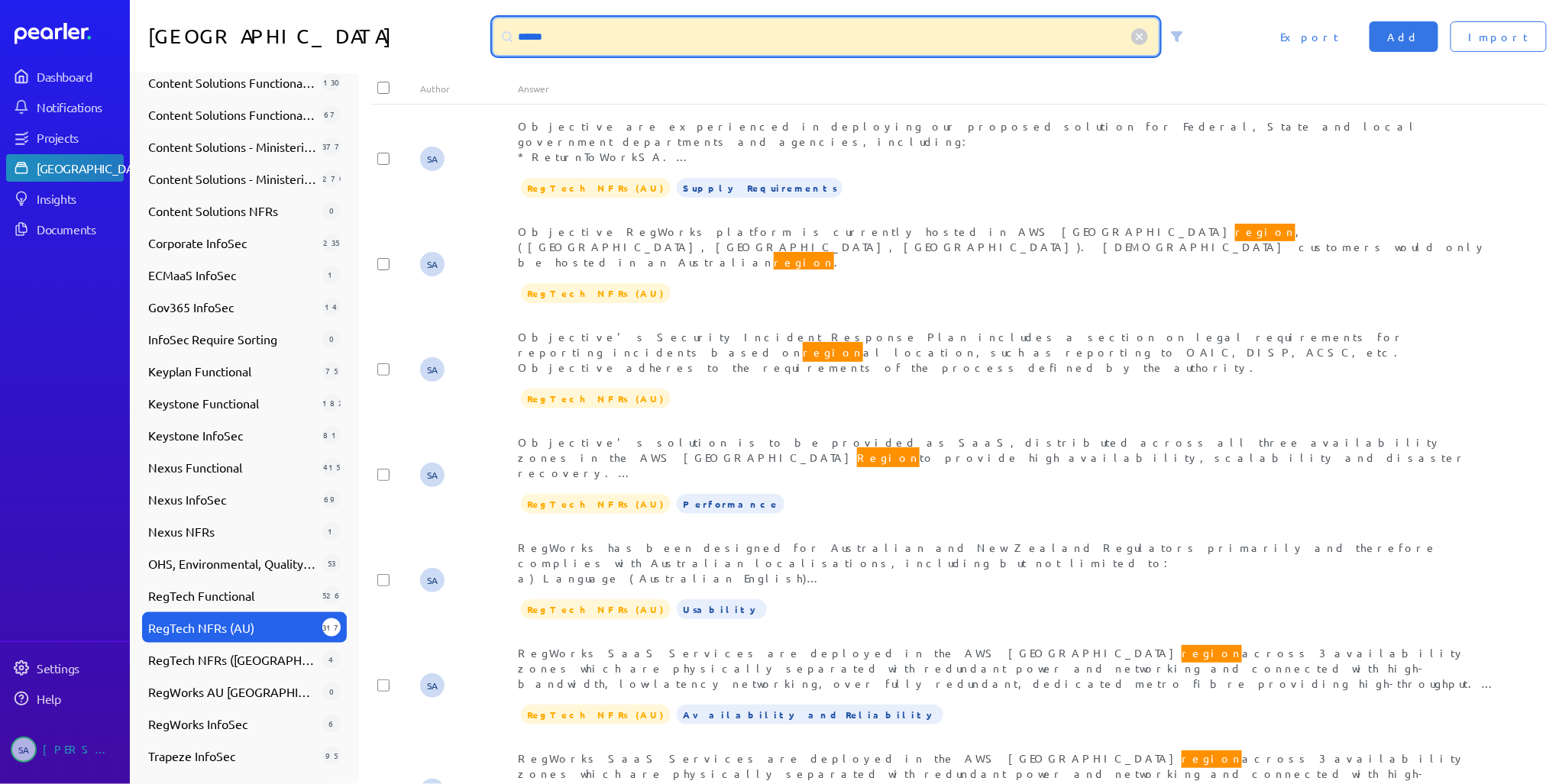
drag, startPoint x: 562, startPoint y: 30, endPoint x: 464, endPoint y: 33, distance: 98.0
click at [470, 33] on div "Answer Library ****** Import Add Export" at bounding box center [844, 36] width 1429 height 74
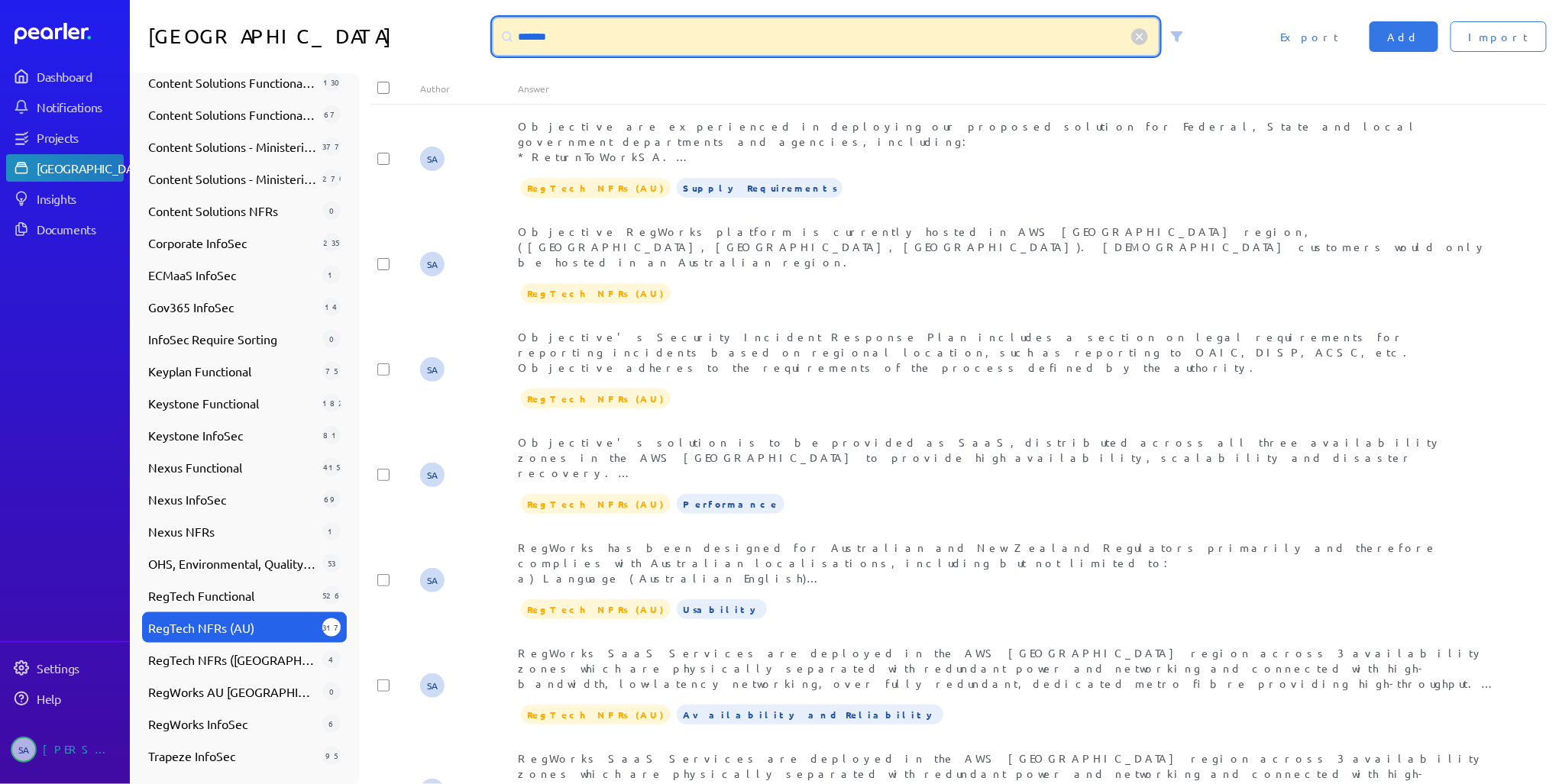
scroll to position [0, 0]
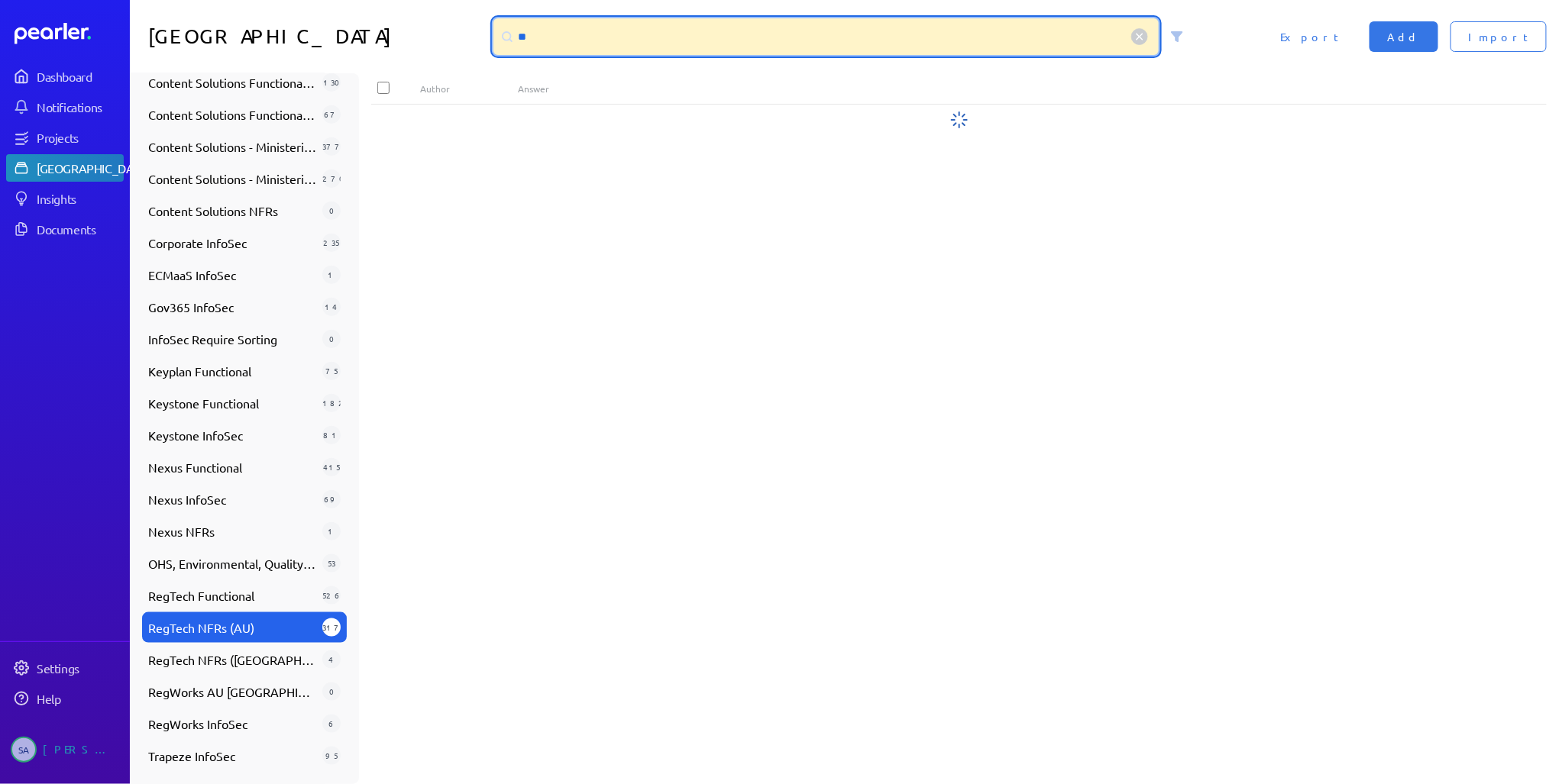
type input "*"
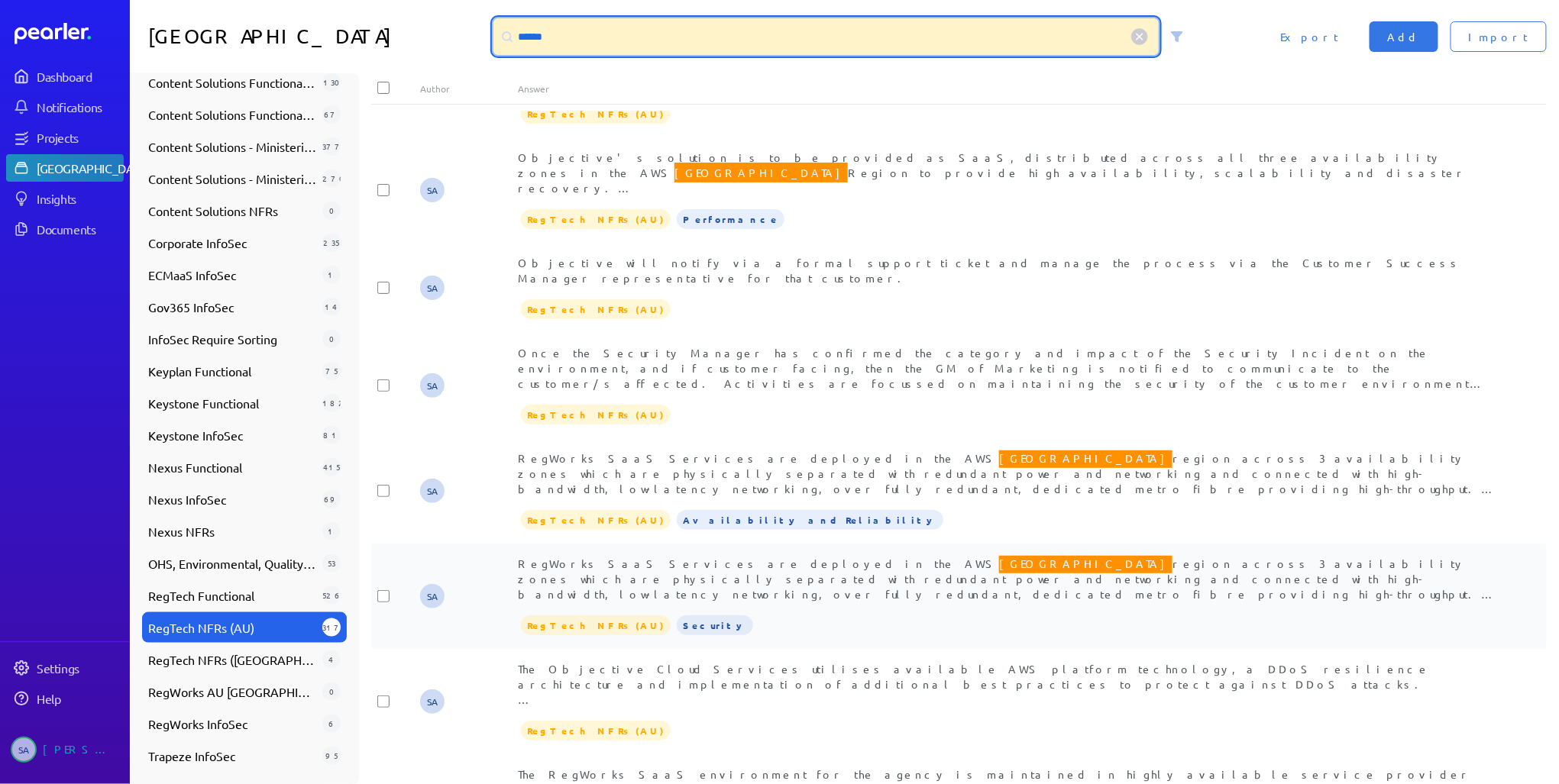
scroll to position [1282, 0]
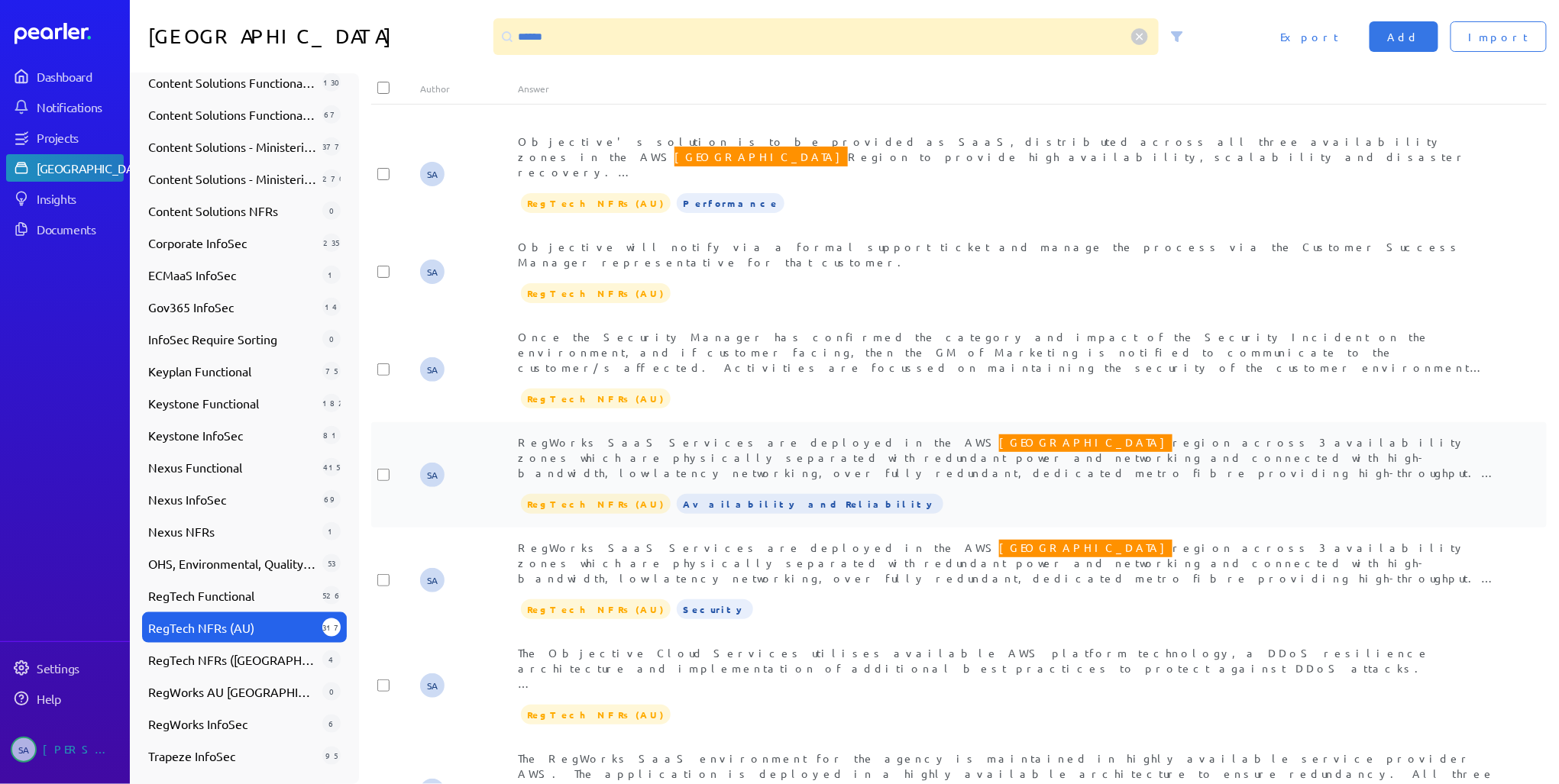
click at [831, 432] on span "RegWorks SaaS Services are deployed in the AWS [GEOGRAPHIC_DATA] region across …" at bounding box center [1007, 493] width 978 height 123
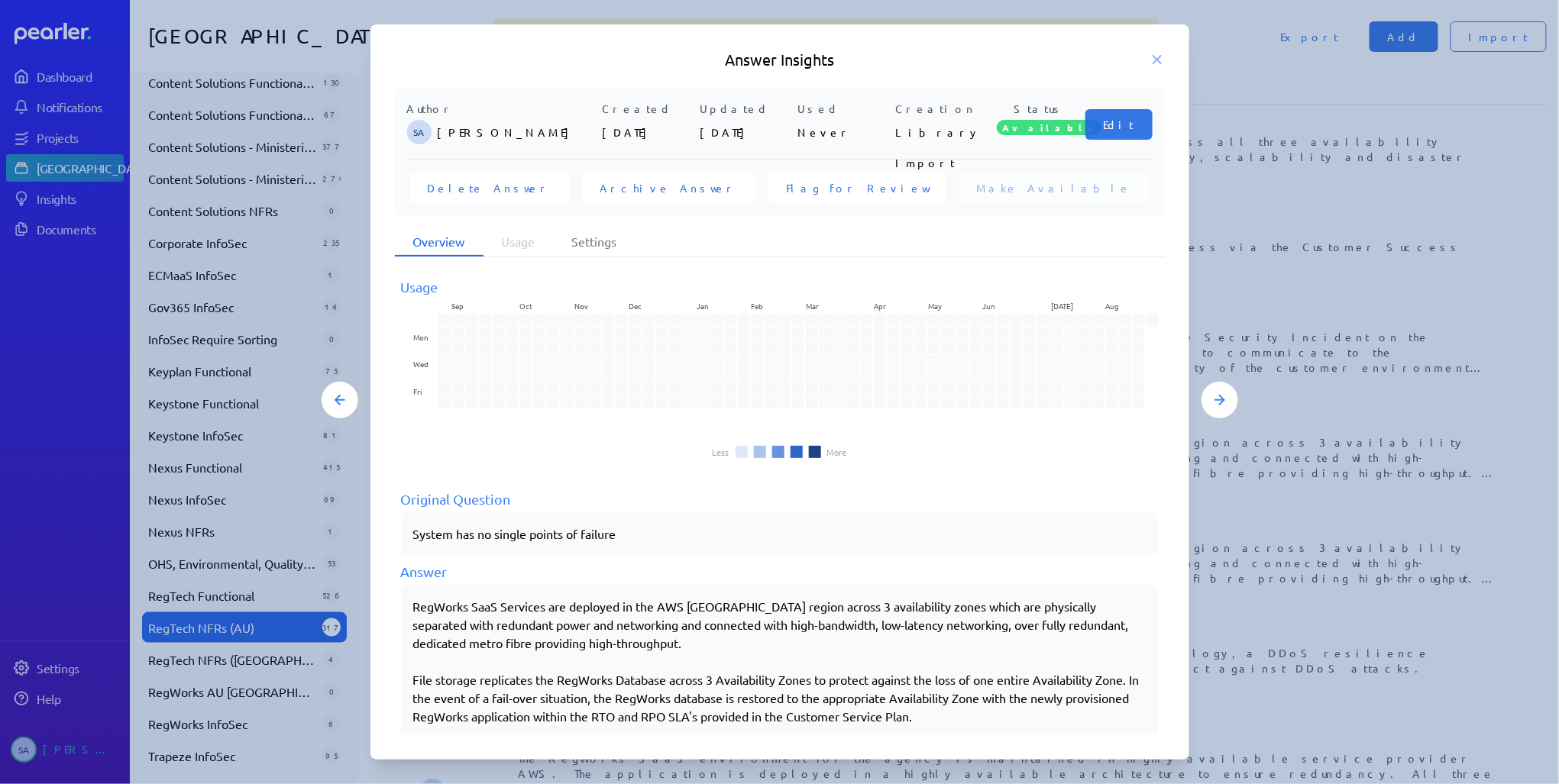
drag, startPoint x: 415, startPoint y: 605, endPoint x: 1039, endPoint y: 718, distance: 634.1
click at [1039, 718] on div "RegWorks SaaS Services are deployed in the AWS [GEOGRAPHIC_DATA] region across …" at bounding box center [780, 661] width 733 height 129
copy div "RegWorks SaaS Services are deployed in the AWS [GEOGRAPHIC_DATA] region across …"
click at [1155, 58] on icon at bounding box center [1156, 59] width 15 height 15
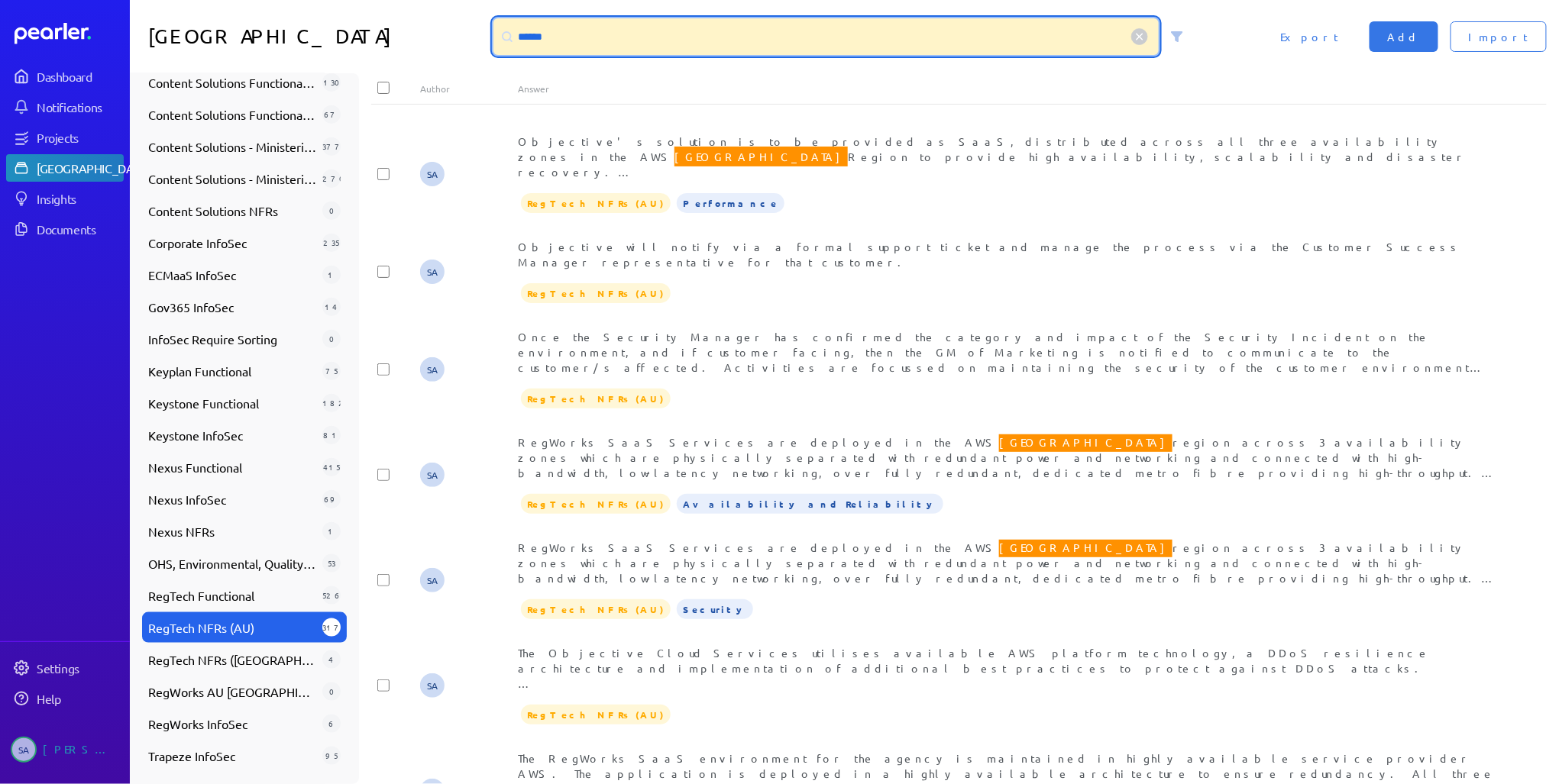
drag, startPoint x: 562, startPoint y: 33, endPoint x: 496, endPoint y: 35, distance: 66.0
click at [496, 35] on div "******" at bounding box center [826, 36] width 666 height 36
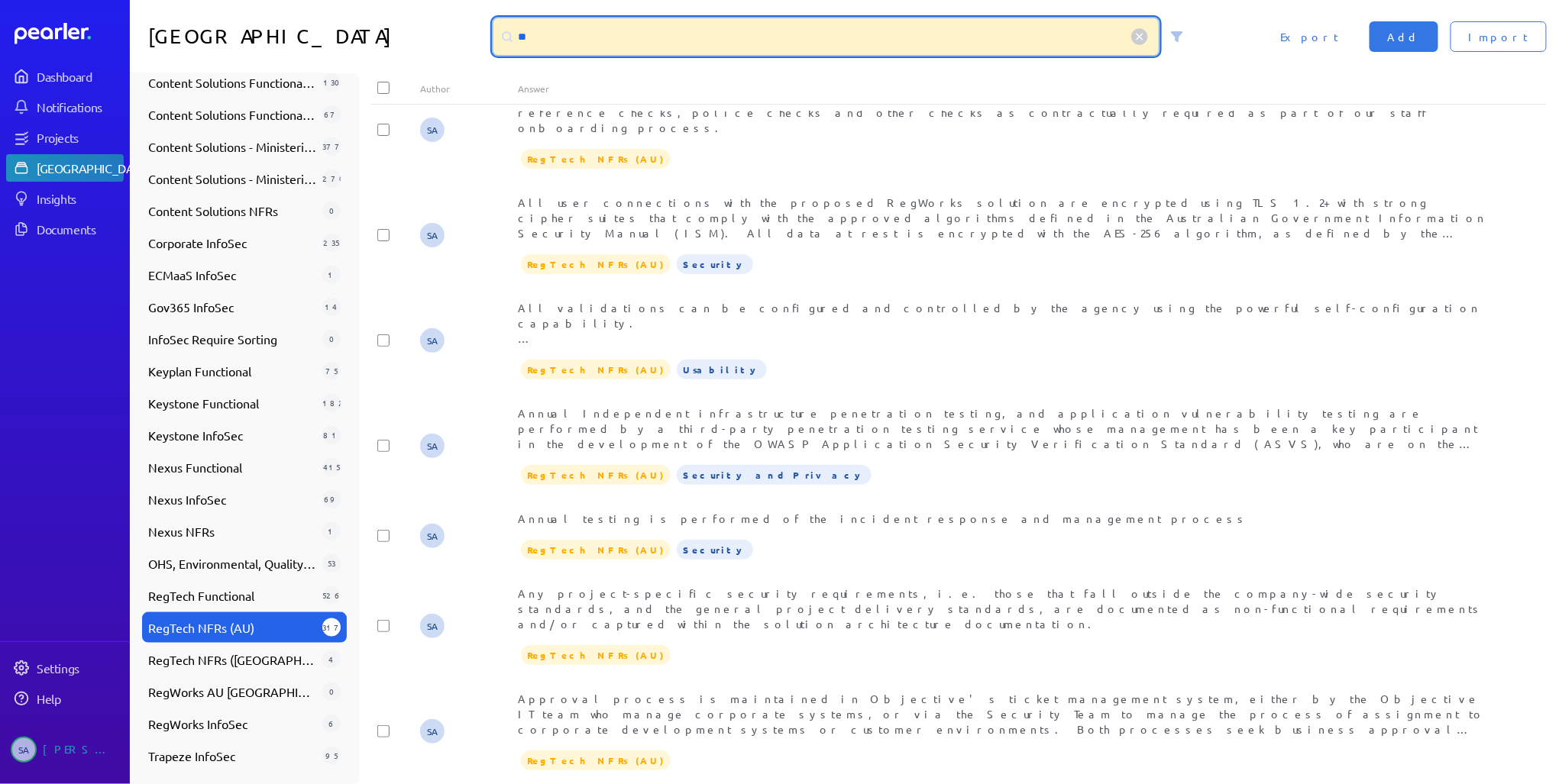
scroll to position [0, 0]
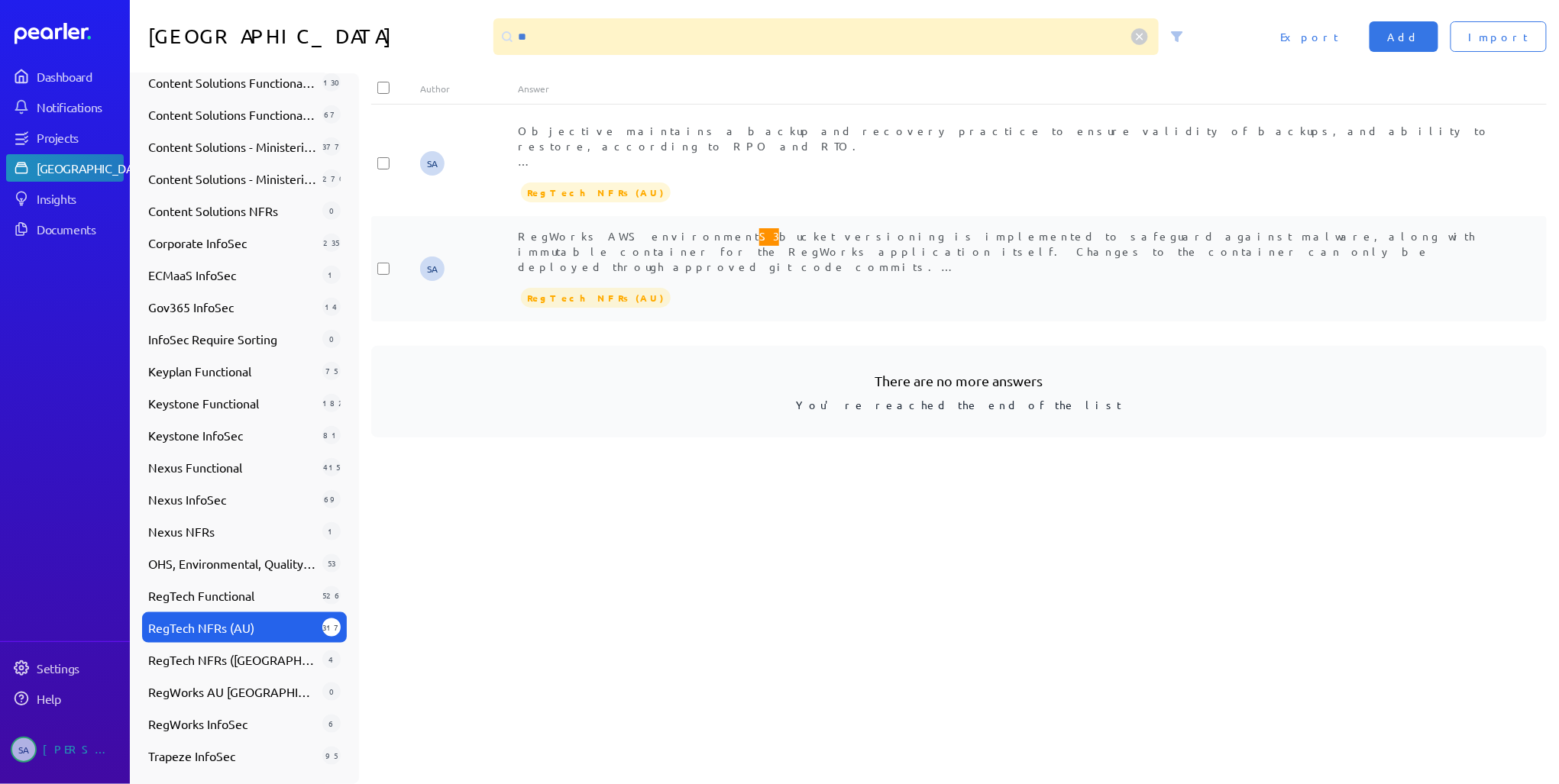
click at [759, 256] on div "RegWorks AWS environment S3 bucket versioning is implemented to safeguard again…" at bounding box center [1007, 251] width 979 height 46
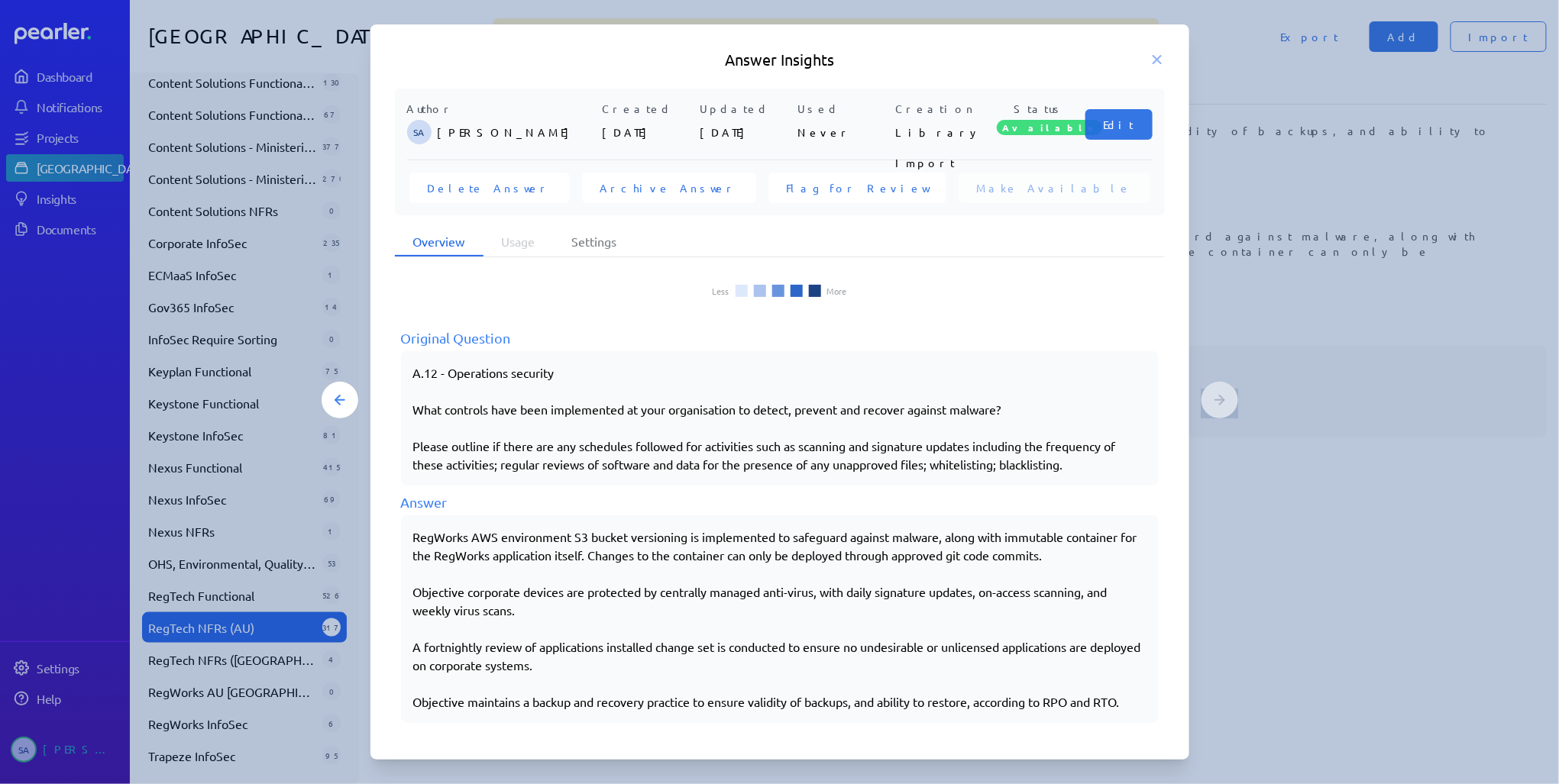
scroll to position [161, 0]
drag, startPoint x: 413, startPoint y: 533, endPoint x: 563, endPoint y: 540, distance: 150.2
click at [562, 539] on div "RegWorks AWS environment S3 bucket versioning is implemented to safeguard again…" at bounding box center [780, 618] width 758 height 208
click at [562, 545] on div "RegWorks AWS environment S3 bucket versioning is implemented to safeguard again…" at bounding box center [780, 618] width 733 height 184
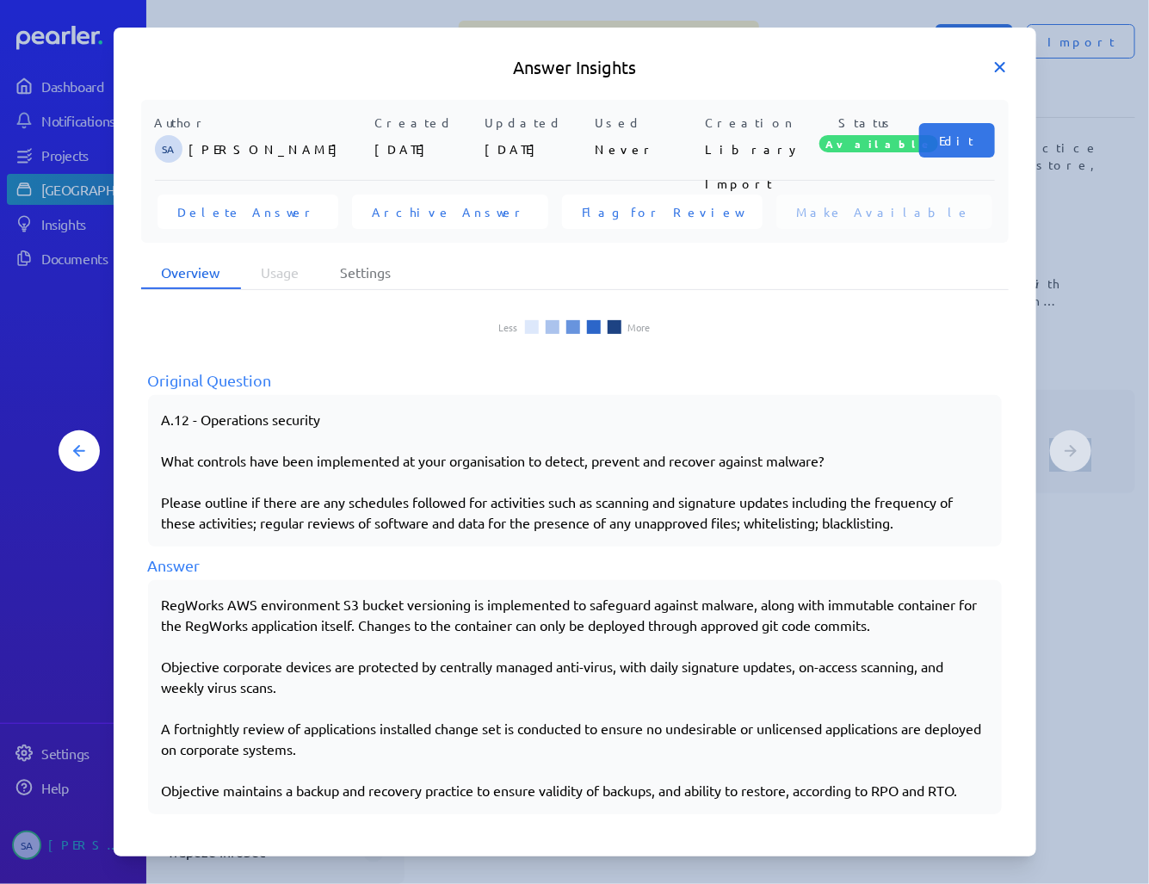
click at [999, 60] on icon at bounding box center [1000, 67] width 17 height 17
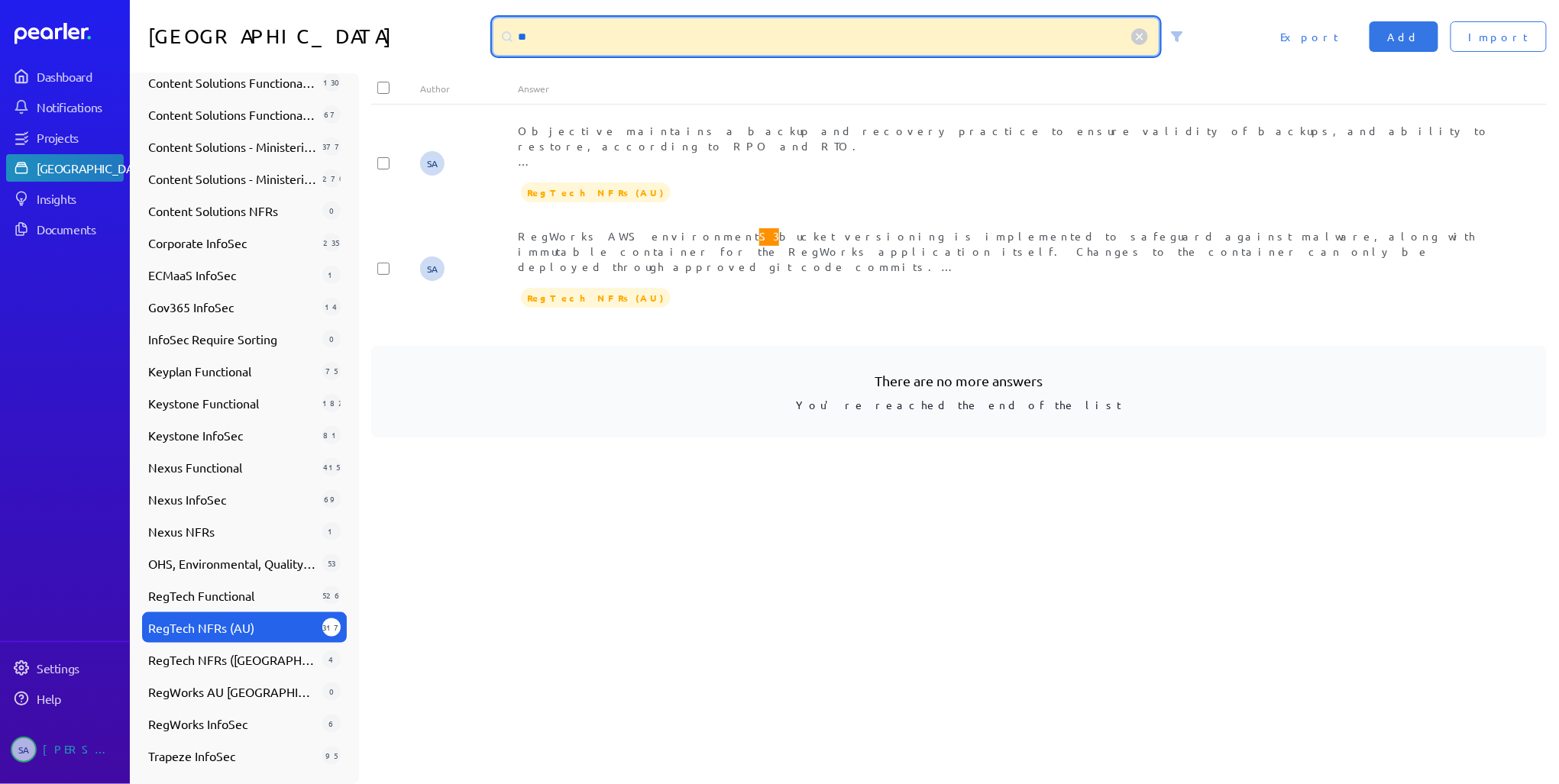
drag, startPoint x: 814, startPoint y: 42, endPoint x: 310, endPoint y: -29, distance: 509.0
click at [310, 0] on html "Dashboard Notifications Projects Answer Library Insights Documents Settings Hel…" at bounding box center [779, 392] width 1559 height 784
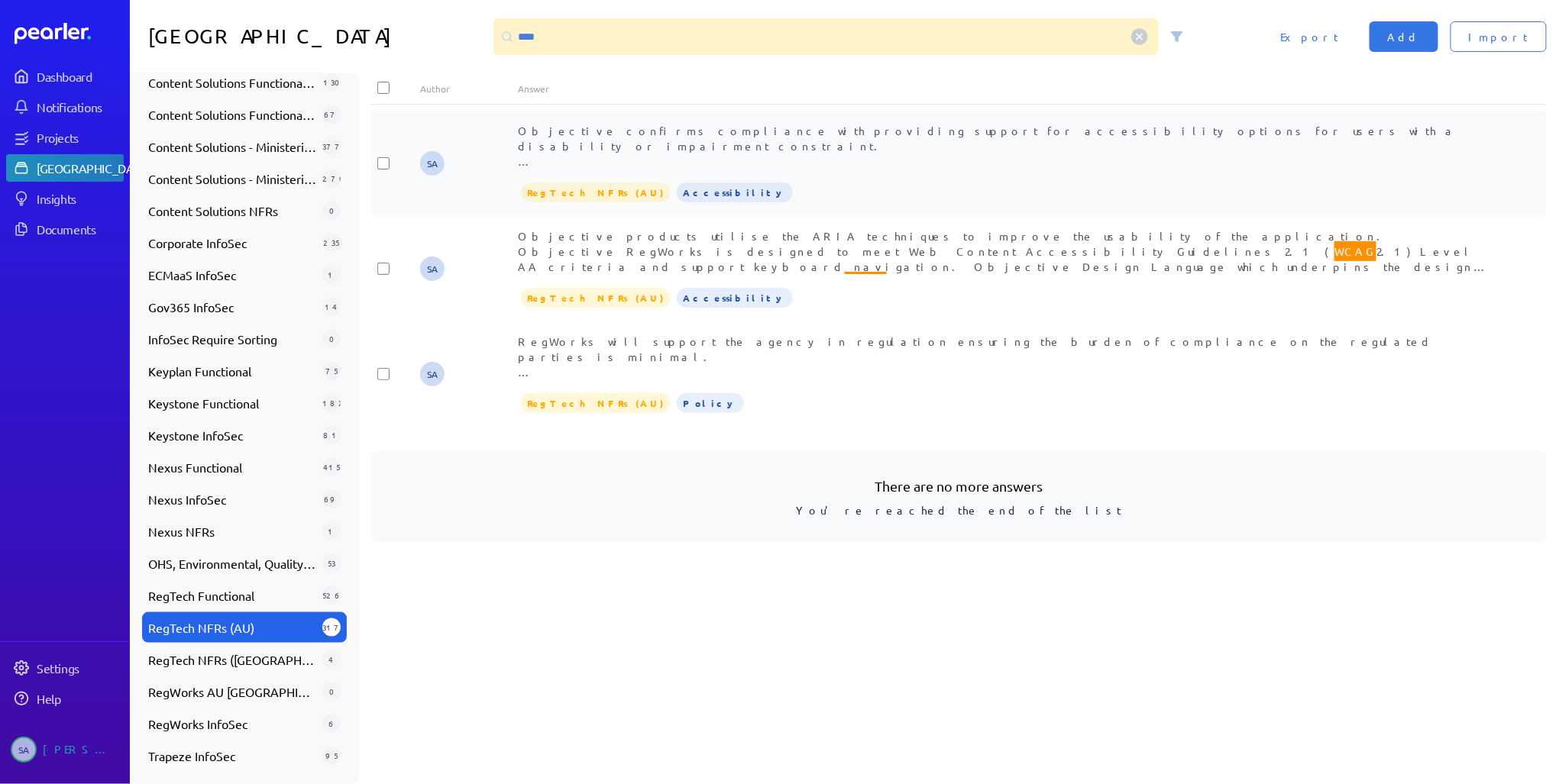
click at [843, 177] on div "Objective confirms compliance with providing support for accessibility options …" at bounding box center [1007, 163] width 979 height 81
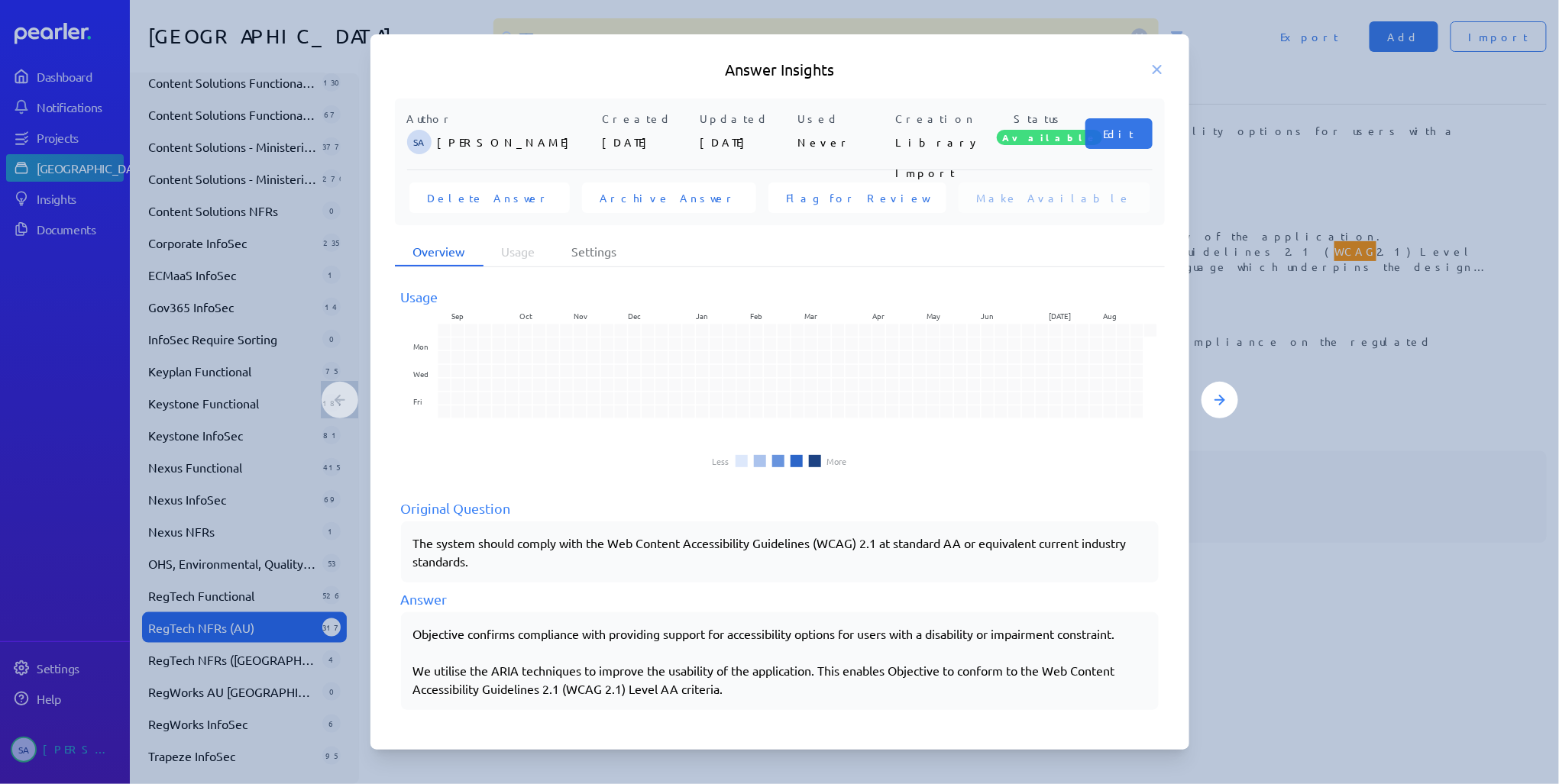
click at [750, 690] on div "Objective confirms compliance with providing support for accessibility options …" at bounding box center [780, 661] width 733 height 74
drag, startPoint x: 744, startPoint y: 692, endPoint x: 409, endPoint y: 631, distance: 340.5
click at [409, 631] on div "Objective confirms compliance with providing support for accessibility options …" at bounding box center [780, 661] width 758 height 98
click at [1160, 68] on icon at bounding box center [1156, 69] width 15 height 15
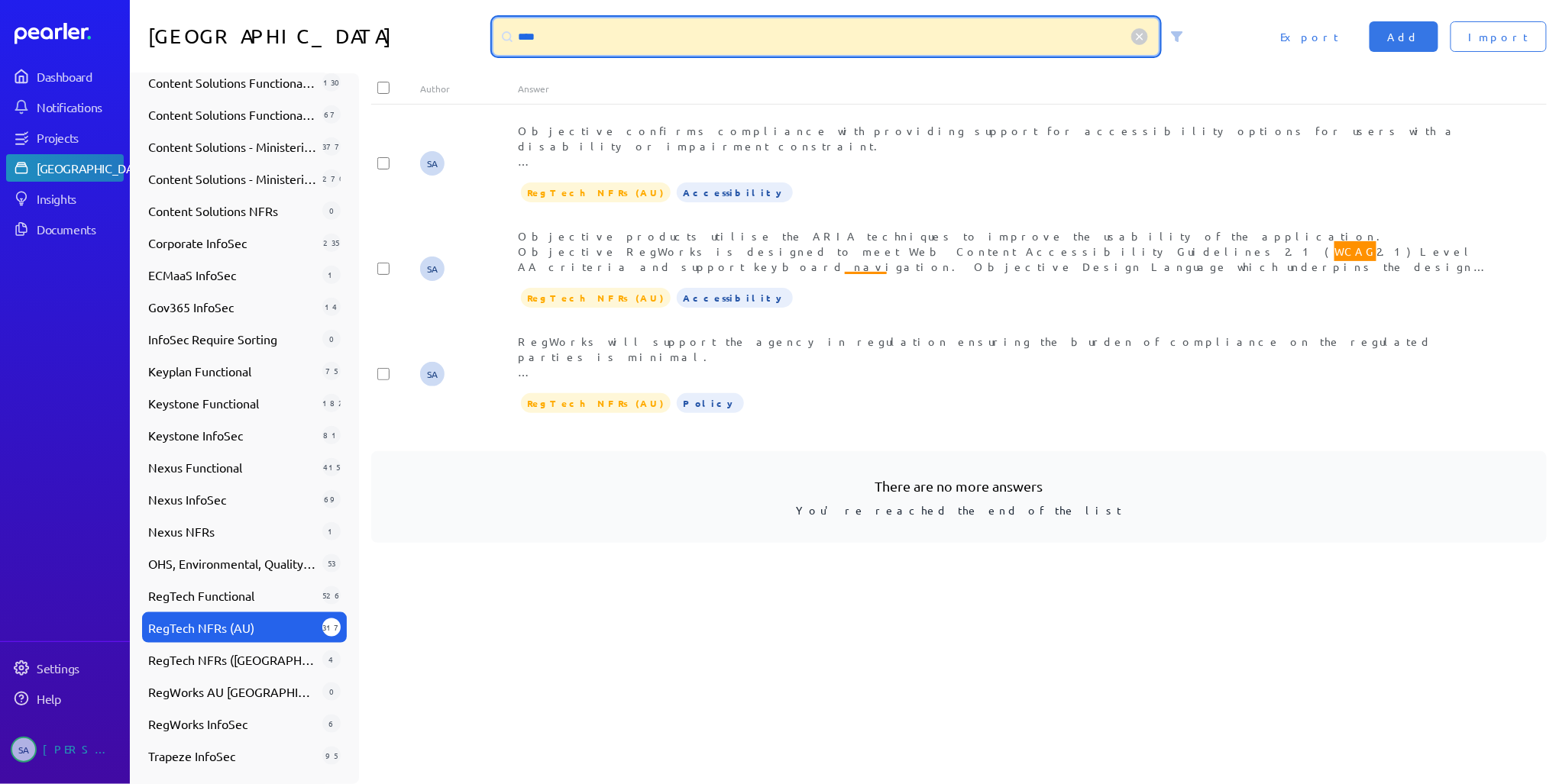
drag, startPoint x: 563, startPoint y: 35, endPoint x: 504, endPoint y: 34, distance: 59.0
click at [508, 35] on div "****" at bounding box center [826, 36] width 666 height 36
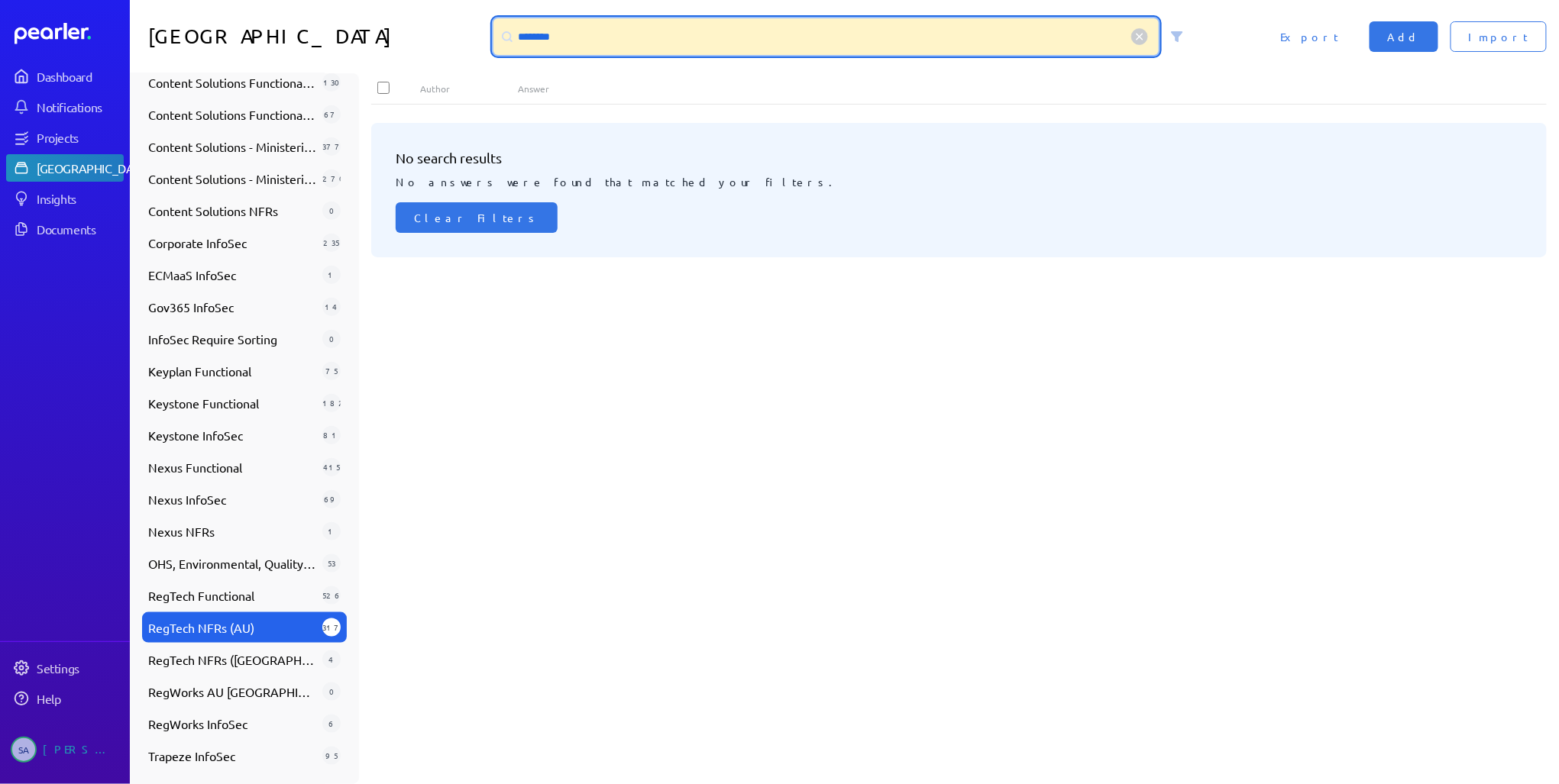
drag, startPoint x: 648, startPoint y: 41, endPoint x: 498, endPoint y: 41, distance: 150.0
click at [500, 41] on div "********" at bounding box center [826, 36] width 666 height 36
type input "*"
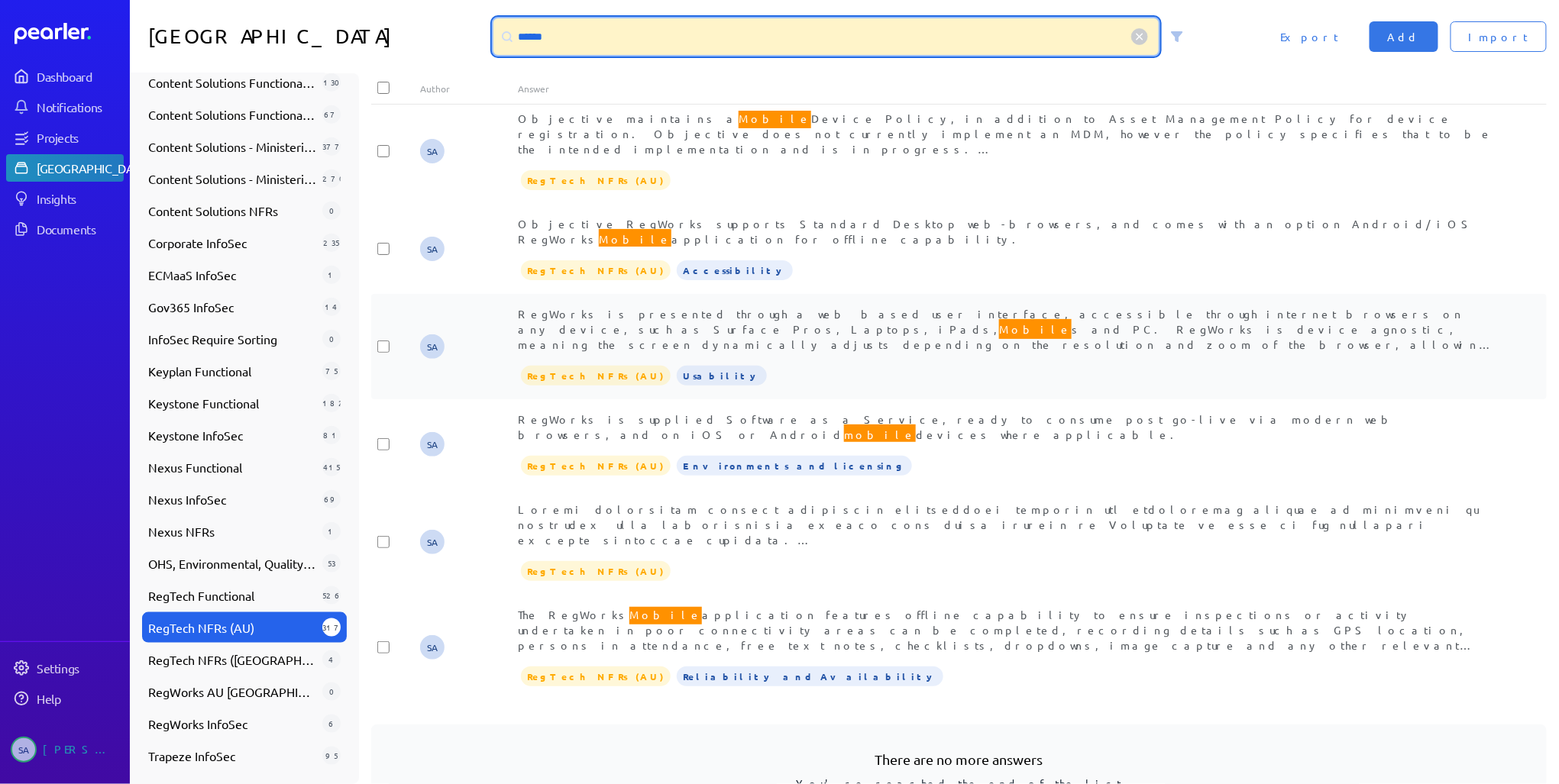
scroll to position [124, 0]
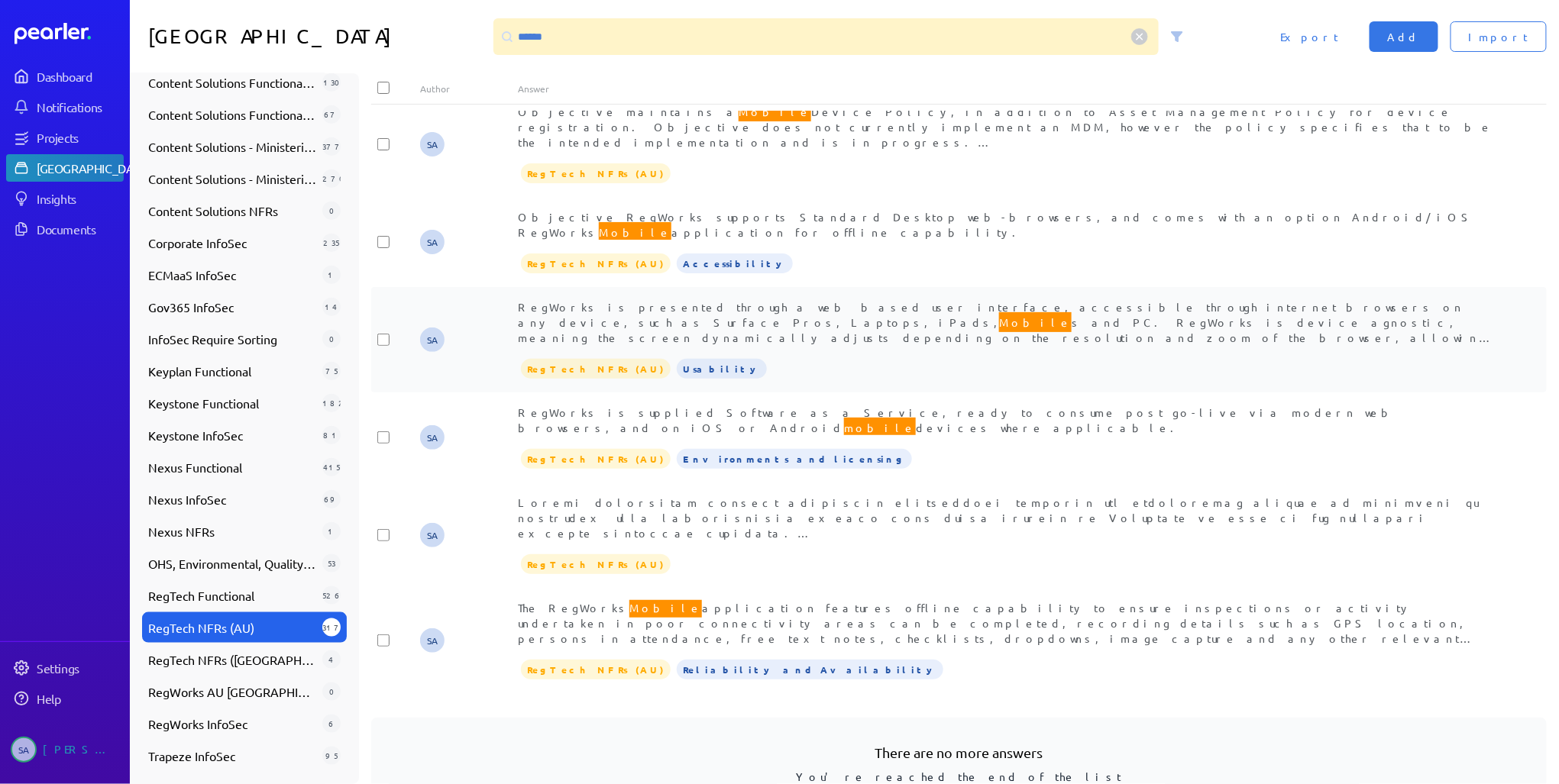
click at [800, 300] on span "RegWorks is presented through a web based user interface, accessible through in…" at bounding box center [1005, 329] width 975 height 59
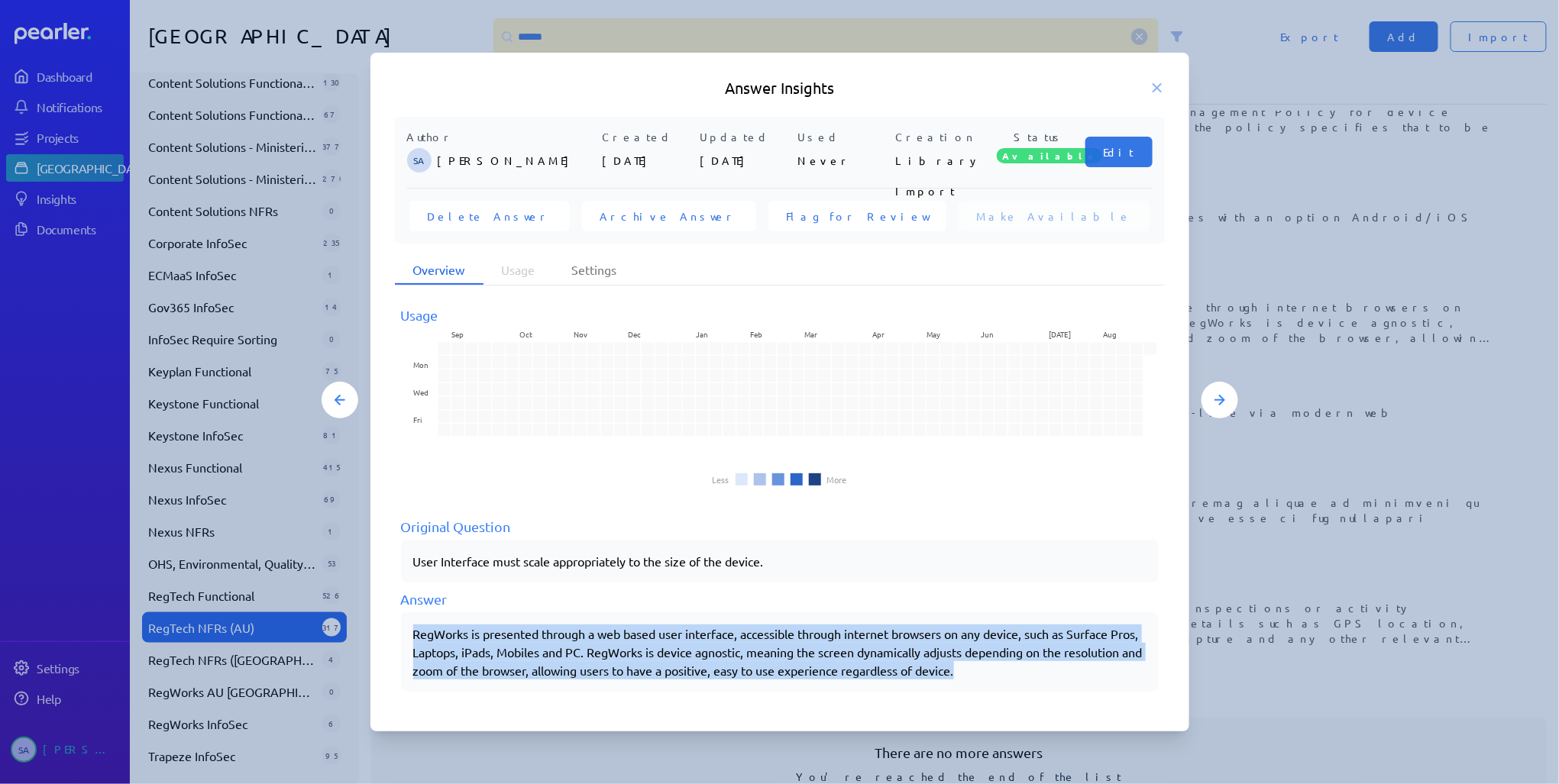
drag, startPoint x: 413, startPoint y: 634, endPoint x: 1050, endPoint y: 673, distance: 638.2
click at [1050, 673] on div "RegWorks is presented through a web based user interface, accessible through in…" at bounding box center [780, 652] width 733 height 55
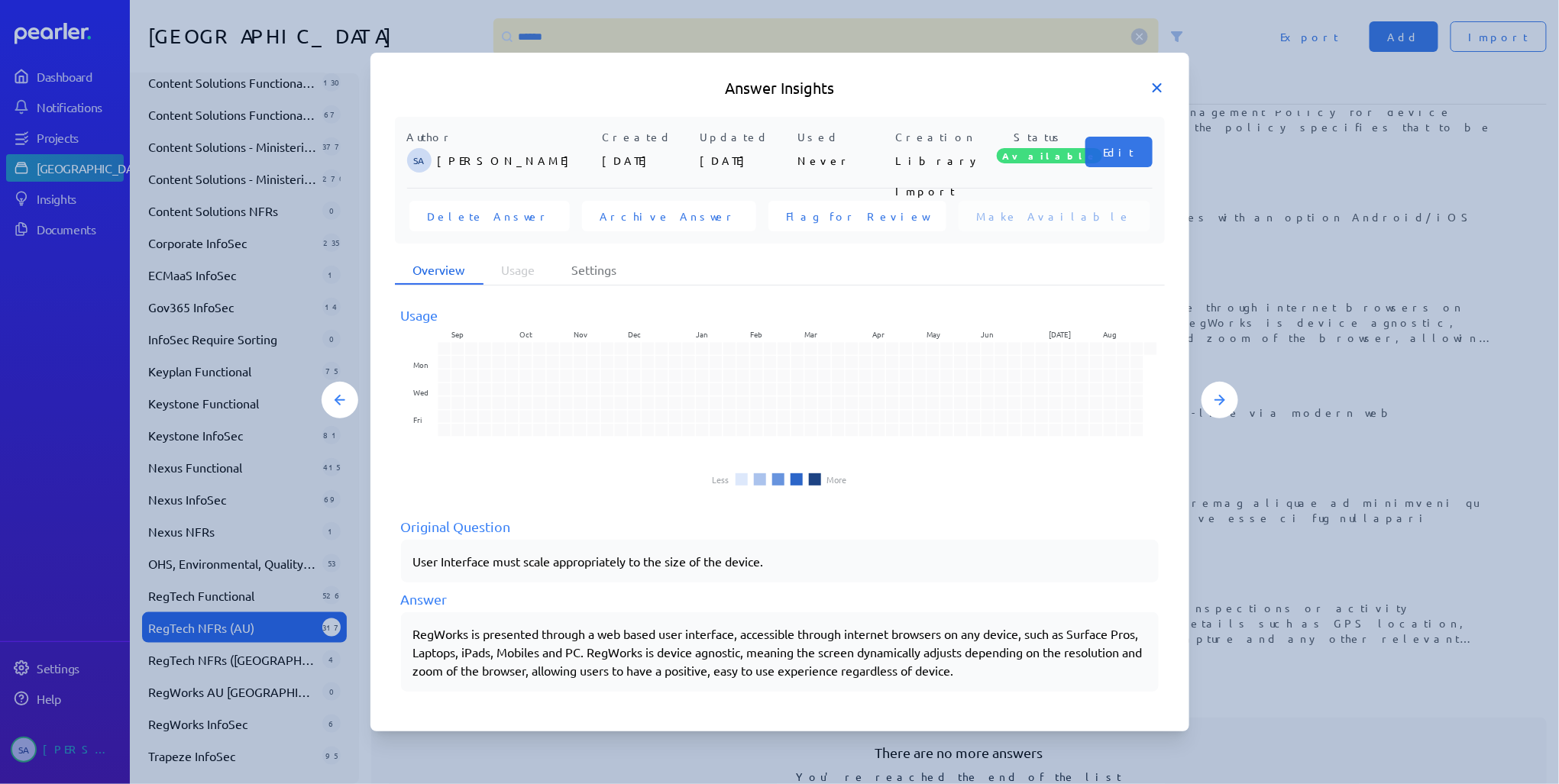
click at [1154, 86] on icon at bounding box center [1156, 87] width 15 height 15
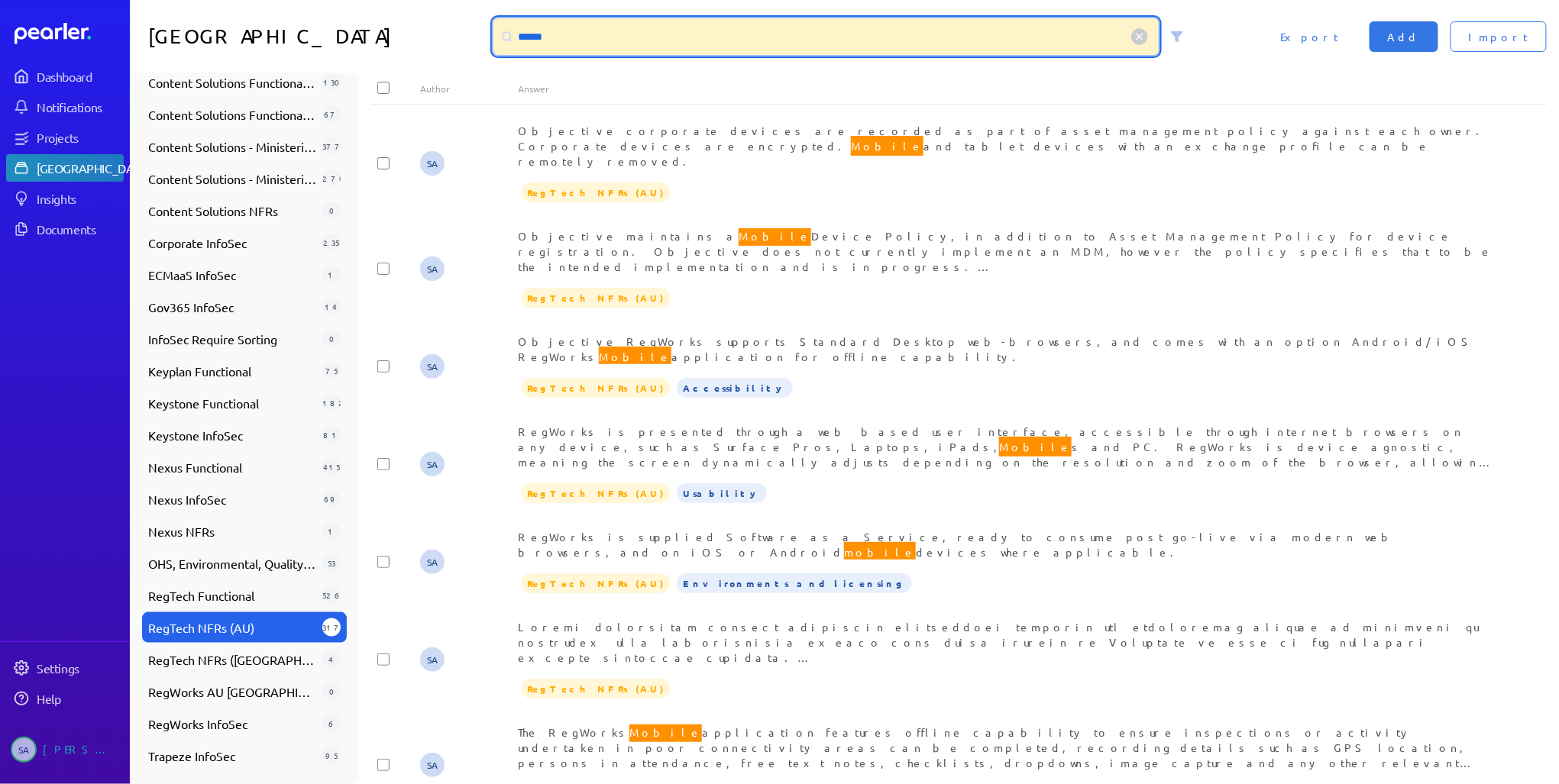
drag, startPoint x: 666, startPoint y: 39, endPoint x: 405, endPoint y: 27, distance: 261.3
click at [413, 28] on div "Answer Library ****** Import Add Export" at bounding box center [844, 36] width 1429 height 74
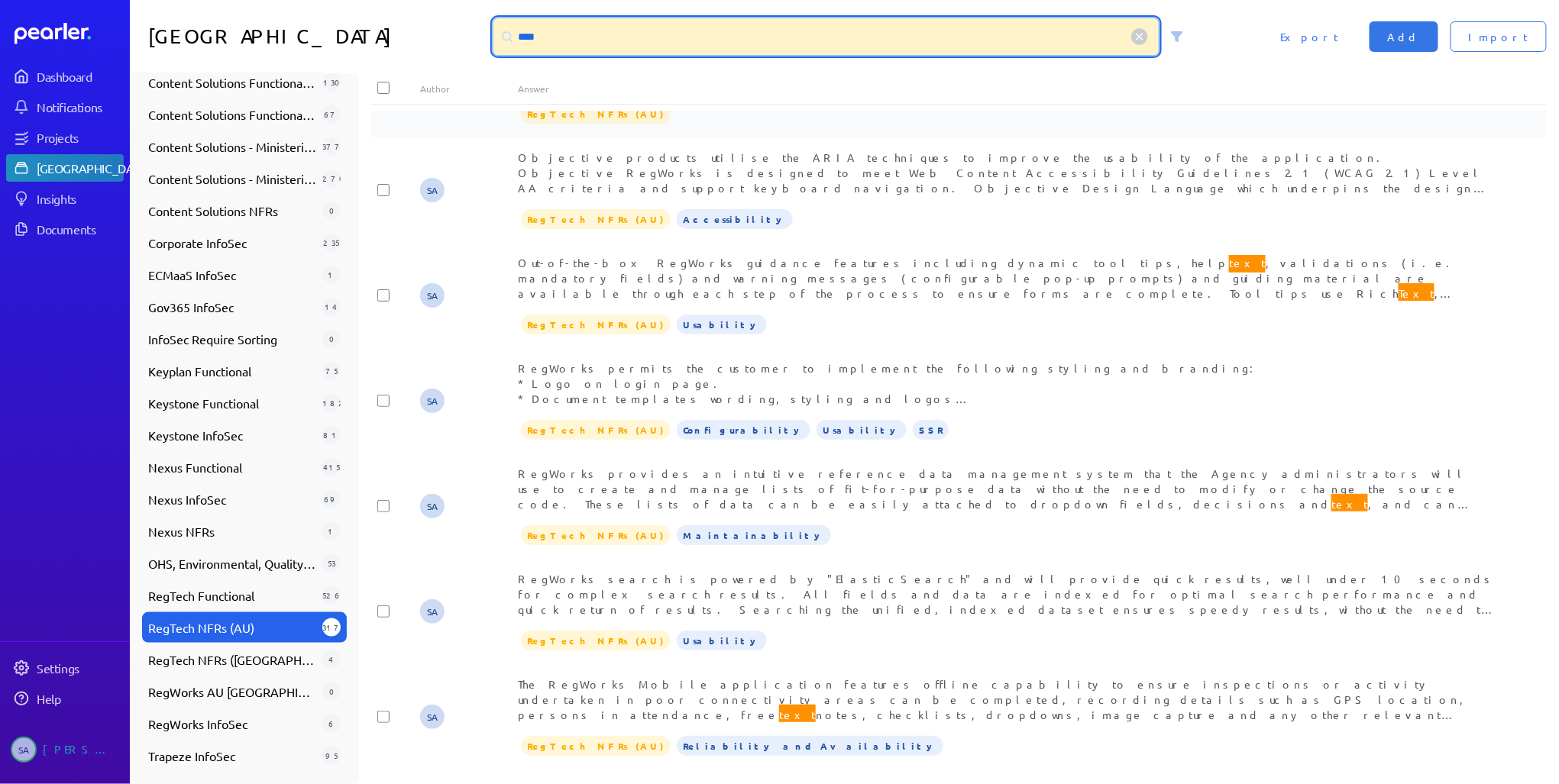
scroll to position [427, 0]
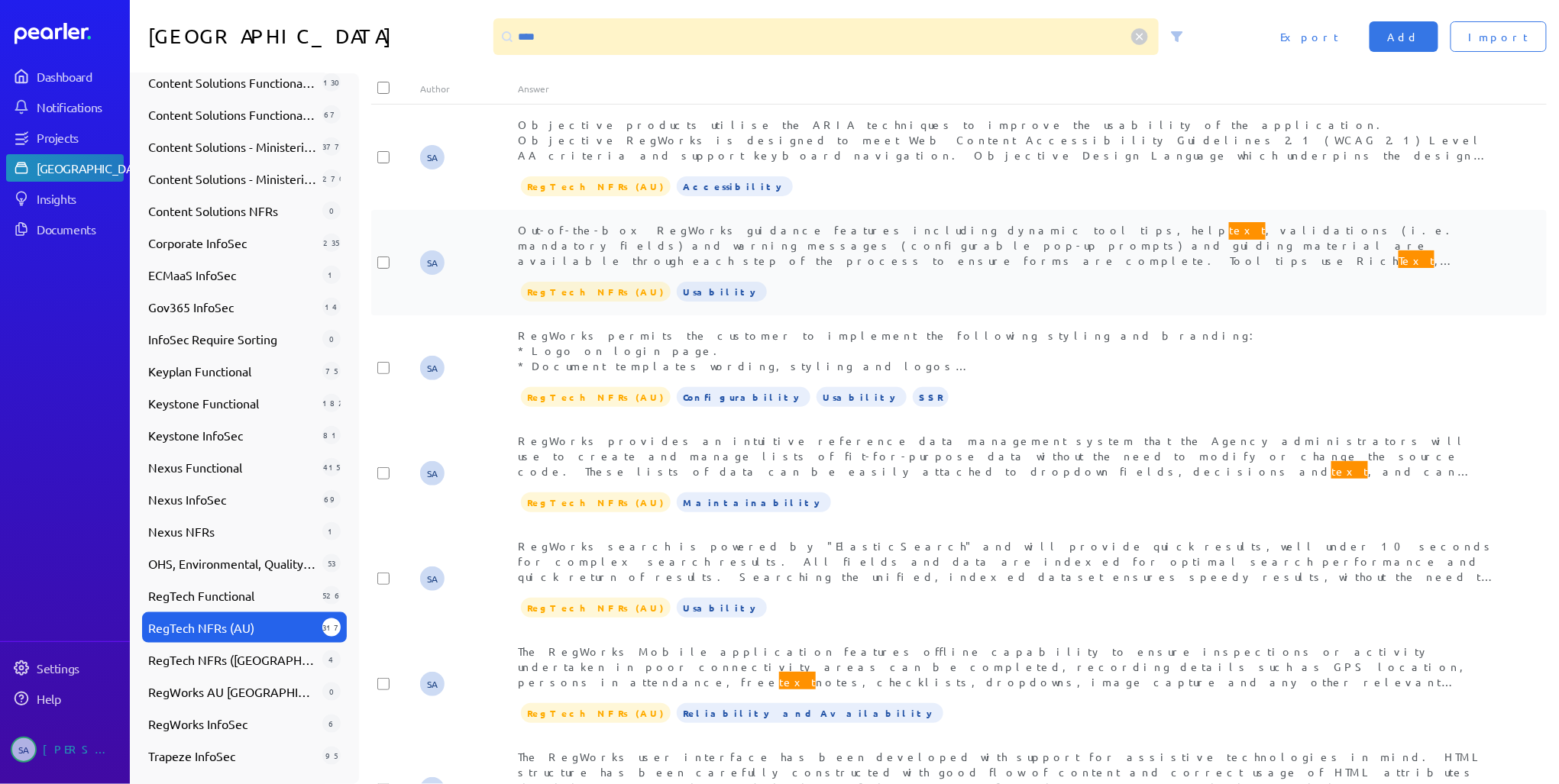
click at [862, 280] on div "RegTech NFRs (AU) Usability" at bounding box center [1007, 292] width 979 height 23
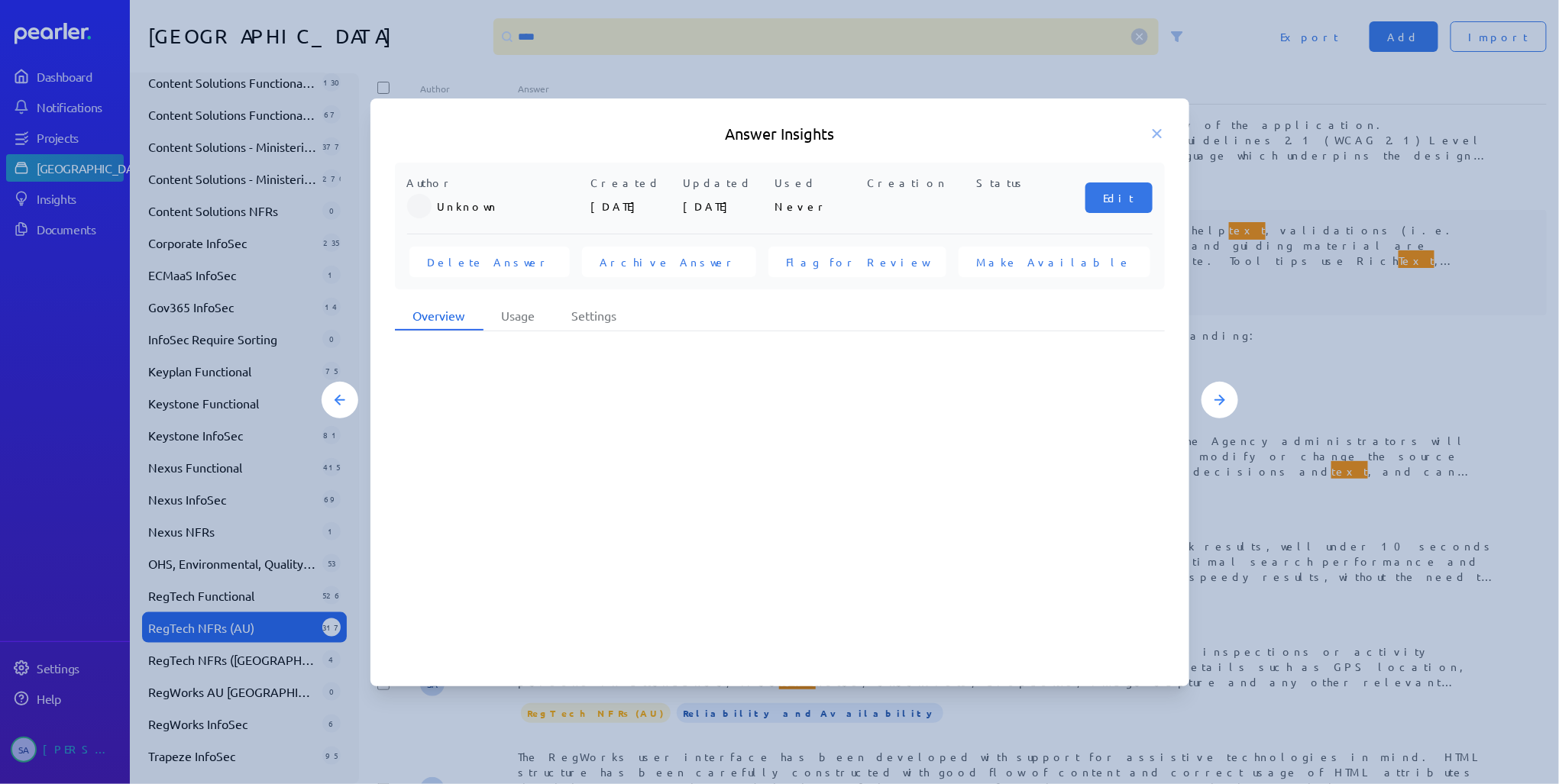
click at [862, 257] on div "[PERSON_NAME] Created [DATE] Updated [DATE] Used Never Creation Status Edit Del…" at bounding box center [779, 412] width 819 height 501
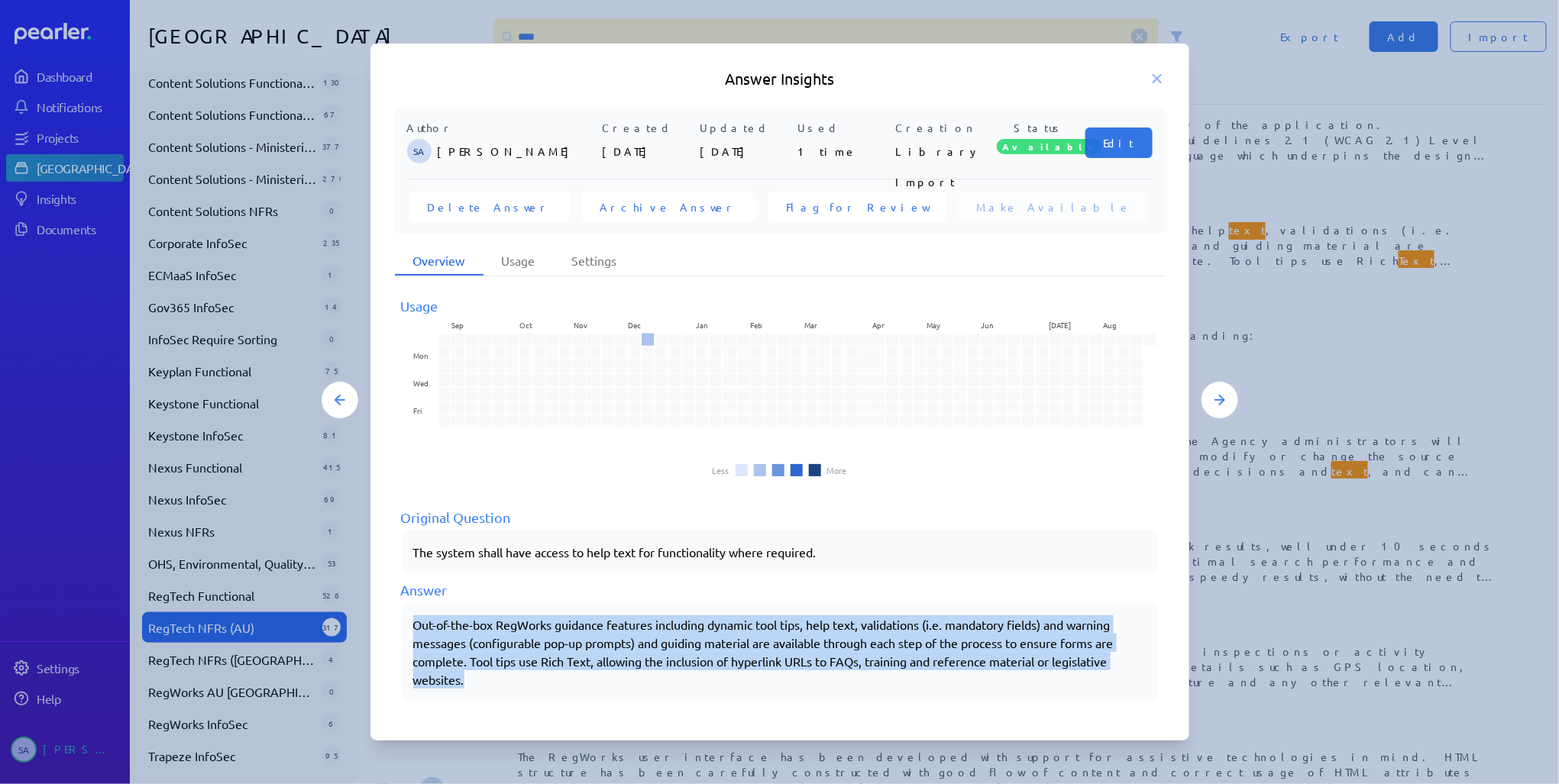
drag, startPoint x: 414, startPoint y: 623, endPoint x: 500, endPoint y: 678, distance: 102.1
click at [500, 678] on div "Out-of-the-box RegWorks guidance features including dynamic tool tips, help tex…" at bounding box center [780, 652] width 733 height 74
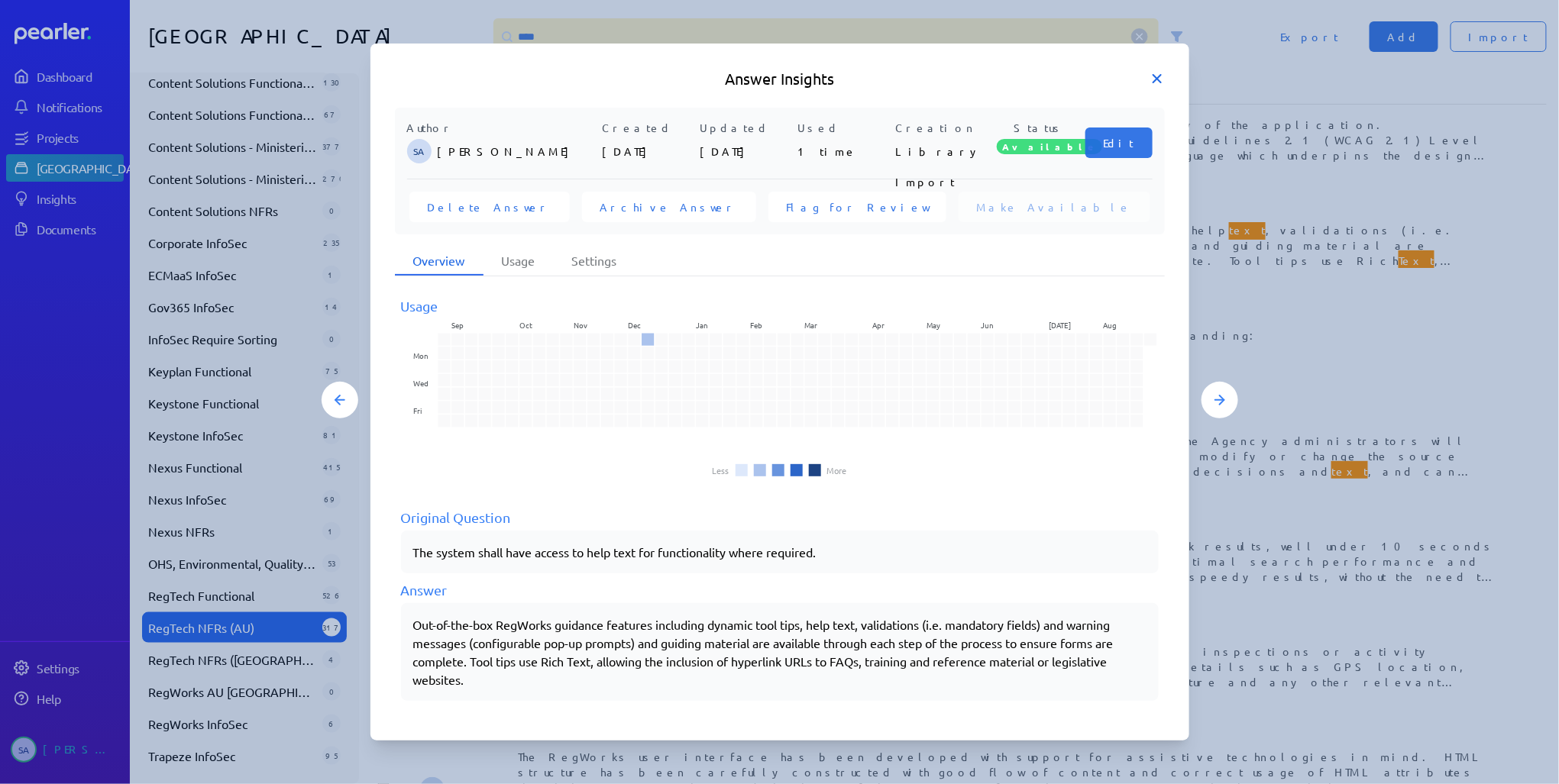
click at [1160, 75] on icon at bounding box center [1157, 78] width 8 height 8
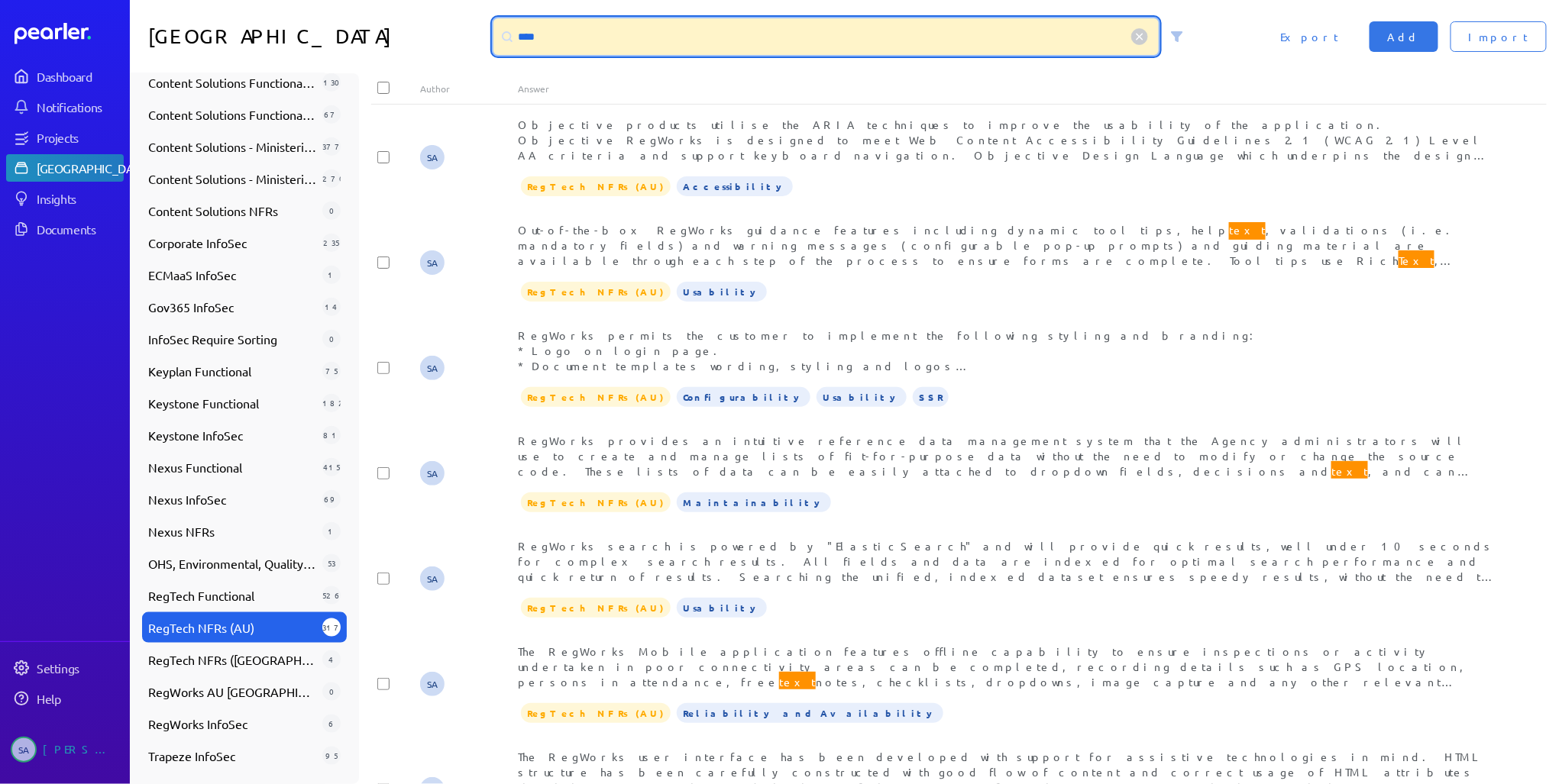
drag, startPoint x: 610, startPoint y: 35, endPoint x: 480, endPoint y: 44, distance: 130.3
click at [480, 44] on div "Answer Library **** Import Add Export" at bounding box center [844, 36] width 1429 height 74
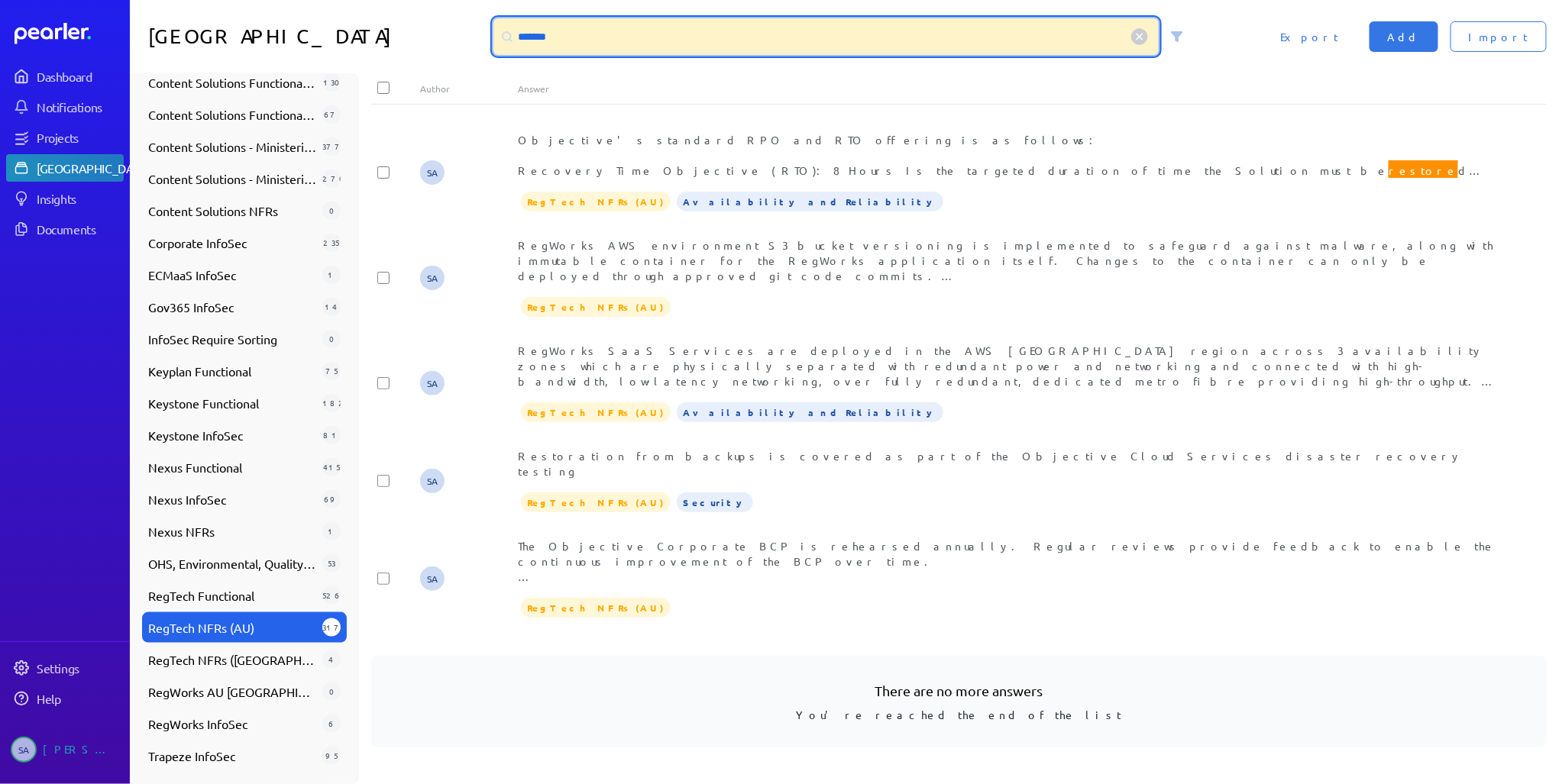
scroll to position [0, 0]
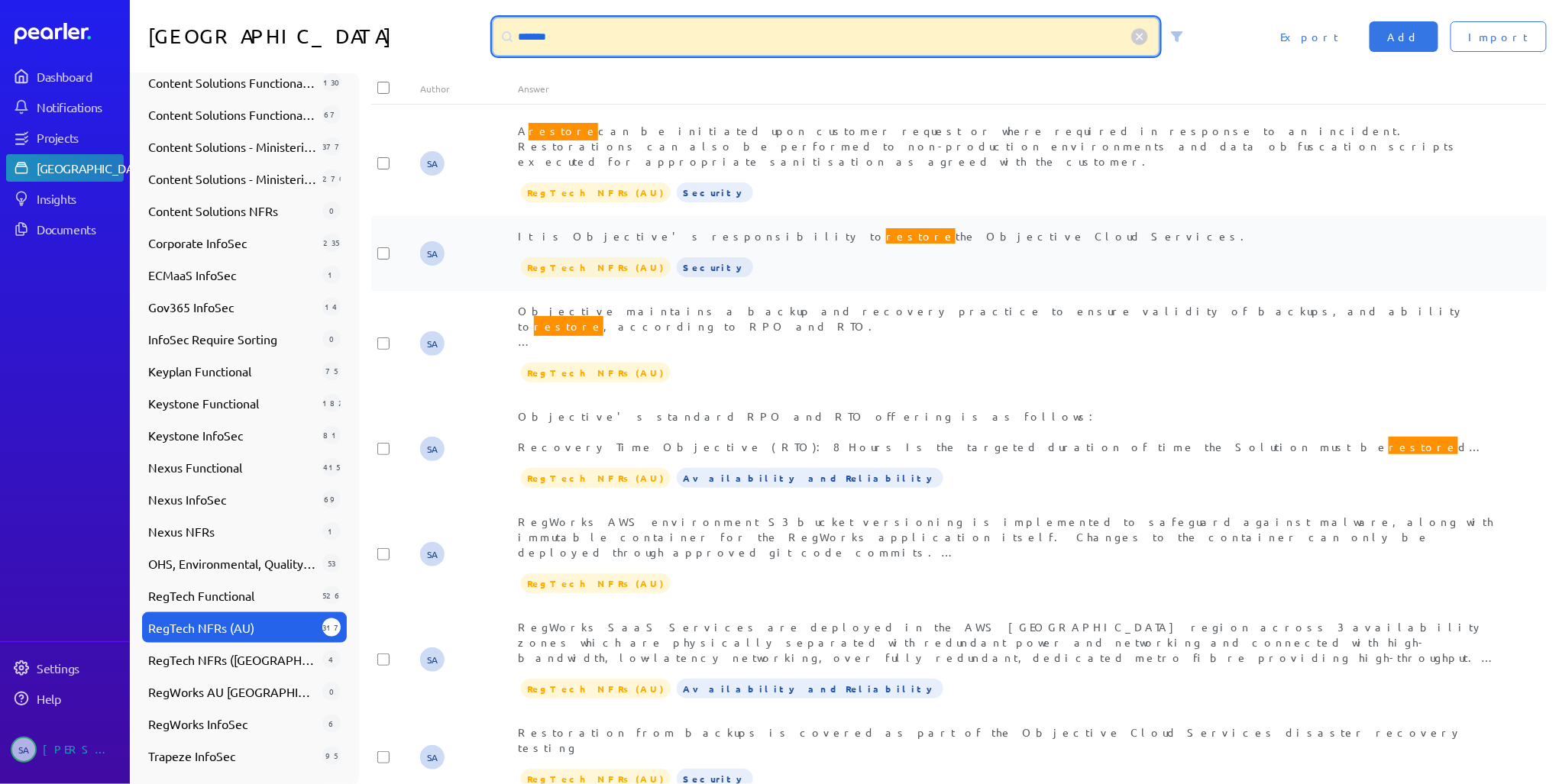
type input "*******"
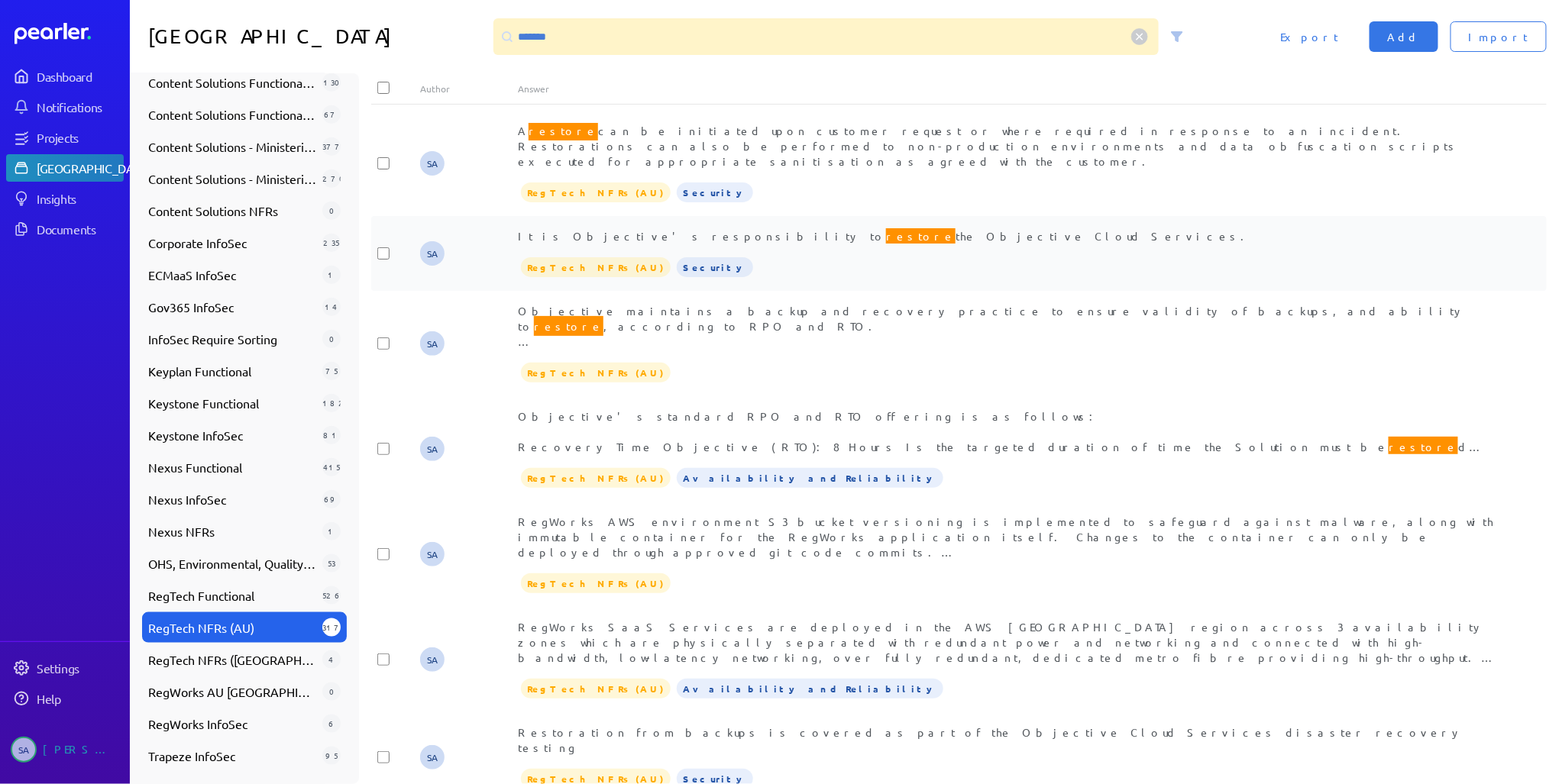
click at [830, 226] on span "It is Objective's responsibility to restore the Objective Cloud Services." at bounding box center [886, 236] width 736 height 20
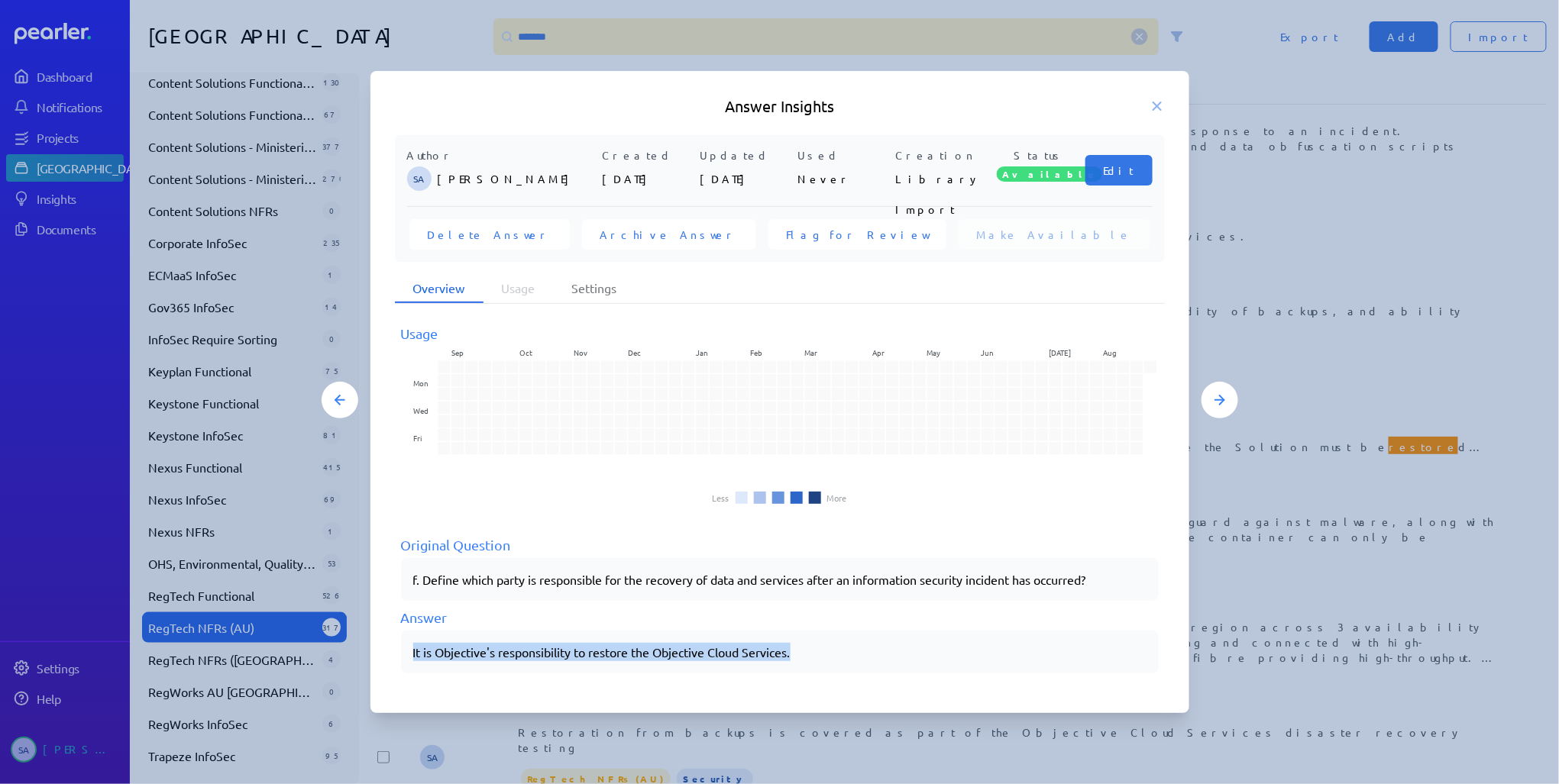
drag, startPoint x: 800, startPoint y: 658, endPoint x: 393, endPoint y: 656, distance: 407.0
click at [393, 656] on div "Author SA [PERSON_NAME] Created [DATE] Updated [DATE] Used Never Creation Libra…" at bounding box center [779, 412] width 819 height 556
click at [1156, 101] on icon at bounding box center [1156, 106] width 15 height 15
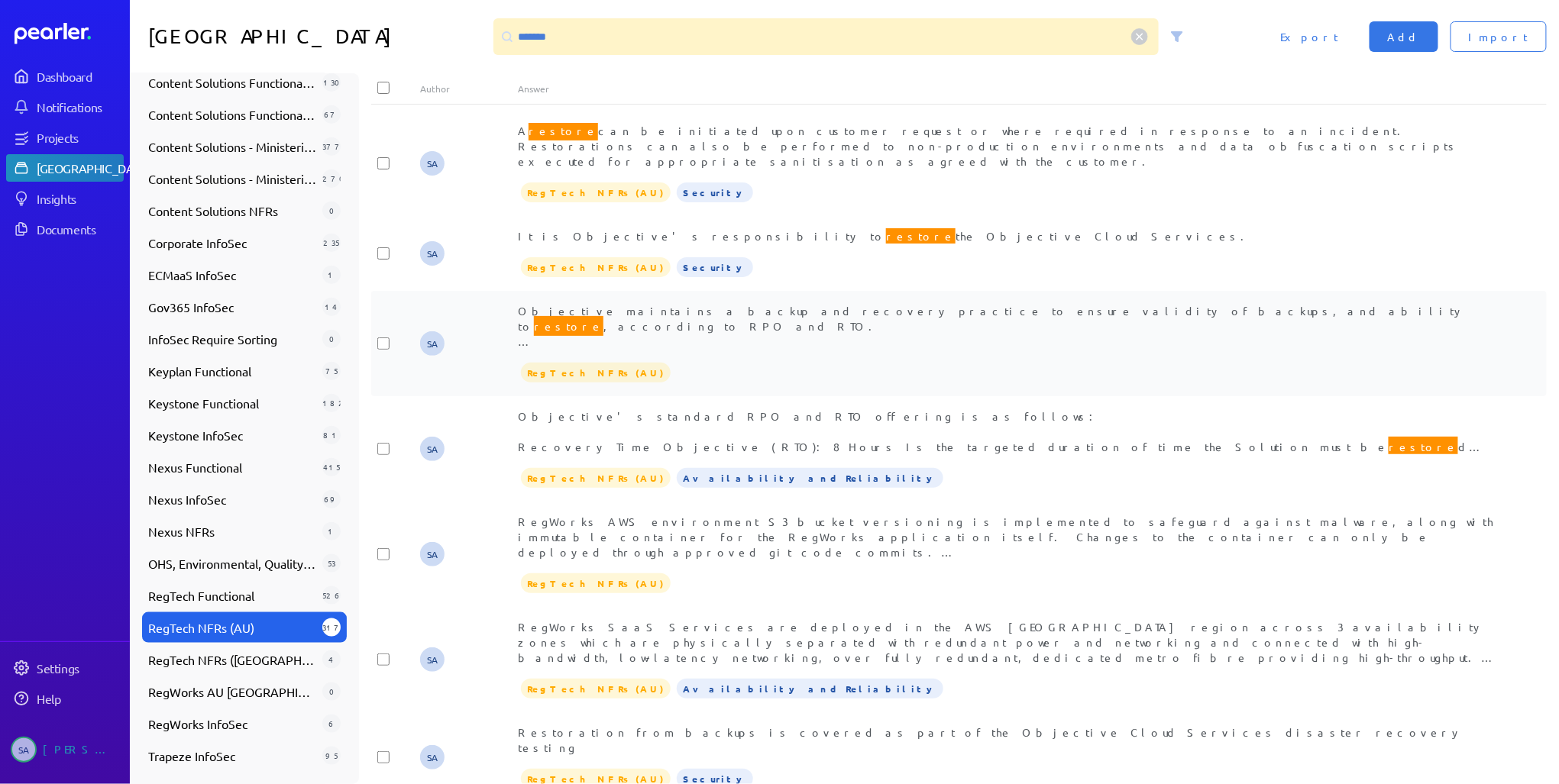
click at [844, 326] on span "Objective maintains a backup and recovery practice to ensure validity of backup…" at bounding box center [1007, 395] width 978 height 182
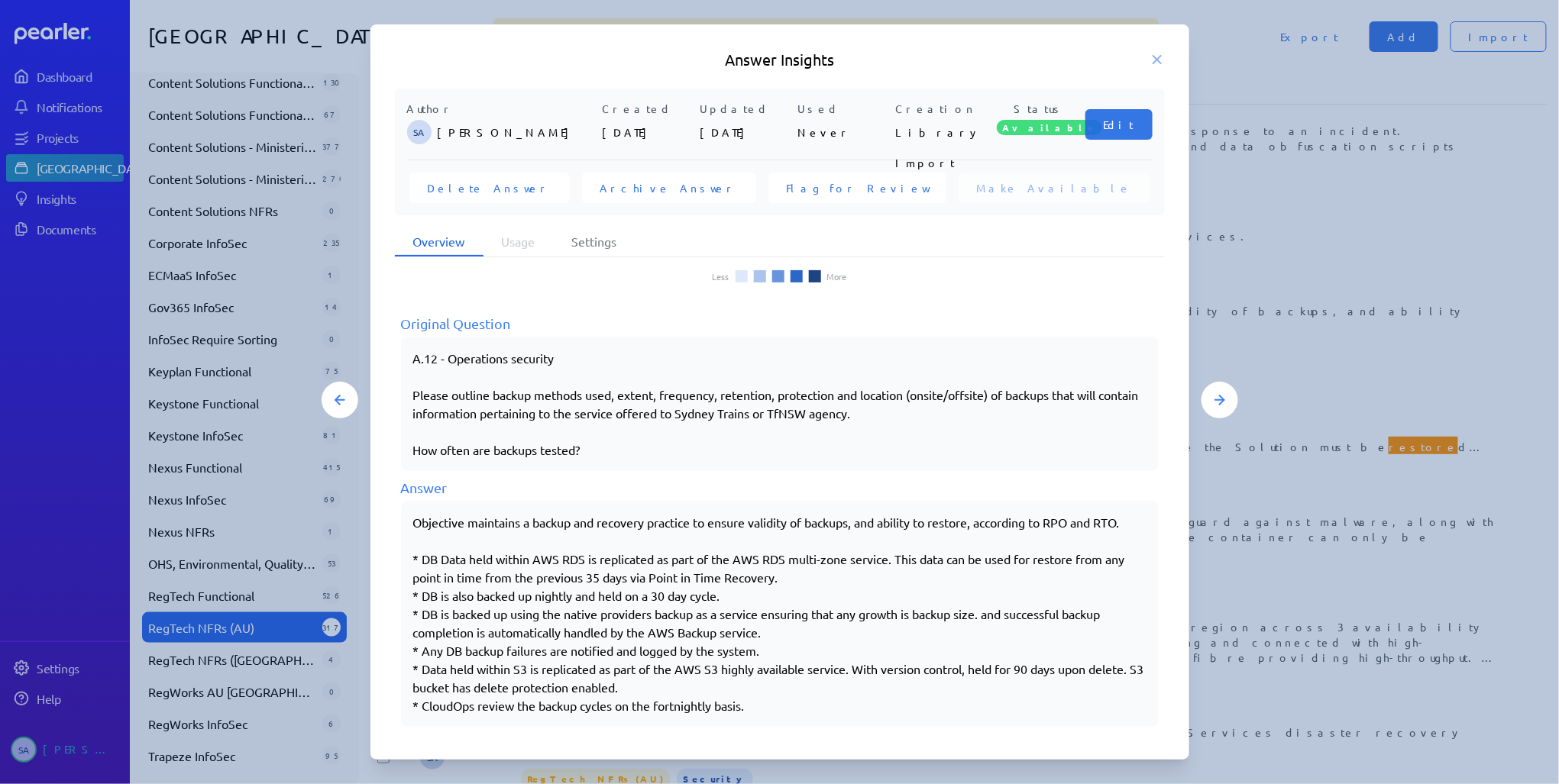
scroll to position [180, 0]
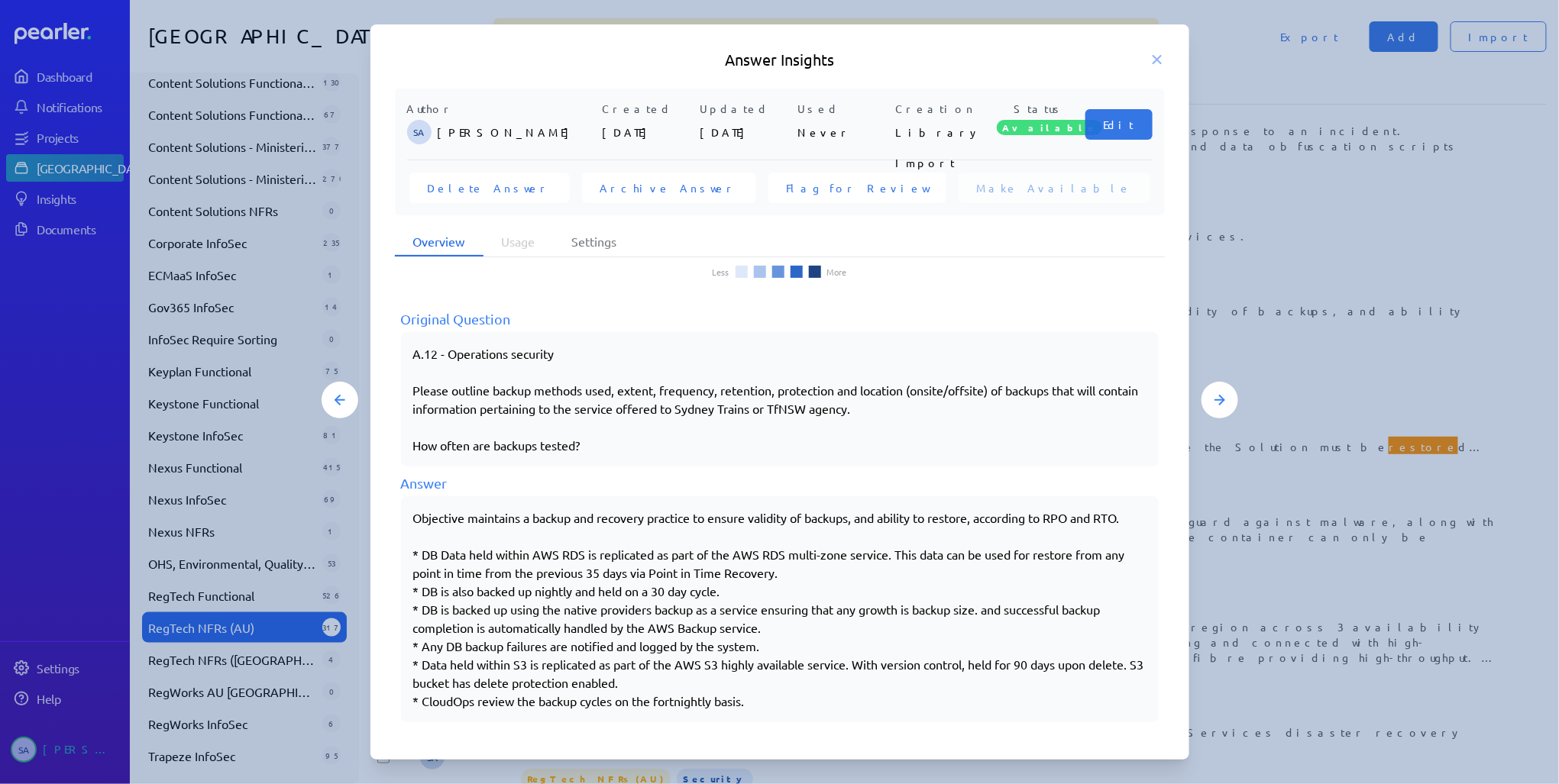
click at [761, 704] on div "Objective maintains a backup and recovery practice to ensure validity of backup…" at bounding box center [780, 608] width 733 height 201
drag, startPoint x: 761, startPoint y: 700, endPoint x: 408, endPoint y: 516, distance: 398.1
click at [408, 516] on div "Objective maintains a backup and recovery practice to ensure validity of backup…" at bounding box center [780, 608] width 758 height 226
click at [1155, 58] on icon at bounding box center [1156, 59] width 15 height 15
